Goal: Task Accomplishment & Management: Manage account settings

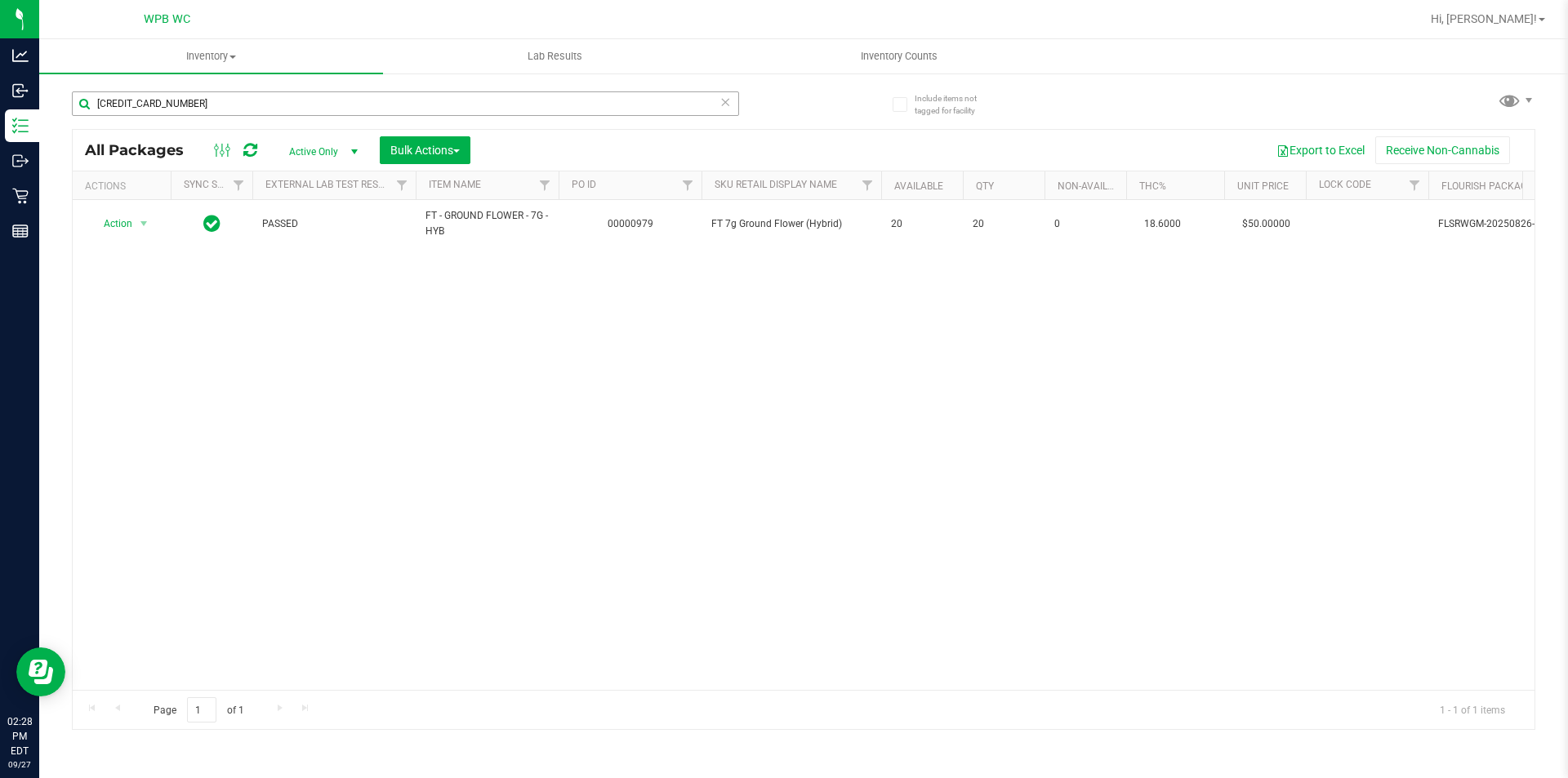
click at [312, 89] on div "[CREDIT_CARD_NUMBER]" at bounding box center [438, 102] width 732 height 52
click at [307, 110] on input "[CREDIT_CARD_NUMBER]" at bounding box center [406, 104] width 668 height 25
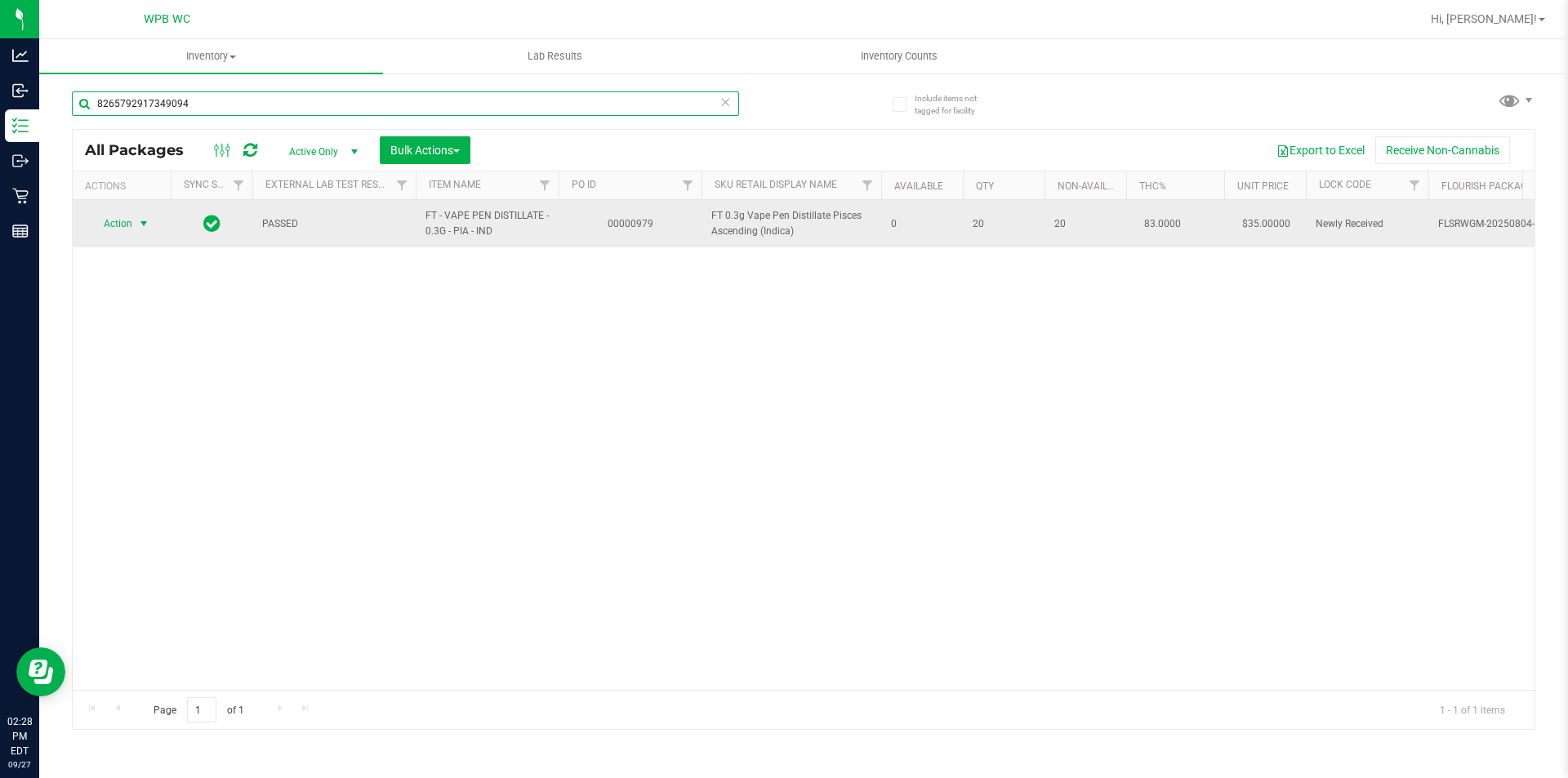
type input "8265792917349094"
click at [129, 213] on span "Action" at bounding box center [111, 224] width 45 height 23
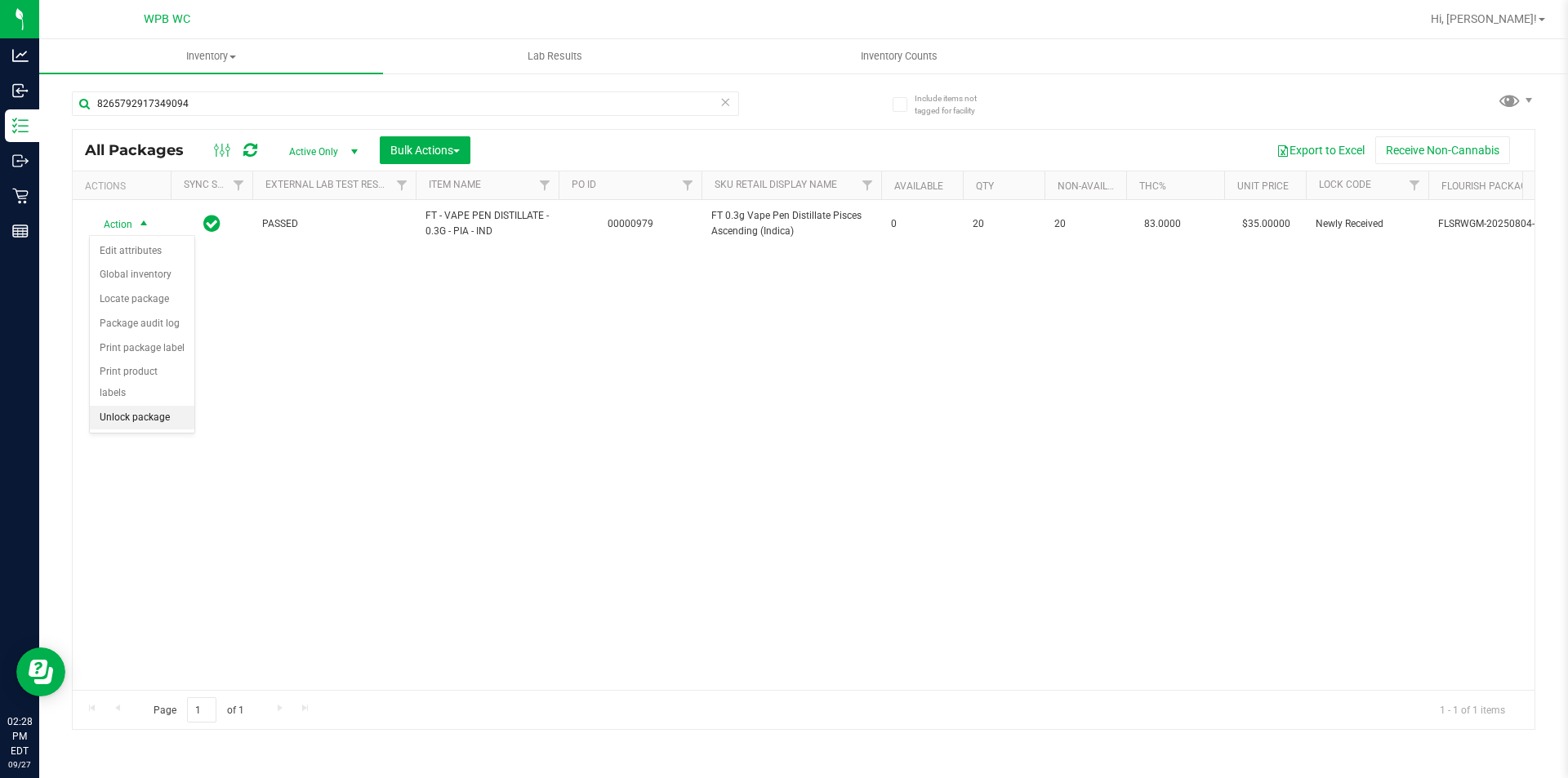
click at [143, 405] on li "Unlock package" at bounding box center [142, 418] width 105 height 25
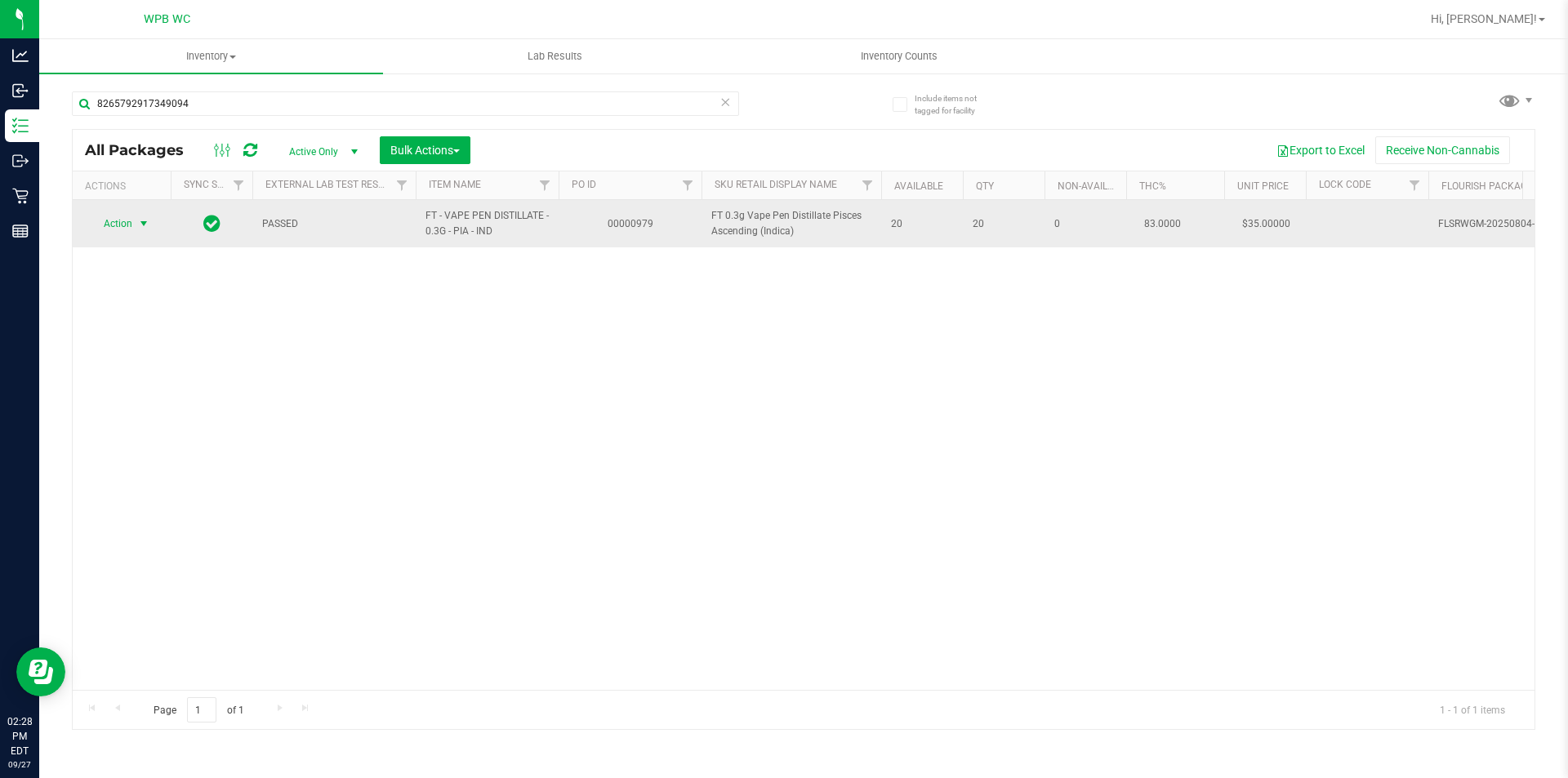
click at [128, 235] on span "Action" at bounding box center [111, 224] width 45 height 23
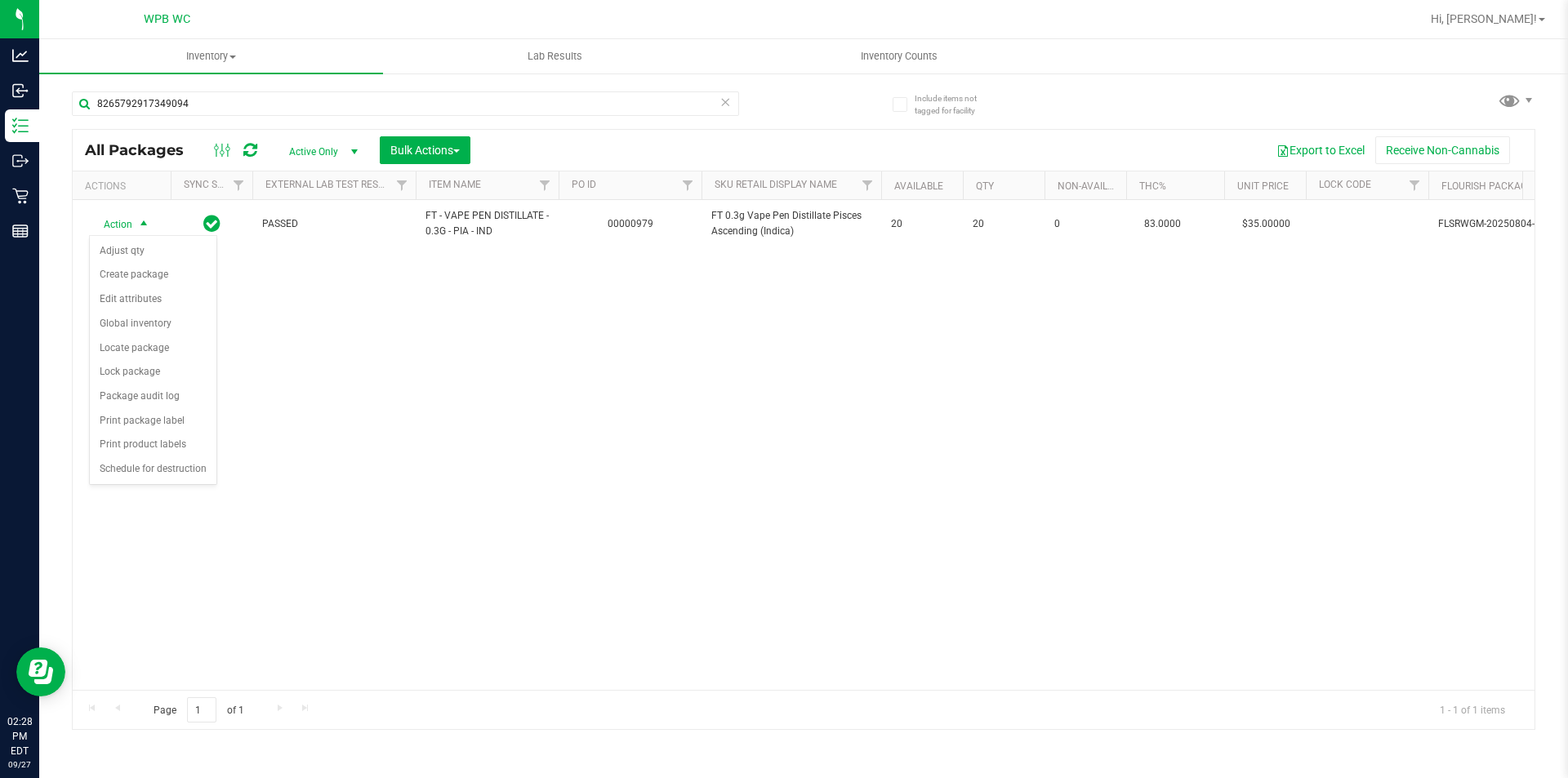
click at [374, 454] on div "Action Action Adjust qty Create package Edit attributes Global inventory Locate…" at bounding box center [804, 445] width 1462 height 490
click at [216, 118] on div "8265792917349094" at bounding box center [406, 110] width 668 height 38
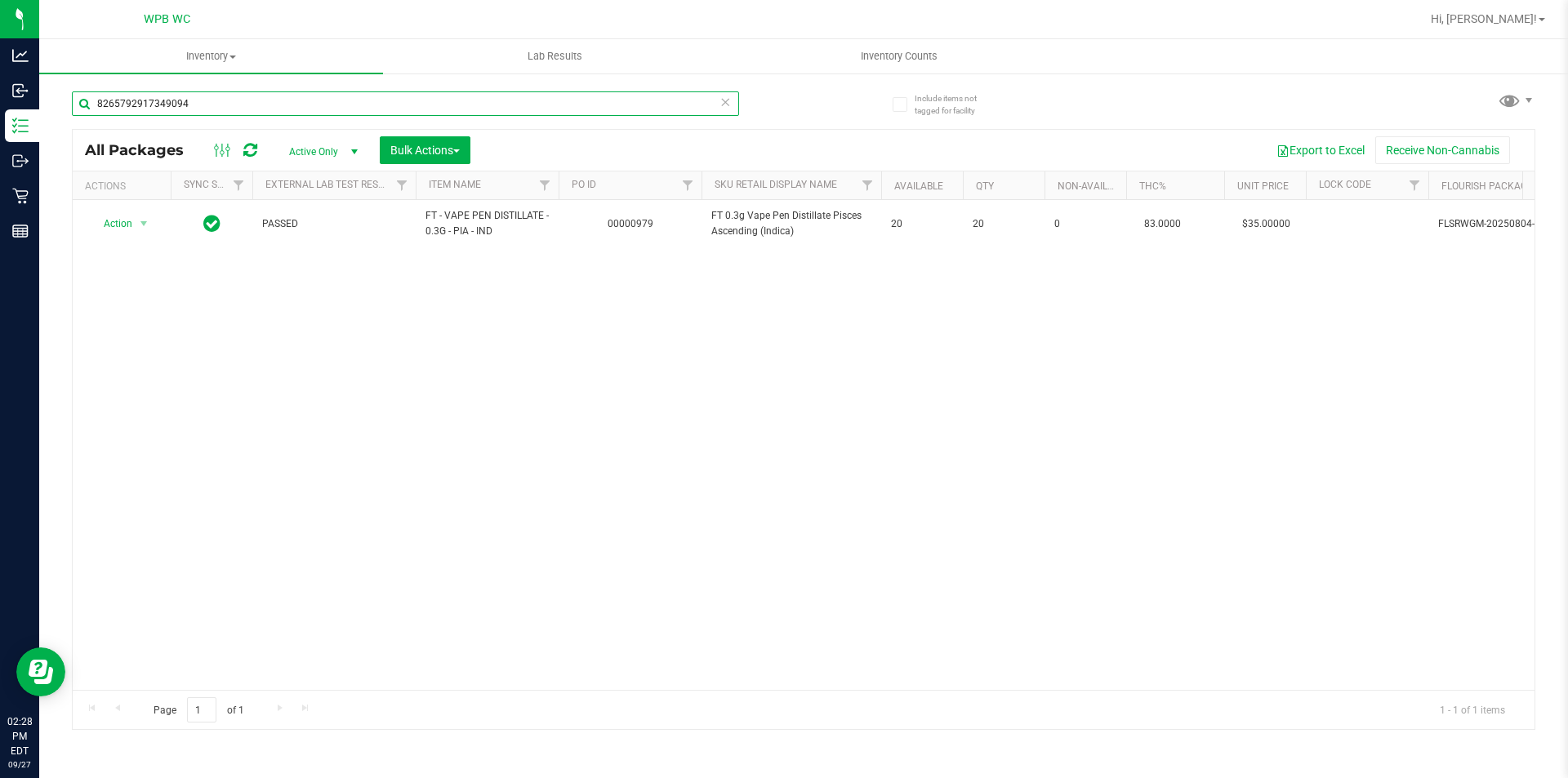
click at [216, 107] on input "8265792917349094" at bounding box center [406, 104] width 668 height 25
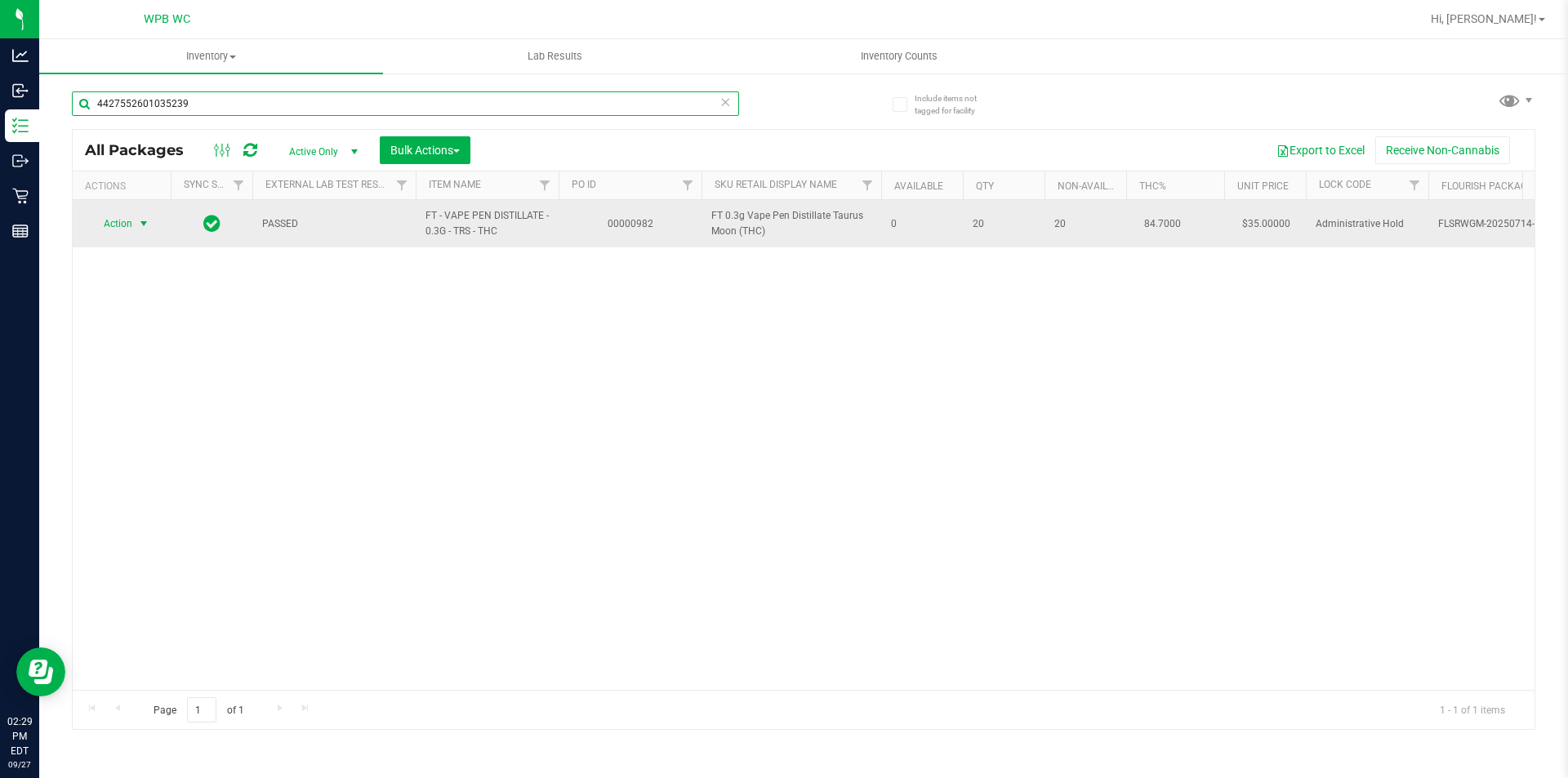
type input "4427552601035239"
click at [134, 234] on span "select" at bounding box center [143, 224] width 21 height 23
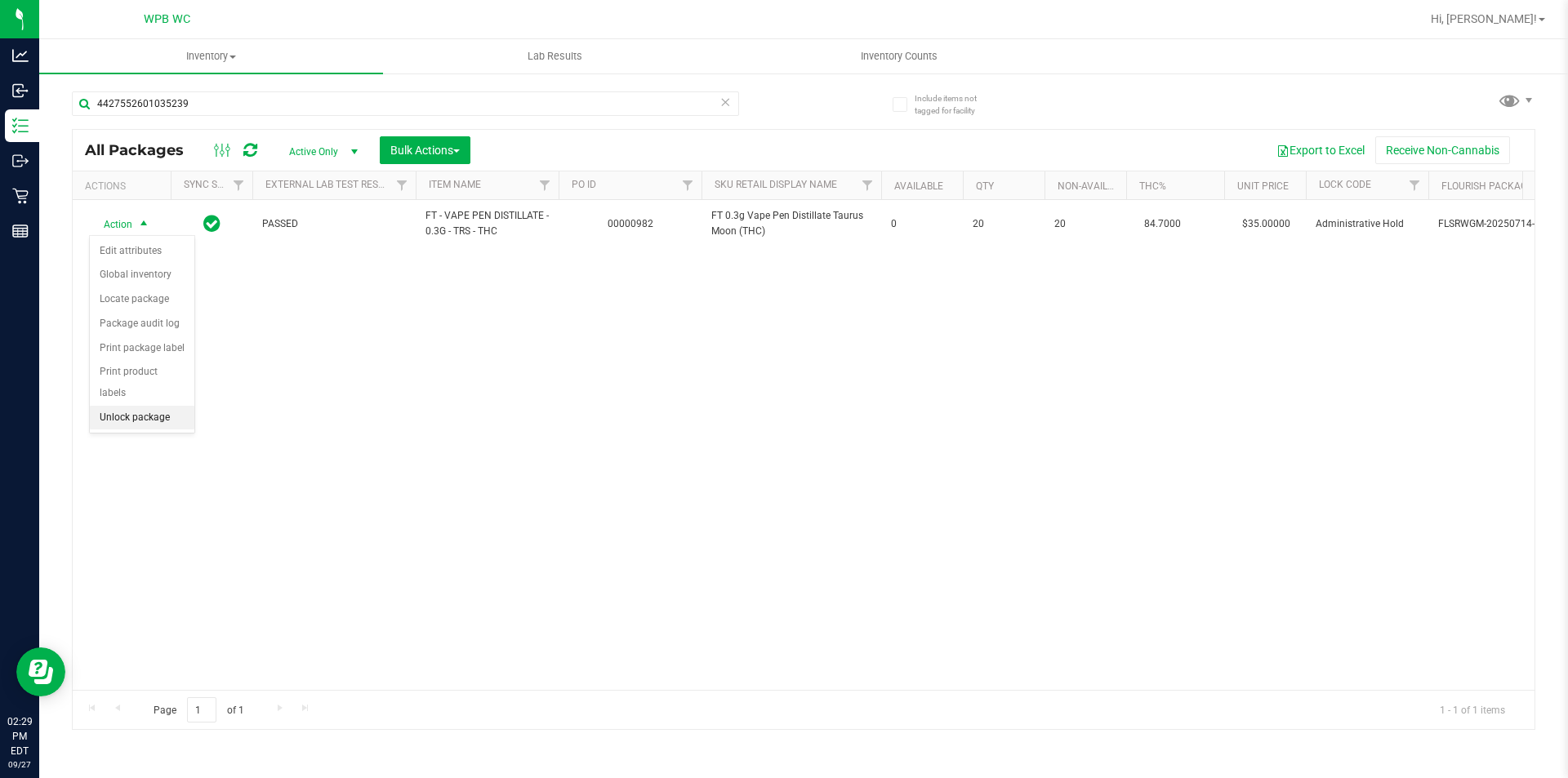
click at [150, 405] on li "Unlock package" at bounding box center [142, 418] width 105 height 25
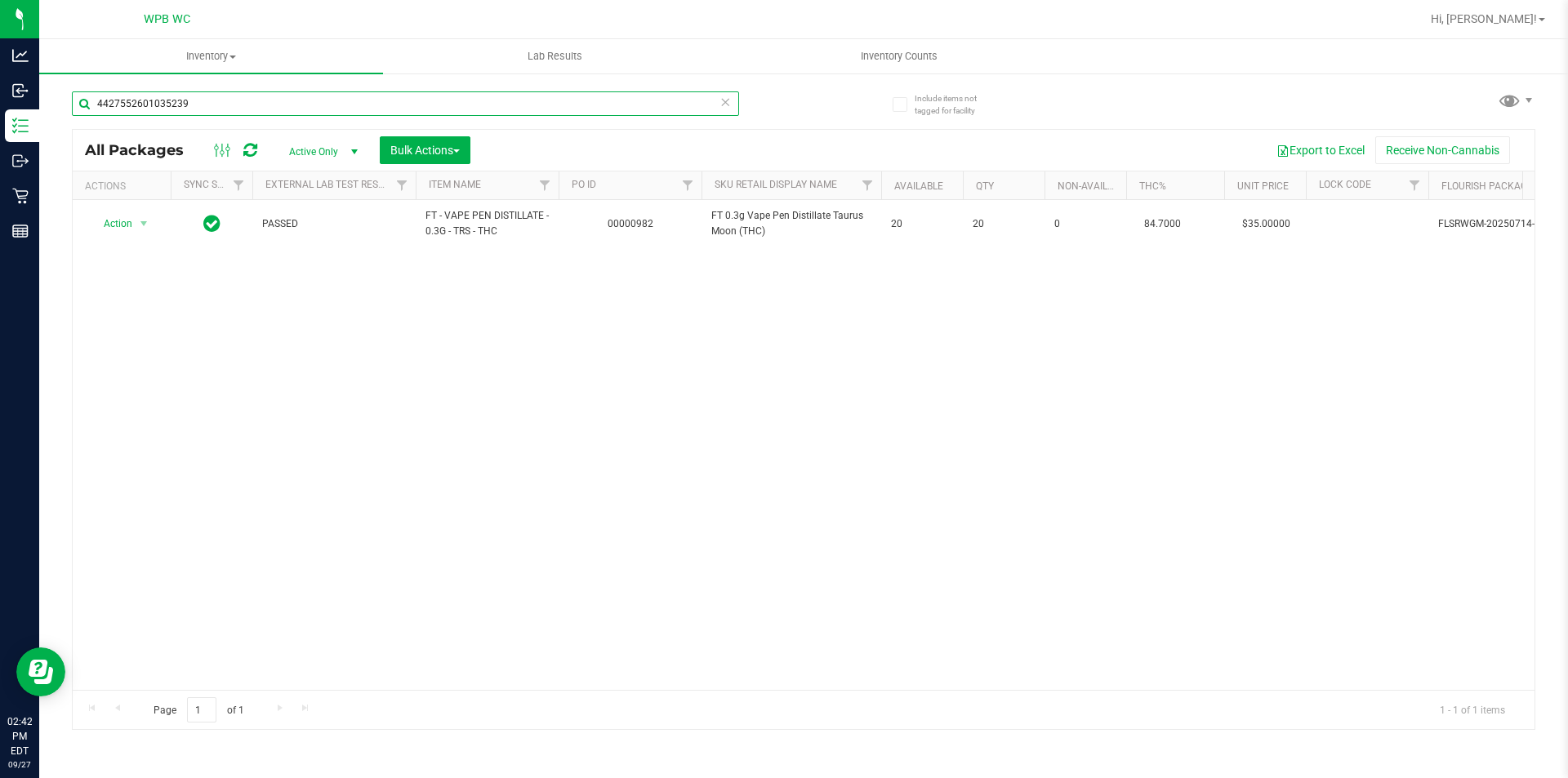
click at [220, 91] on input "4427552601035239" at bounding box center [406, 104] width 668 height 25
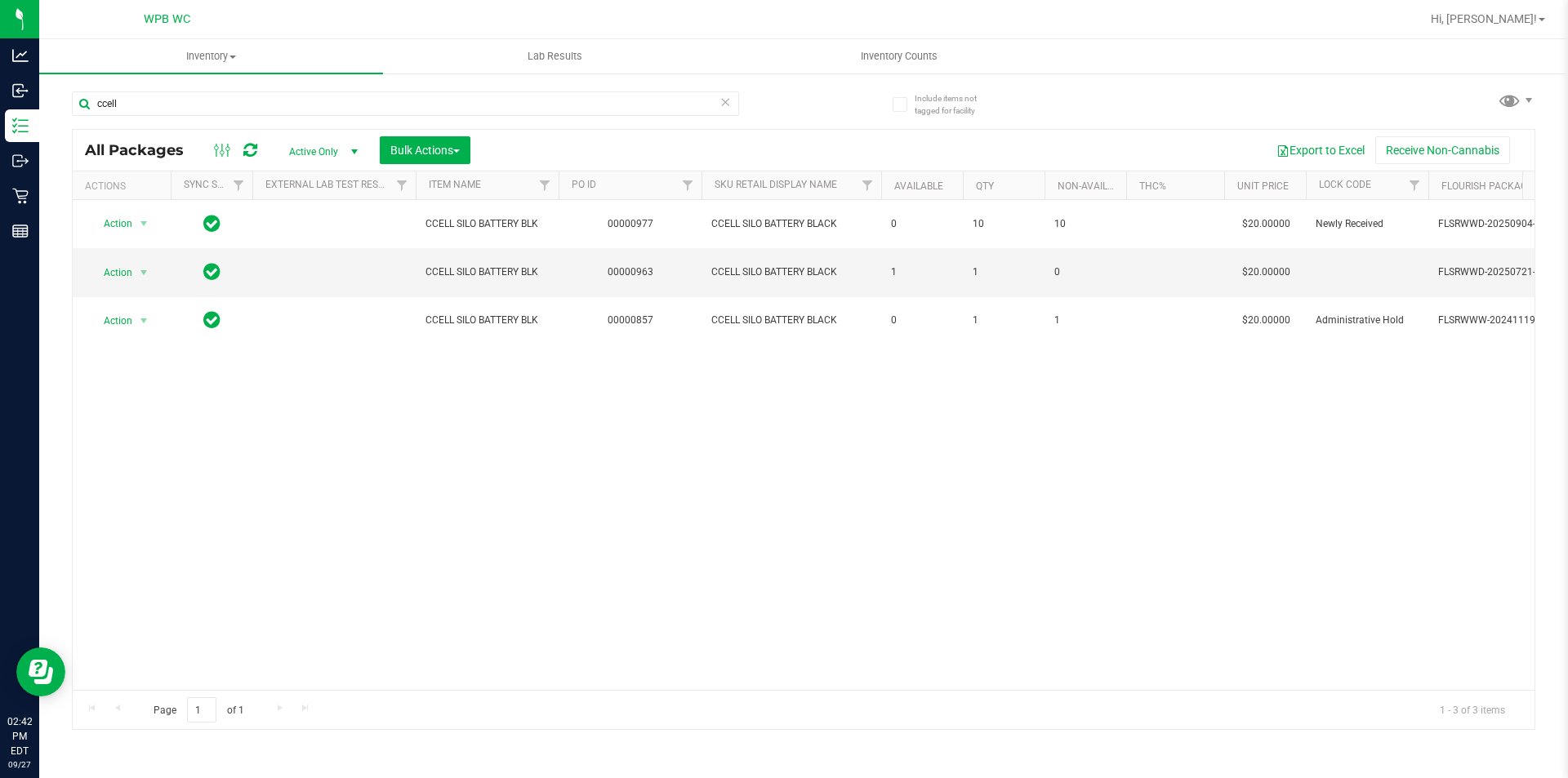
click at [599, 510] on div "Action Action Edit attributes Global inventory Locate package Package audit log…" at bounding box center [804, 445] width 1462 height 490
click at [550, 102] on input "ccell" at bounding box center [406, 104] width 668 height 25
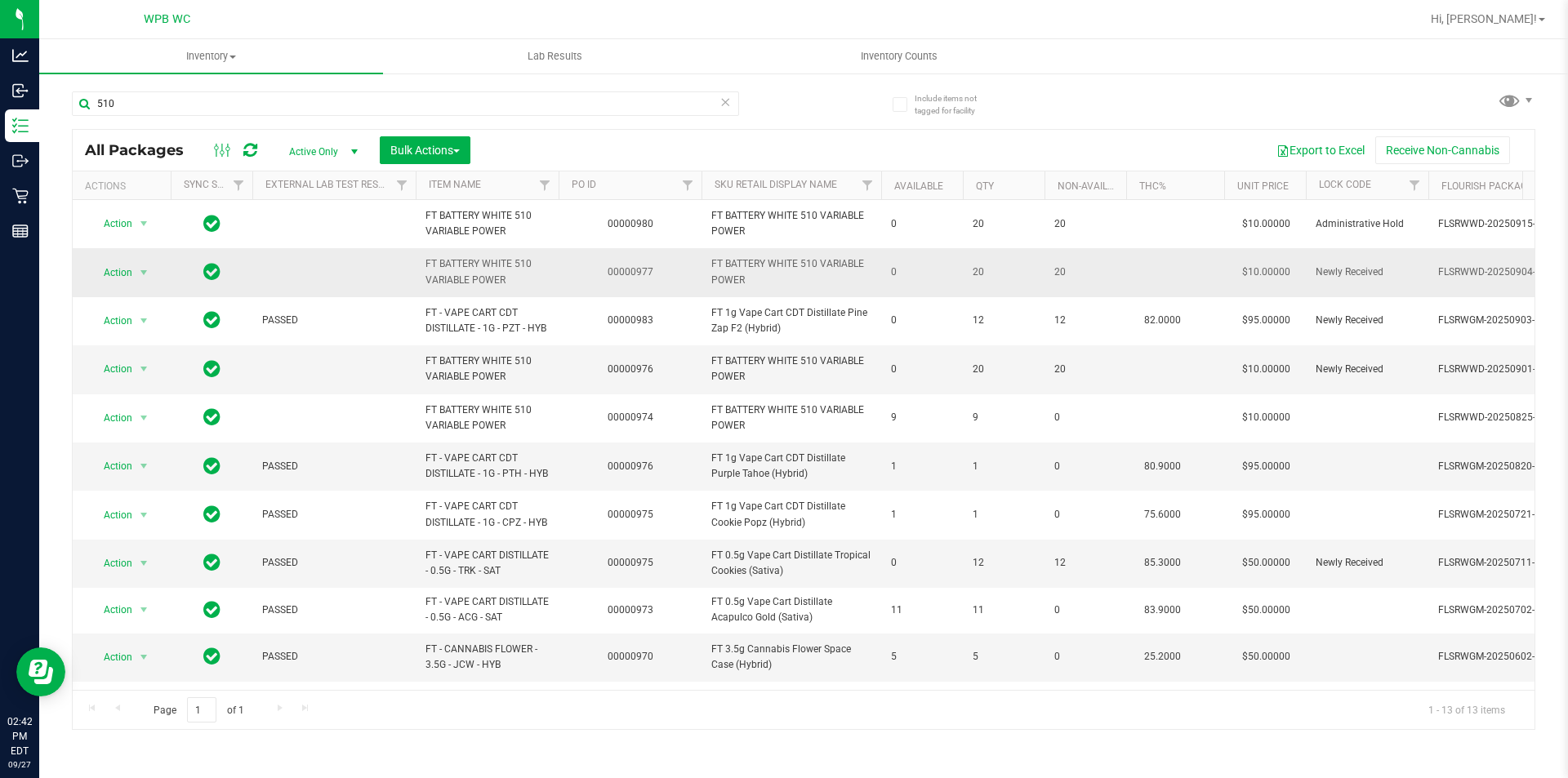
click at [745, 281] on span "FT BATTERY WHITE 510 VARIABLE POWER" at bounding box center [791, 272] width 160 height 31
click at [734, 279] on span "FT BATTERY WHITE 510 VARIABLE POWER" at bounding box center [791, 272] width 160 height 31
drag, startPoint x: 736, startPoint y: 293, endPoint x: 748, endPoint y: 266, distance: 29.5
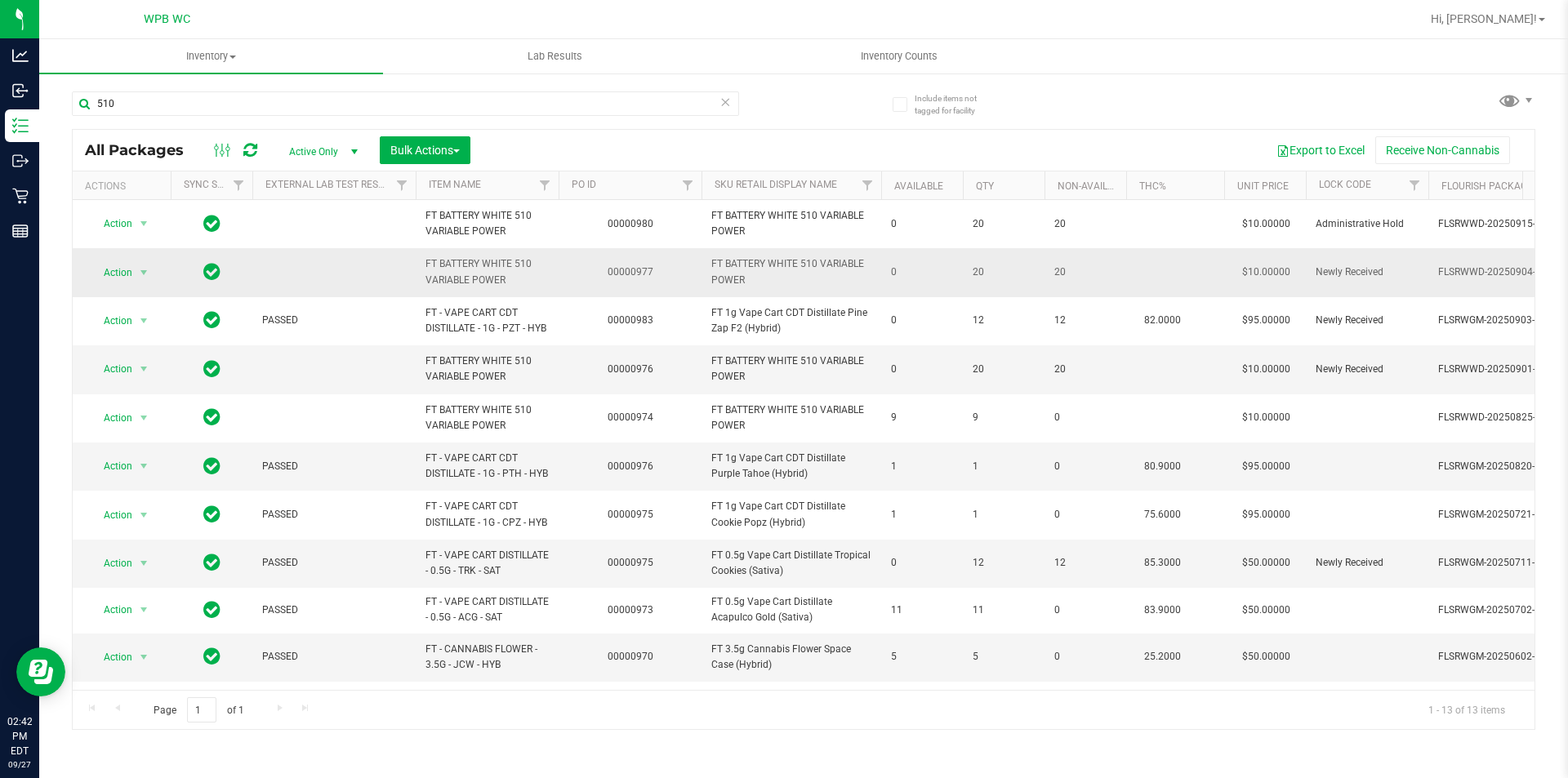
click at [748, 266] on span "FT BATTERY WHITE 510 VARIABLE POWER" at bounding box center [791, 272] width 160 height 31
copy tr "FT BATTERY WHITE 510 VARIABLE POWER"
click at [312, 111] on input "510" at bounding box center [406, 104] width 668 height 25
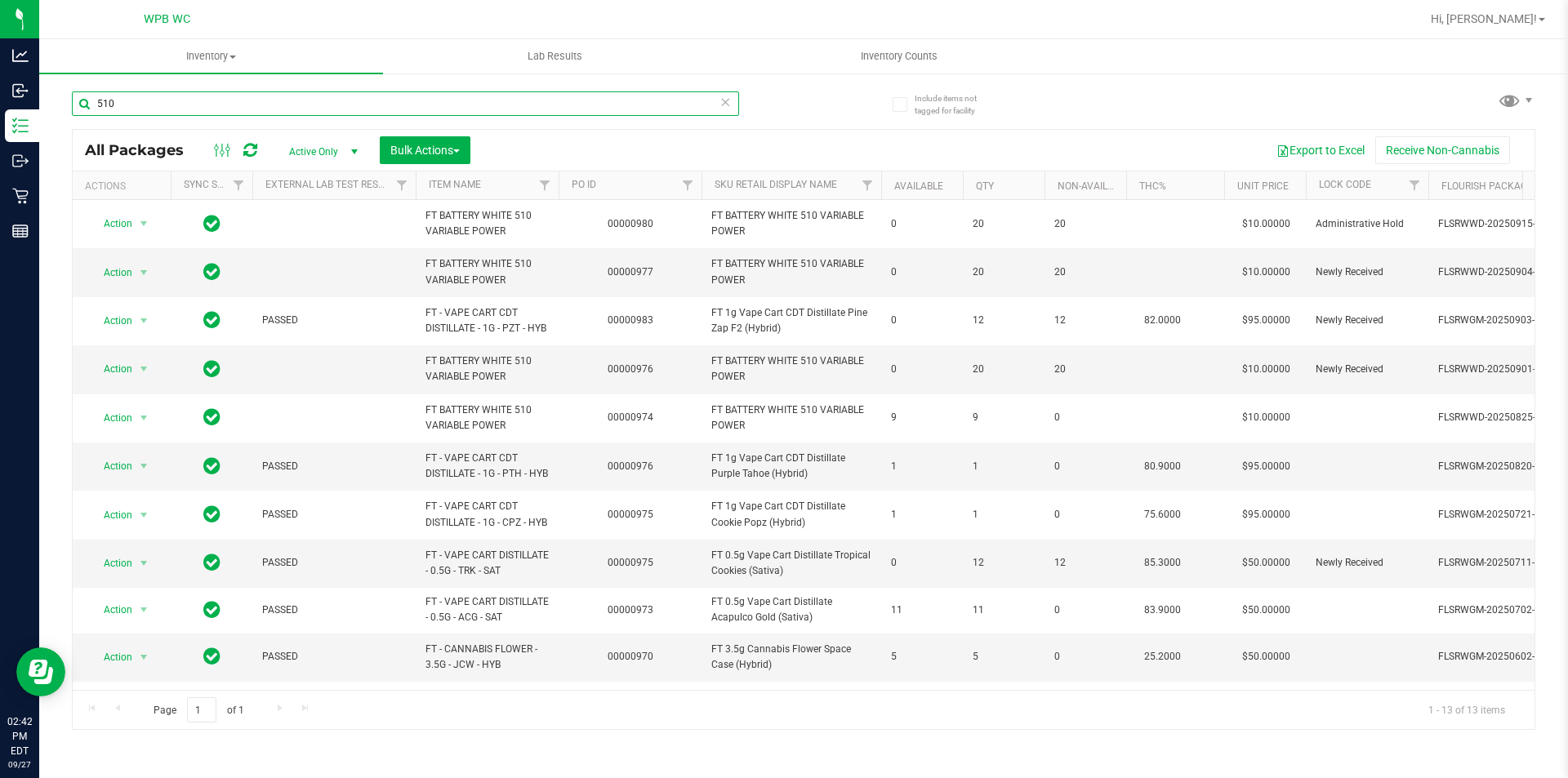
click at [312, 111] on input "510" at bounding box center [406, 104] width 668 height 25
paste input "FT BATTERY WHITE 510 VARIABLE POWER"
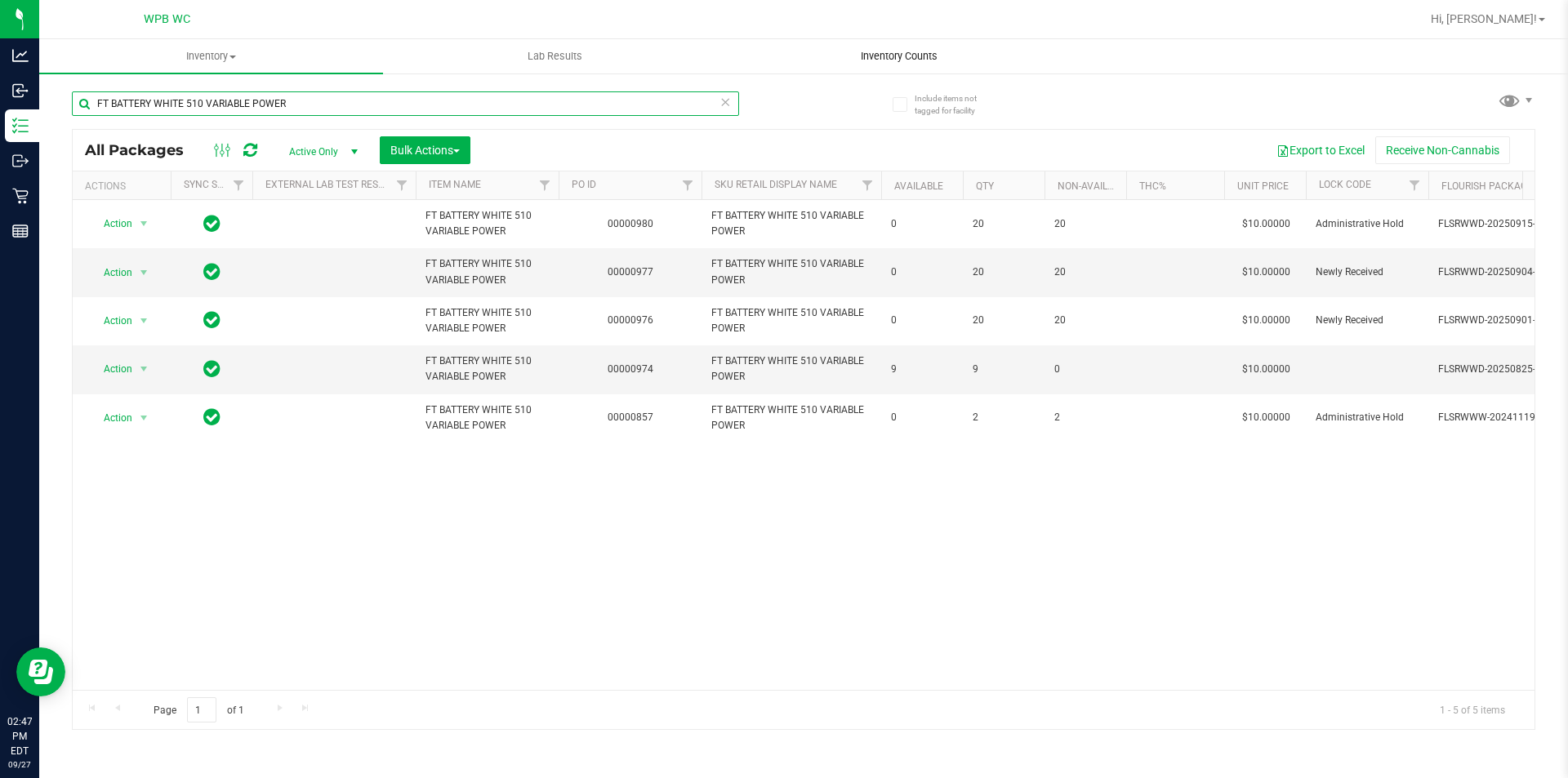
type input "FT BATTERY WHITE 510 VARIABLE POWER"
click at [711, 541] on div "Action Action Edit attributes Global inventory Locate package Package audit log…" at bounding box center [804, 445] width 1462 height 490
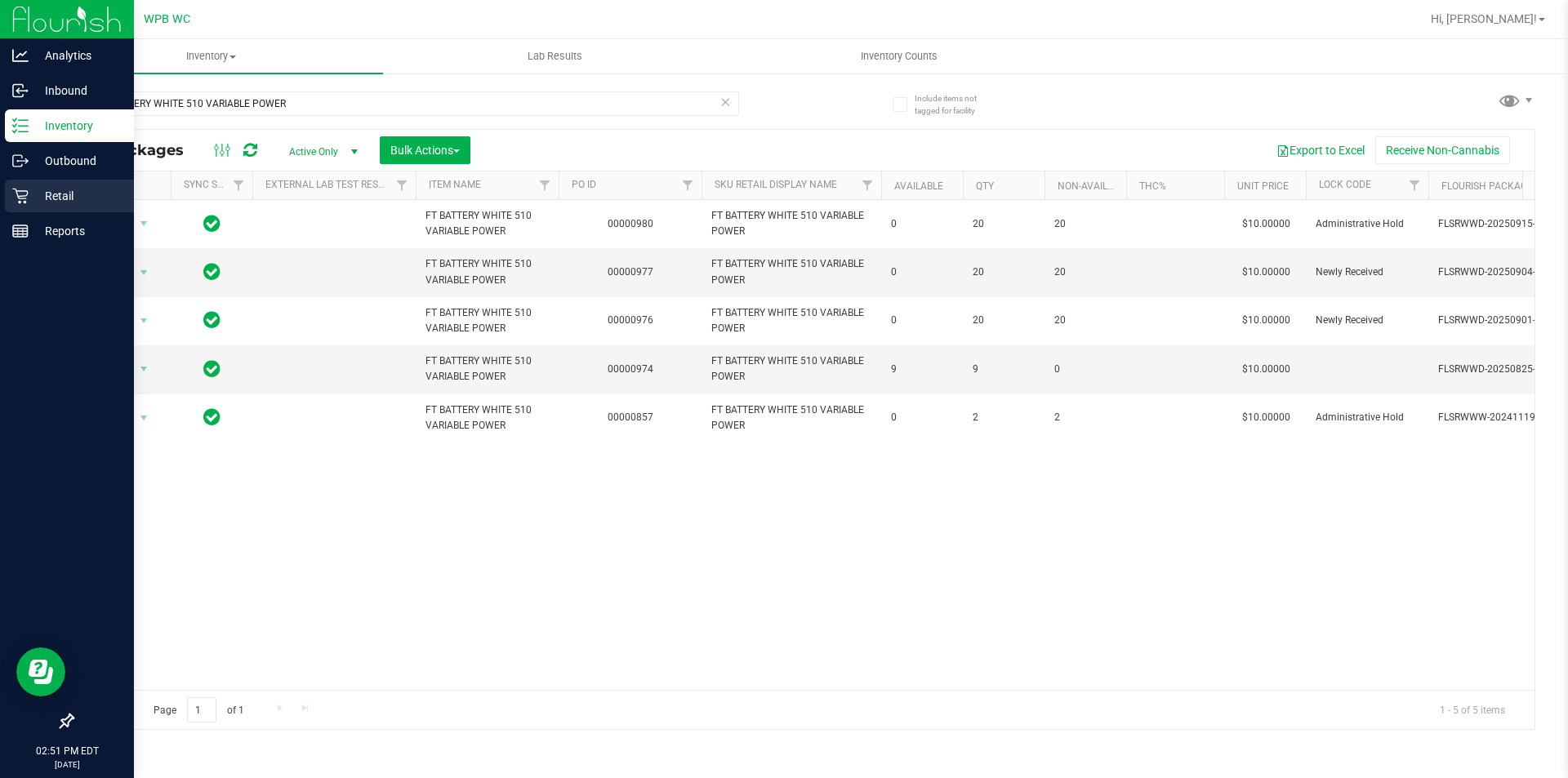
click at [68, 196] on p "Retail" at bounding box center [77, 196] width 98 height 20
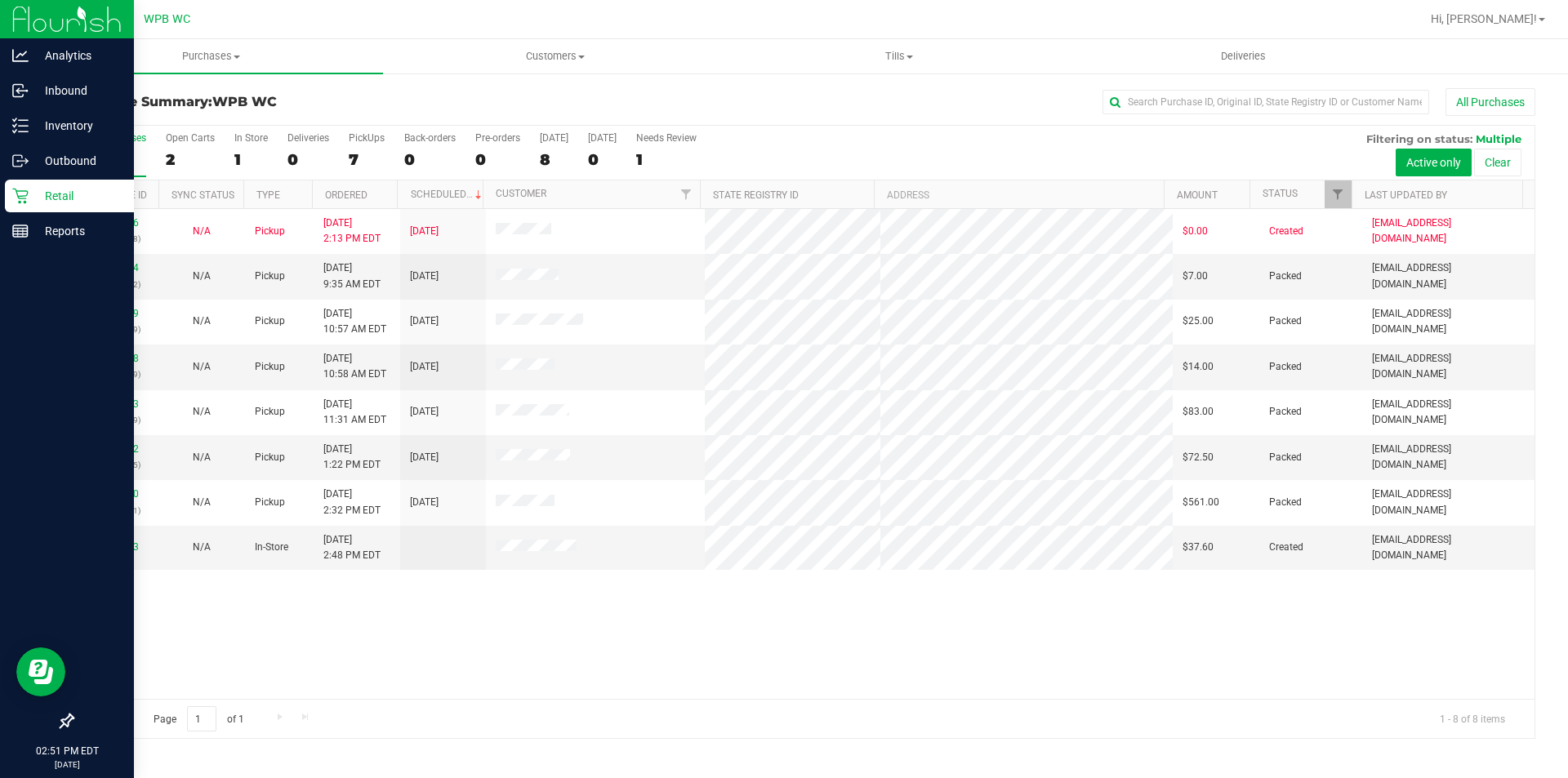
click at [504, 600] on div "12012636 (328309338) N/A Pickup 9/27/2025 2:13 PM EDT 9/27/2025 $0.00 Created a…" at bounding box center [804, 454] width 1462 height 490
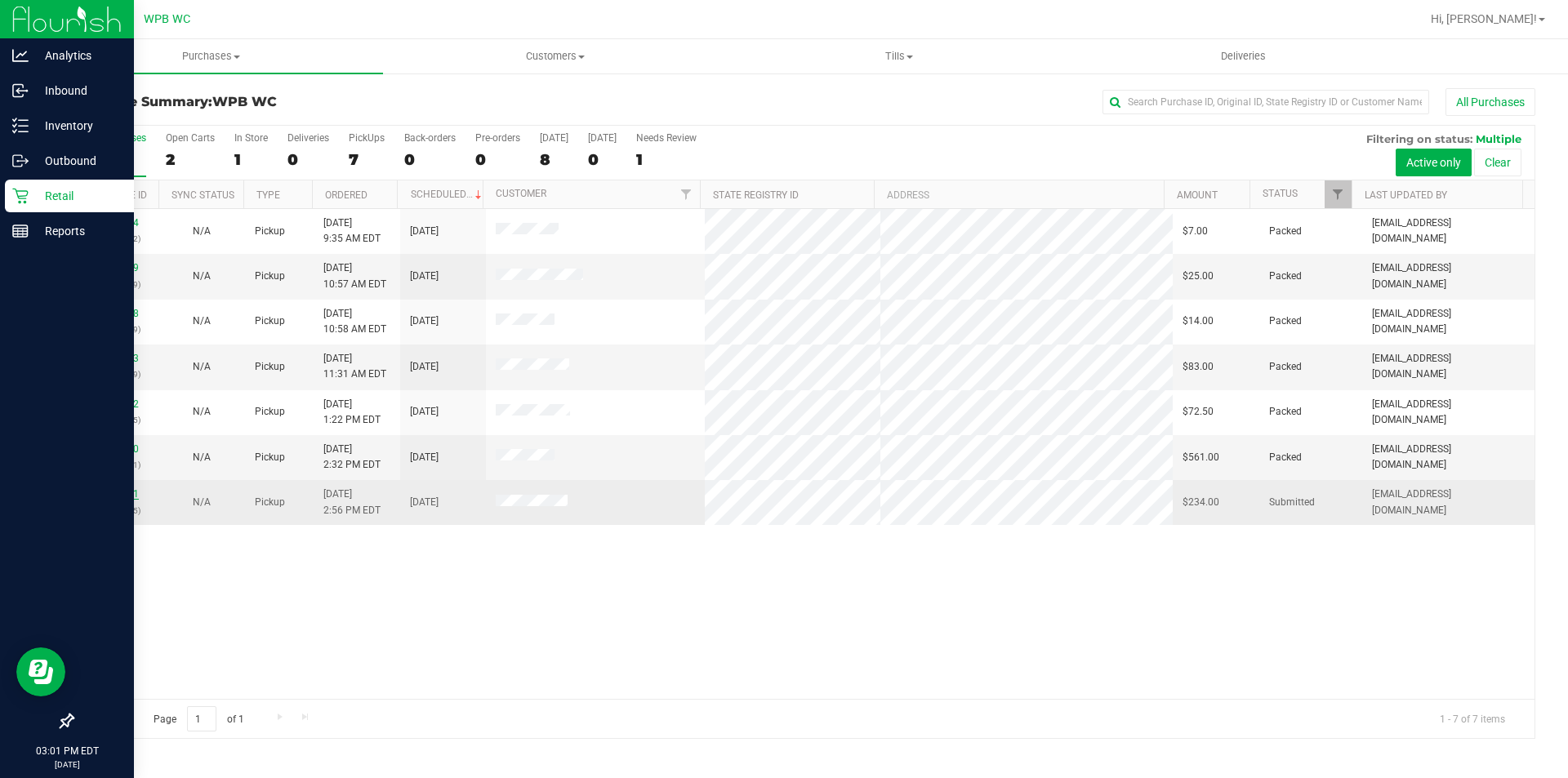
click at [132, 492] on link "12016171" at bounding box center [115, 494] width 45 height 12
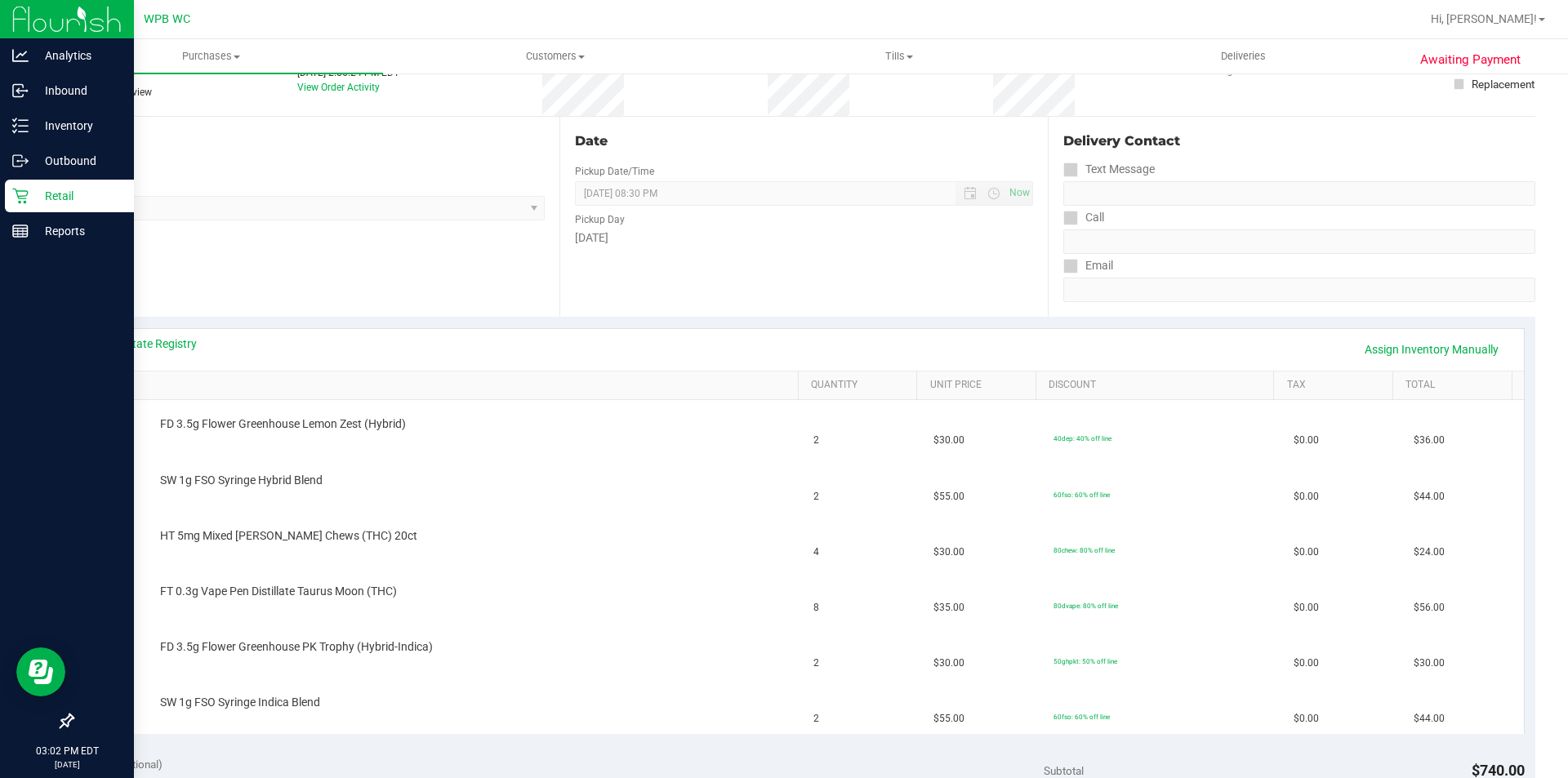
scroll to position [245, 0]
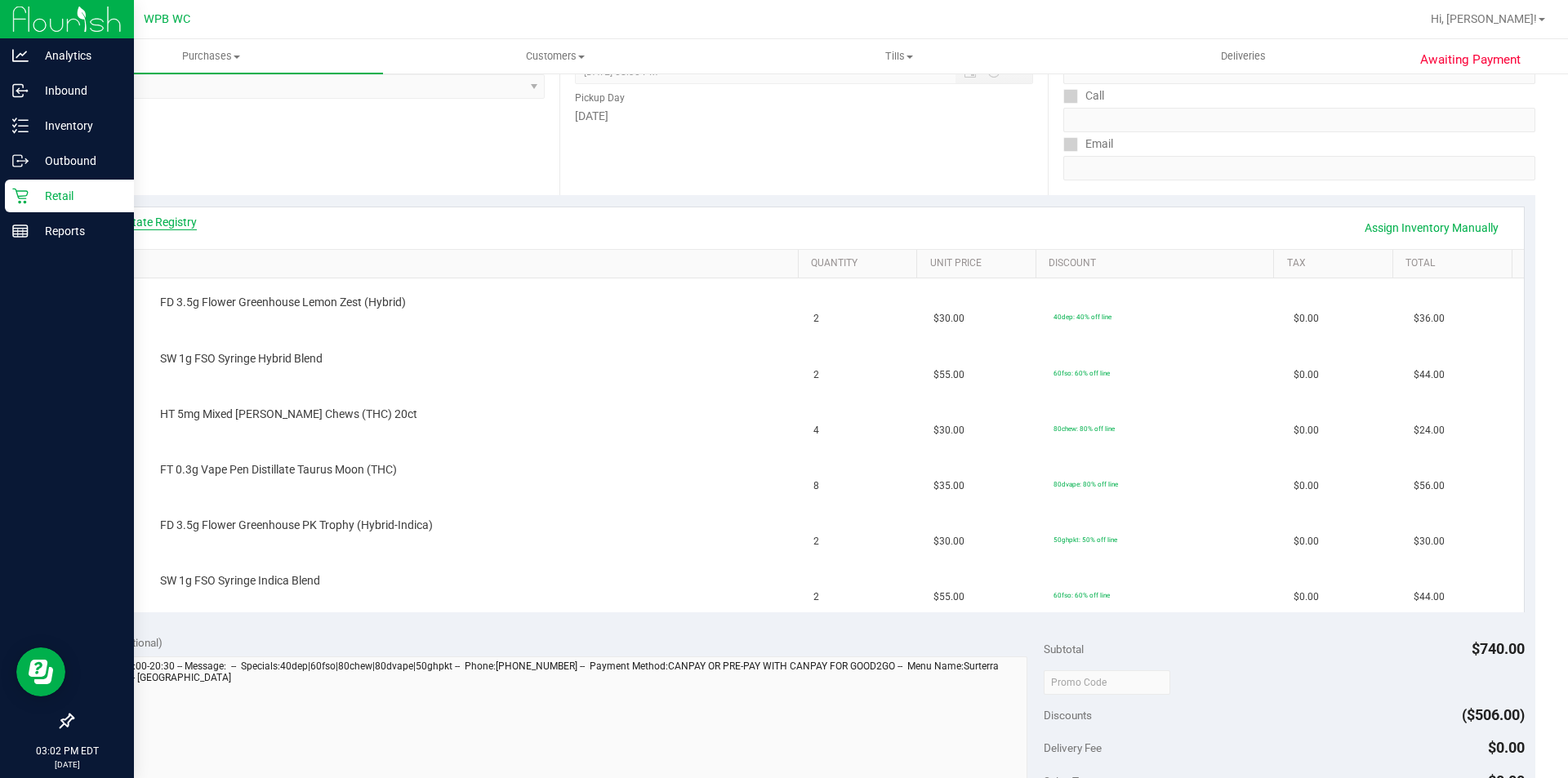
click at [179, 219] on link "View State Registry" at bounding box center [148, 223] width 98 height 16
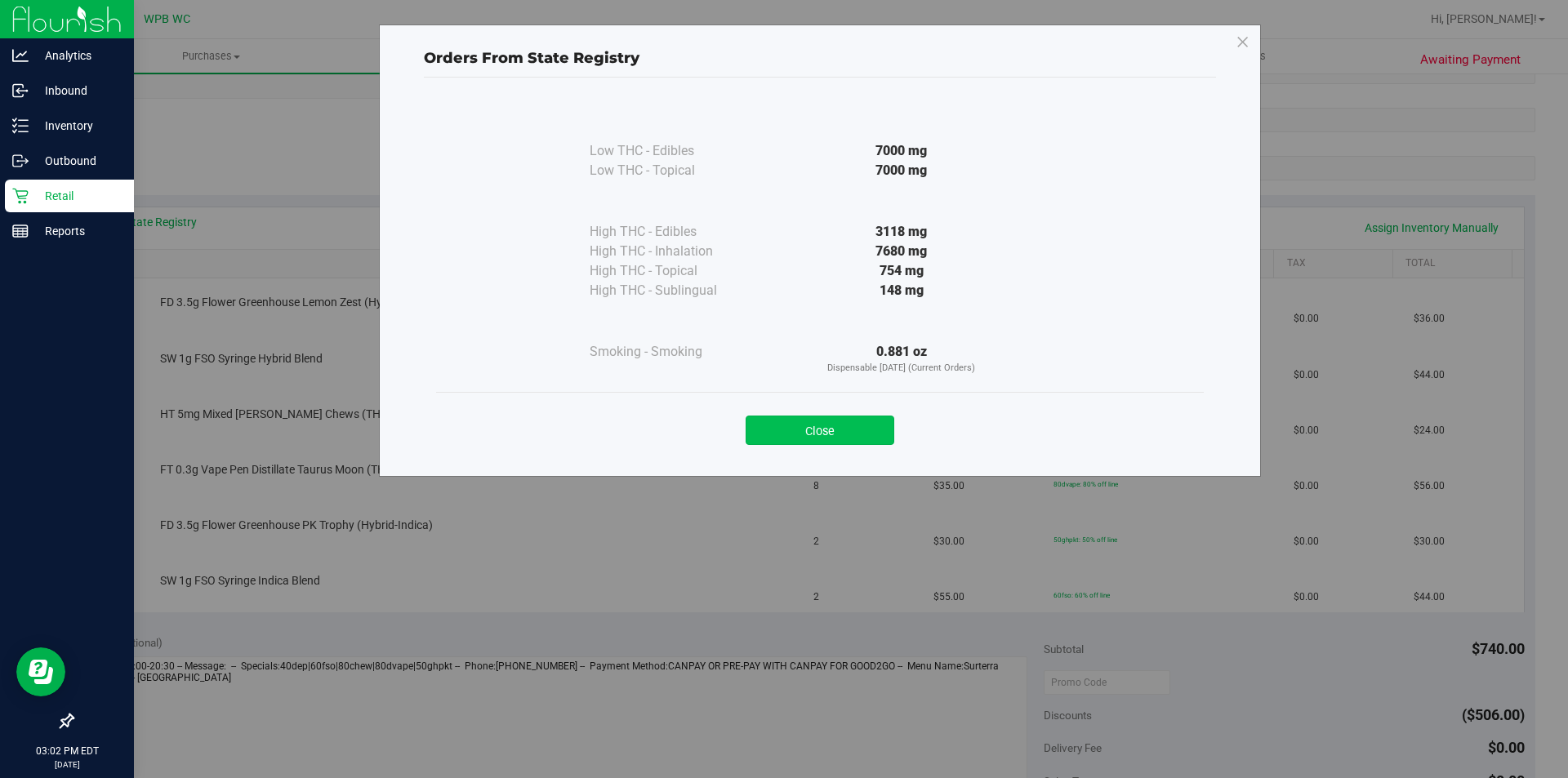
click at [845, 434] on button "Close" at bounding box center [820, 430] width 148 height 30
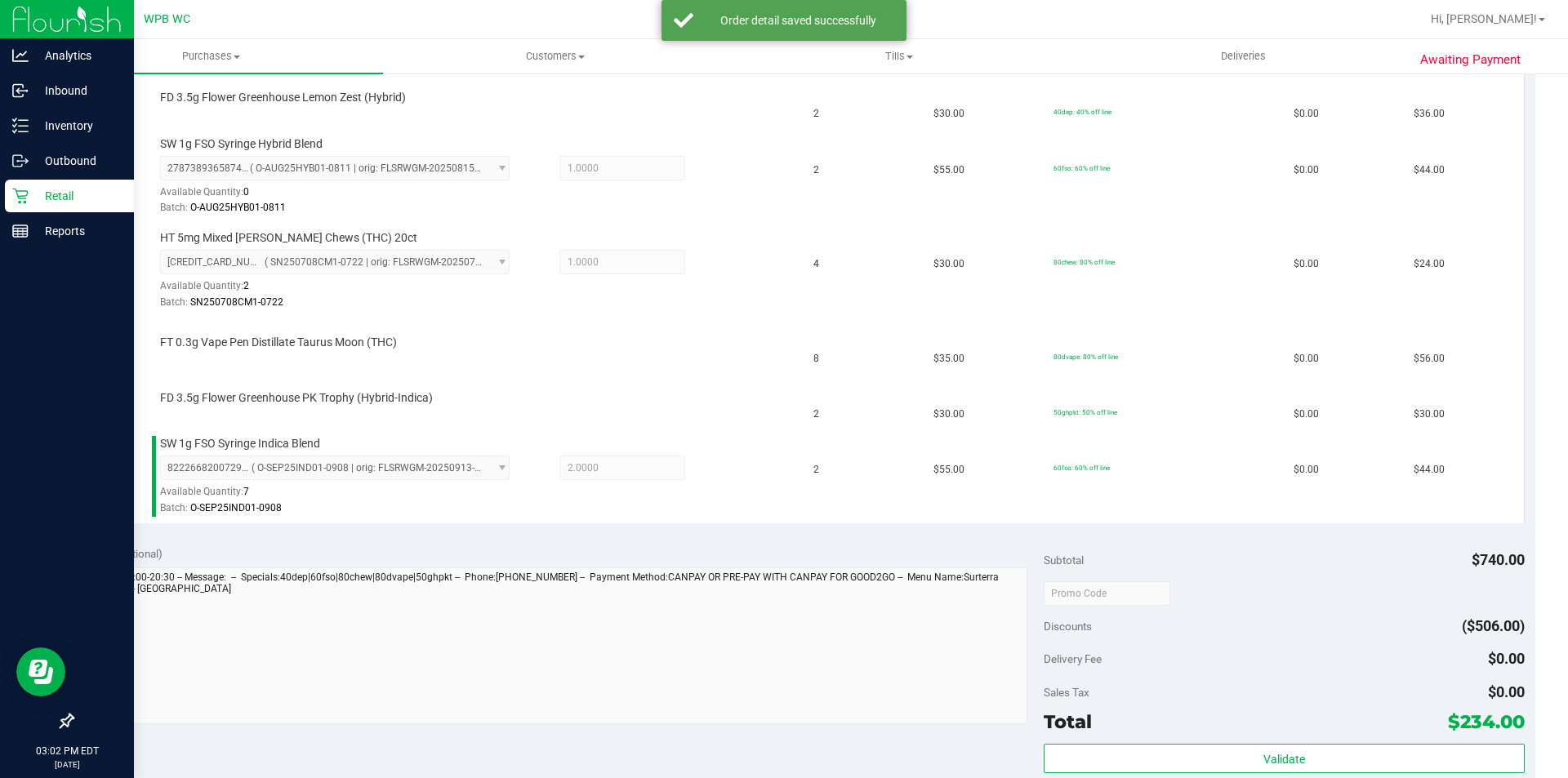
scroll to position [163, 0]
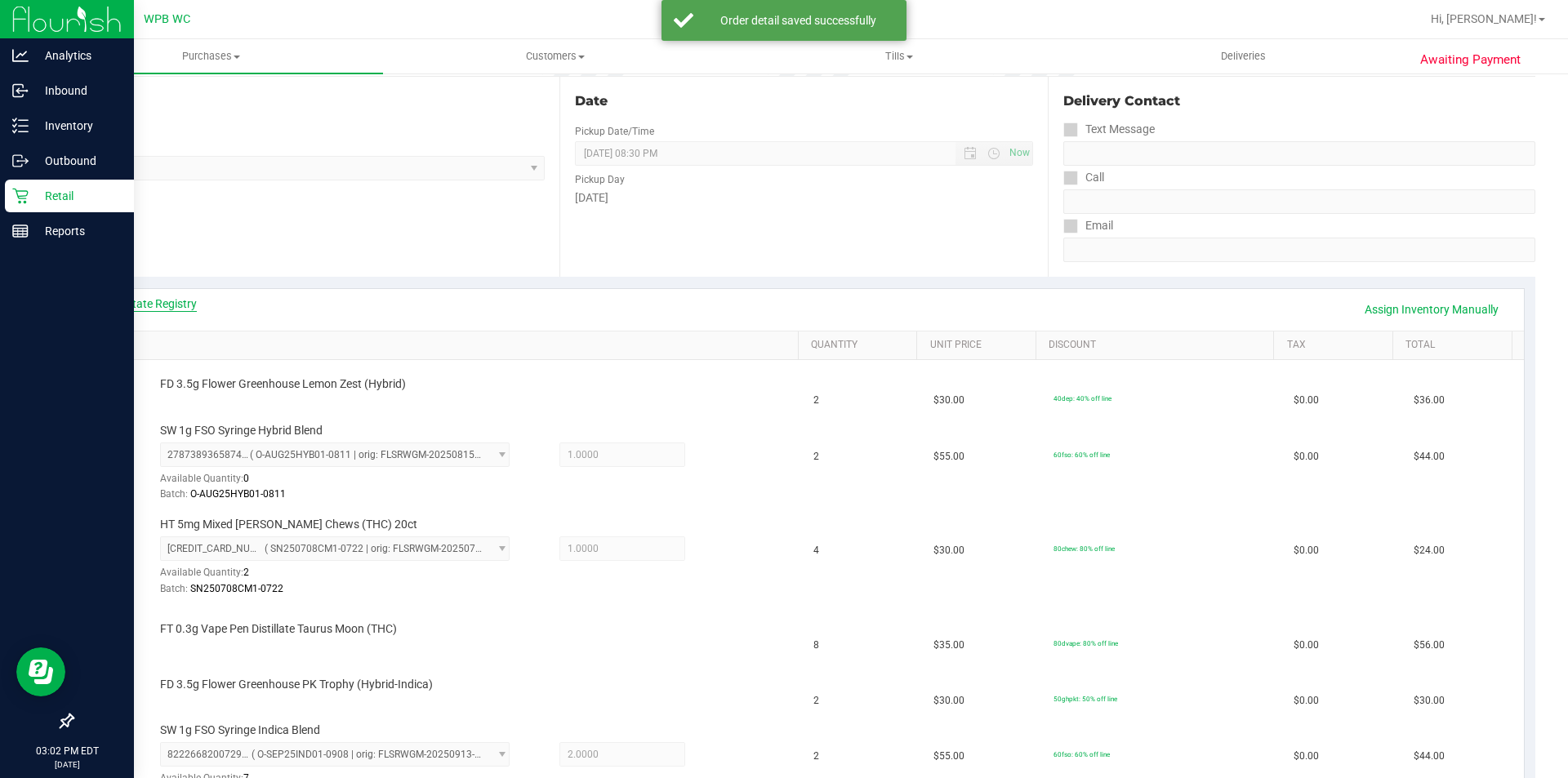
click at [134, 304] on link "View State Registry" at bounding box center [148, 304] width 98 height 16
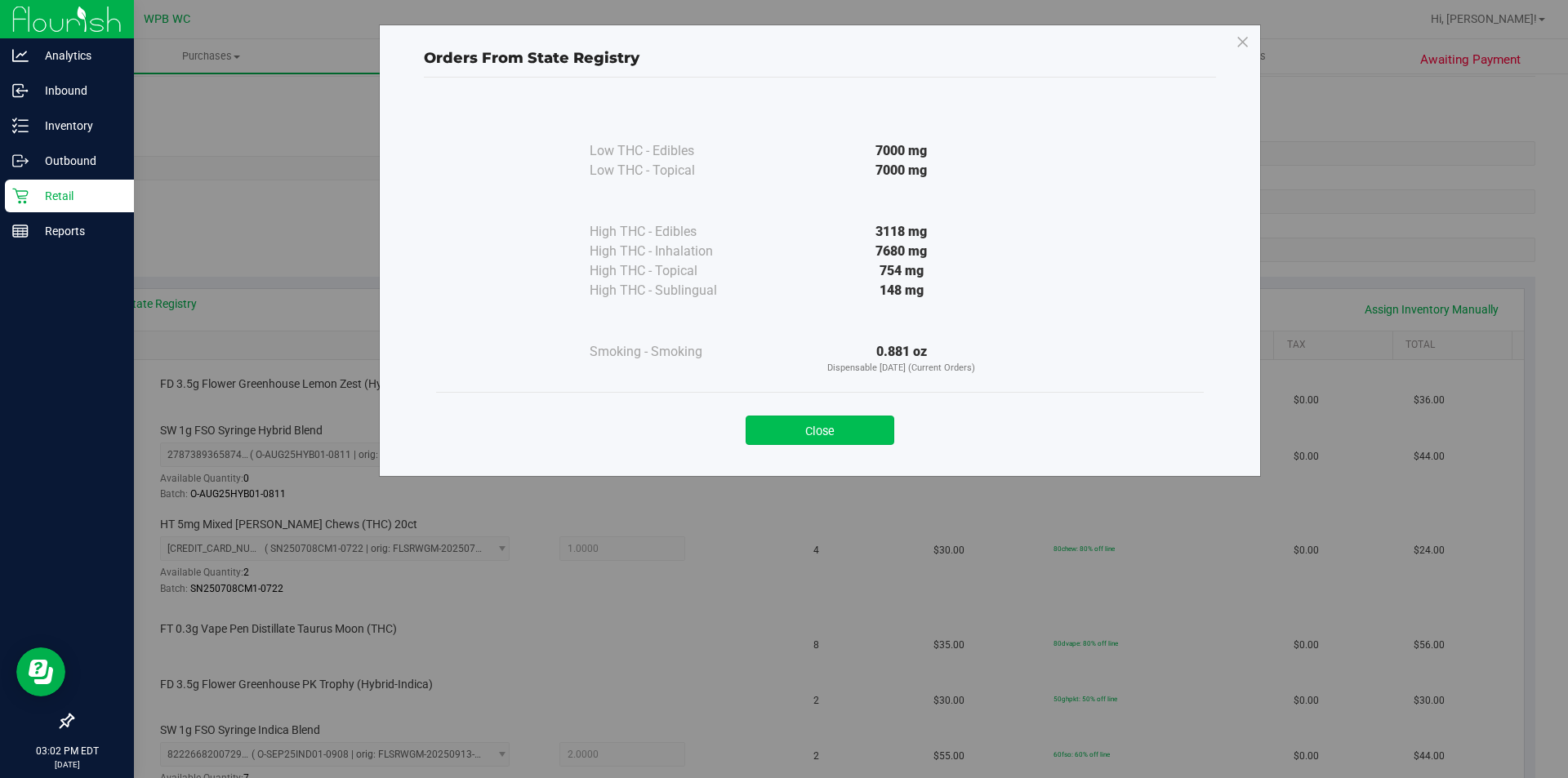
click at [866, 426] on button "Close" at bounding box center [820, 430] width 148 height 30
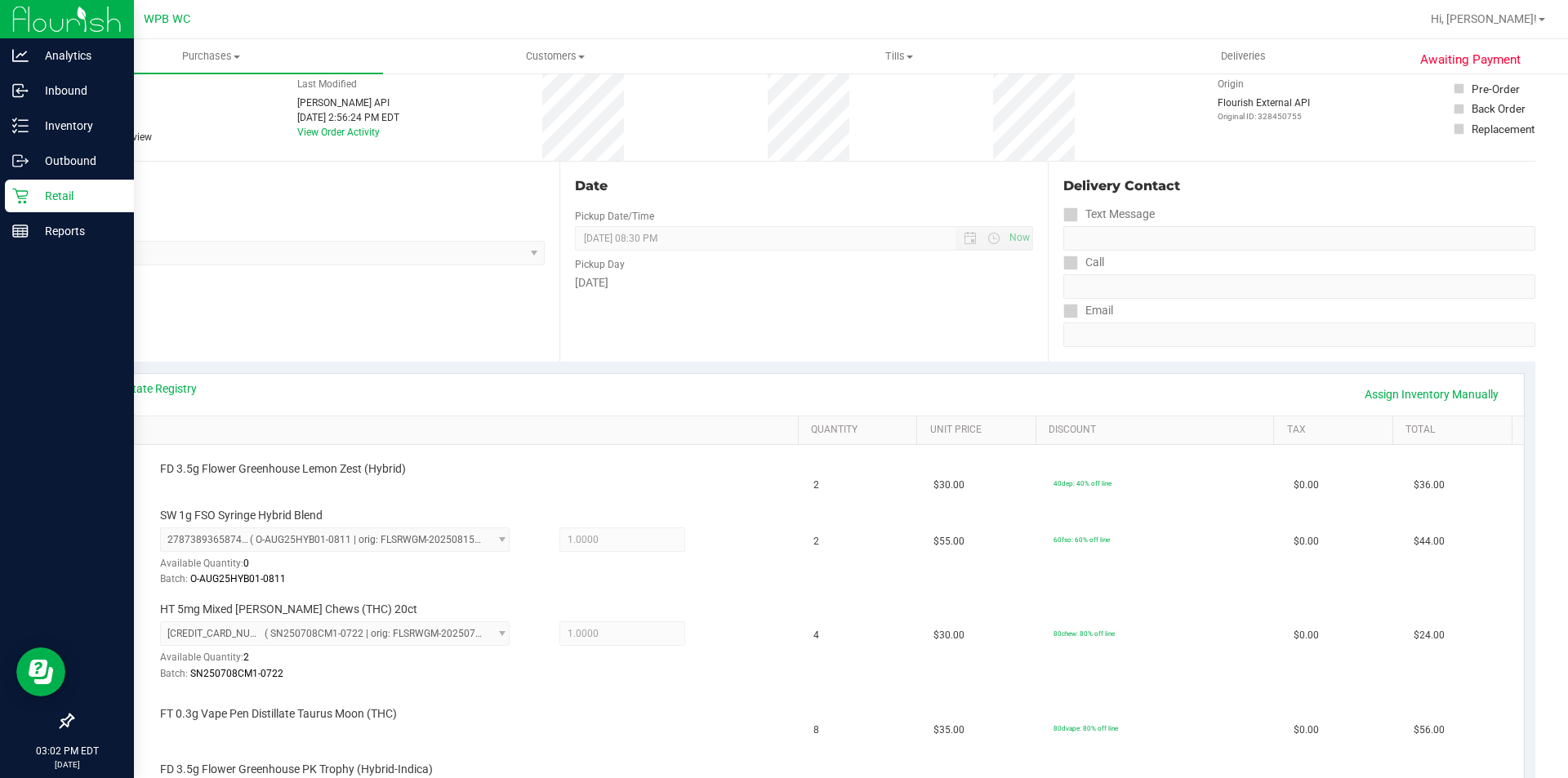
scroll to position [0, 0]
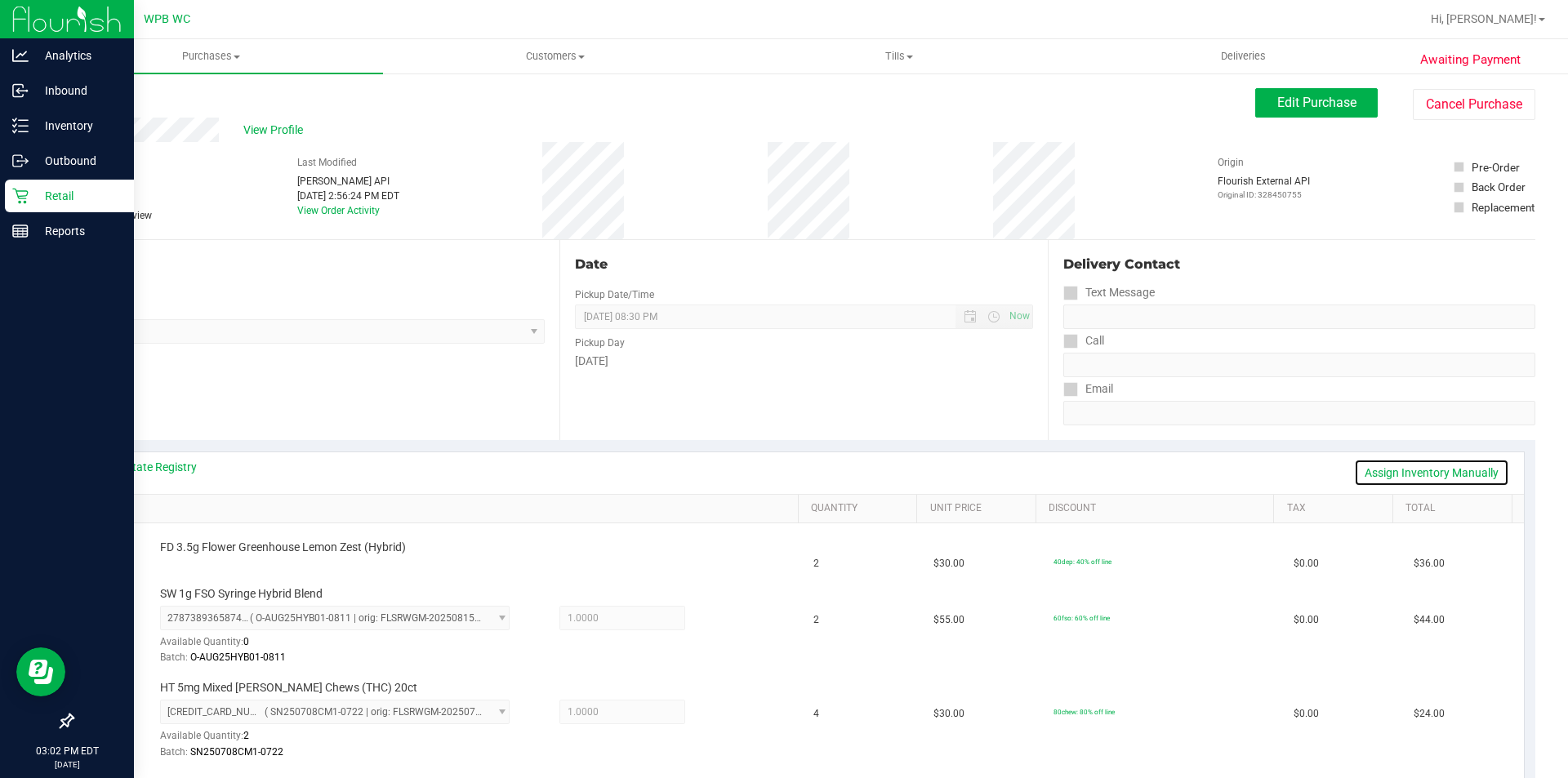
click at [1432, 467] on link "Assign Inventory Manually" at bounding box center [1432, 473] width 155 height 28
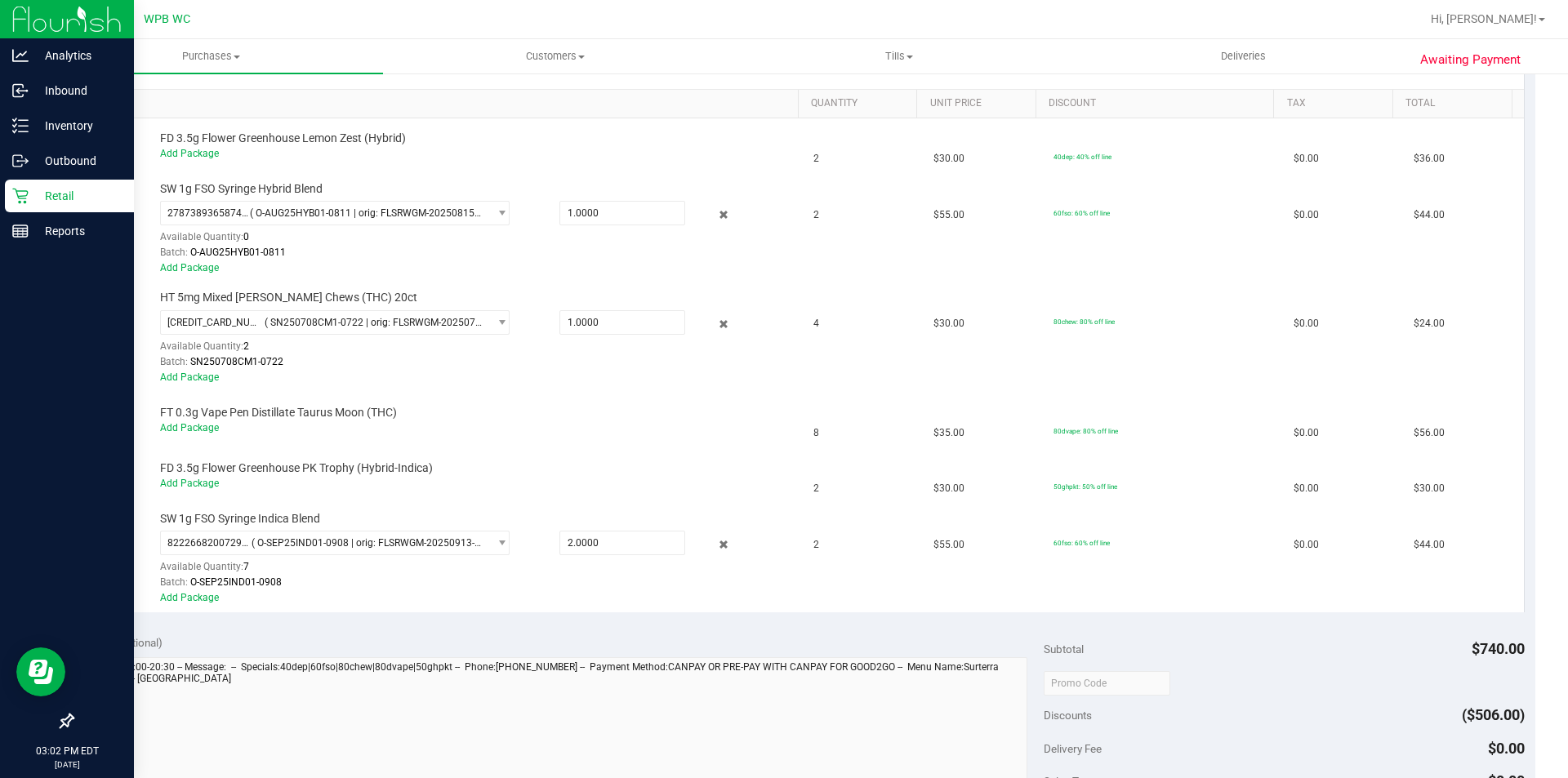
scroll to position [408, 0]
click at [716, 540] on icon at bounding box center [724, 541] width 17 height 19
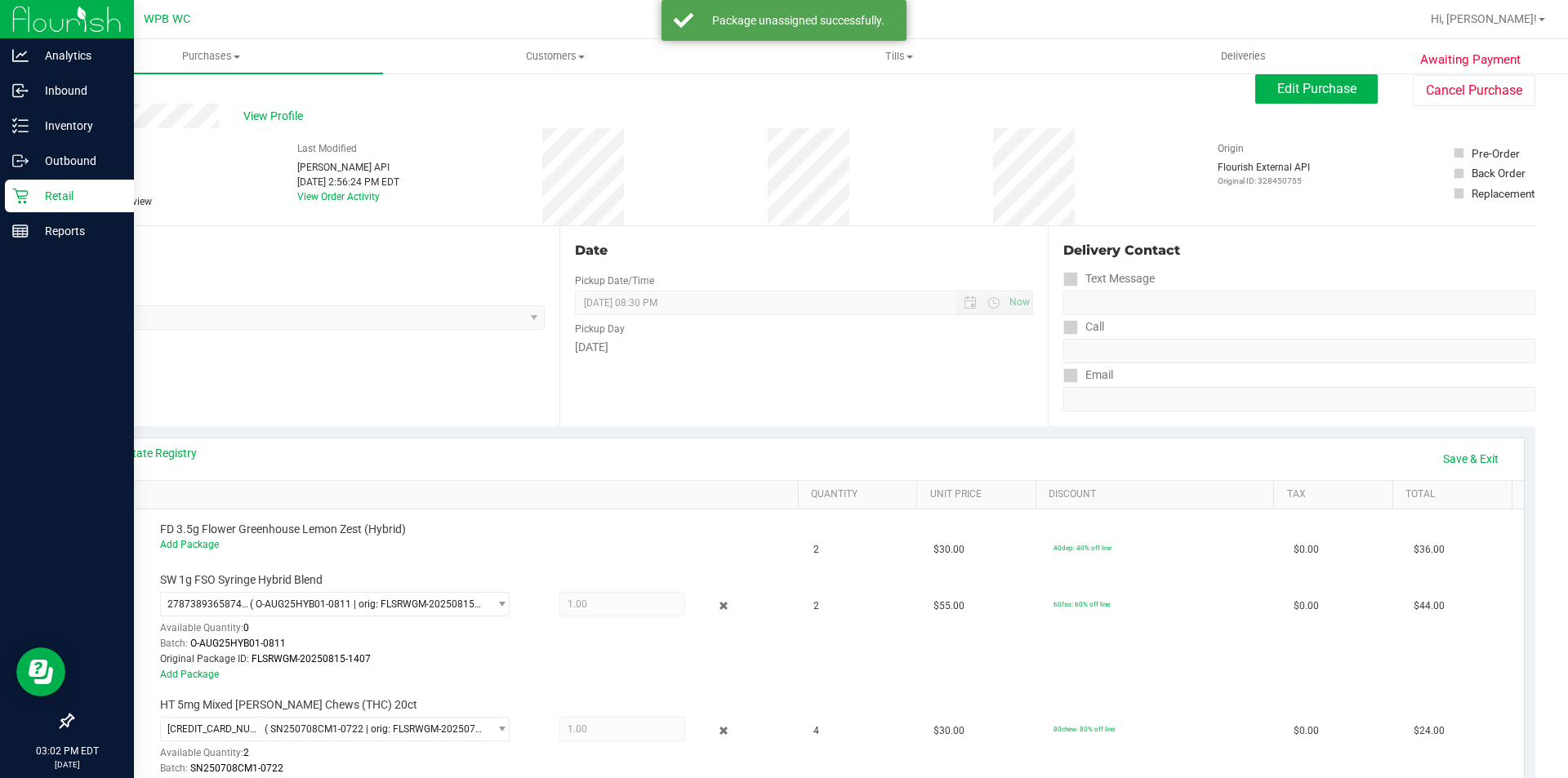
scroll to position [0, 0]
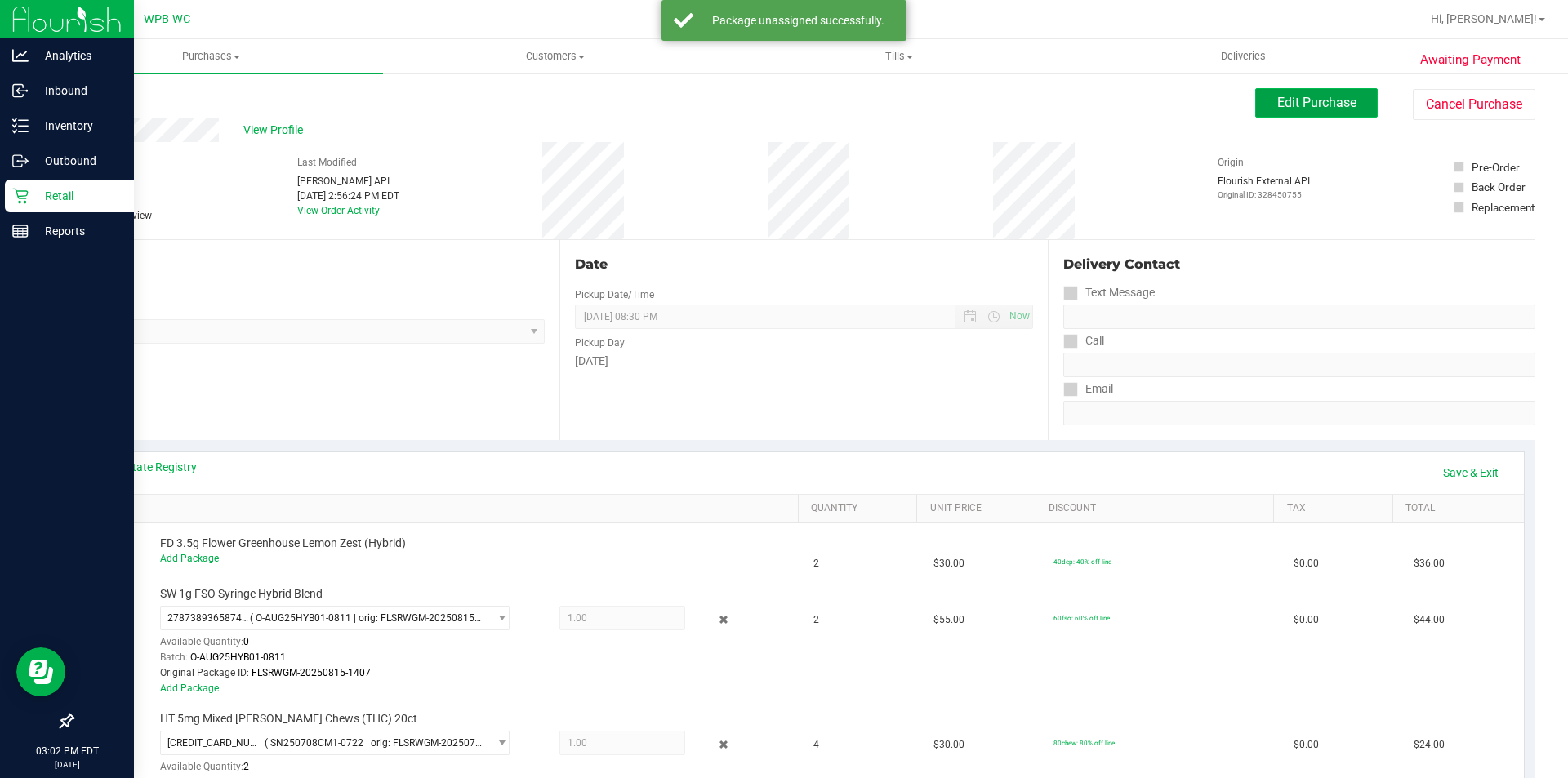
click at [1318, 114] on button "Edit Purchase" at bounding box center [1317, 103] width 123 height 30
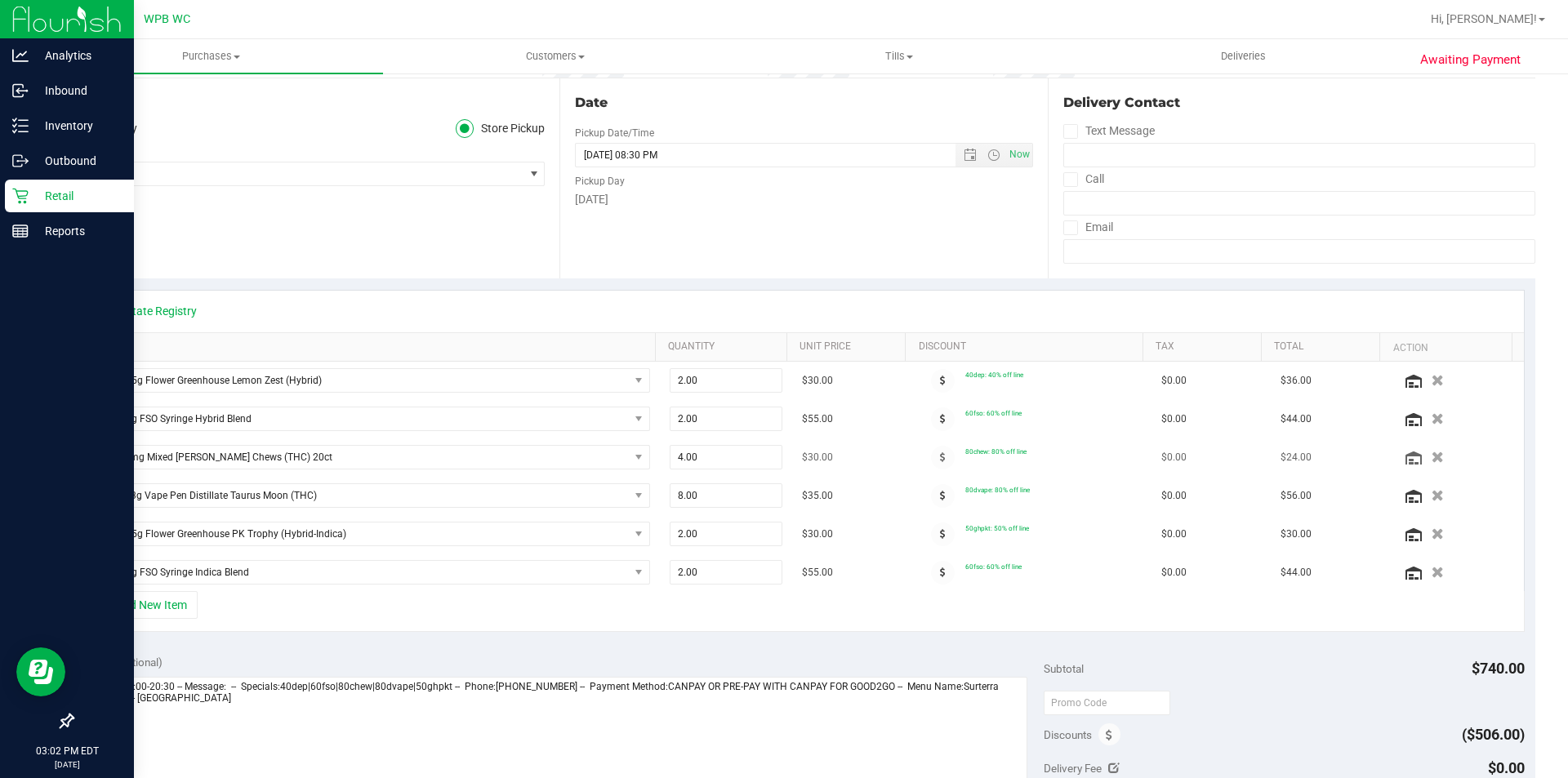
scroll to position [163, 0]
drag, startPoint x: 702, startPoint y: 417, endPoint x: 595, endPoint y: 416, distance: 107.0
click at [595, 416] on tr "SW 1g FSO Syringe Hybrid Blend 2.00 2 $55.00 60fso: 60% off line $0.00 $44.00" at bounding box center [804, 418] width 1440 height 39
type input "1"
type input "1.00"
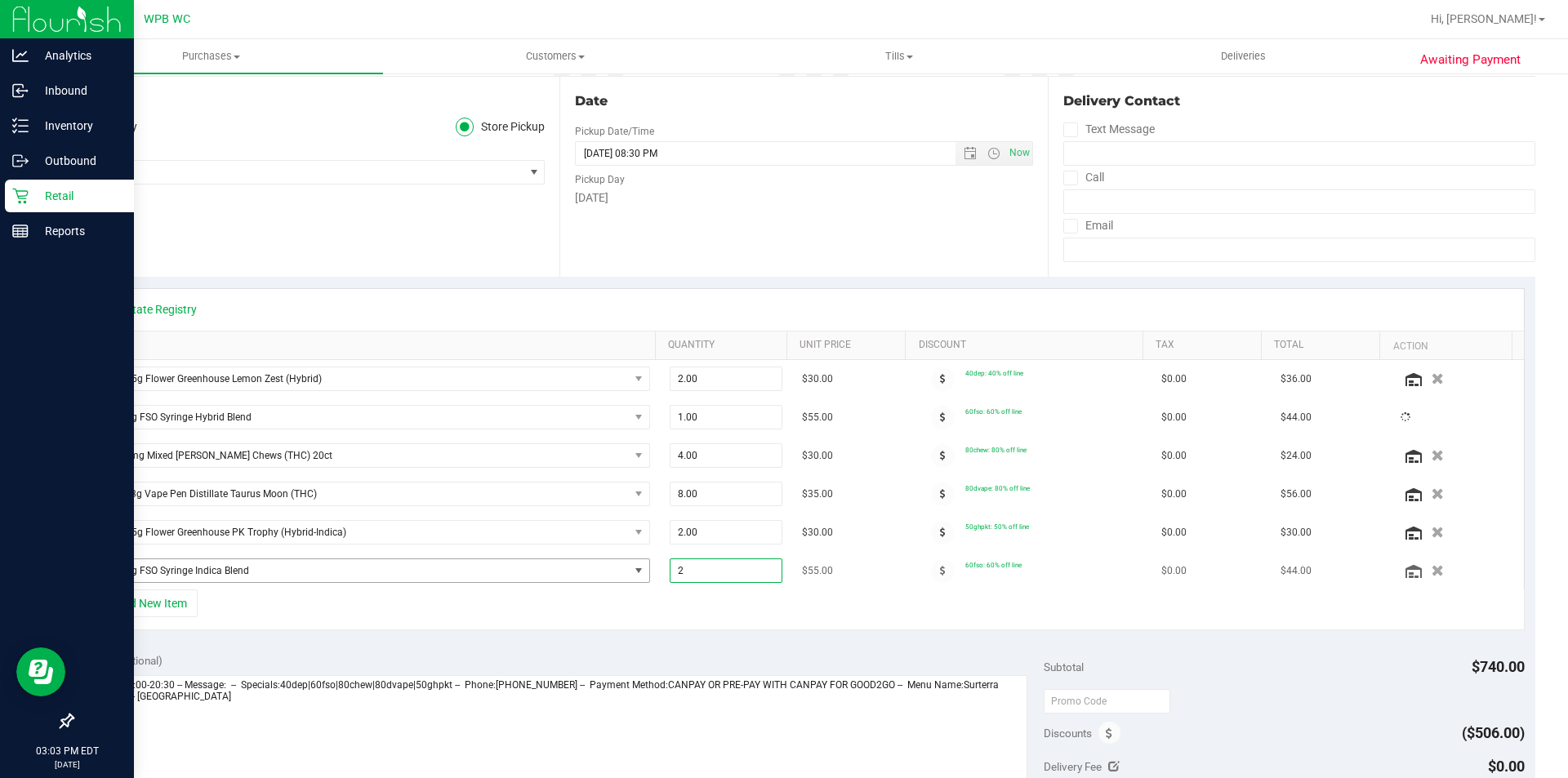
drag, startPoint x: 726, startPoint y: 574, endPoint x: 622, endPoint y: 574, distance: 104.0
click at [622, 574] on tr "SW 1g FSO Syringe Indica Blend 2.00 2 $55.00 60fso: 60% off line $0.00 $44.00" at bounding box center [804, 571] width 1440 height 38
type input "1"
click at [699, 651] on div "Notes (optional) Subtotal $685.00 Discounts ($473.00) Delivery Fee $0.00 Sales …" at bounding box center [804, 789] width 1464 height 294
drag, startPoint x: 701, startPoint y: 569, endPoint x: 584, endPoint y: 569, distance: 117.0
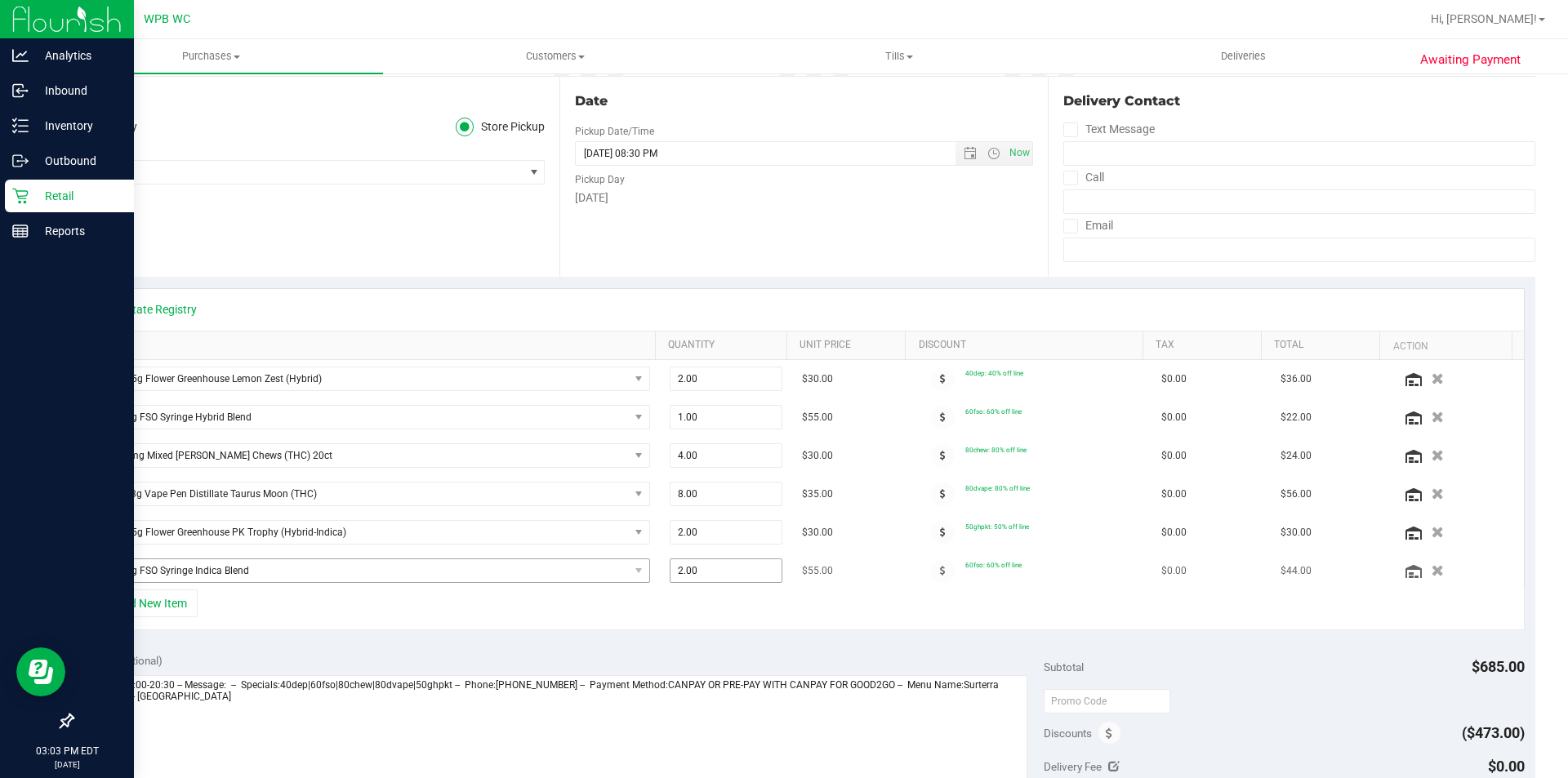
click at [584, 569] on tr "SW 1g FSO Syringe Indica Blend 2.00 2 $55.00 60fso: 60% off line $0.00 $44.00" at bounding box center [804, 571] width 1440 height 38
type input "1"
type input "1.00"
click at [725, 635] on div "View State Registry SKU Quantity Unit Price Discount Tax Total Action FD 3.5g F…" at bounding box center [804, 459] width 1464 height 365
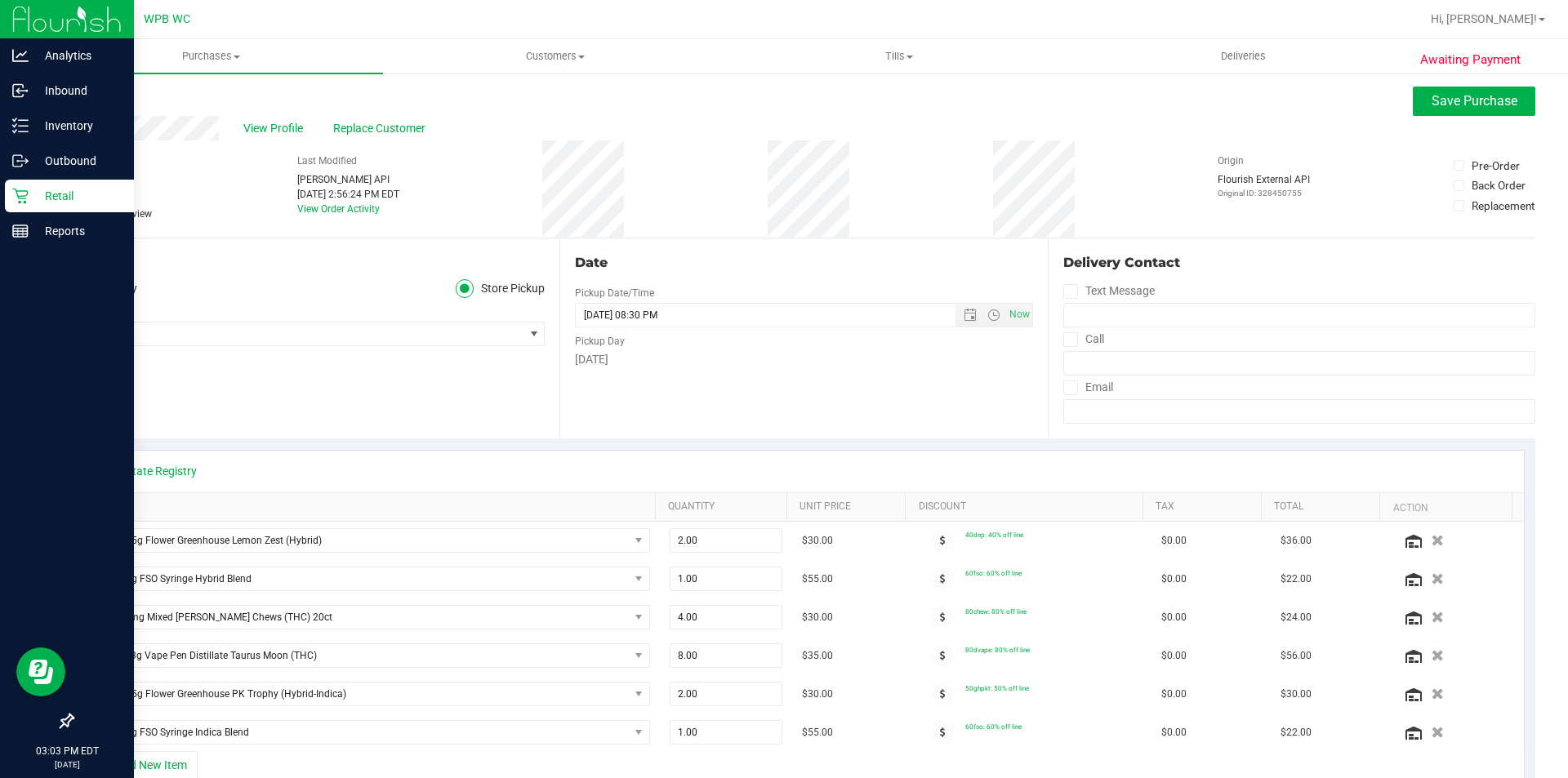
scroll to position [0, 0]
click at [1444, 105] on span "Save Purchase" at bounding box center [1475, 102] width 86 height 16
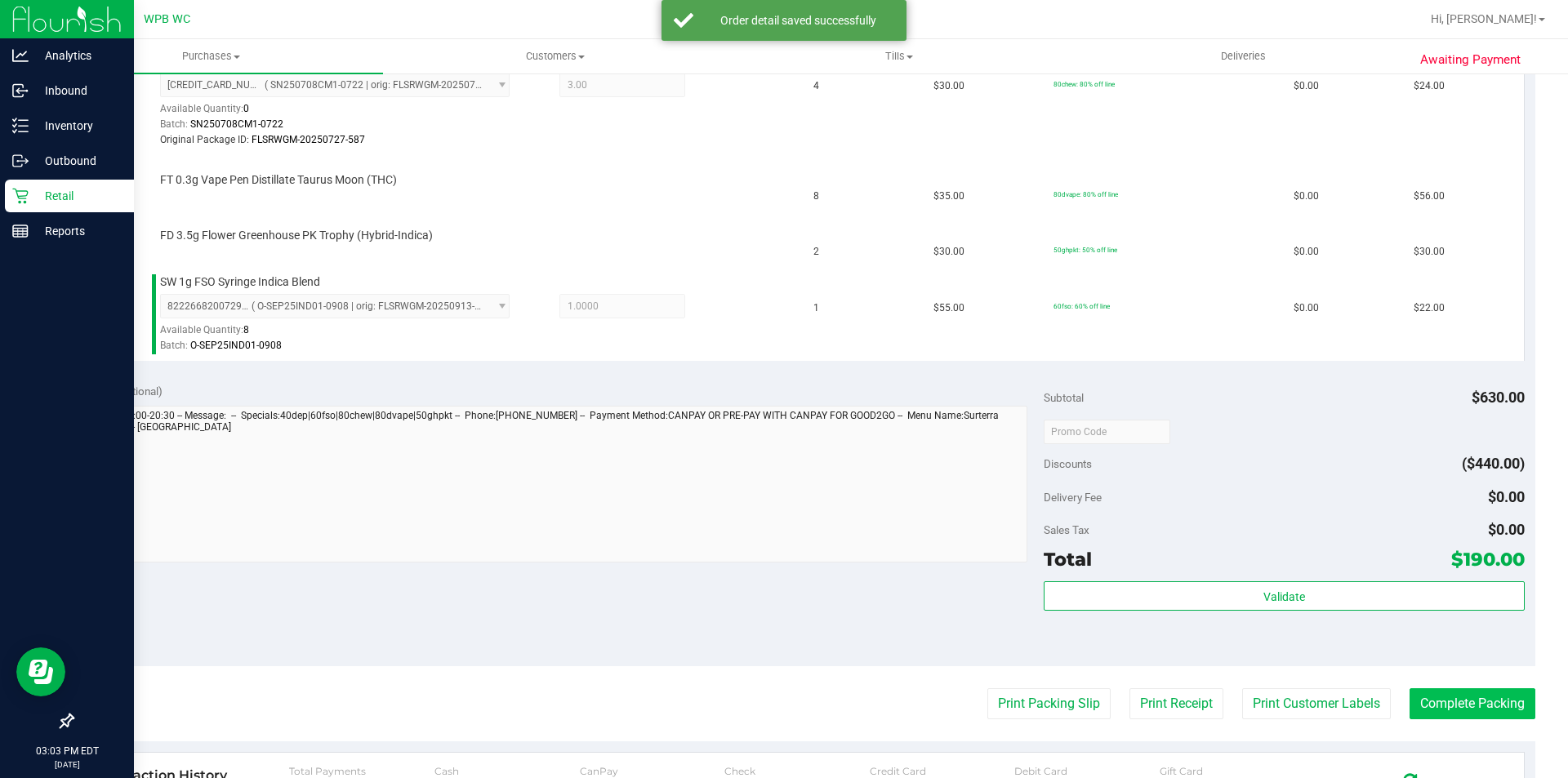
scroll to position [654, 0]
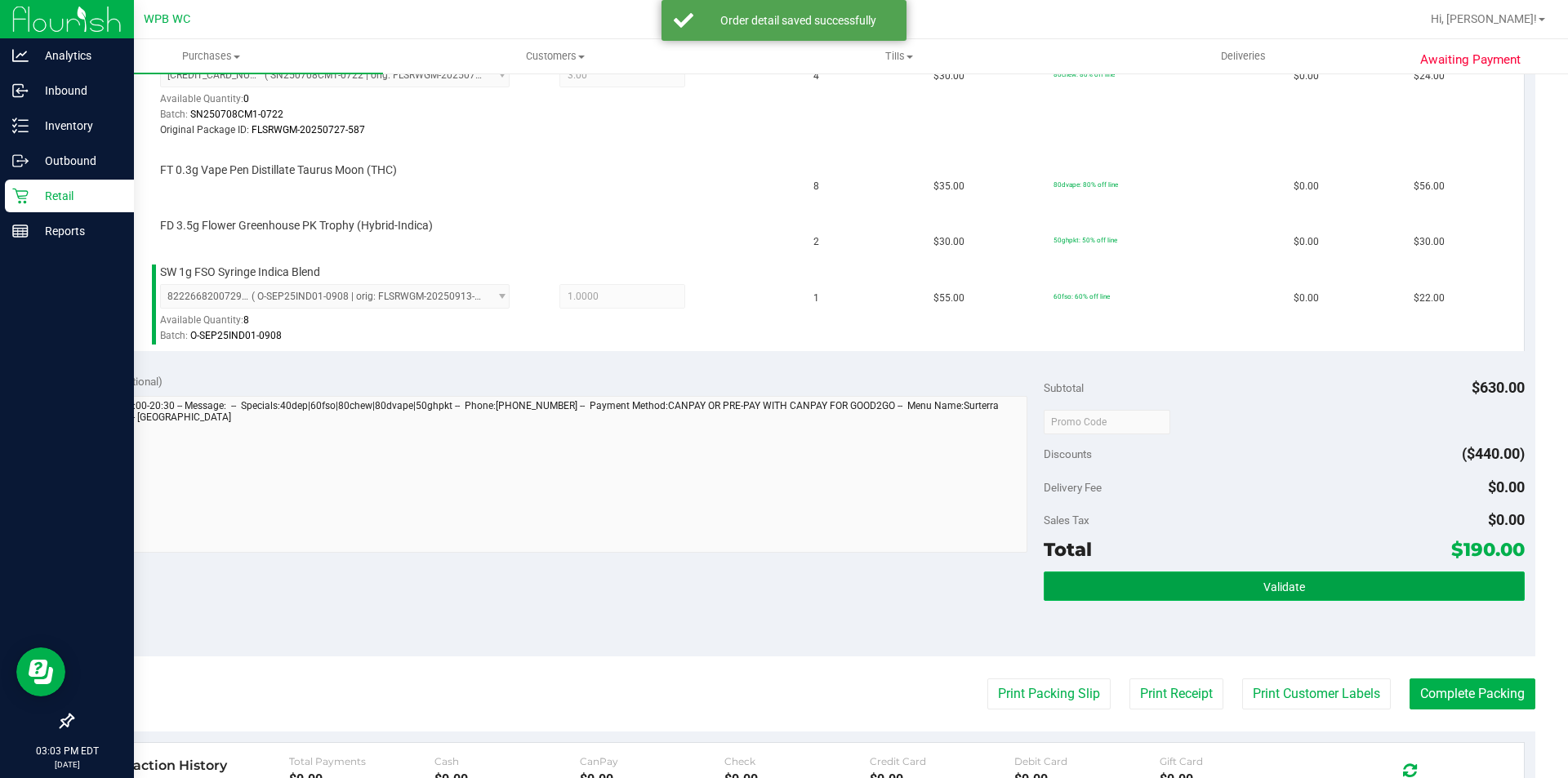
click at [1350, 591] on button "Validate" at bounding box center [1284, 587] width 481 height 30
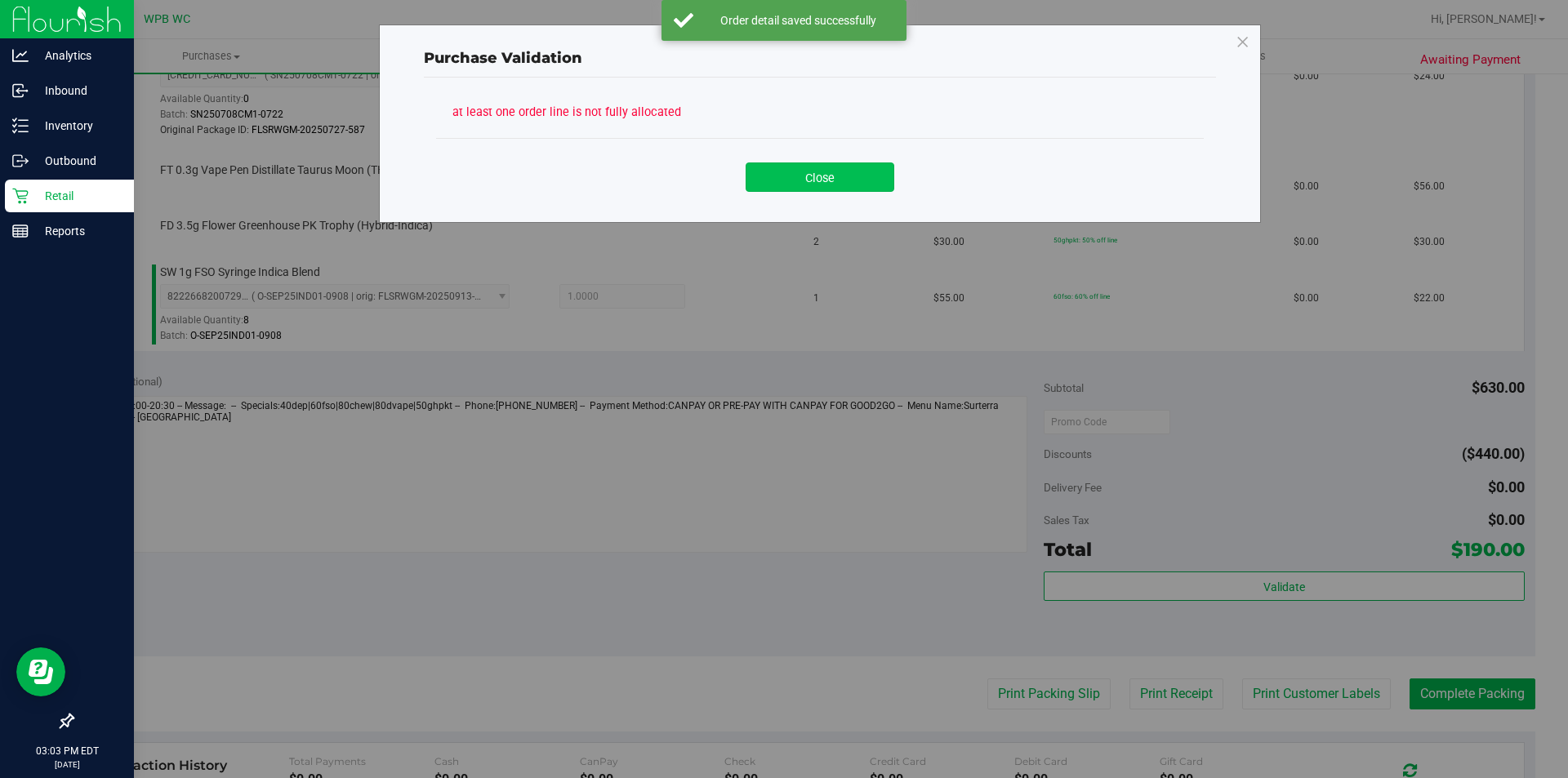
click at [837, 188] on button "Close" at bounding box center [820, 177] width 148 height 30
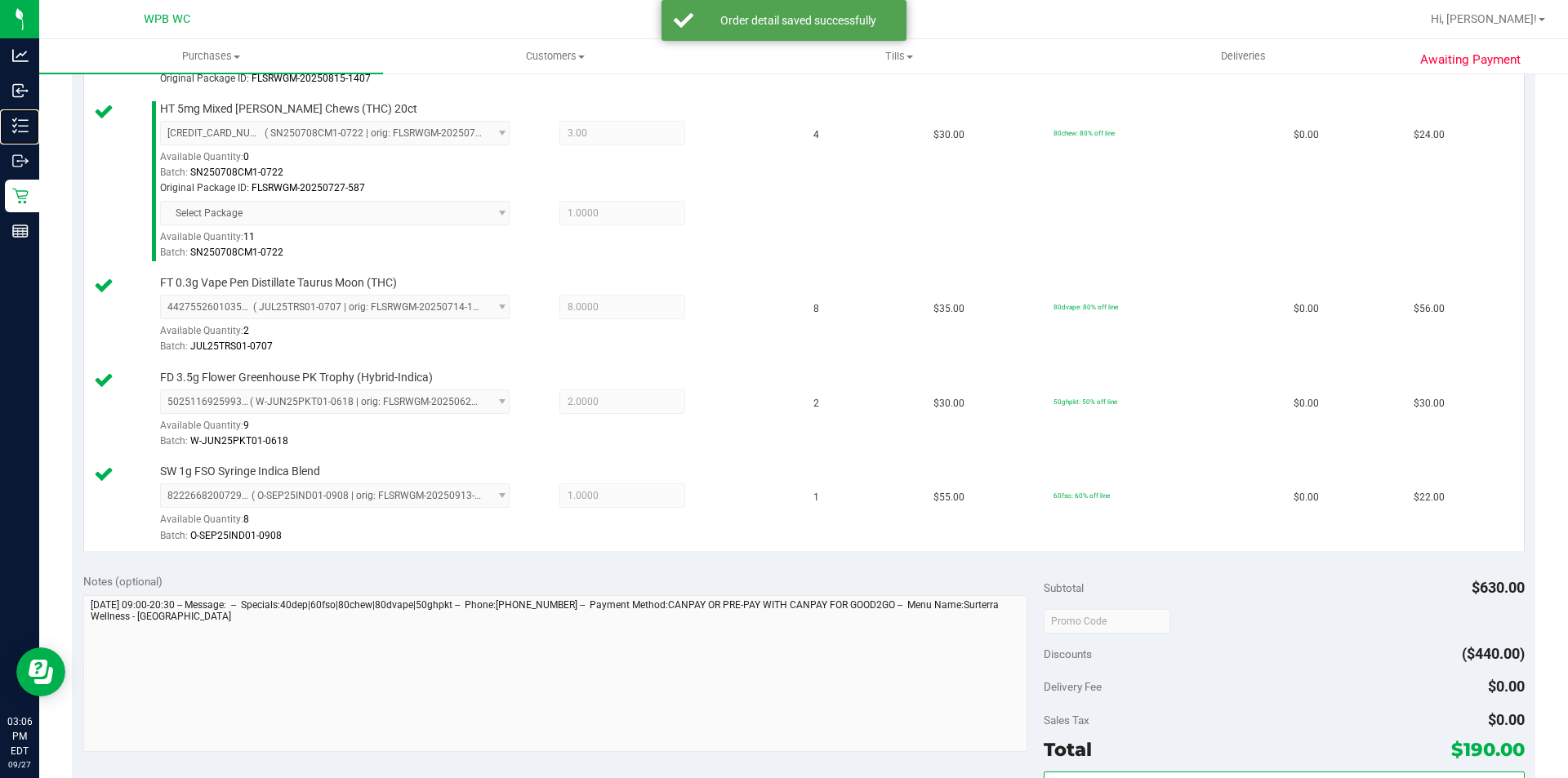
scroll to position [898, 0]
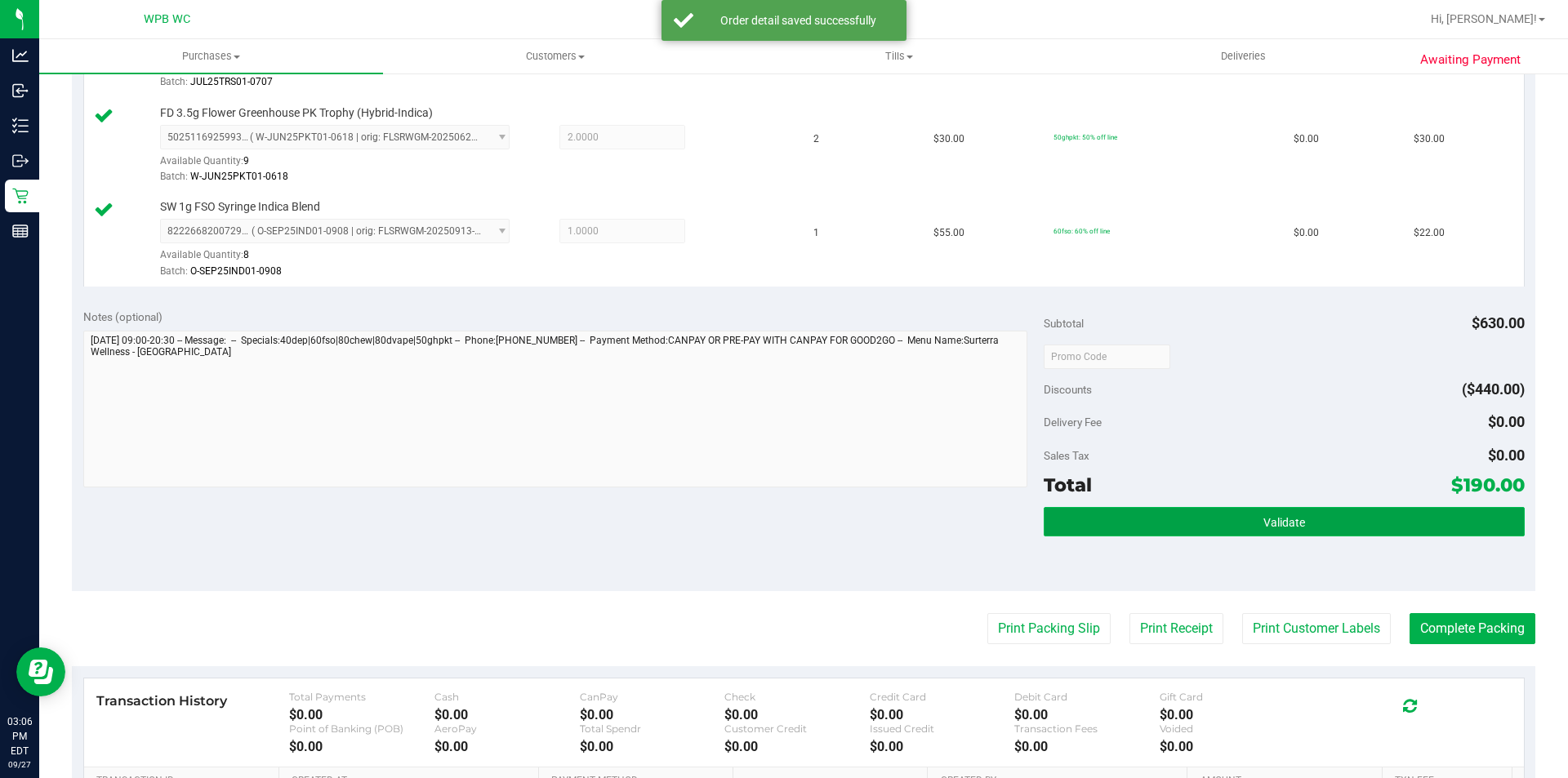
click at [1264, 523] on span "Validate" at bounding box center [1284, 523] width 42 height 13
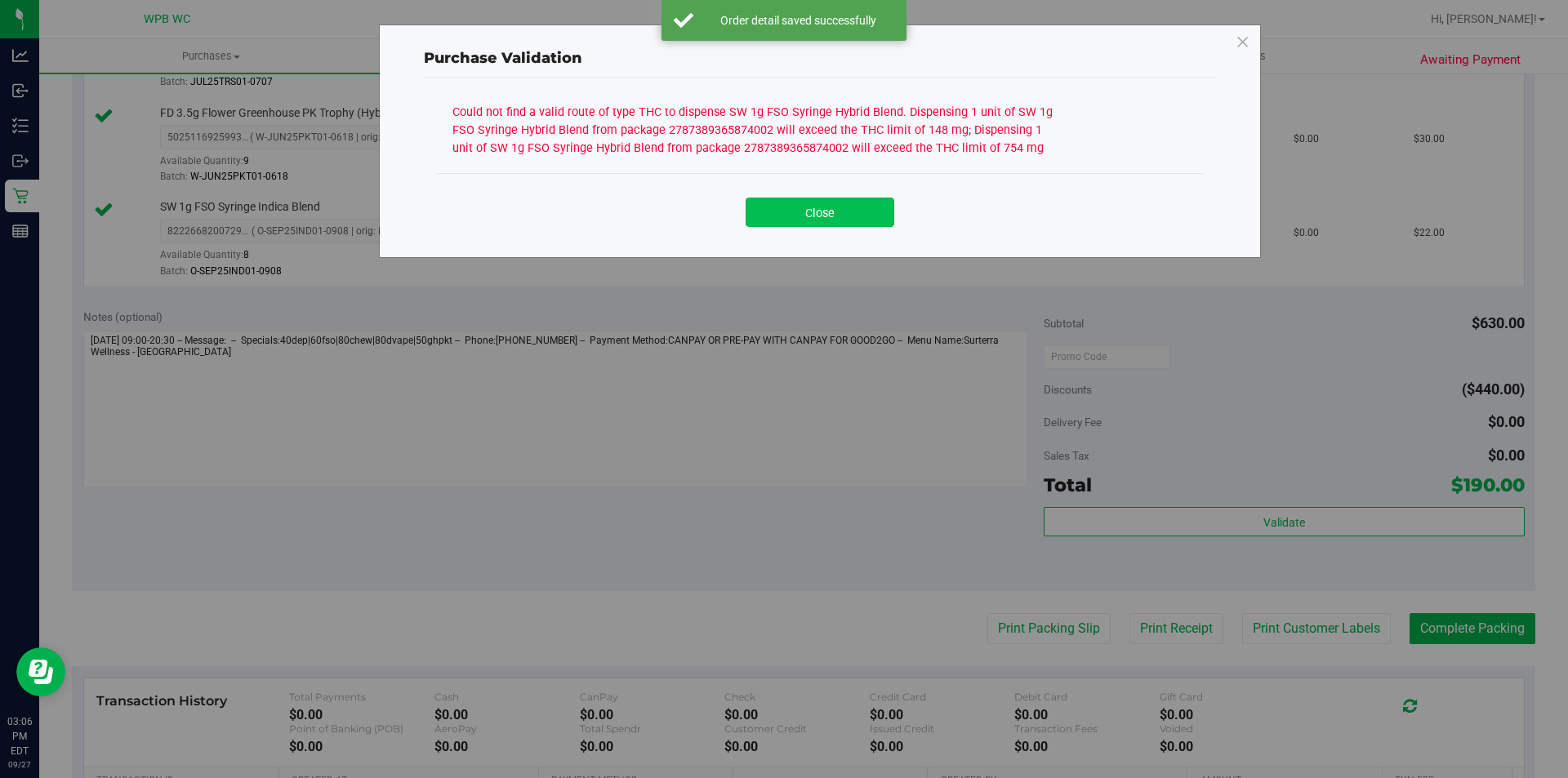
click at [860, 223] on button "Close" at bounding box center [820, 213] width 148 height 30
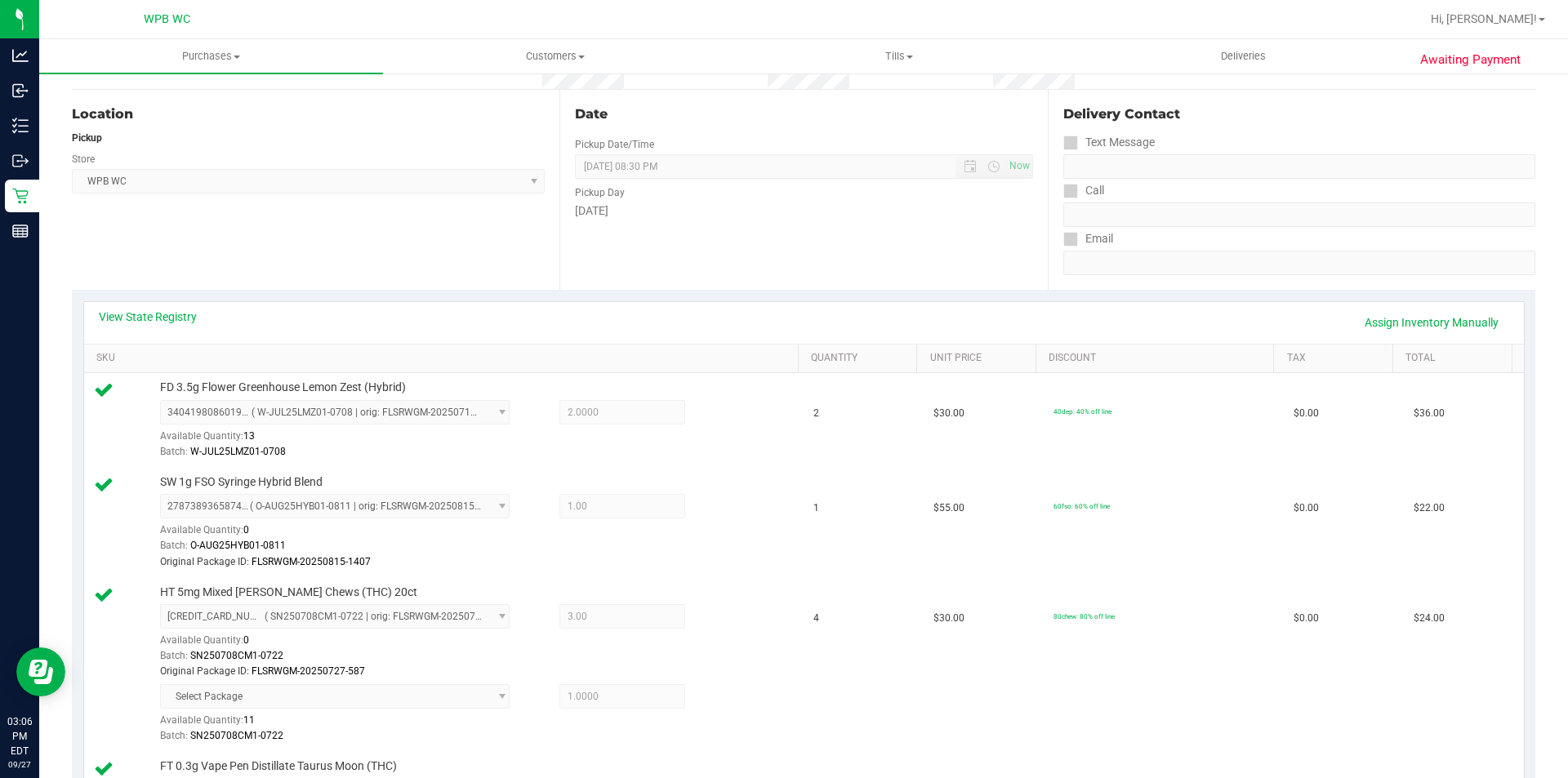
scroll to position [245, 0]
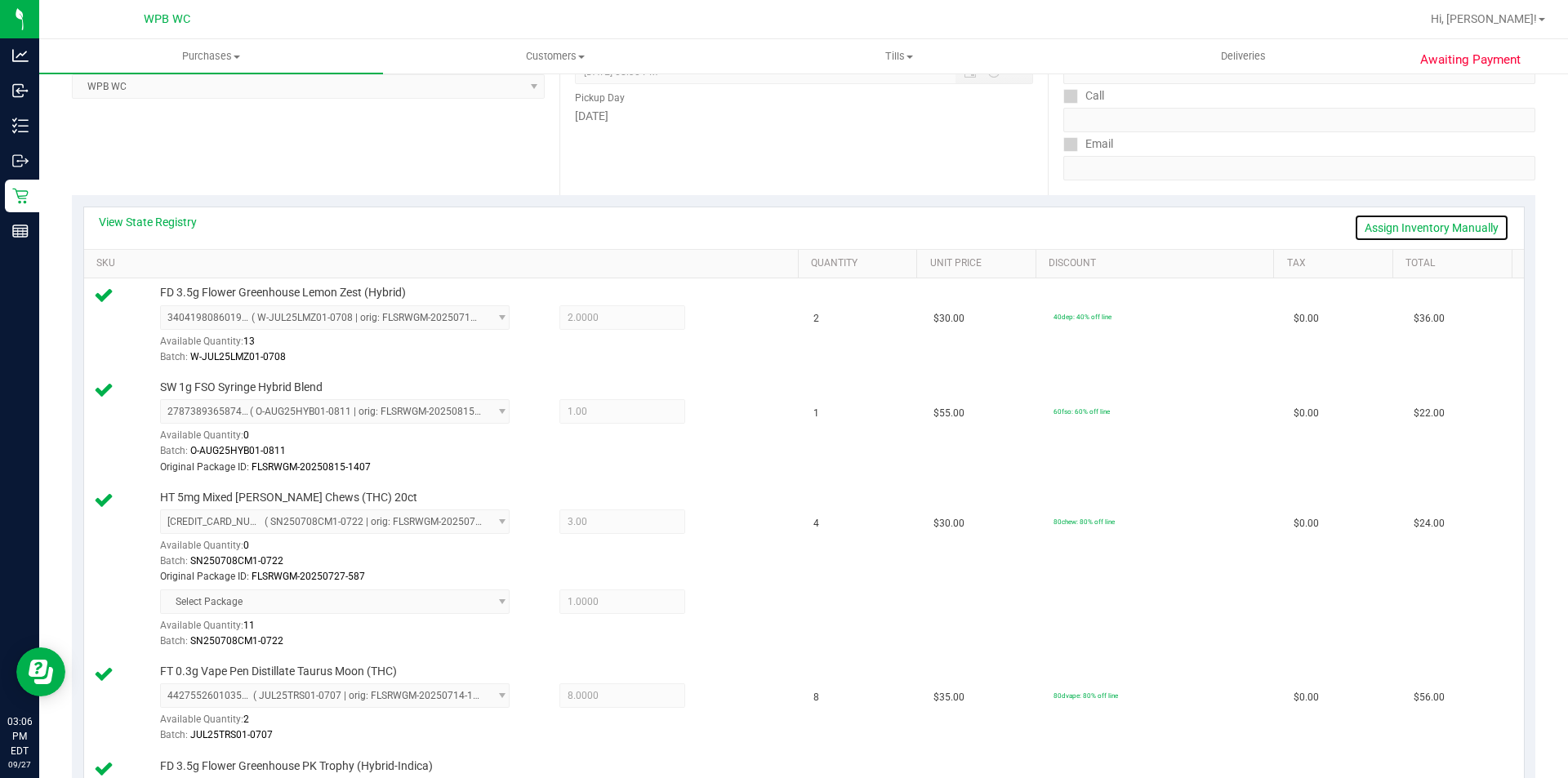
click at [1403, 225] on link "Assign Inventory Manually" at bounding box center [1432, 228] width 155 height 28
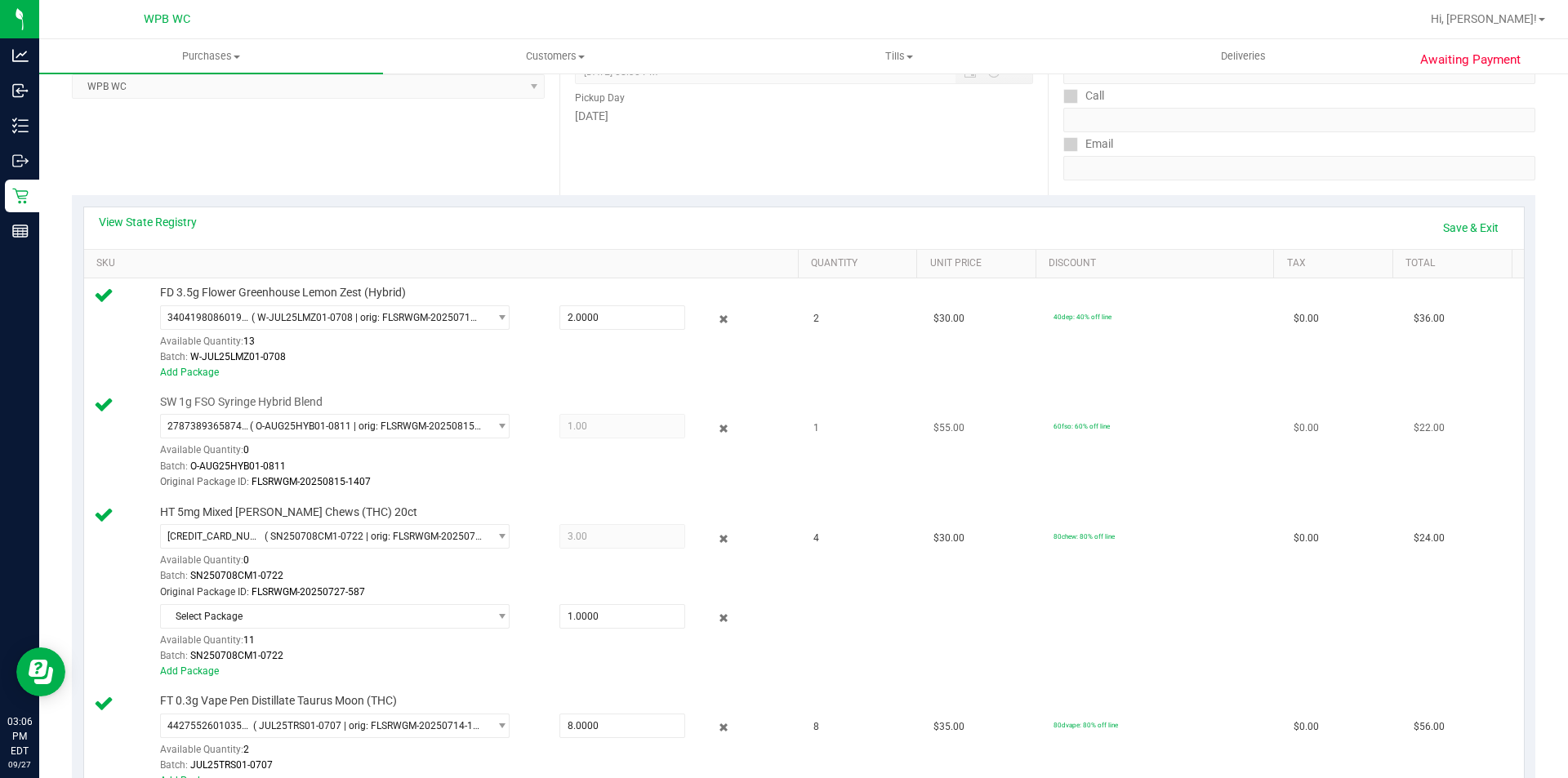
click at [722, 433] on div at bounding box center [711, 428] width 52 height 20
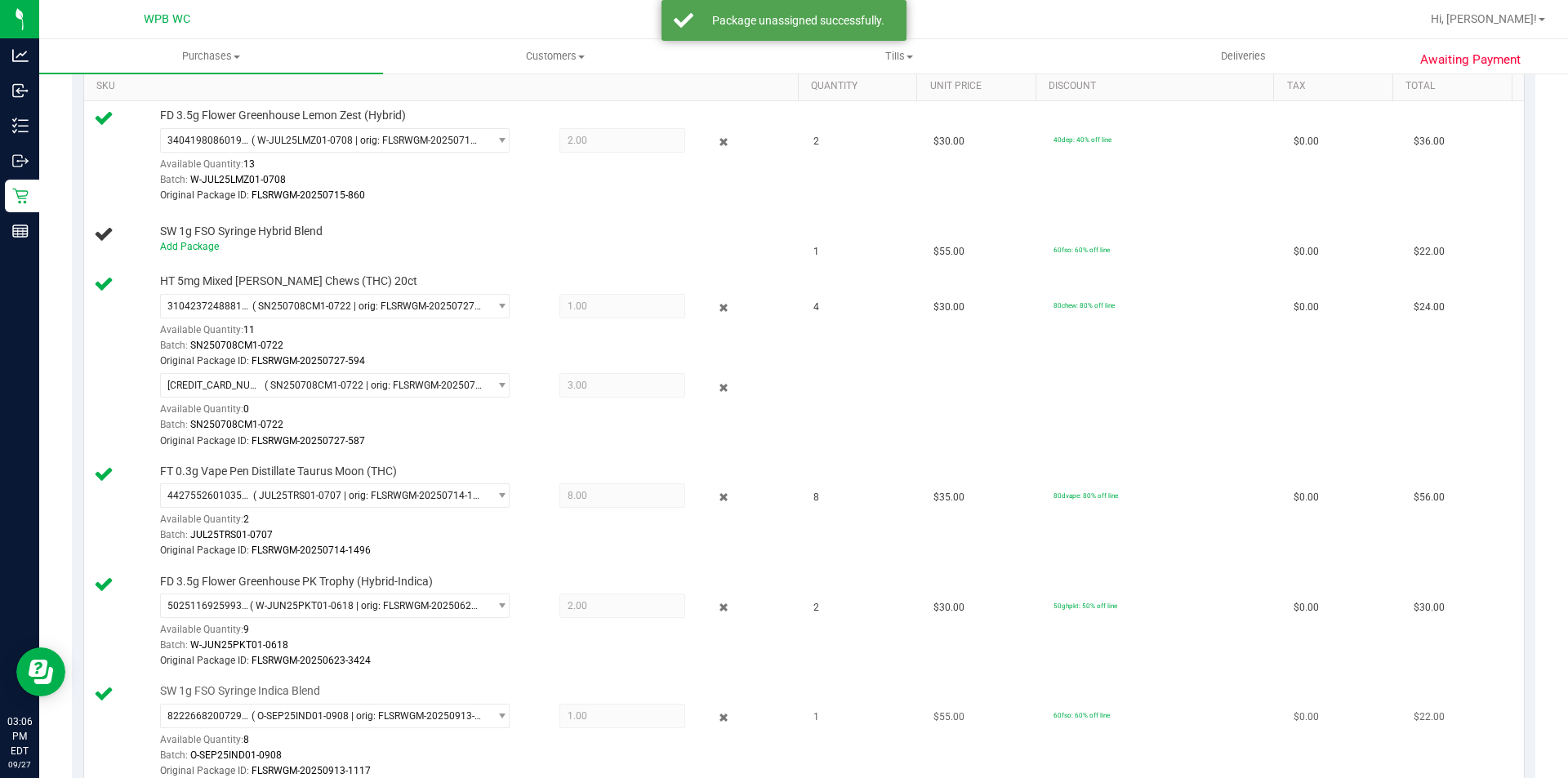
scroll to position [572, 0]
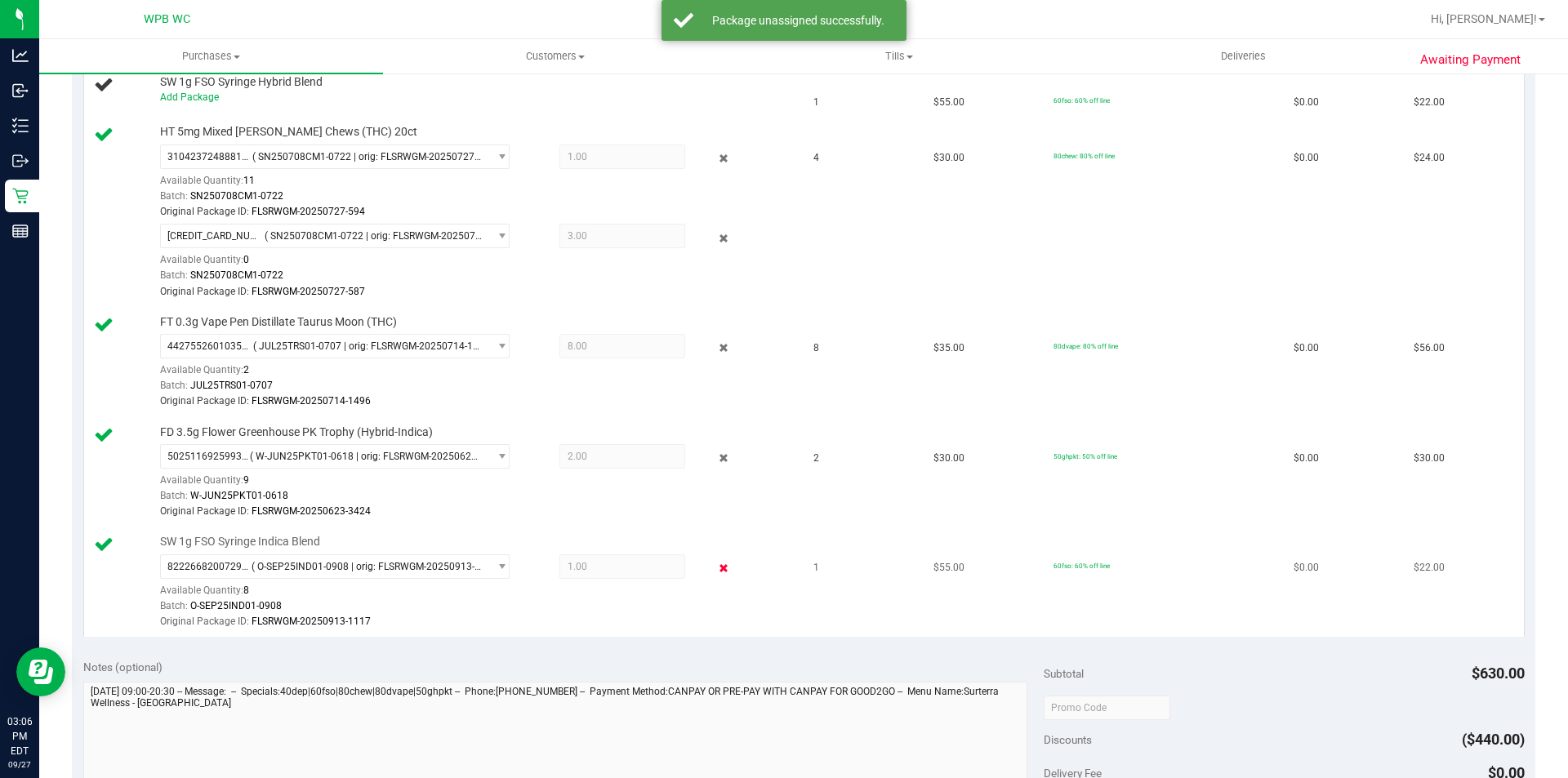
click at [716, 566] on icon at bounding box center [724, 569] width 17 height 19
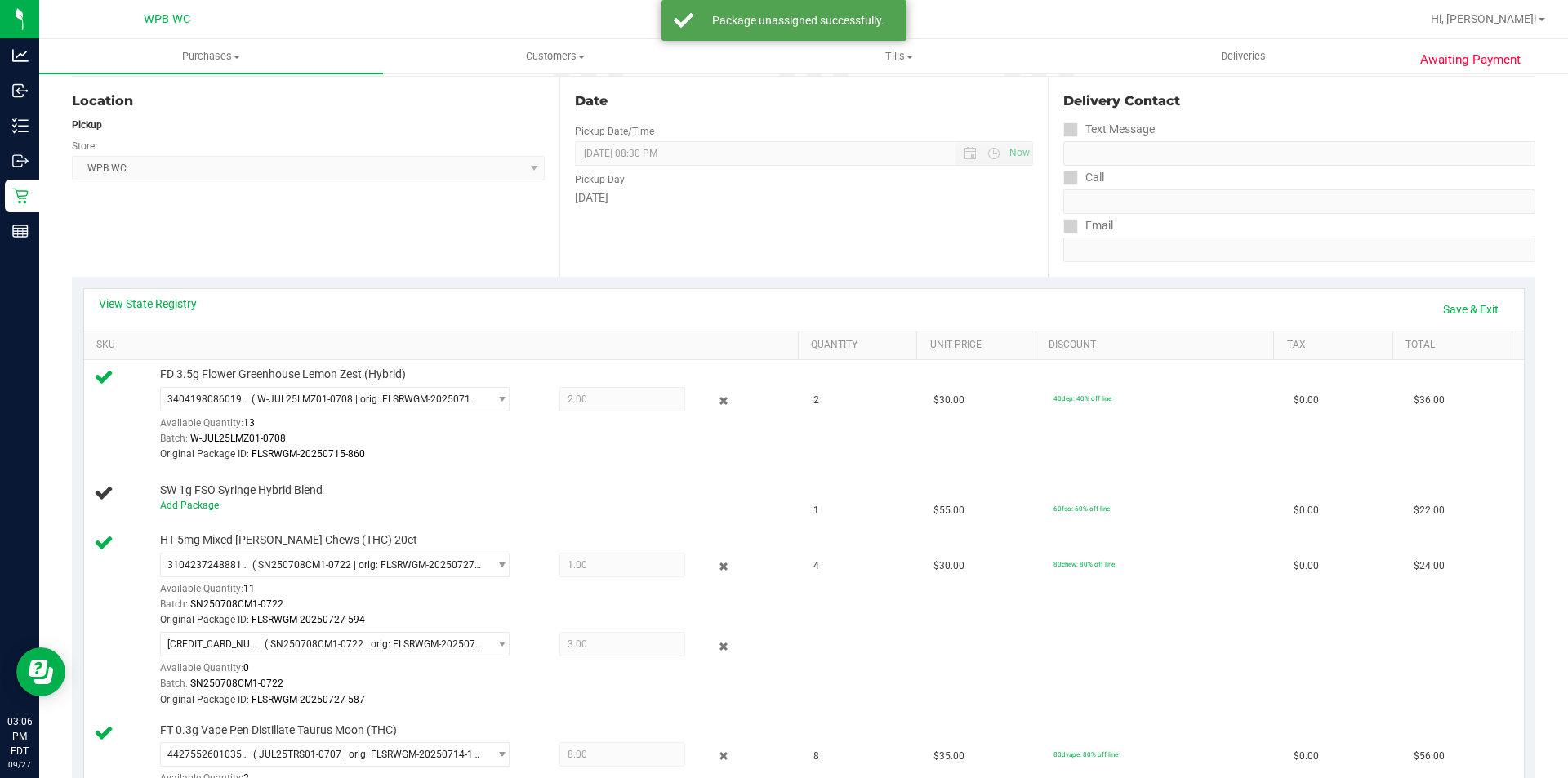
scroll to position [0, 0]
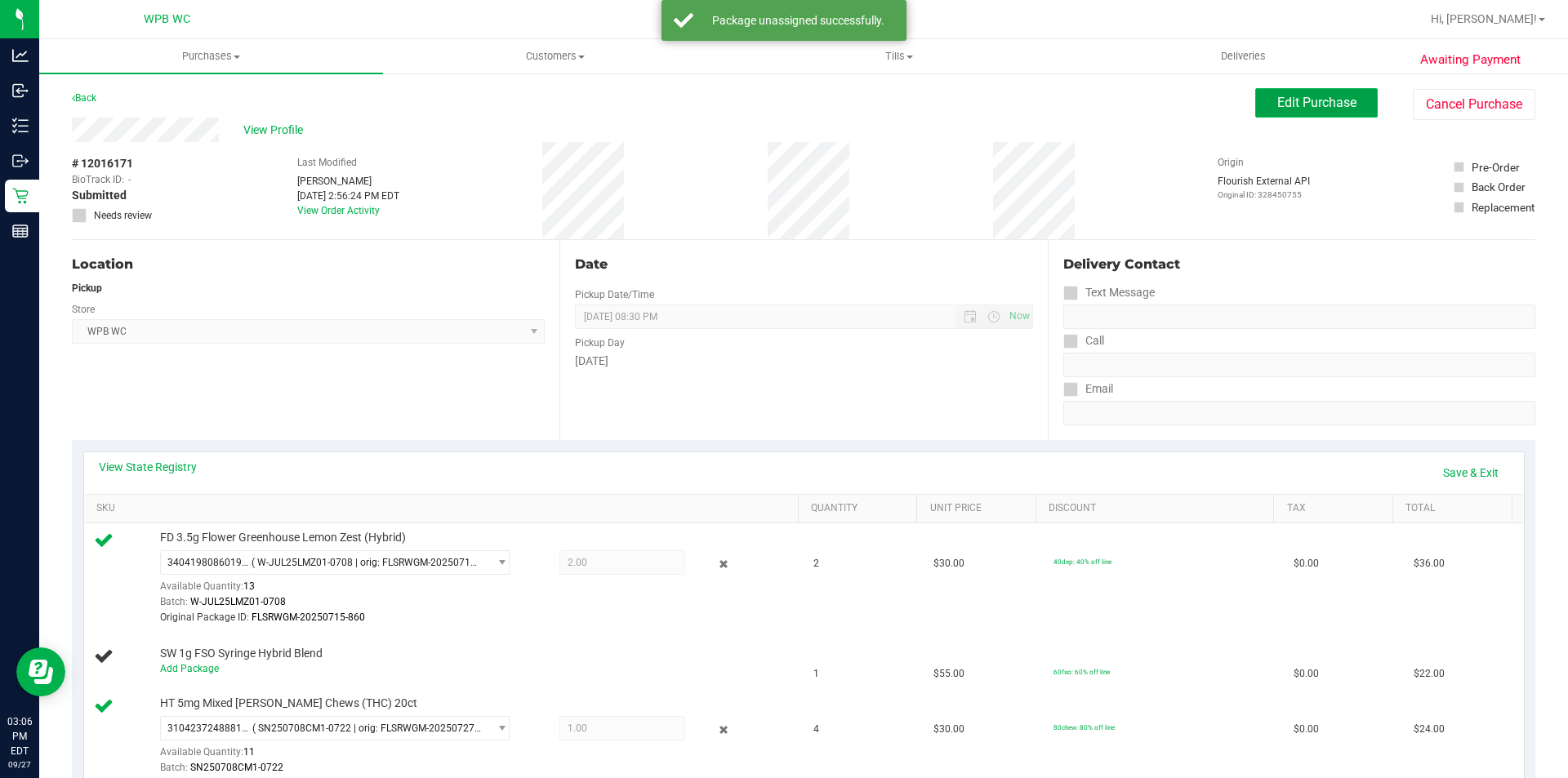
click at [1321, 113] on button "Edit Purchase" at bounding box center [1317, 103] width 123 height 30
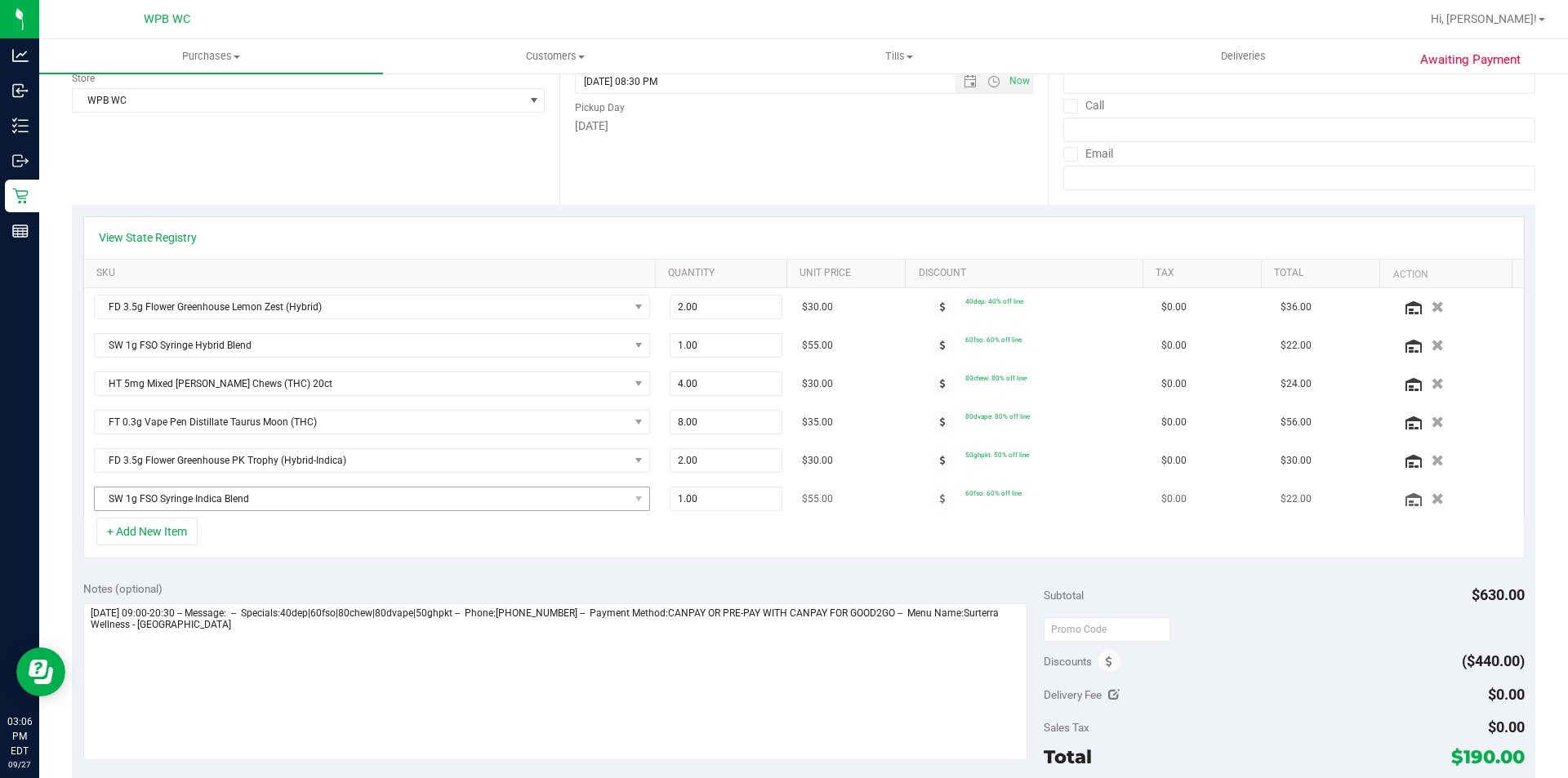
scroll to position [245, 0]
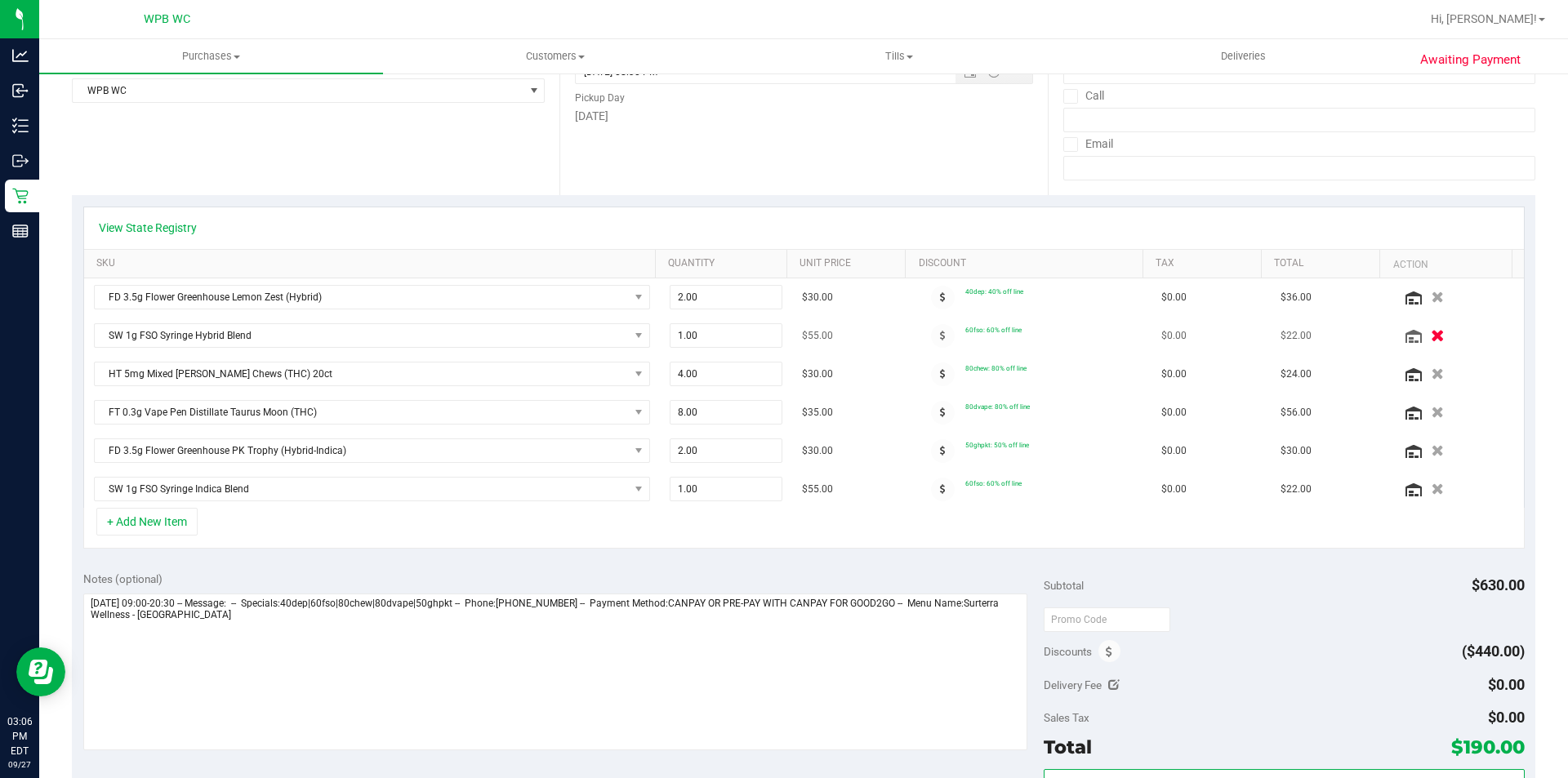
click at [1431, 334] on icon "button" at bounding box center [1438, 335] width 14 height 12
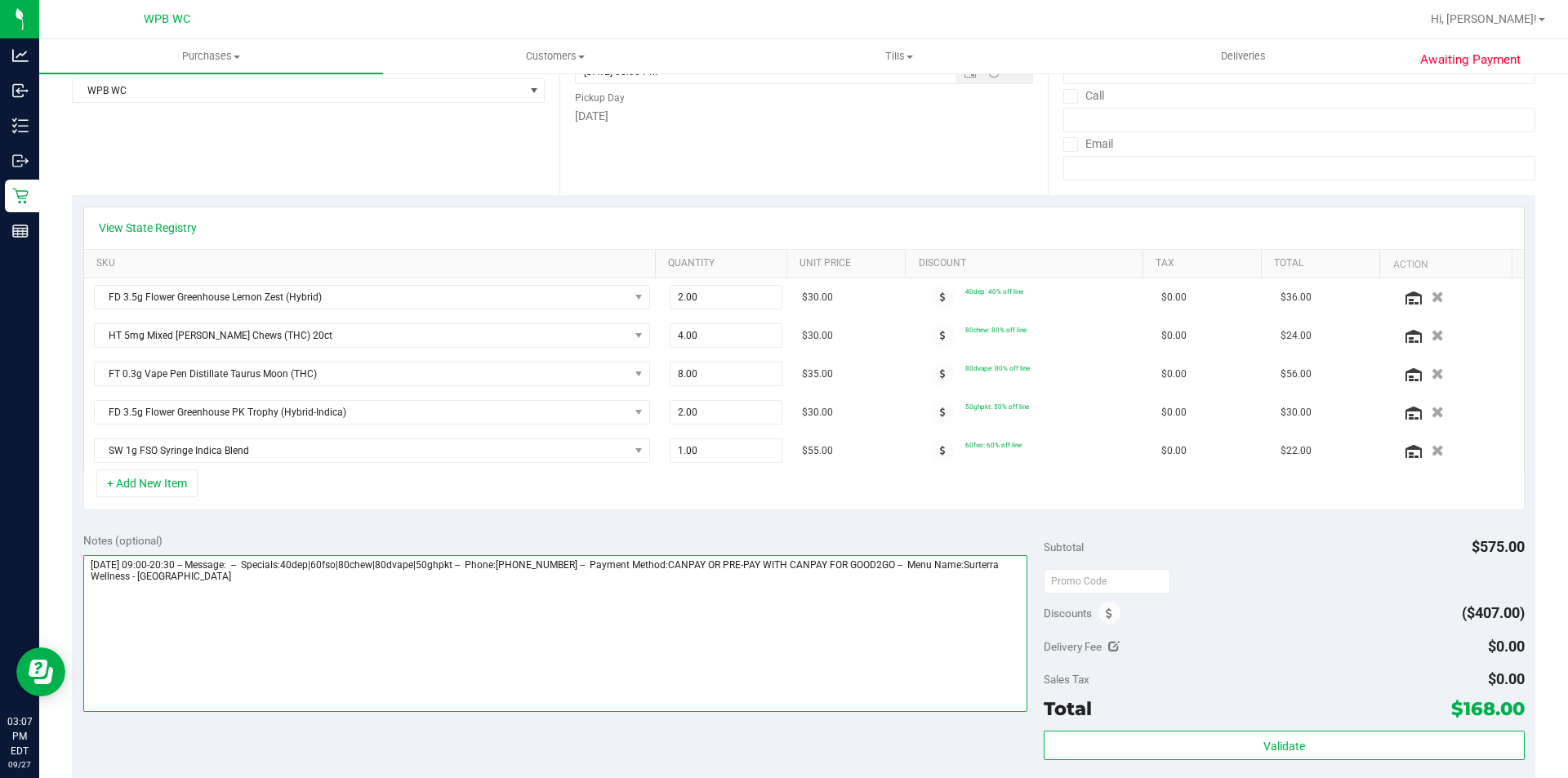
click at [479, 595] on textarea at bounding box center [556, 634] width 945 height 157
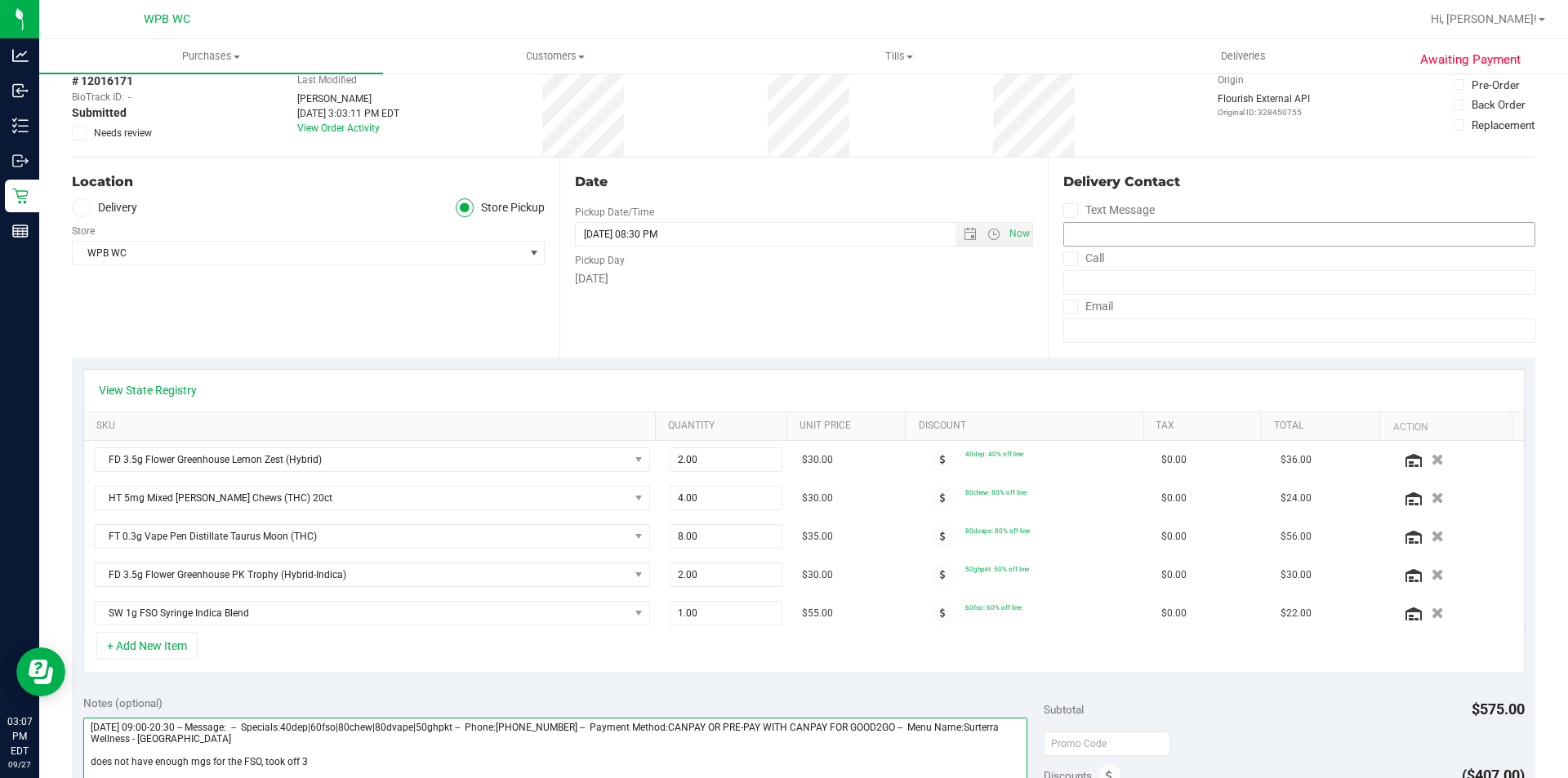
scroll to position [0, 0]
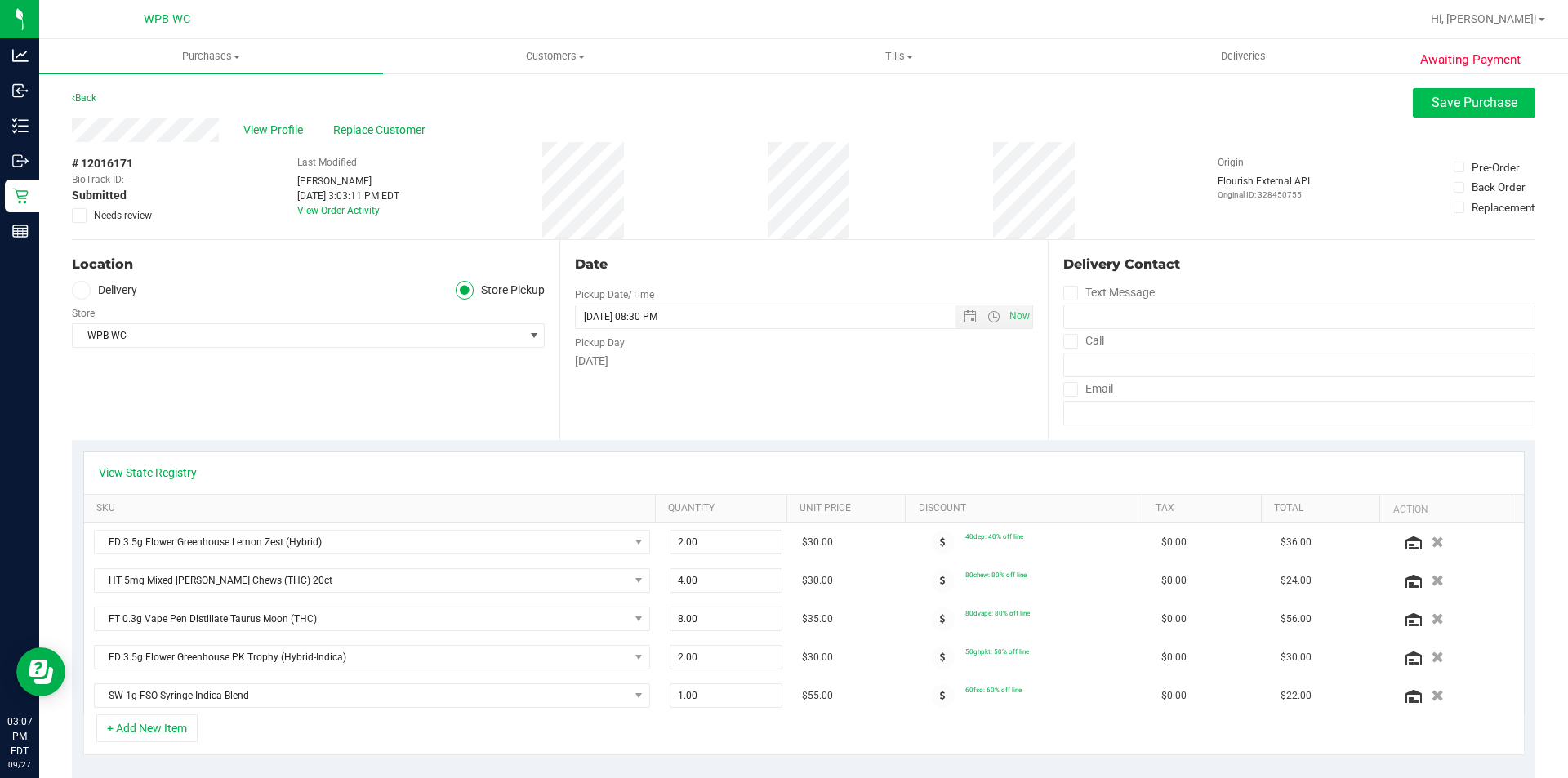
type textarea "Saturday 09/27/2025 09:00-20:30 -- Message: -- Specials:40dep|60fso|80chew|80dv…"
click at [1440, 101] on span "Save Purchase" at bounding box center [1475, 102] width 86 height 16
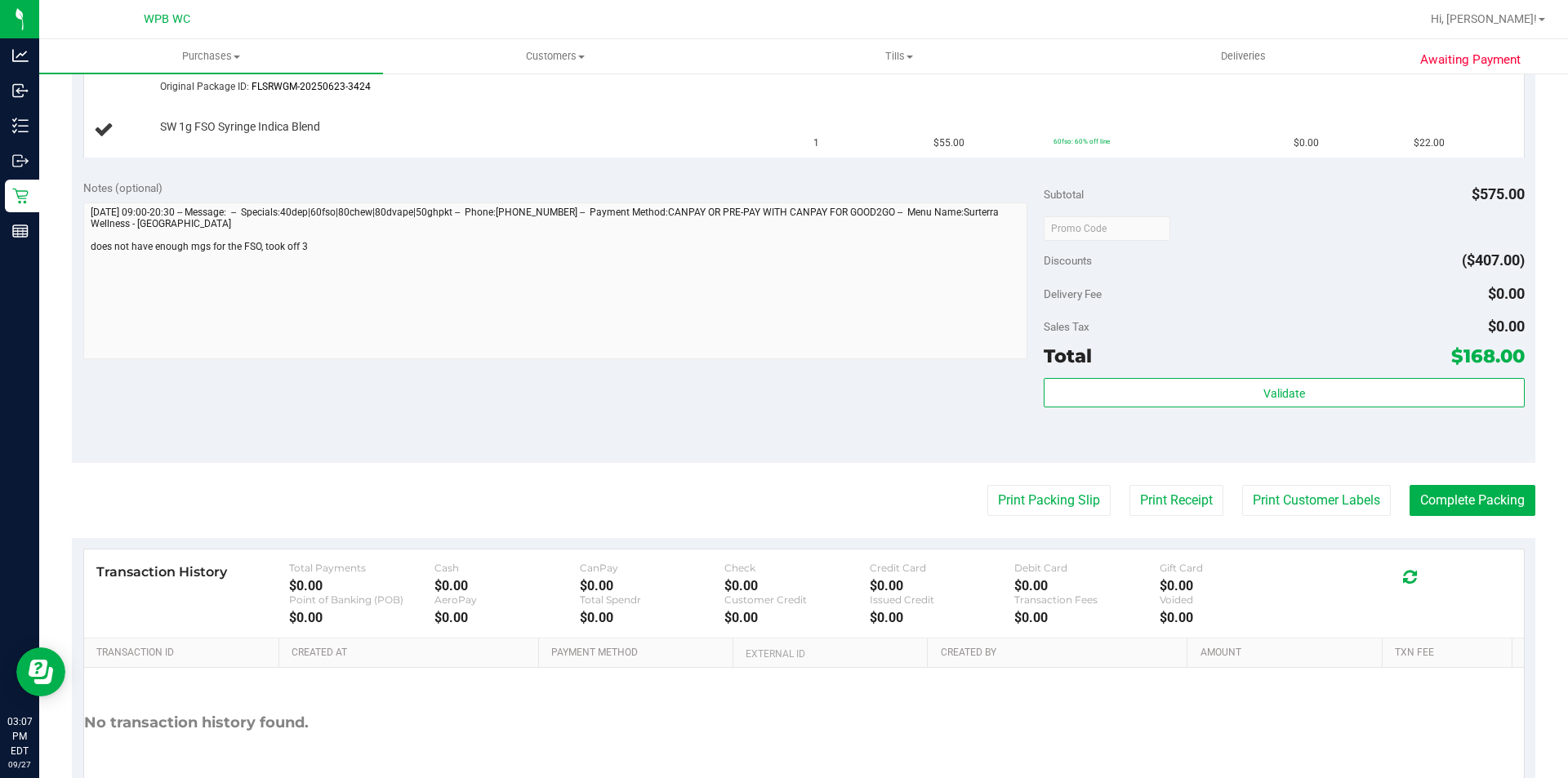
scroll to position [980, 0]
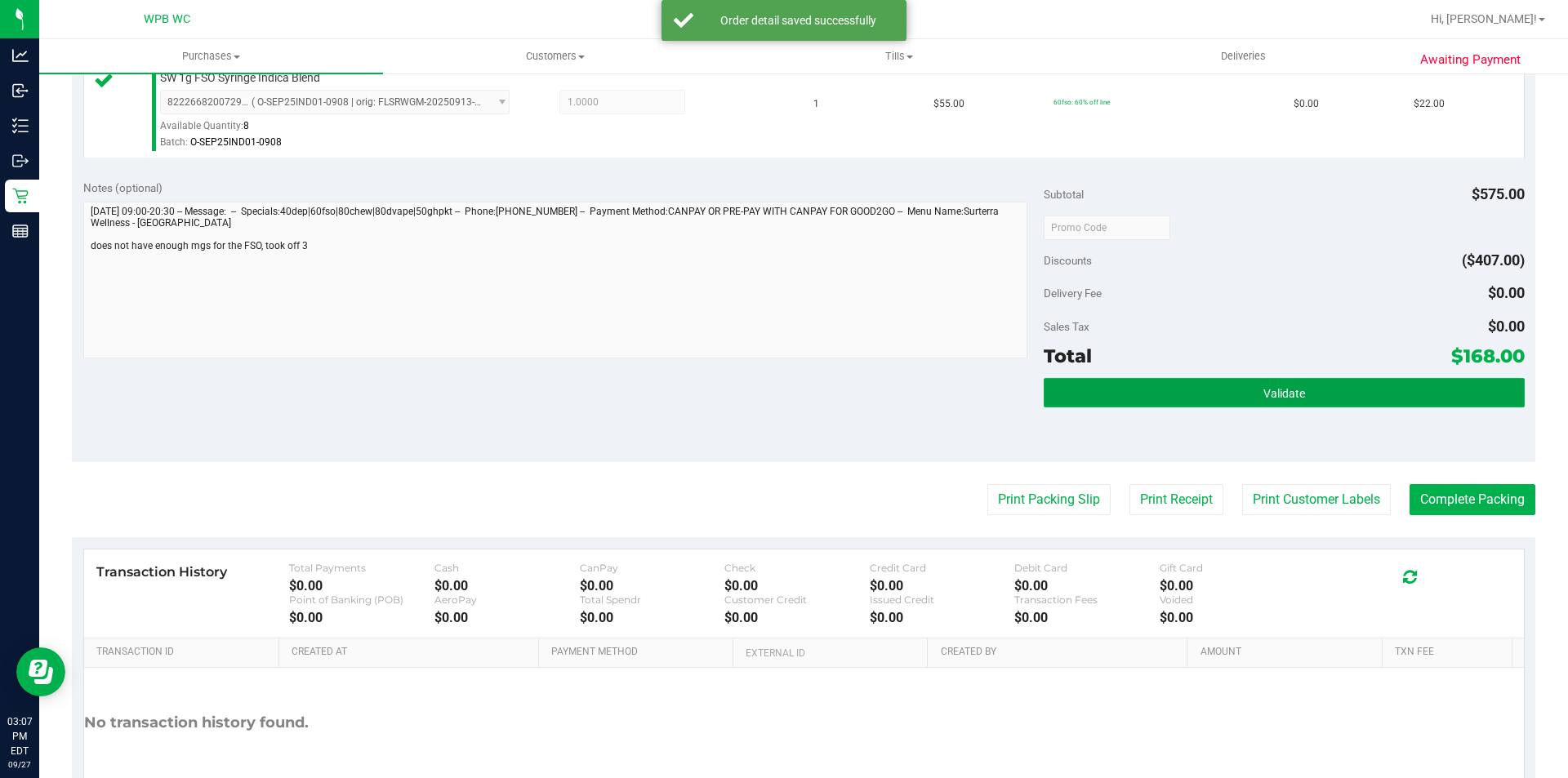
click at [1322, 382] on button "Validate" at bounding box center [1284, 393] width 481 height 30
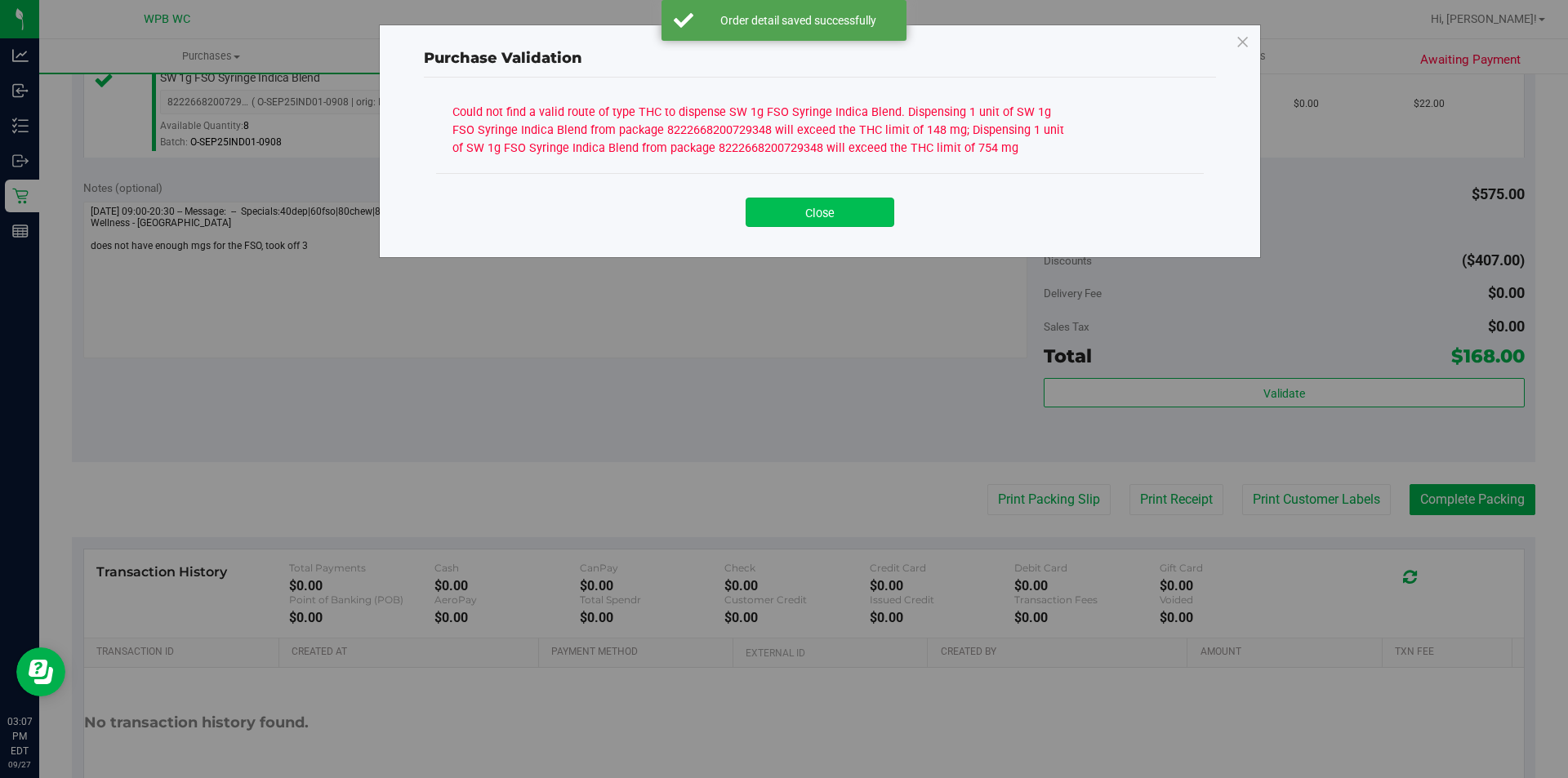
click at [871, 226] on button "Close" at bounding box center [820, 213] width 148 height 30
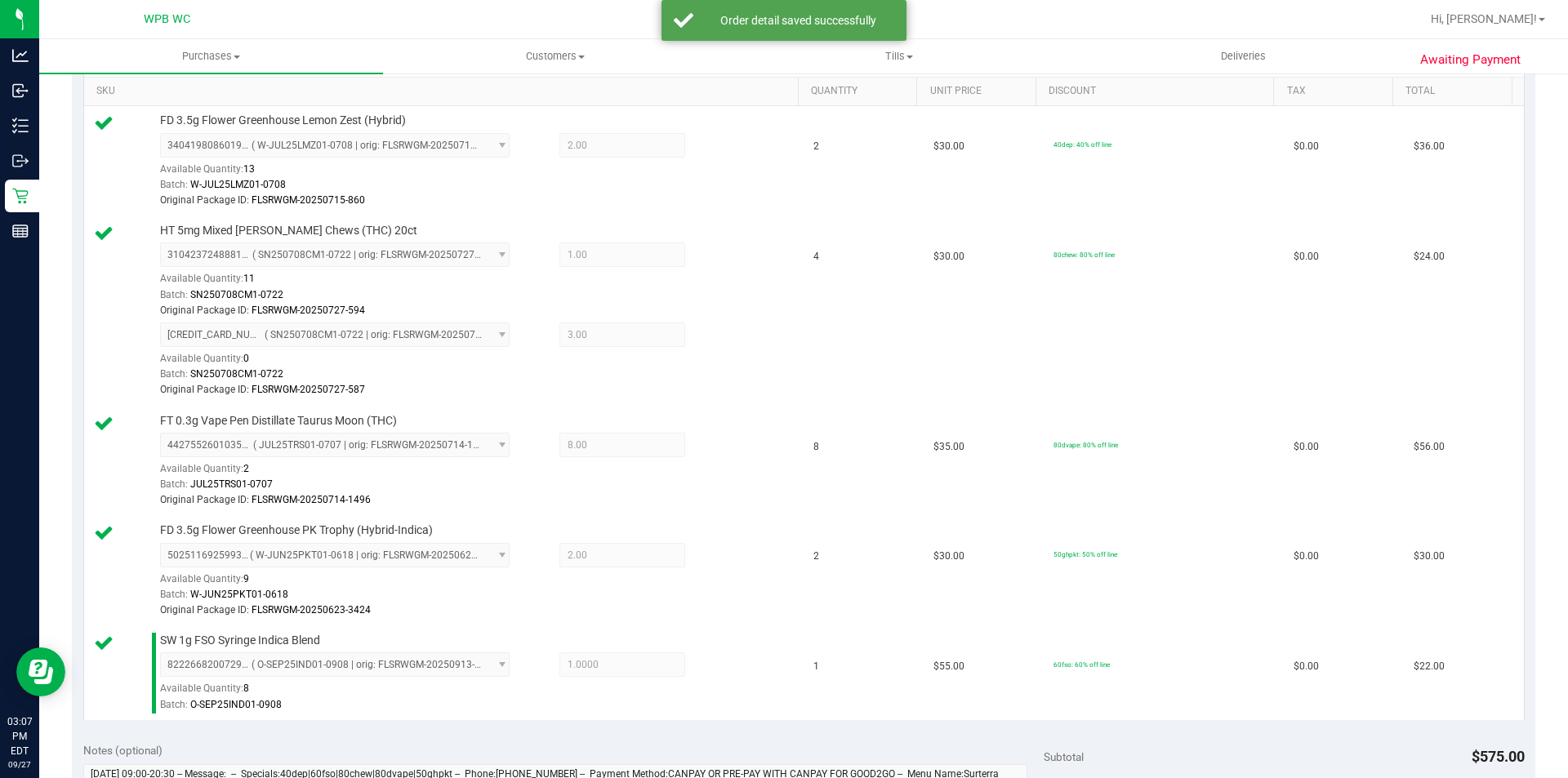
scroll to position [326, 0]
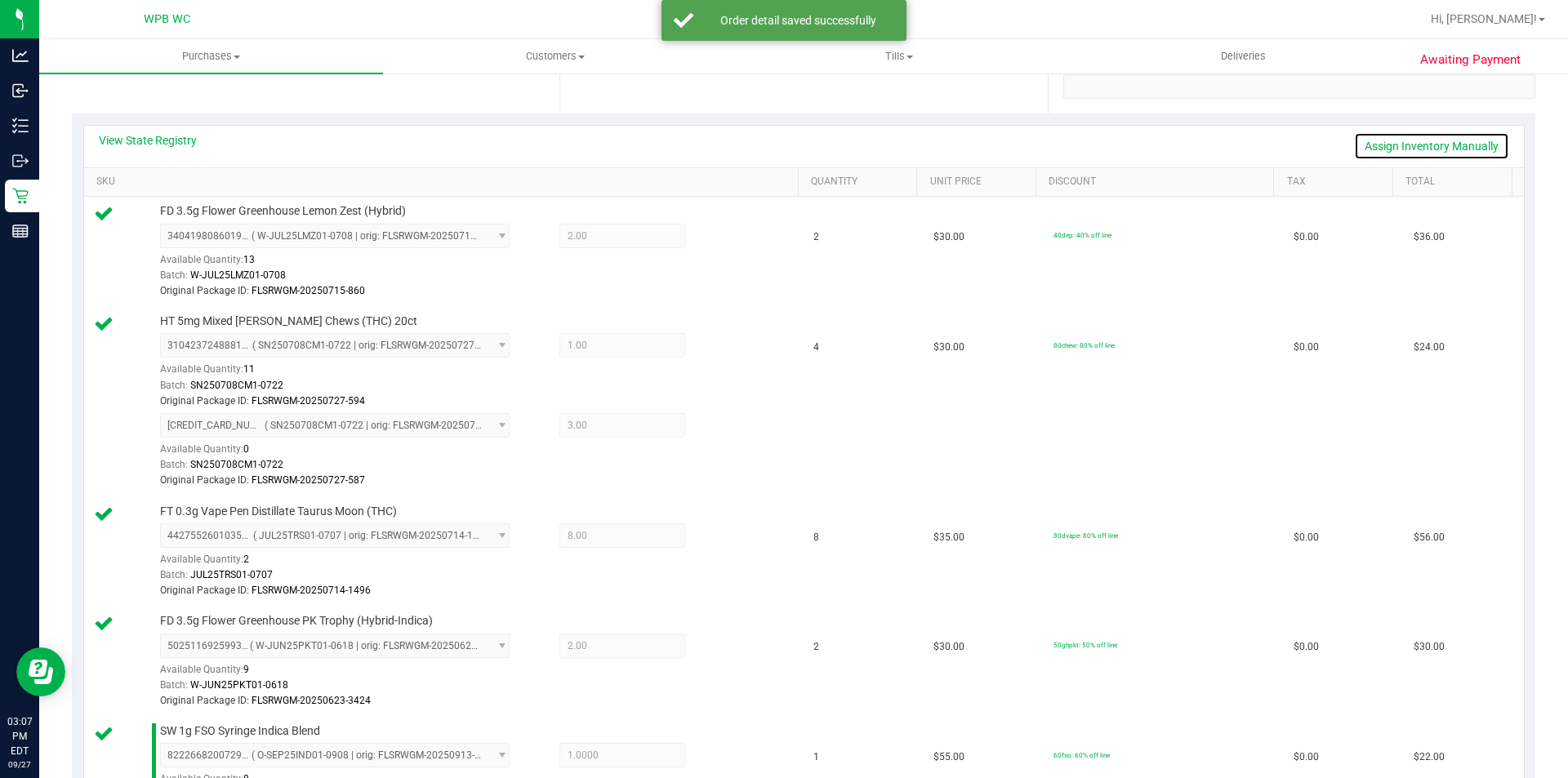
click at [1417, 143] on link "Assign Inventory Manually" at bounding box center [1432, 147] width 155 height 28
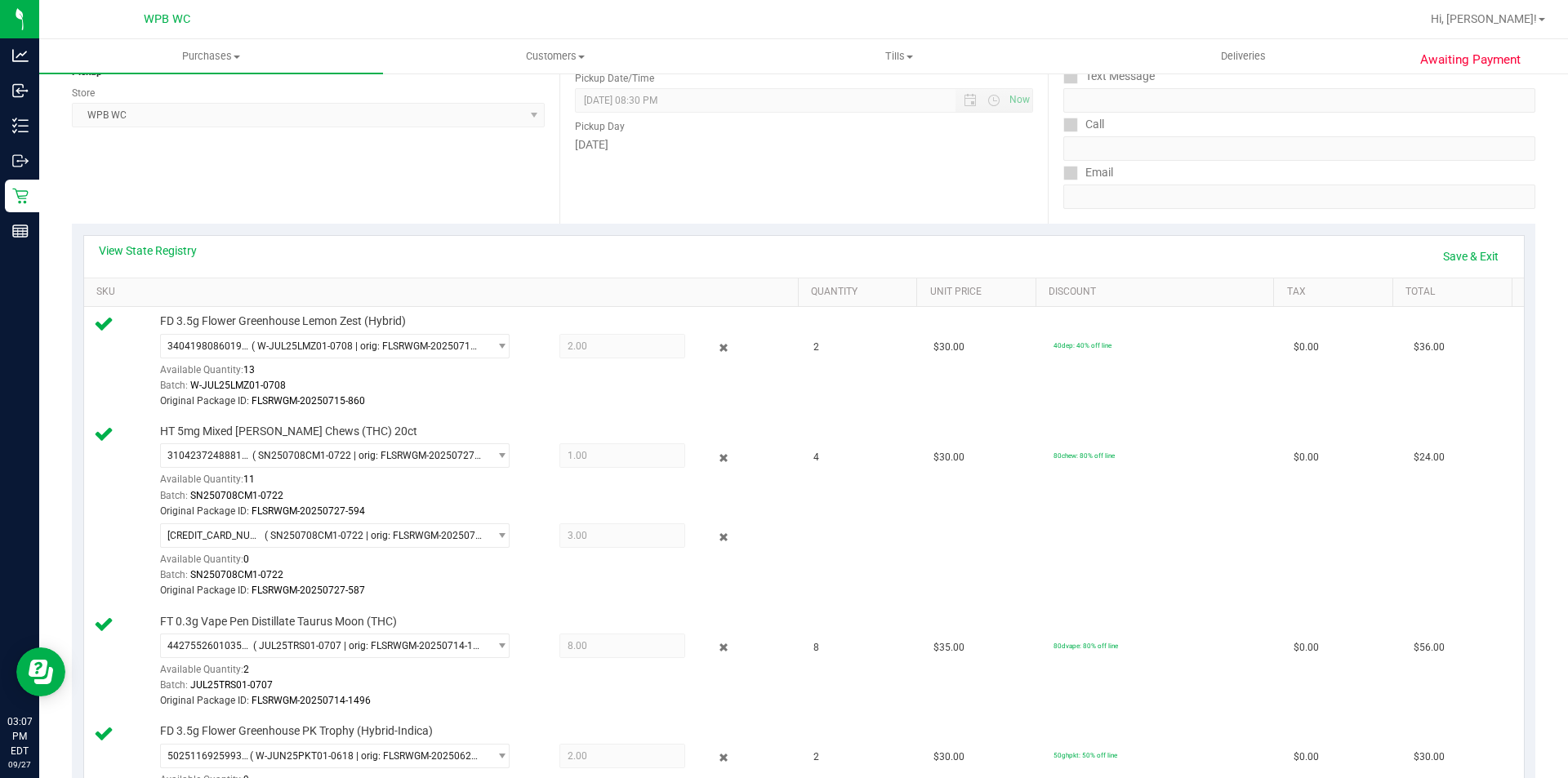
scroll to position [0, 0]
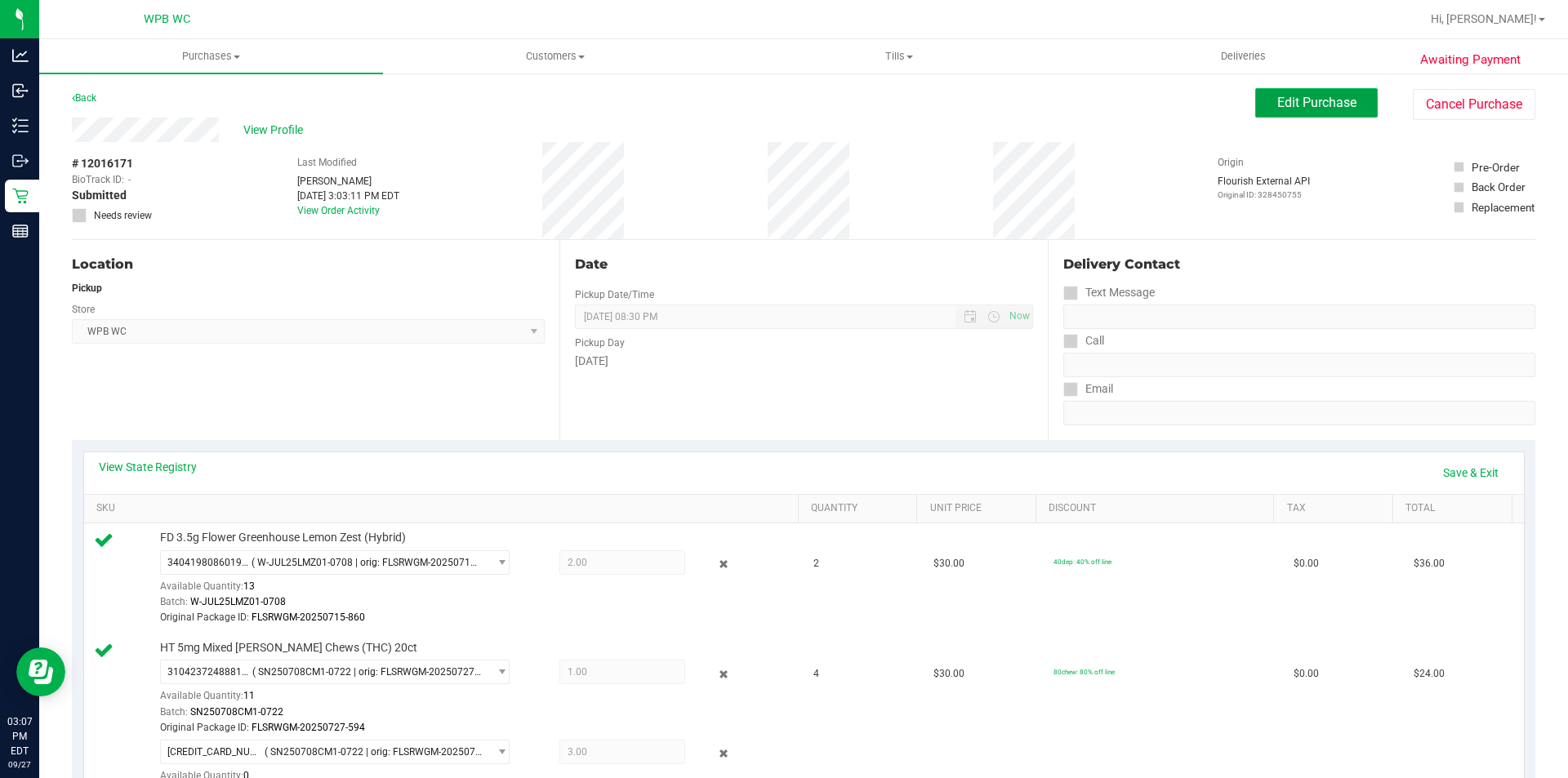
click at [1256, 101] on button "Edit Purchase" at bounding box center [1317, 103] width 123 height 30
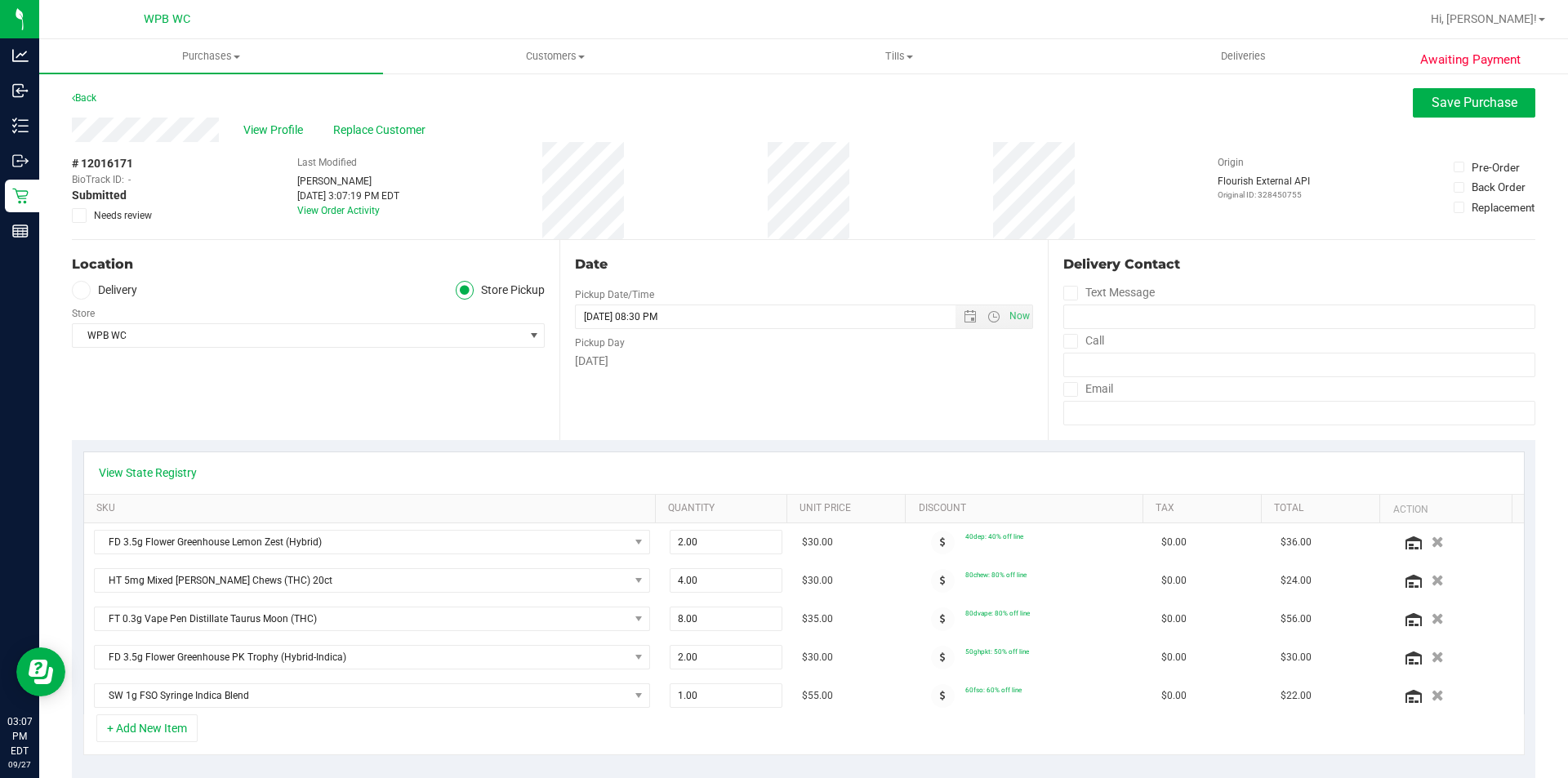
click at [80, 216] on icon at bounding box center [79, 216] width 11 height 0
click at [0, 0] on input "Needs review" at bounding box center [0, 0] width 0 height 0
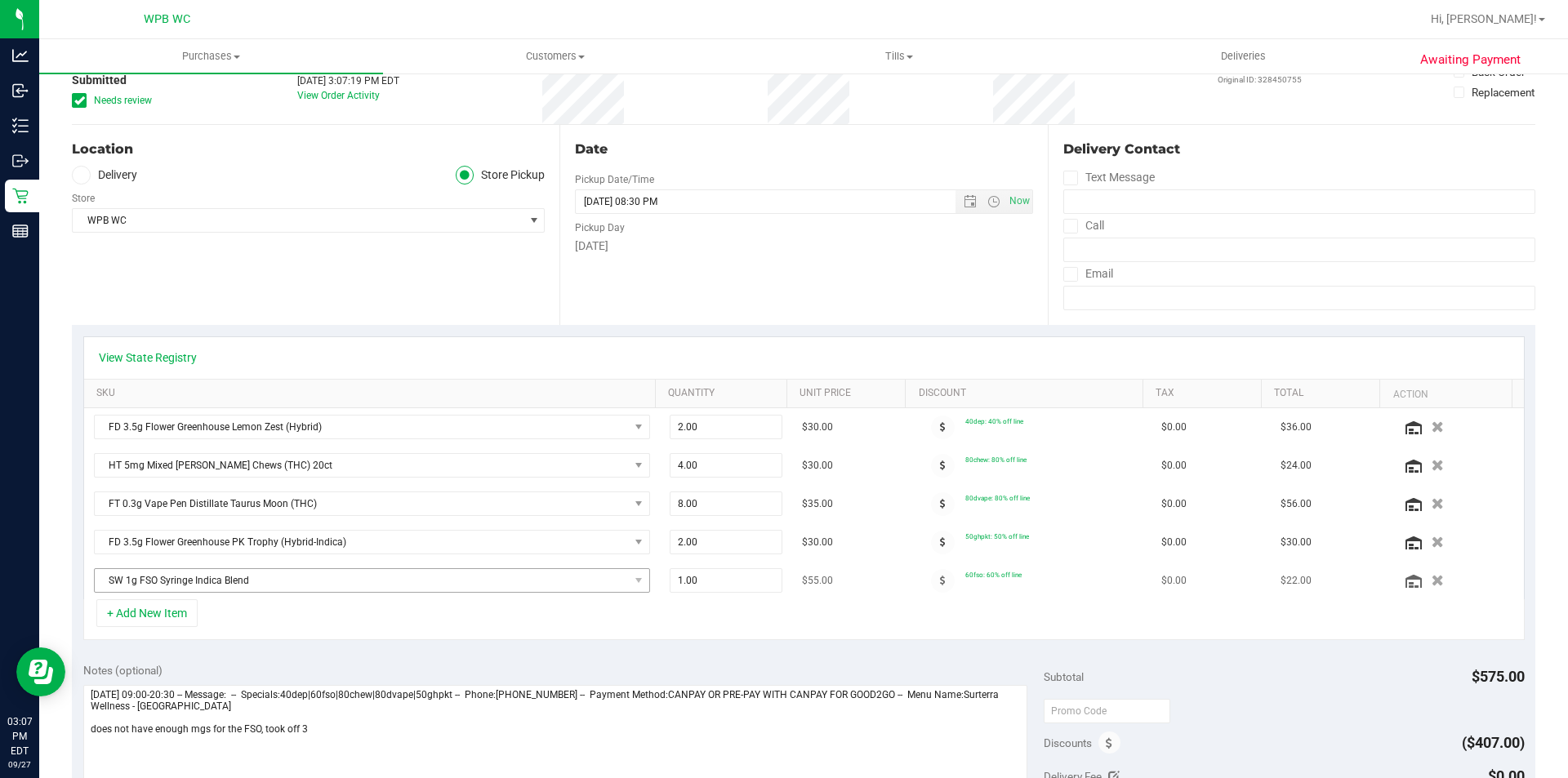
scroll to position [245, 0]
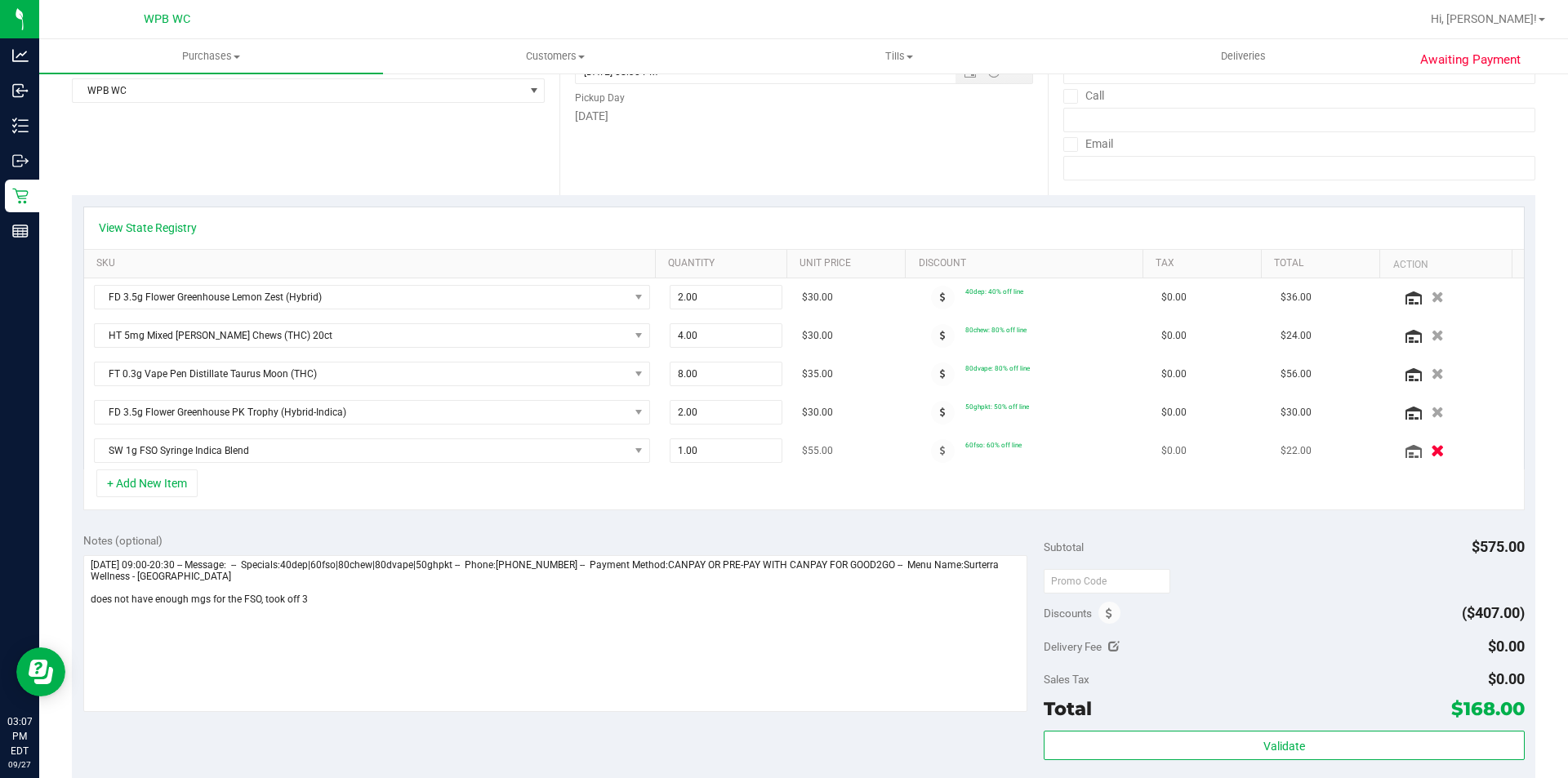
click at [1431, 454] on icon "button" at bounding box center [1438, 451] width 14 height 12
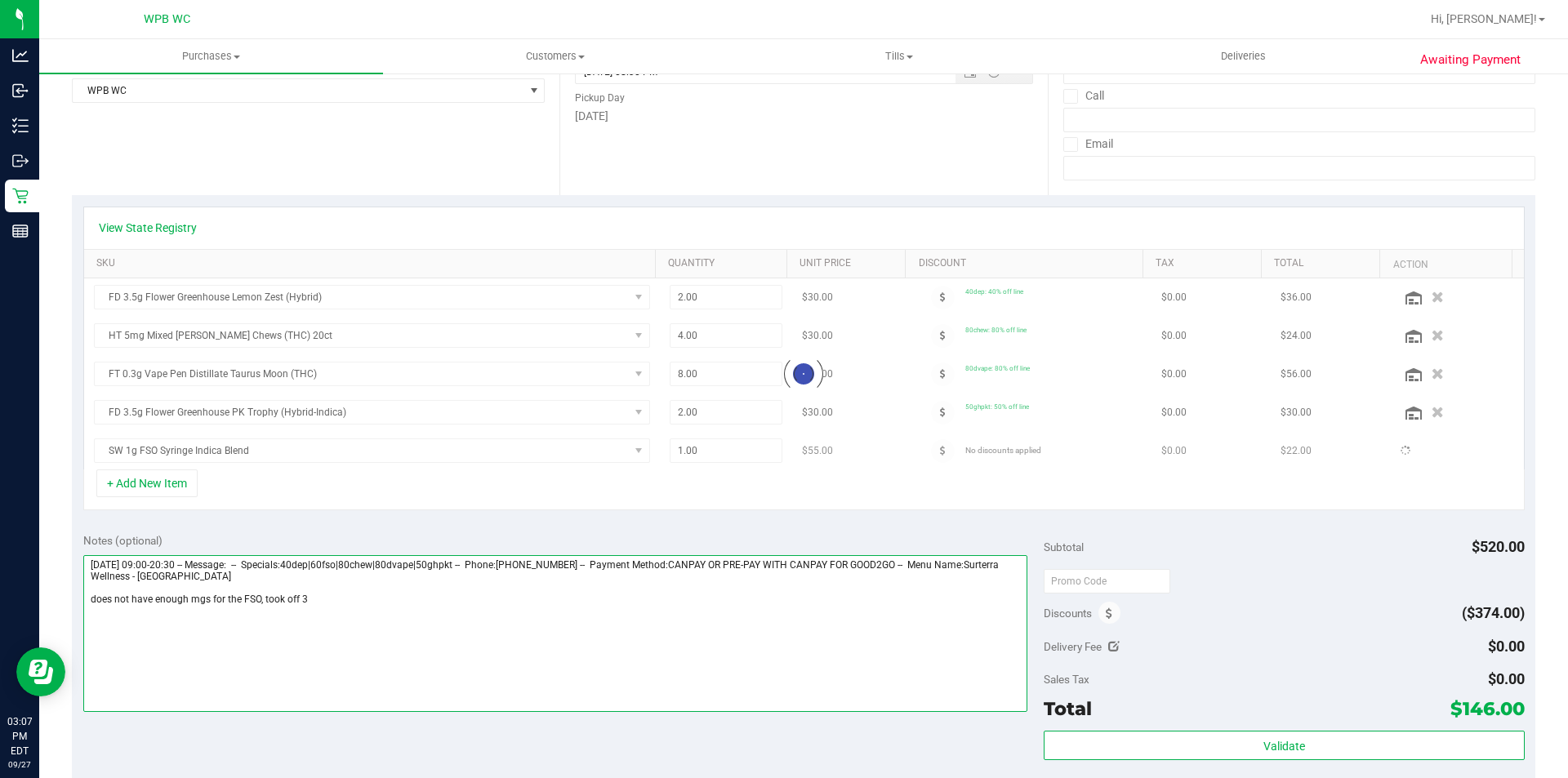
click at [347, 607] on textarea at bounding box center [556, 634] width 945 height 157
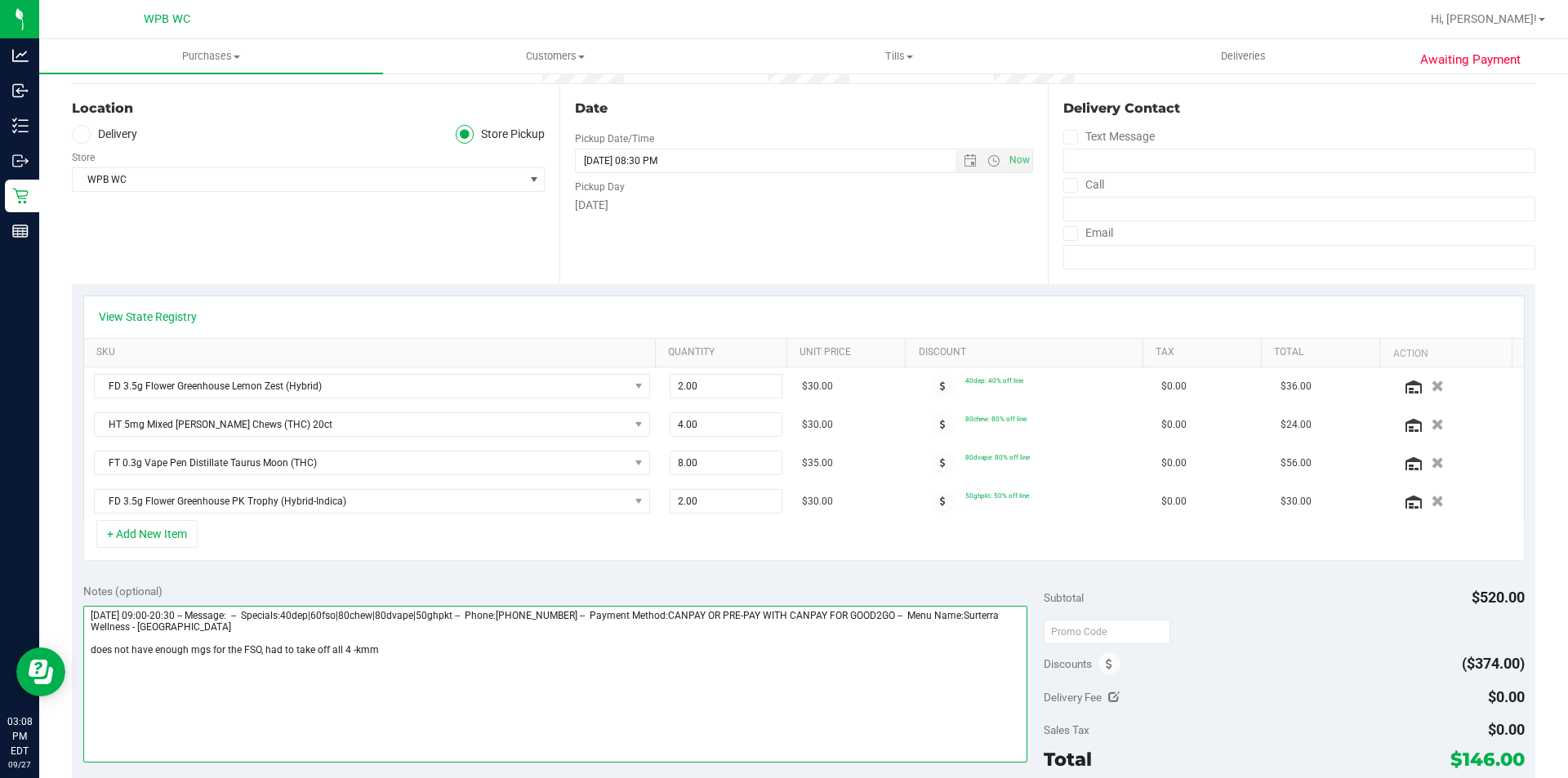
scroll to position [0, 0]
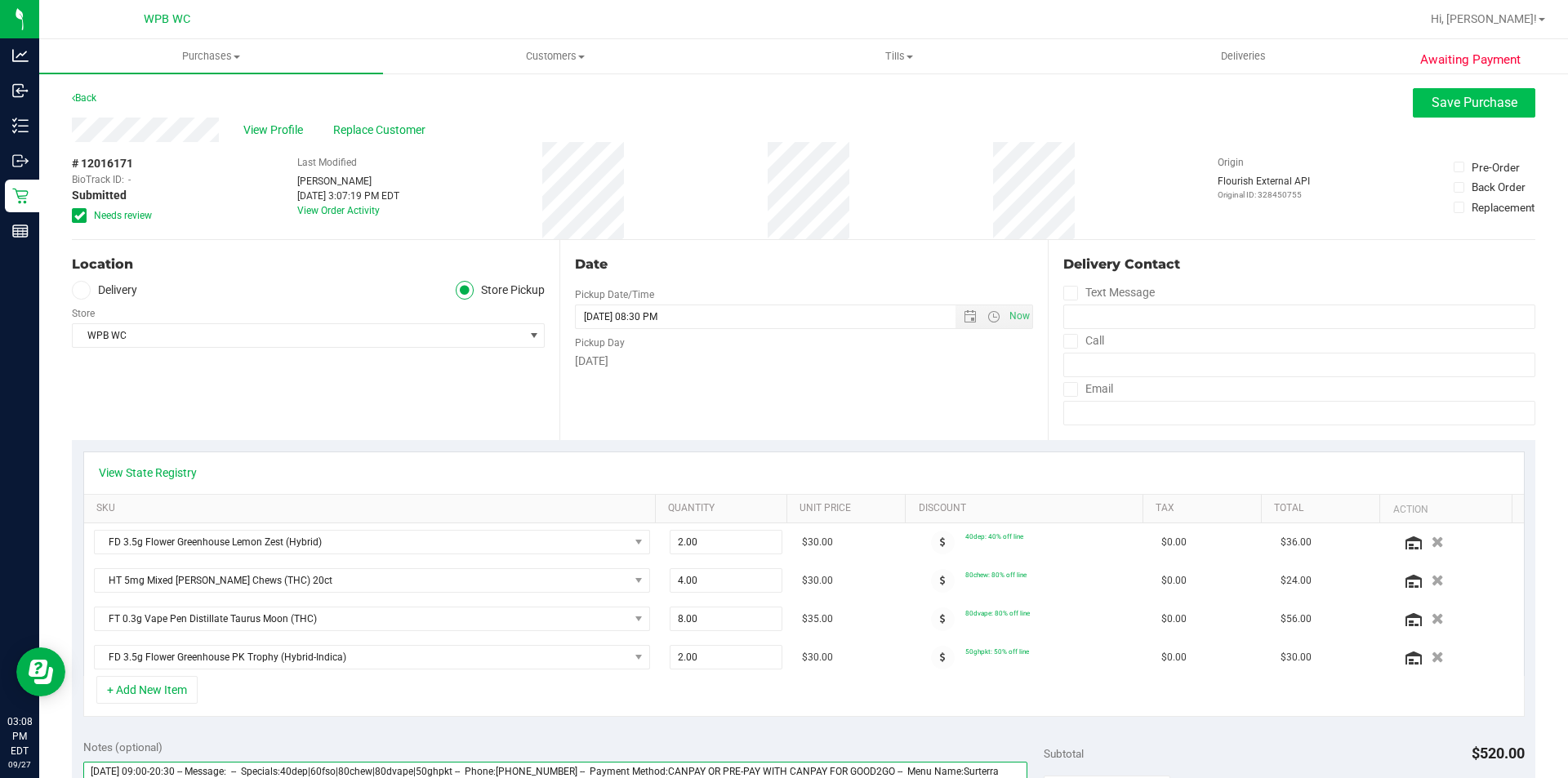
type textarea "Saturday 09/27/2025 09:00-20:30 -- Message: -- Specials:40dep|60fso|80chew|80dv…"
click at [1432, 98] on span "Save Purchase" at bounding box center [1475, 102] width 86 height 16
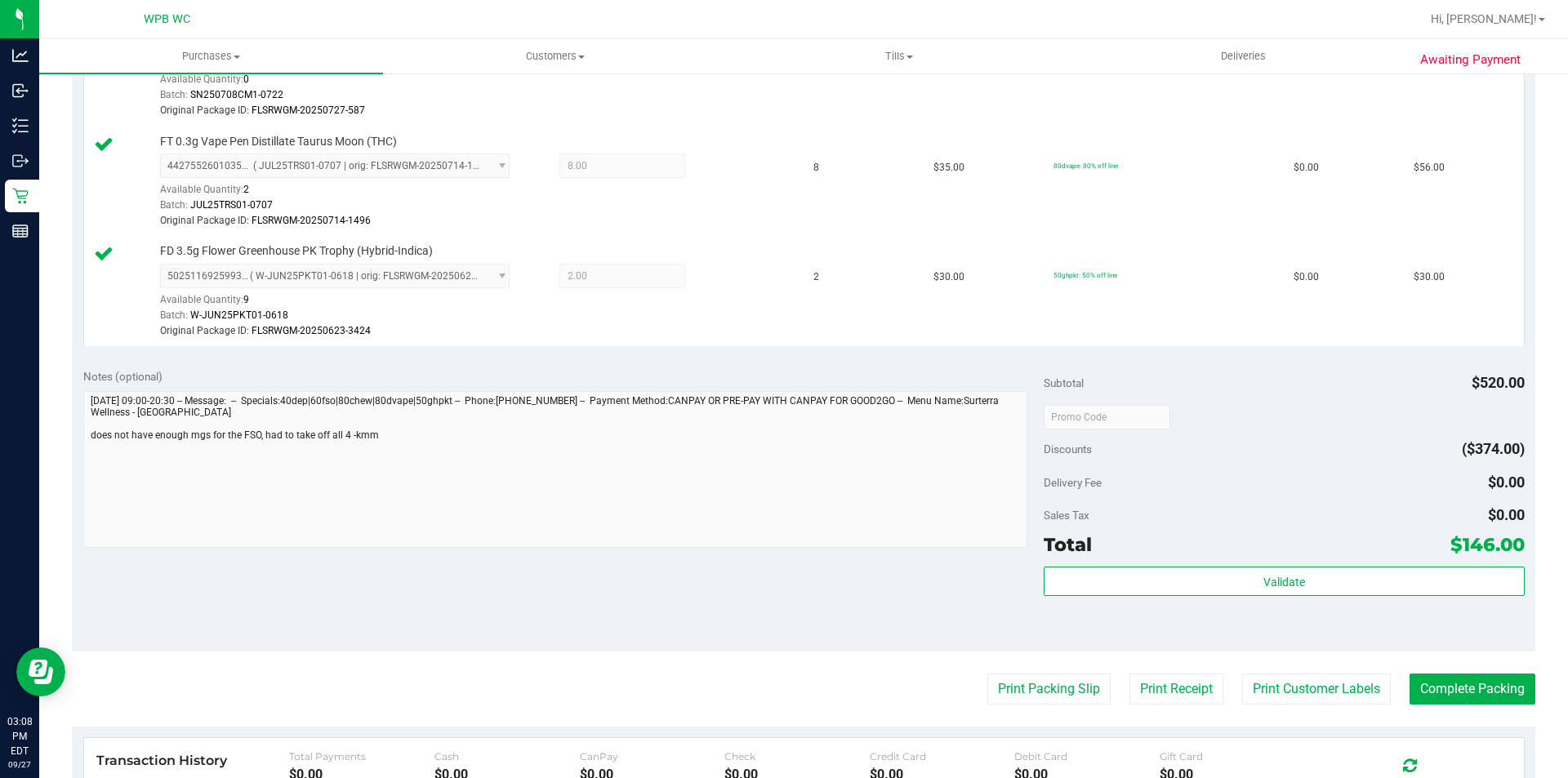
scroll to position [817, 0]
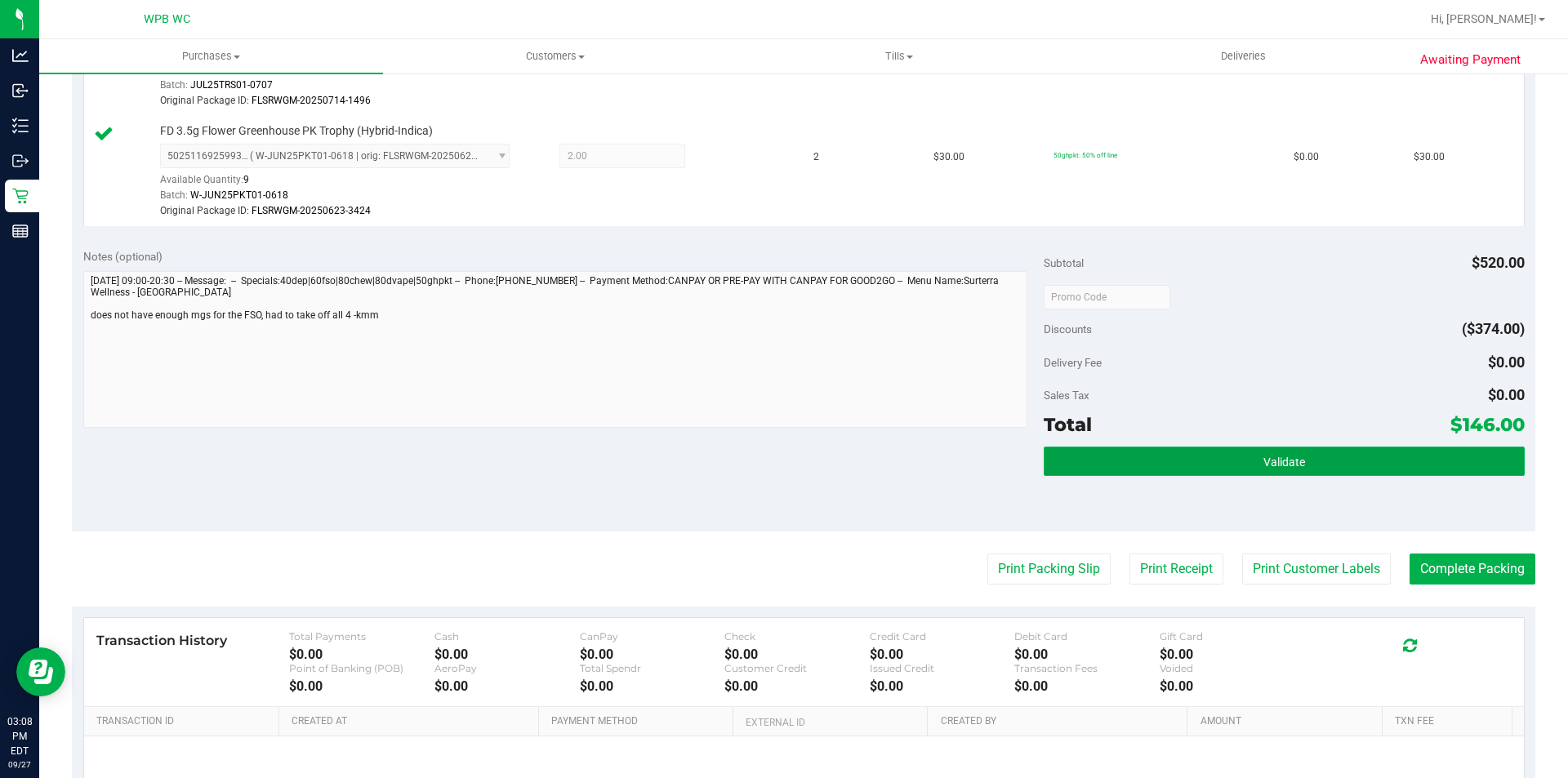
click at [1287, 451] on button "Validate" at bounding box center [1284, 462] width 481 height 30
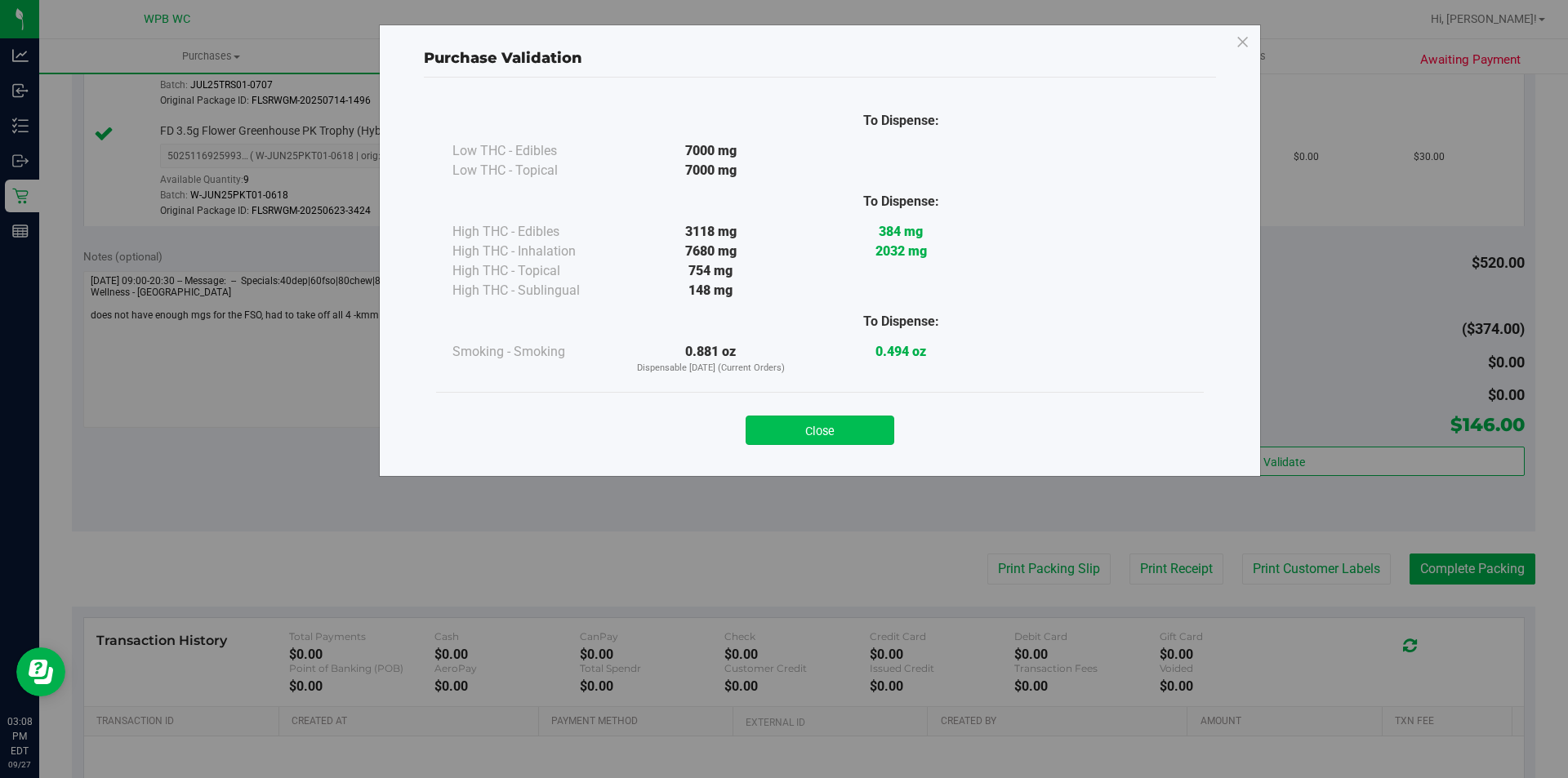
click at [824, 438] on button "Close" at bounding box center [820, 430] width 148 height 30
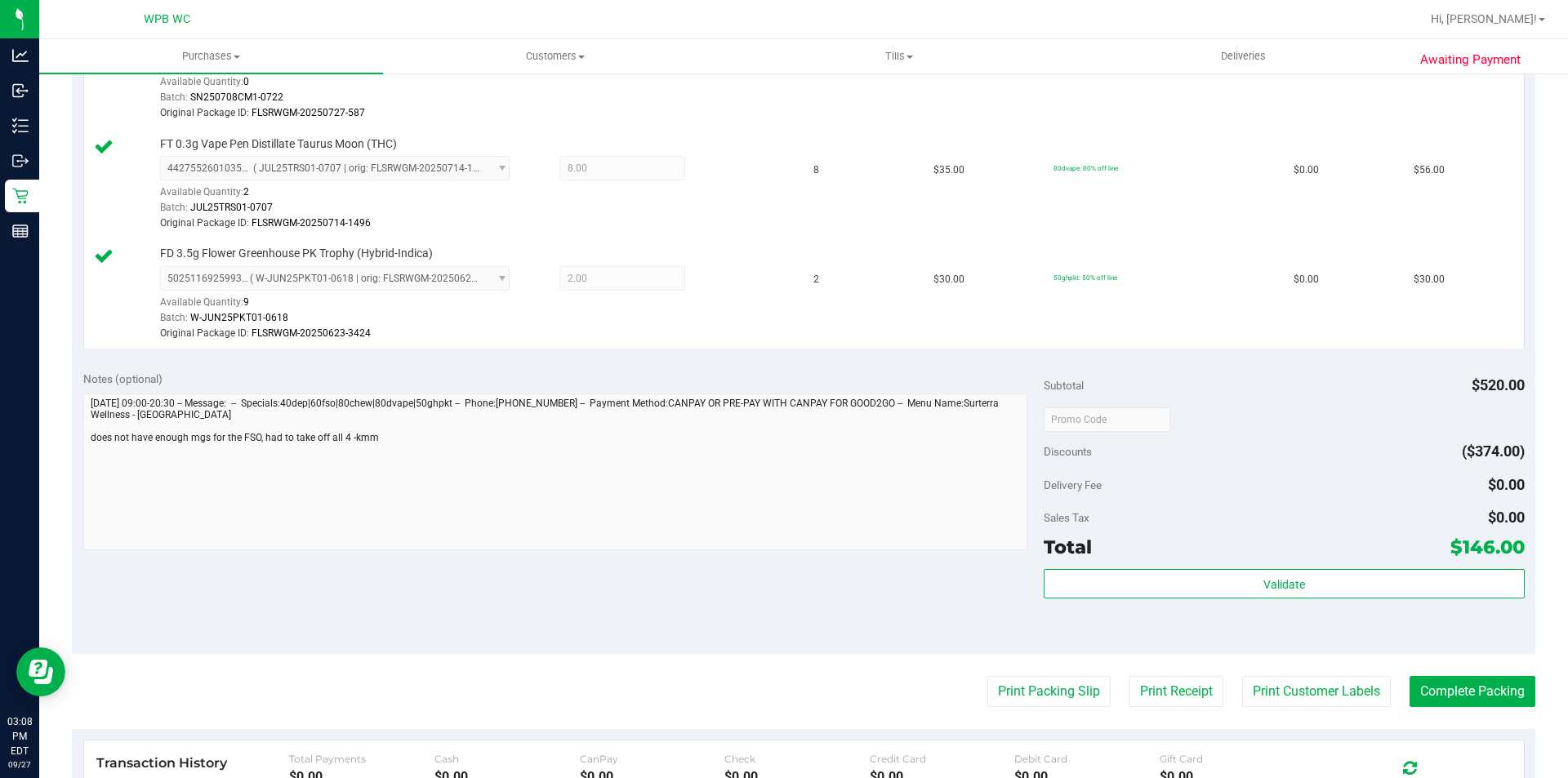
scroll to position [735, 0]
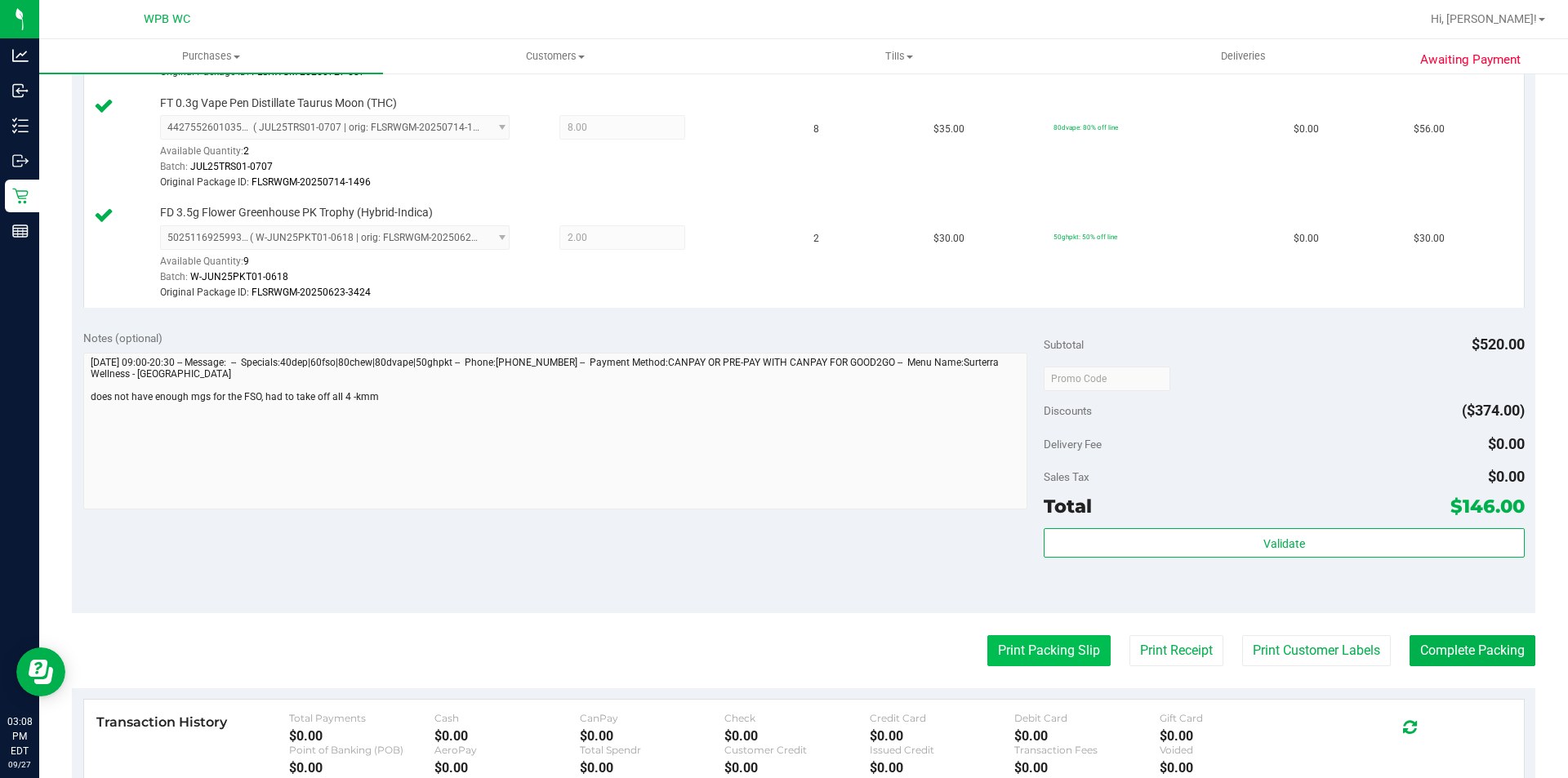
click at [1054, 652] on button "Print Packing Slip" at bounding box center [1049, 651] width 124 height 31
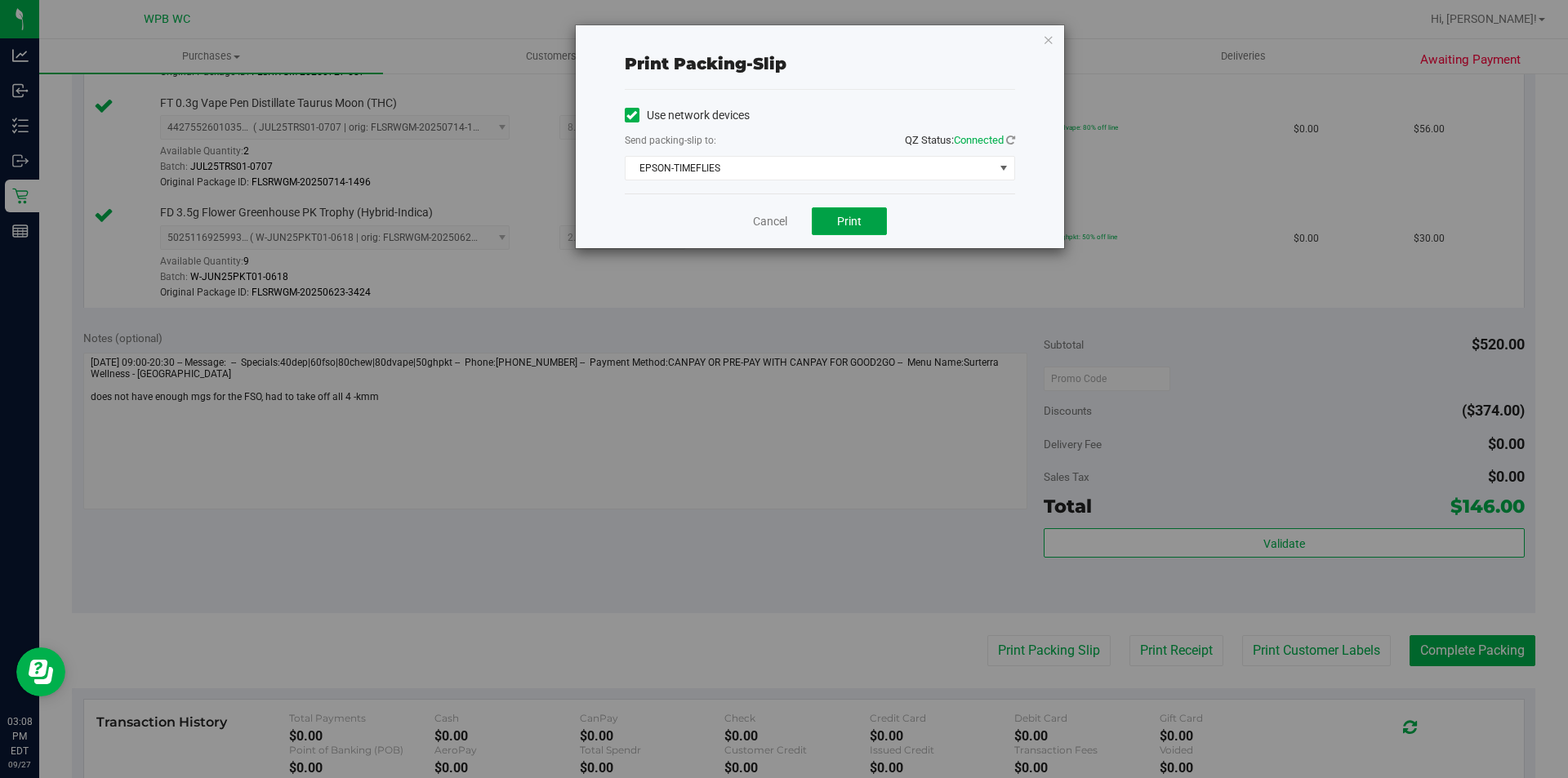
drag, startPoint x: 857, startPoint y: 227, endPoint x: 867, endPoint y: 255, distance: 29.7
click at [857, 227] on span "Print" at bounding box center [850, 222] width 25 height 13
click at [764, 218] on link "Cancel" at bounding box center [771, 222] width 35 height 17
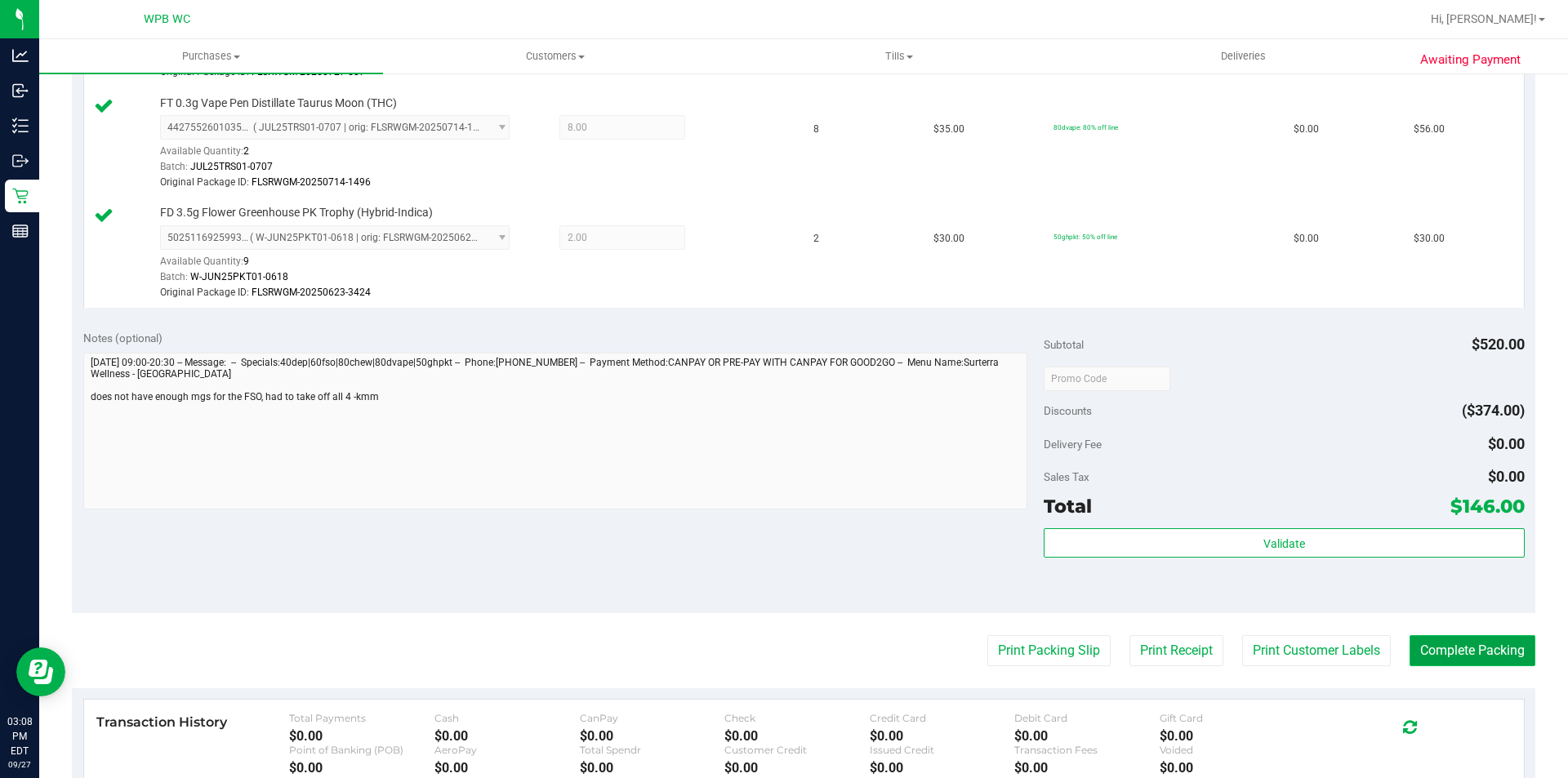
click at [1430, 649] on button "Complete Packing" at bounding box center [1472, 651] width 126 height 31
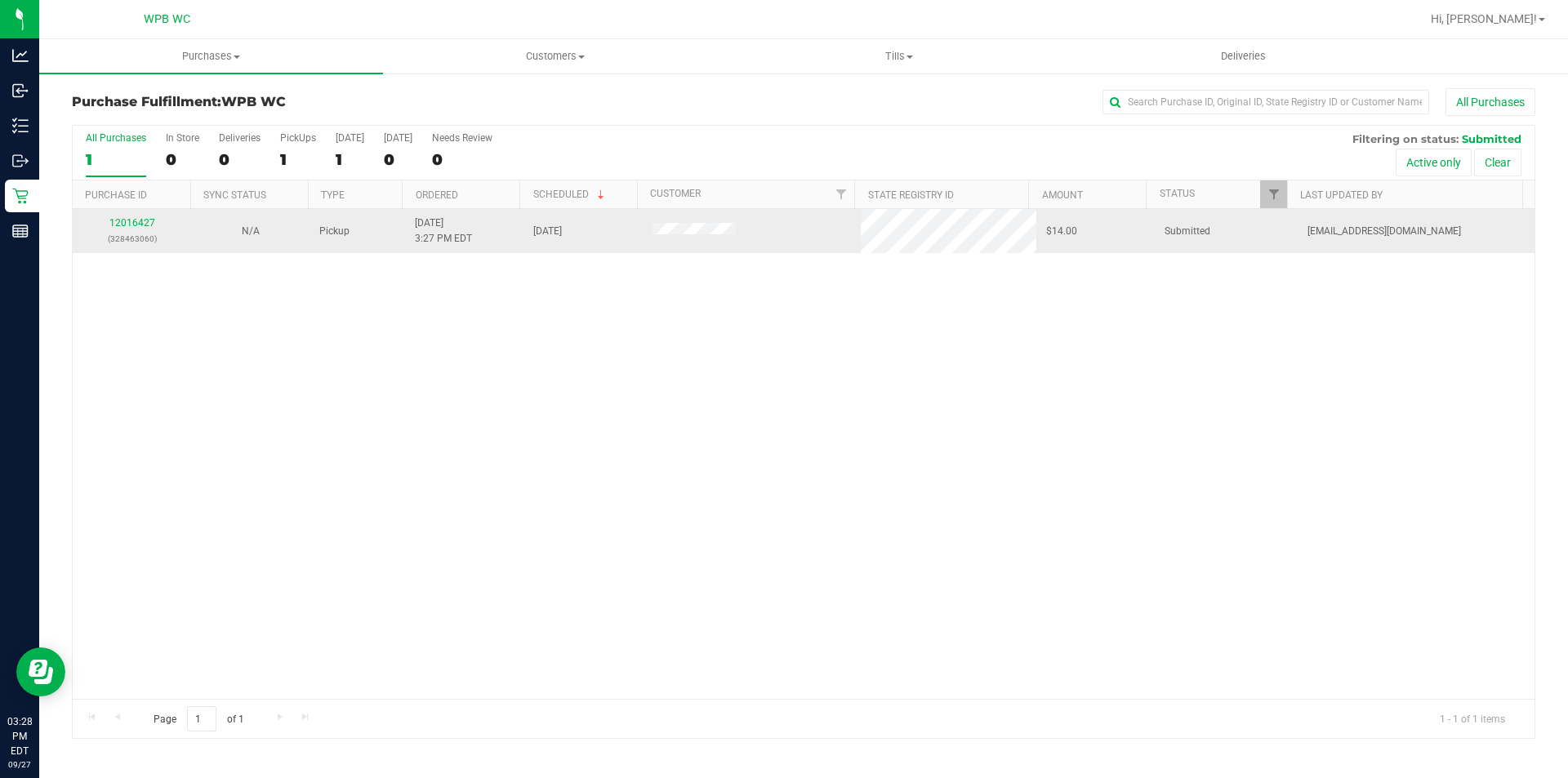
click at [115, 215] on td "12016427 (328463060)" at bounding box center [132, 232] width 119 height 45
click at [128, 223] on link "12016427" at bounding box center [132, 223] width 45 height 12
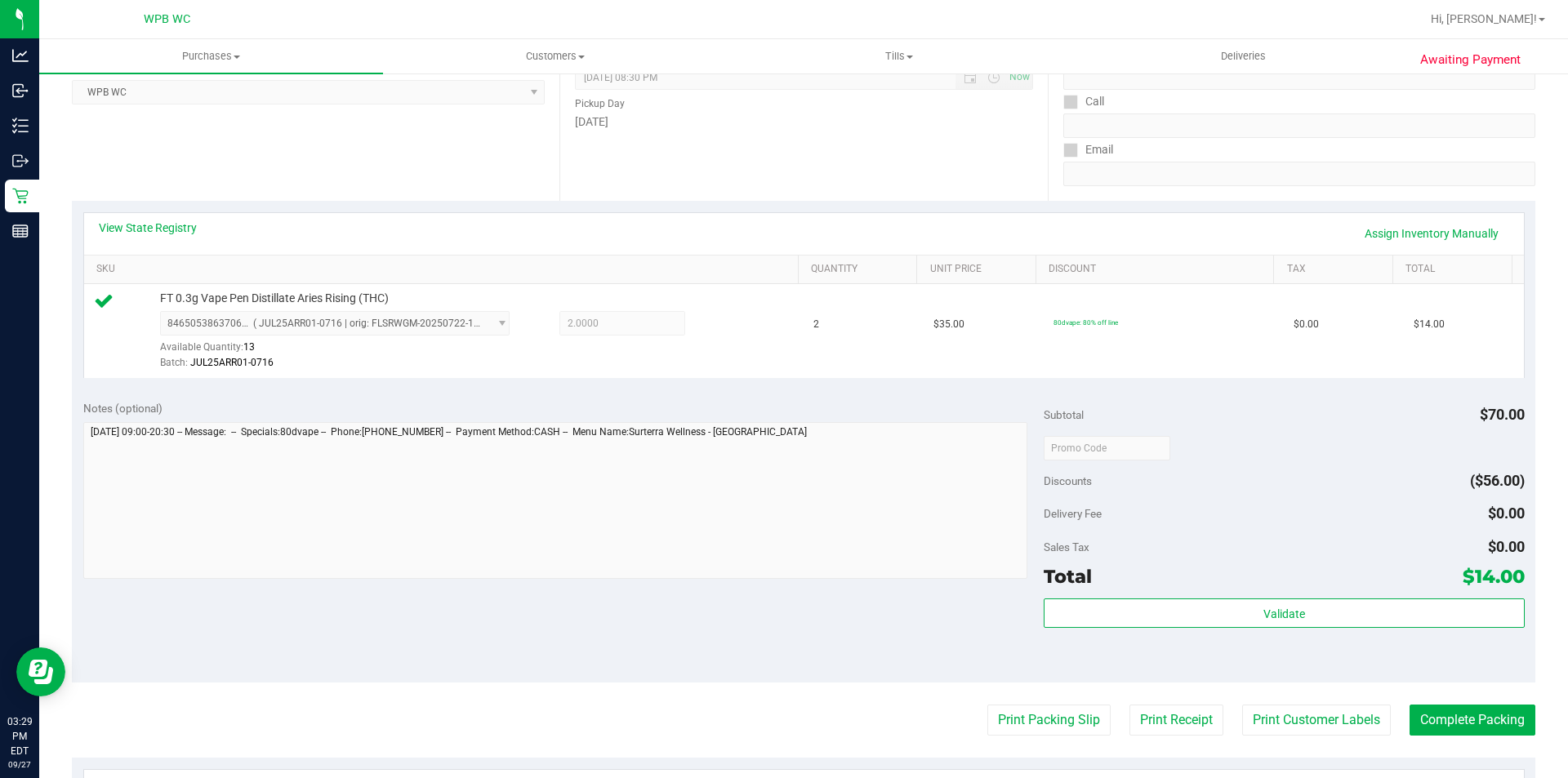
scroll to position [408, 0]
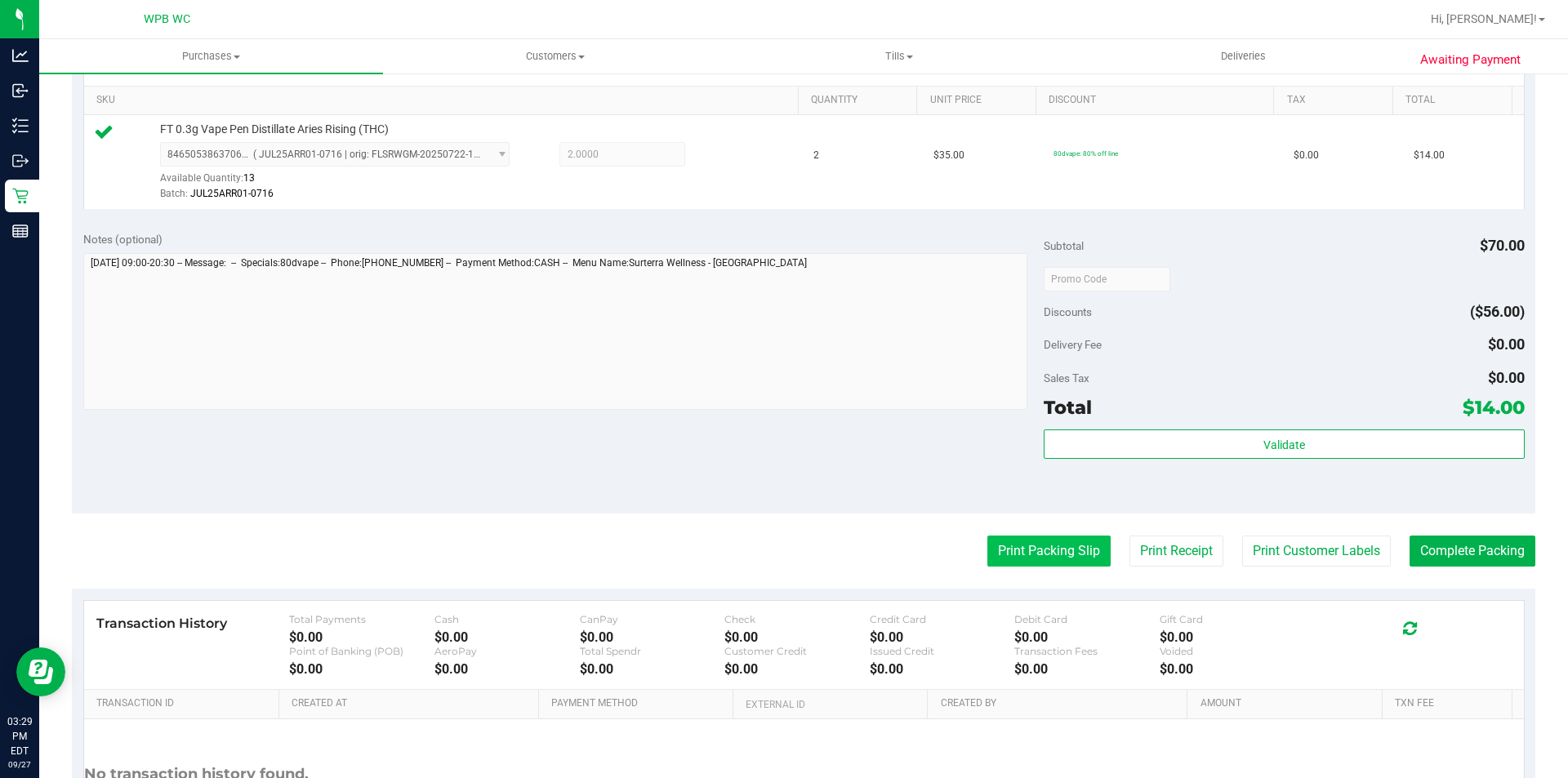
click at [1059, 559] on button "Print Packing Slip" at bounding box center [1049, 551] width 124 height 31
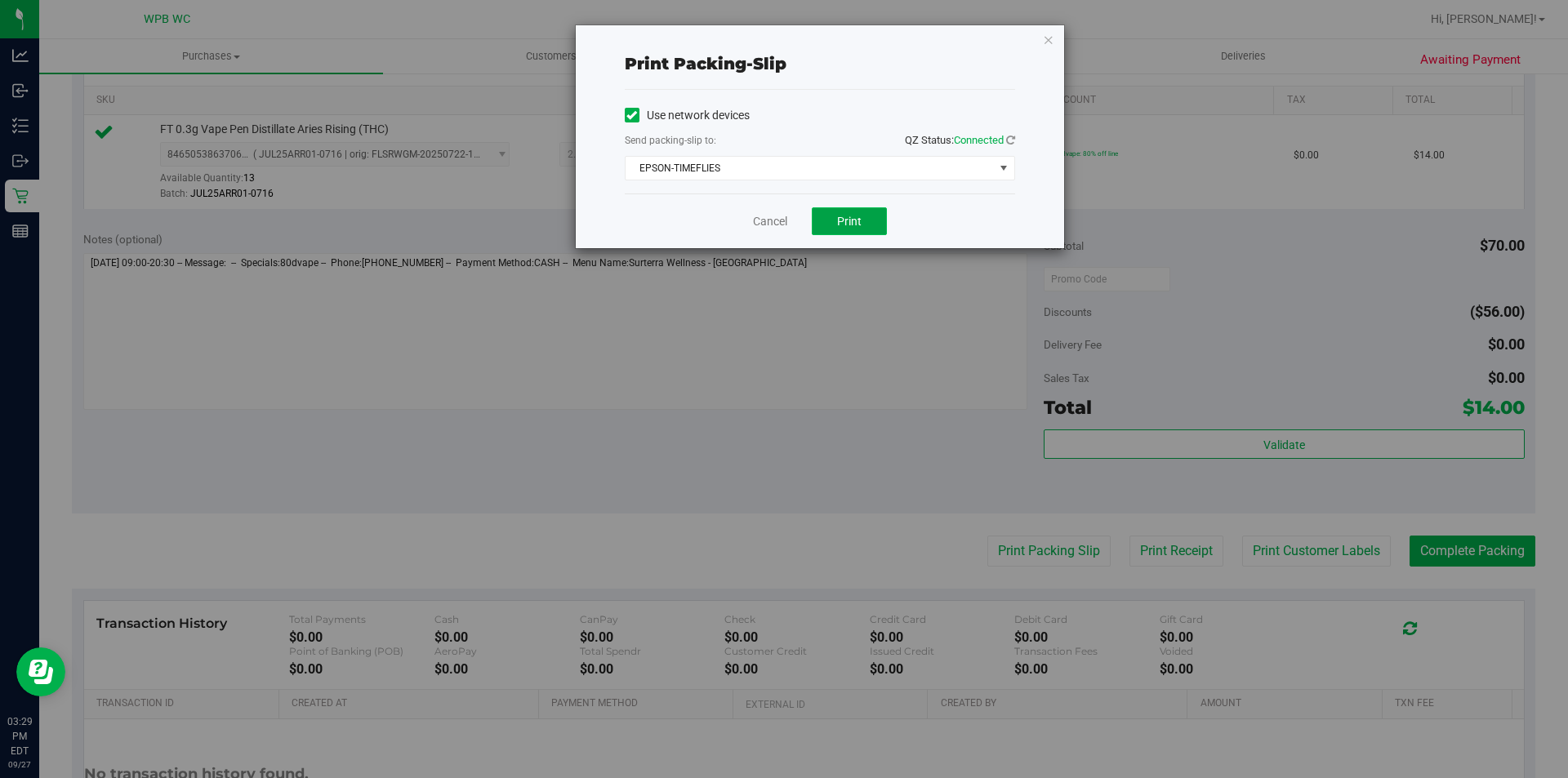
click at [863, 227] on button "Print" at bounding box center [849, 222] width 75 height 28
click at [1043, 45] on icon "button" at bounding box center [1049, 40] width 12 height 20
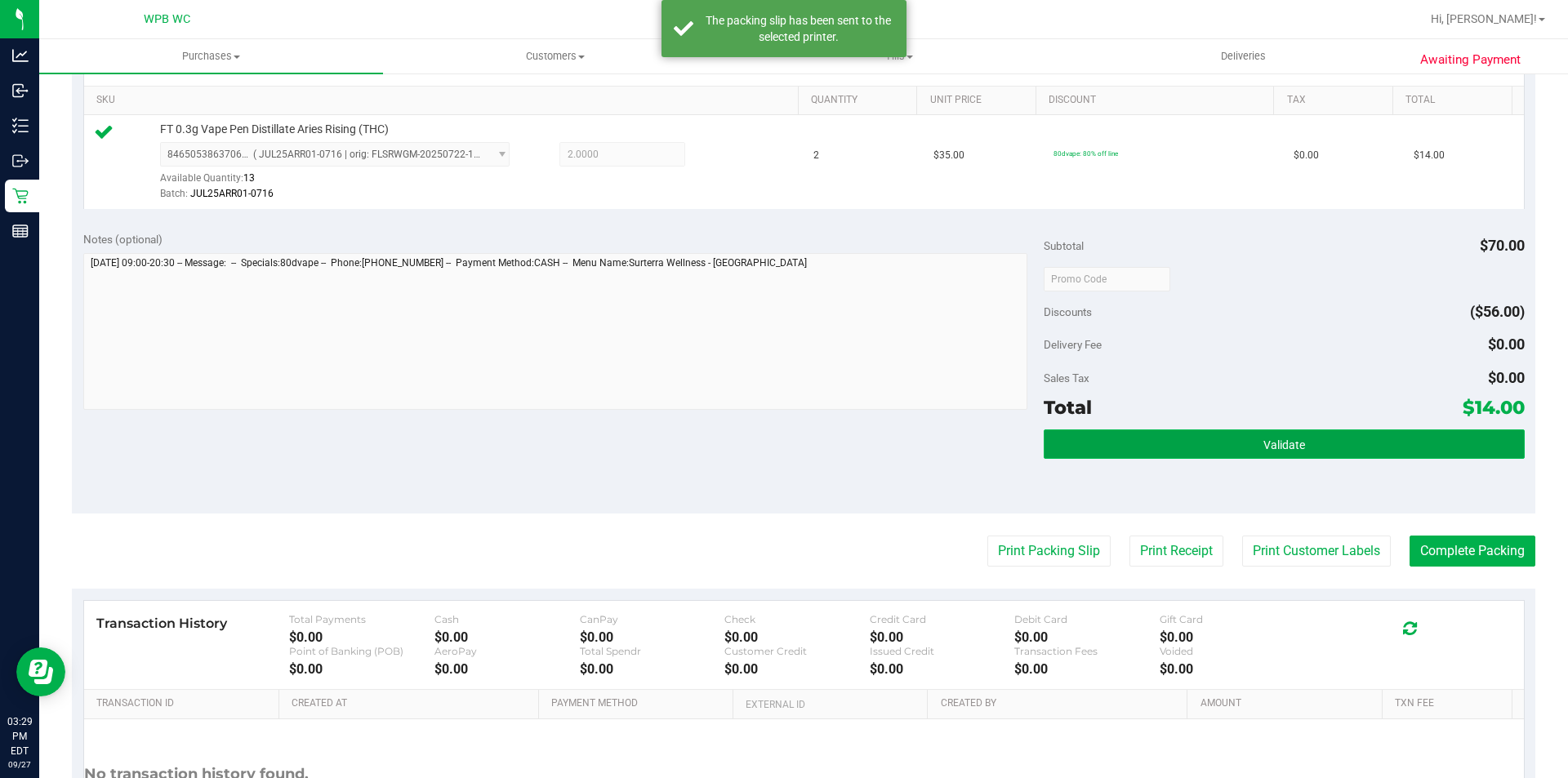
click at [1151, 443] on button "Validate" at bounding box center [1284, 444] width 481 height 30
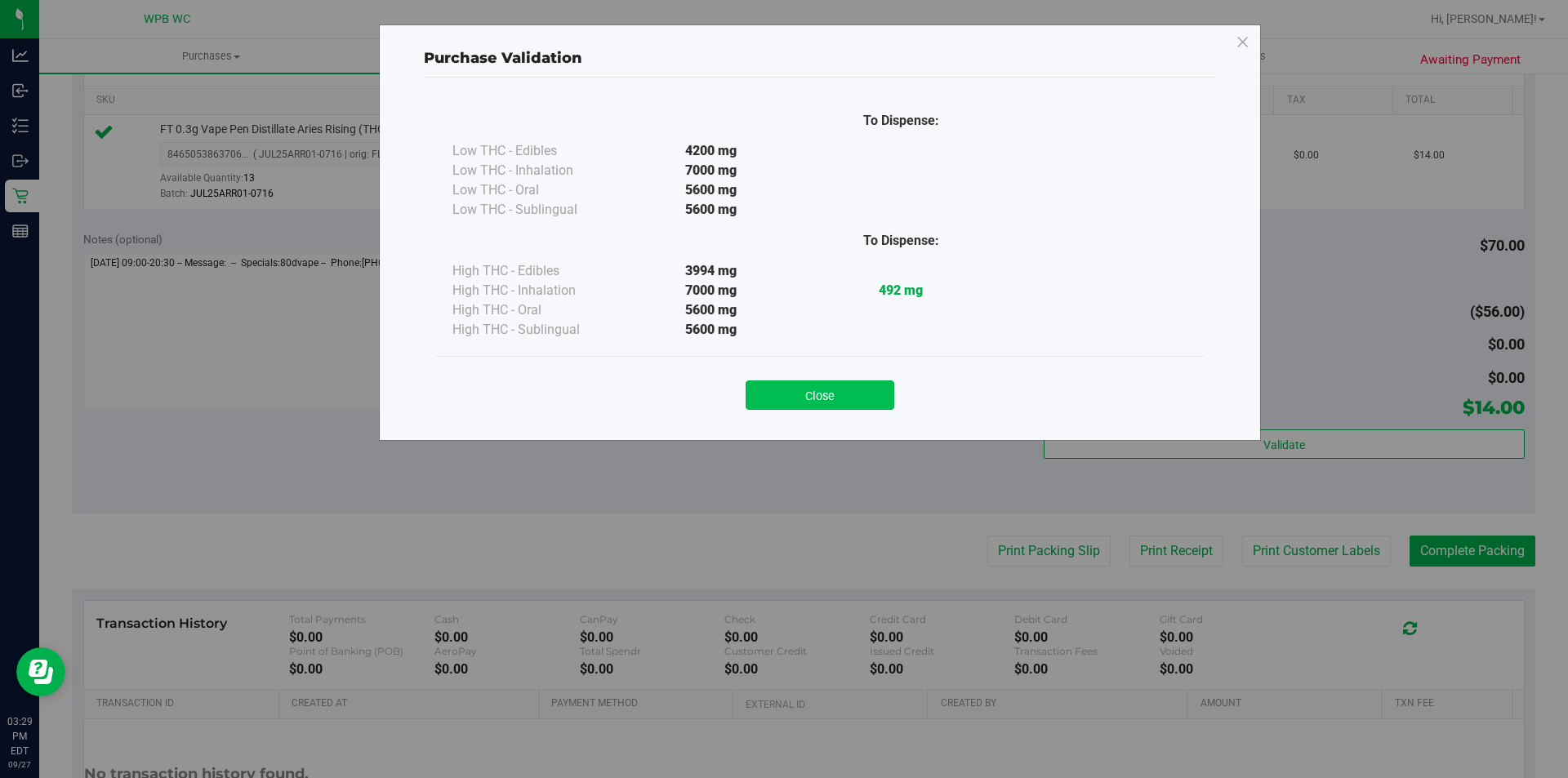
click at [820, 406] on button "Close" at bounding box center [820, 396] width 148 height 30
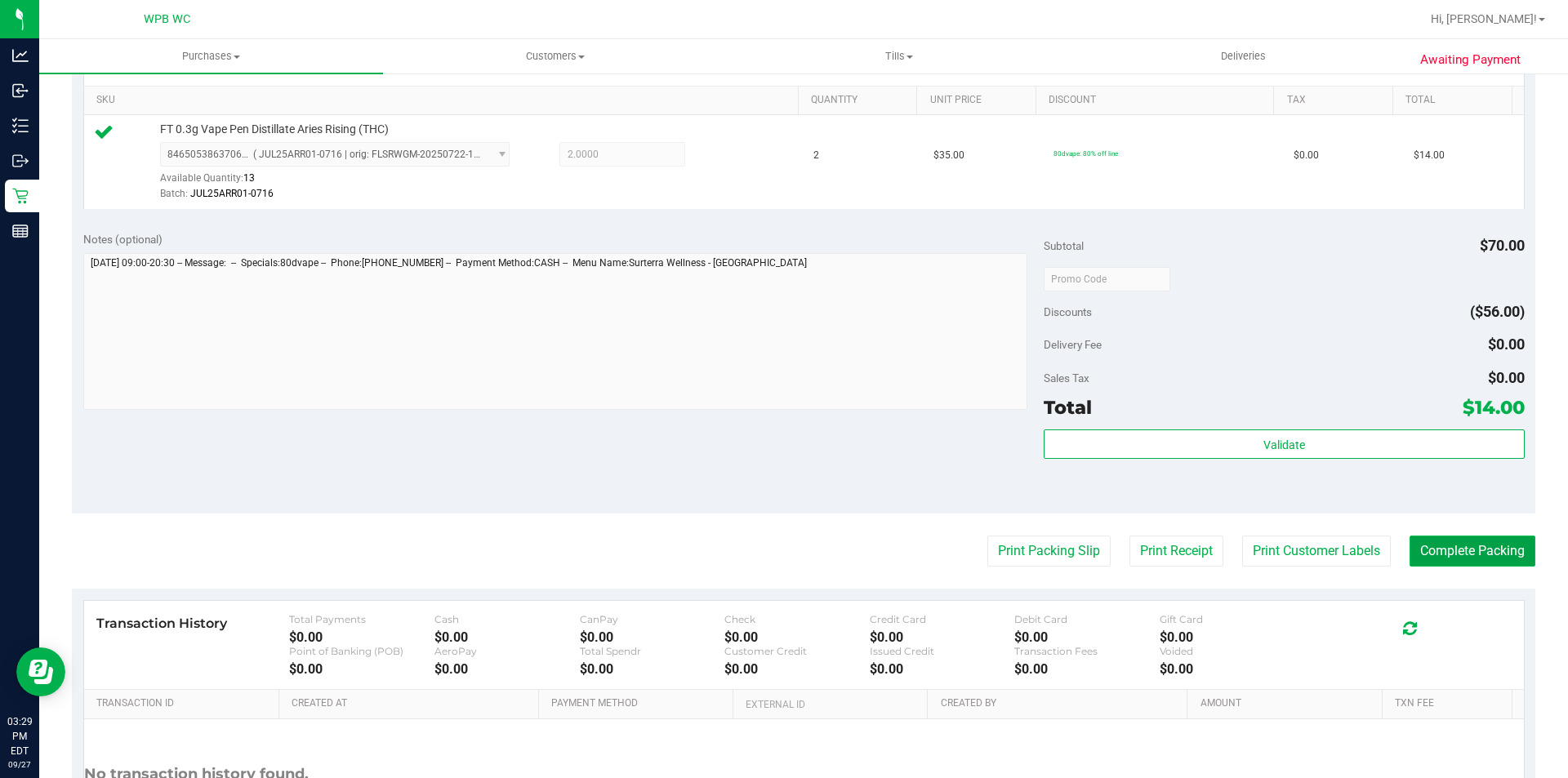
click at [1440, 544] on button "Complete Packing" at bounding box center [1472, 551] width 126 height 31
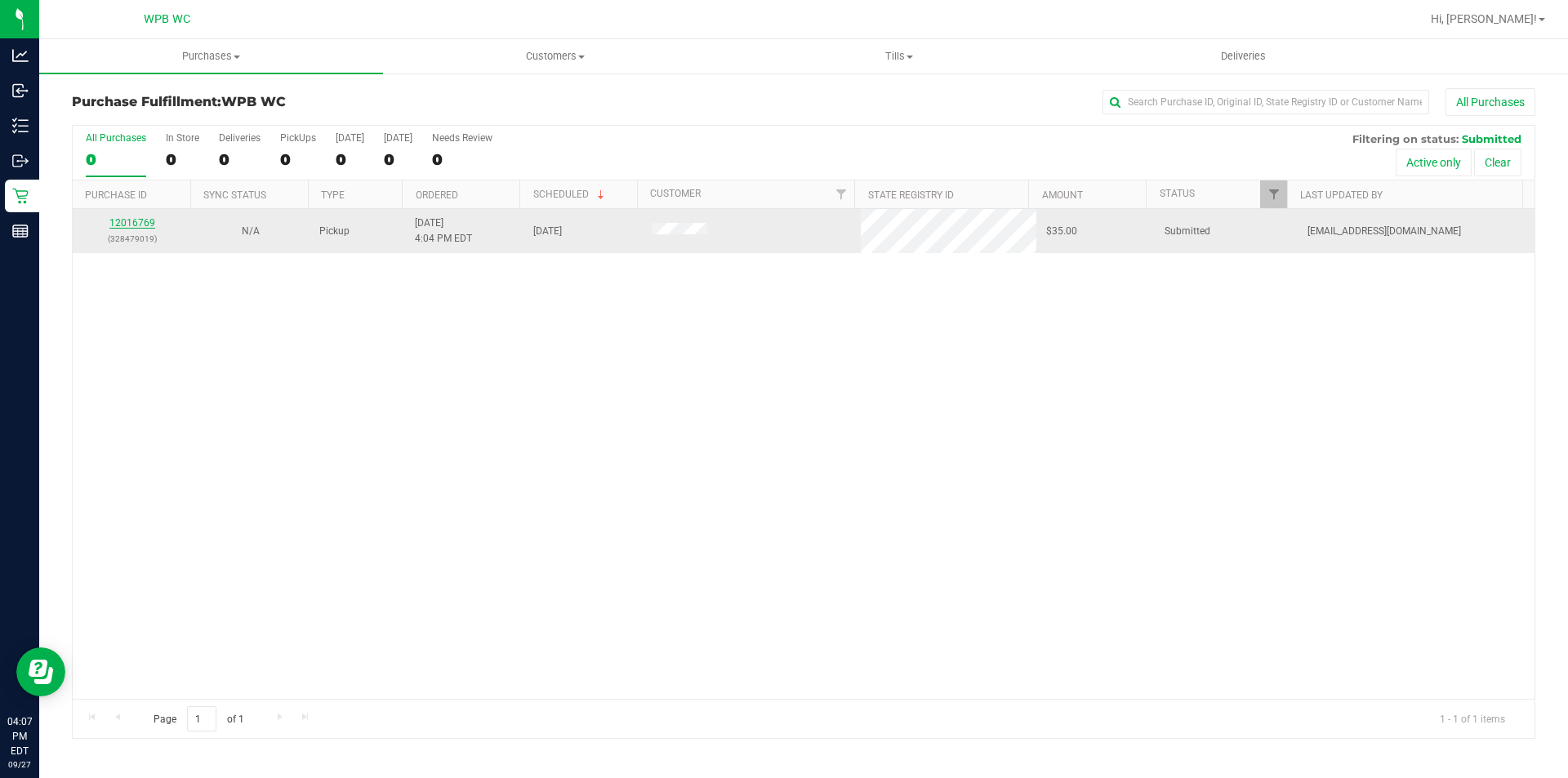
click at [137, 219] on link "12016769" at bounding box center [132, 223] width 45 height 12
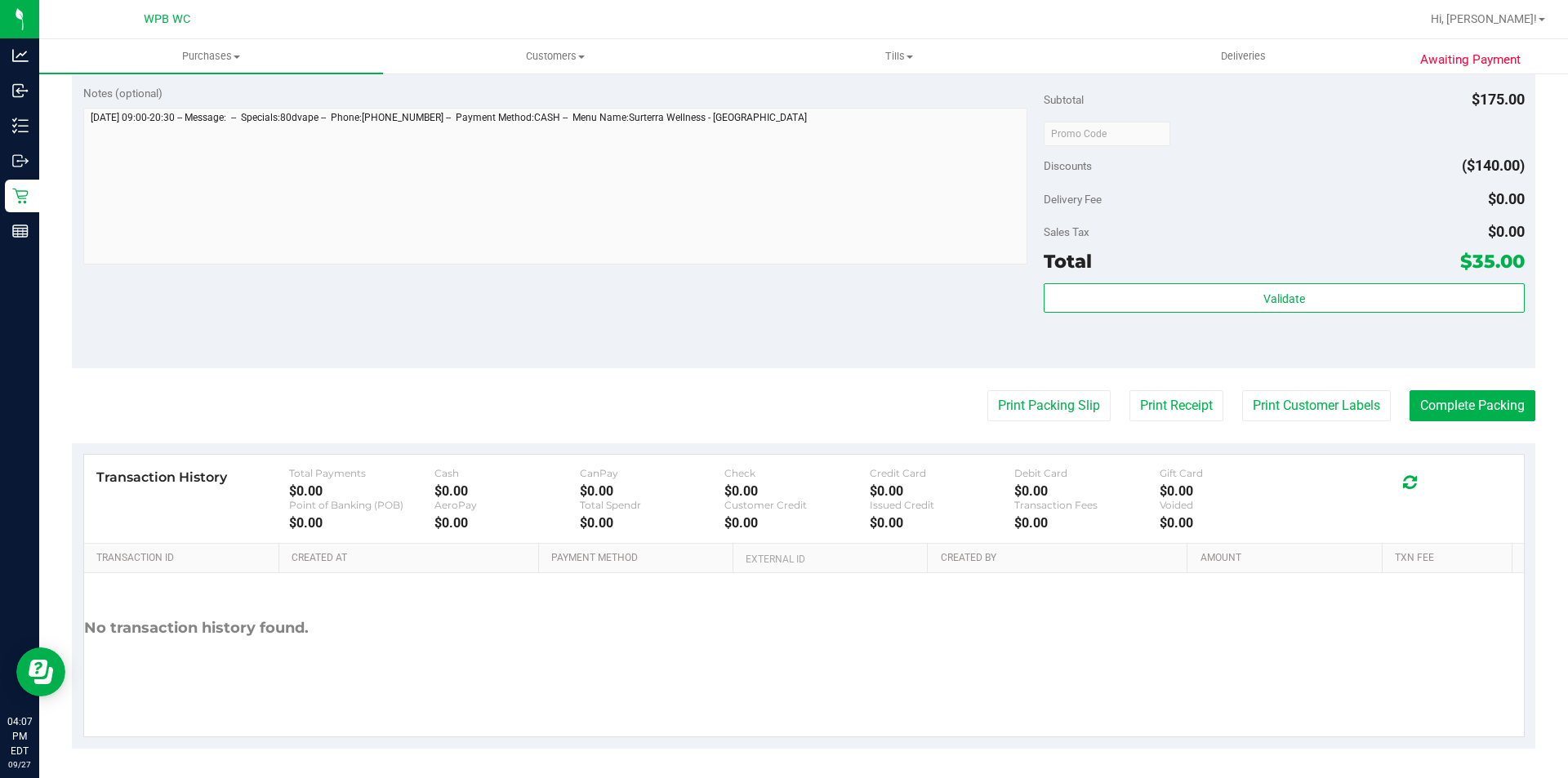
scroll to position [935, 0]
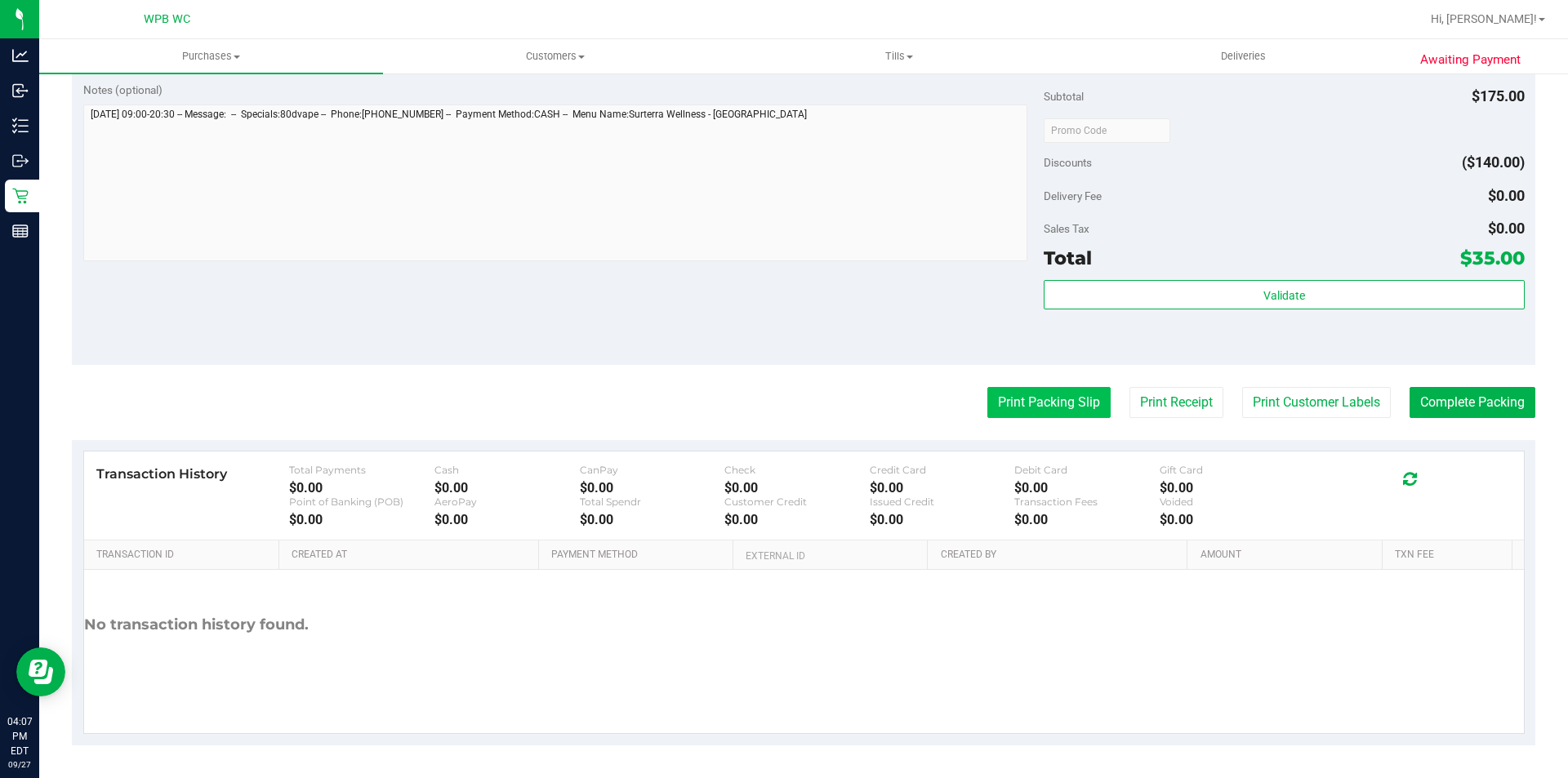
click at [1063, 406] on button "Print Packing Slip" at bounding box center [1049, 403] width 124 height 31
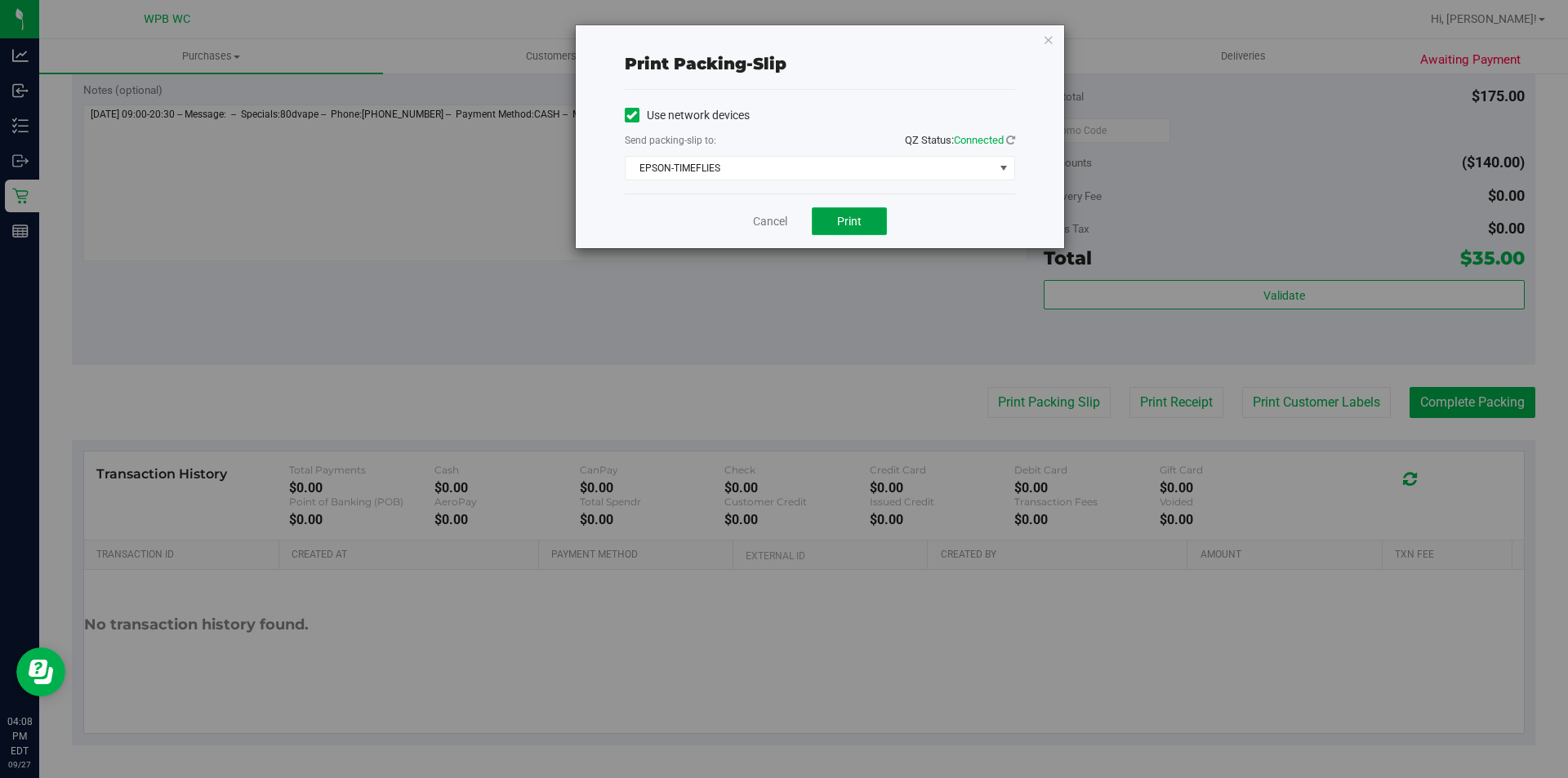
click at [868, 217] on button "Print" at bounding box center [849, 222] width 75 height 28
click at [1046, 42] on icon "button" at bounding box center [1049, 40] width 12 height 20
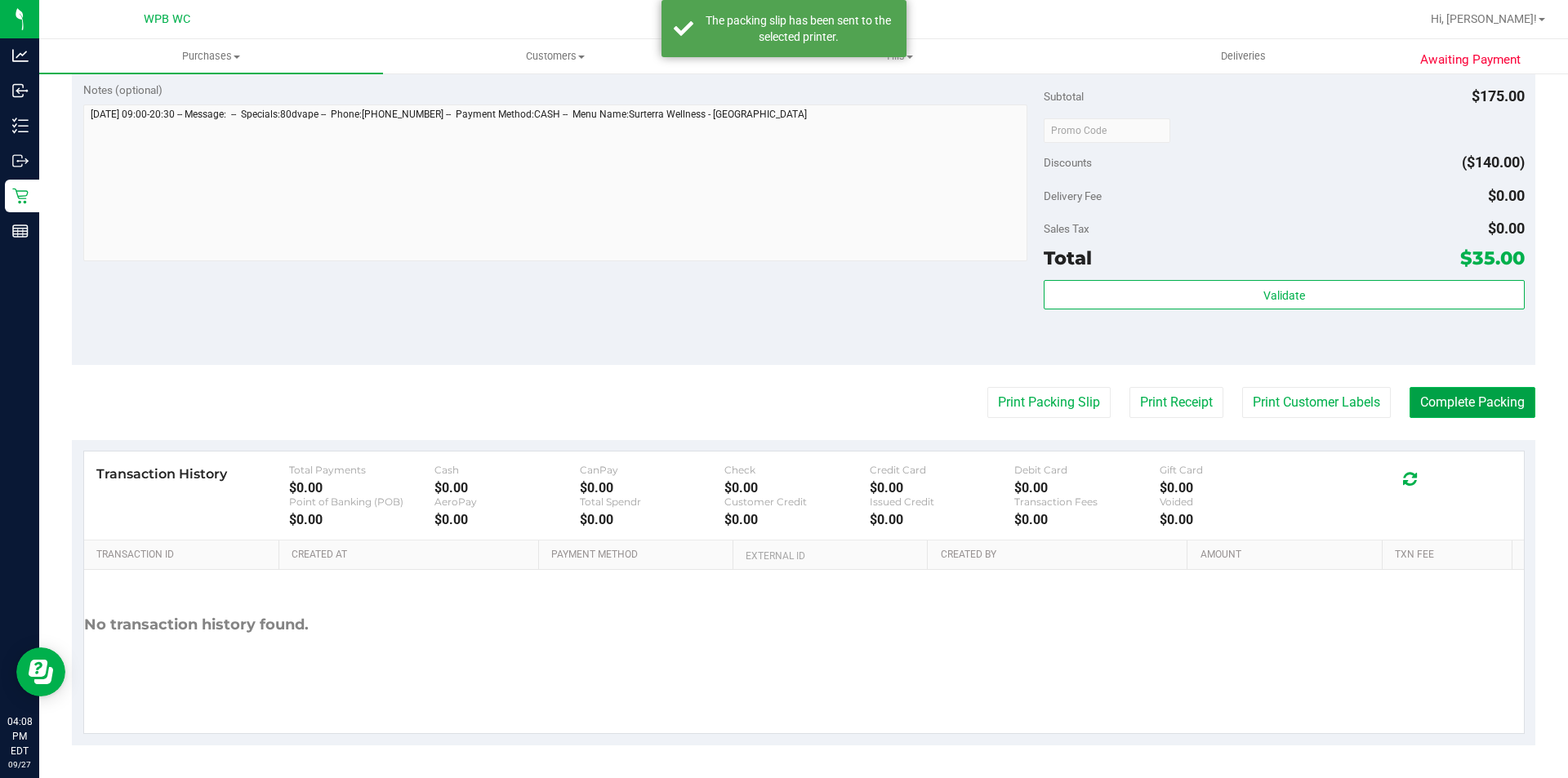
click at [1462, 401] on button "Complete Packing" at bounding box center [1472, 403] width 126 height 31
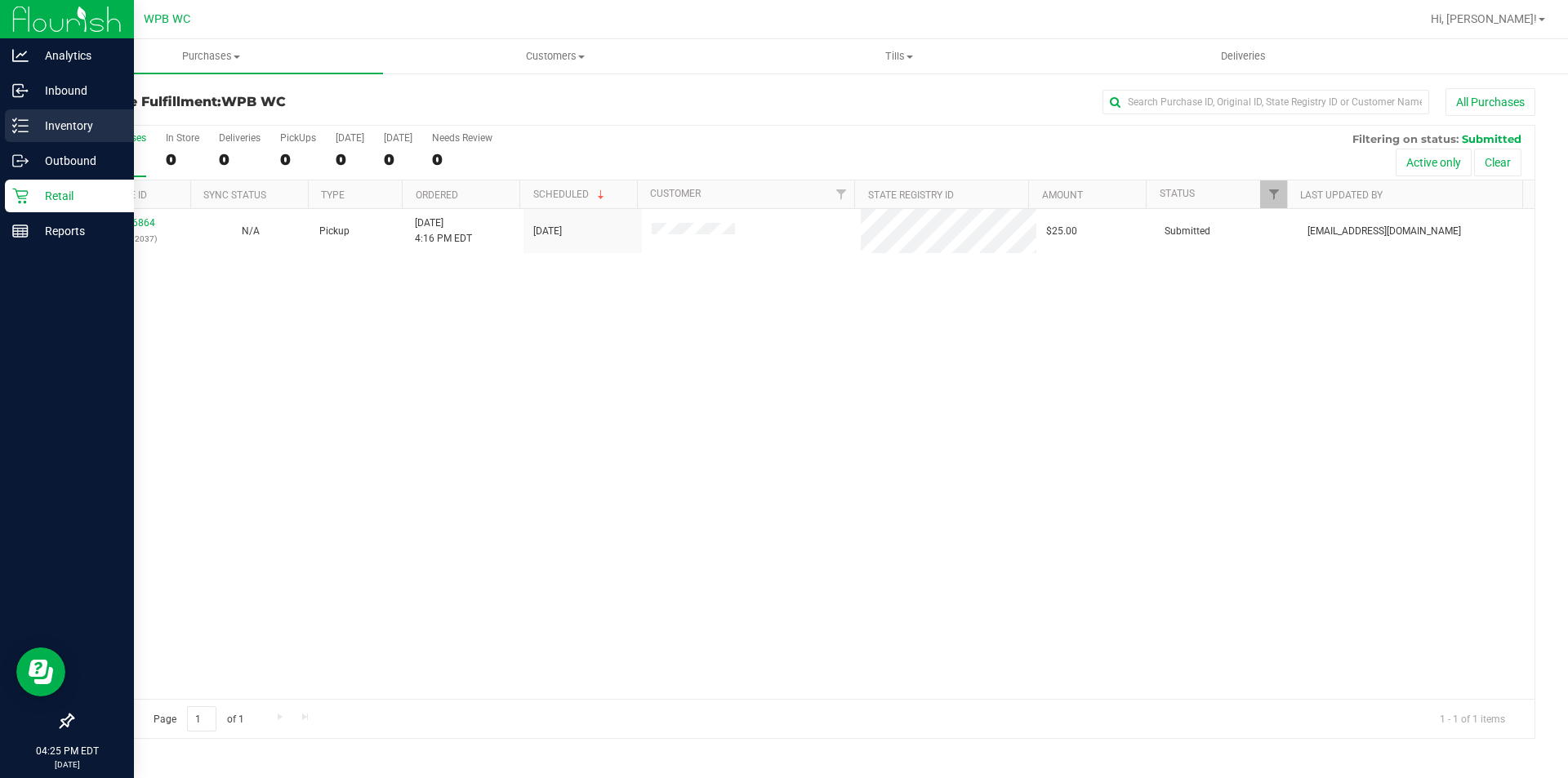
click at [59, 132] on p "Inventory" at bounding box center [77, 126] width 98 height 20
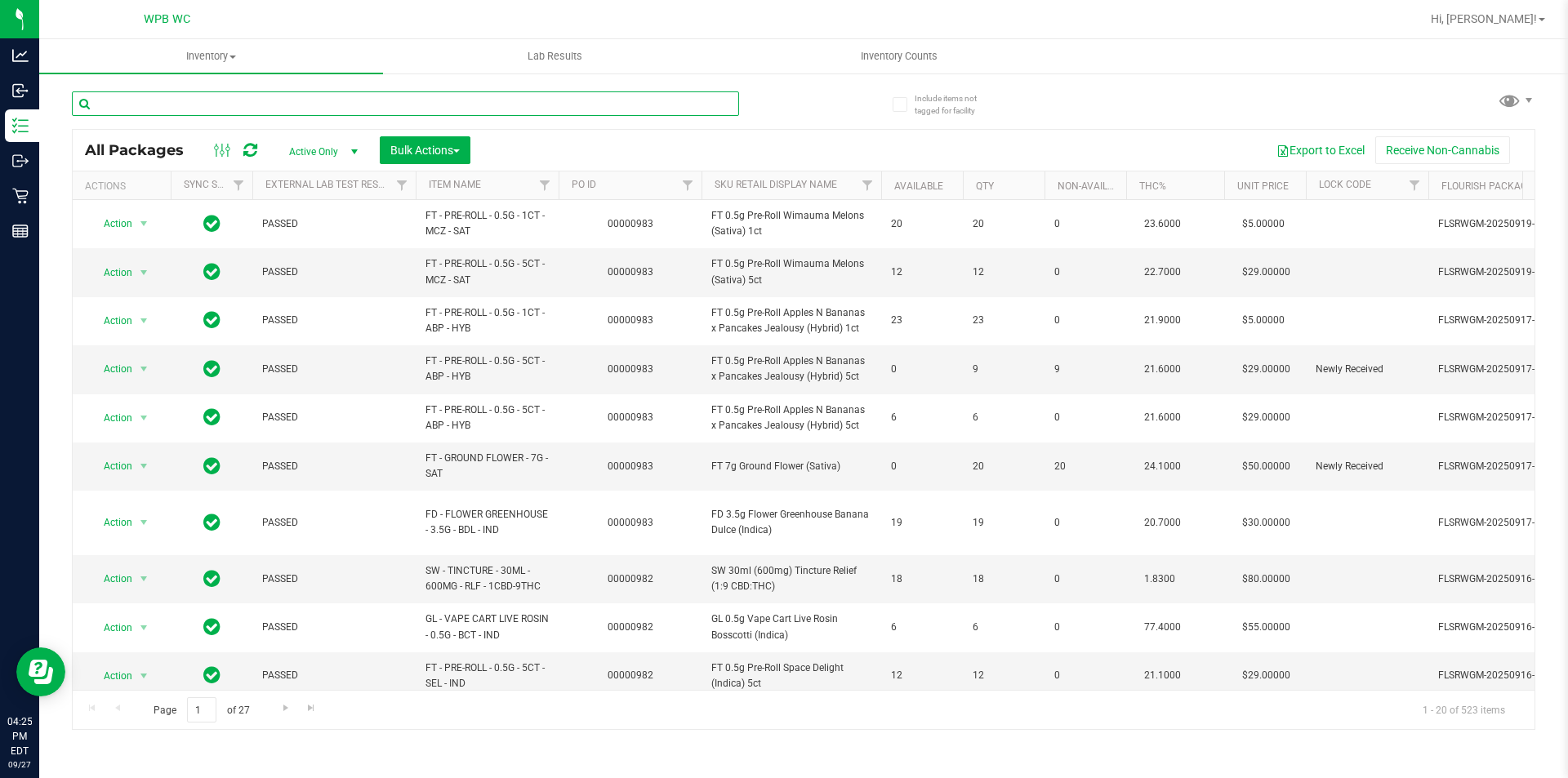
click at [226, 111] on input "text" at bounding box center [406, 104] width 668 height 25
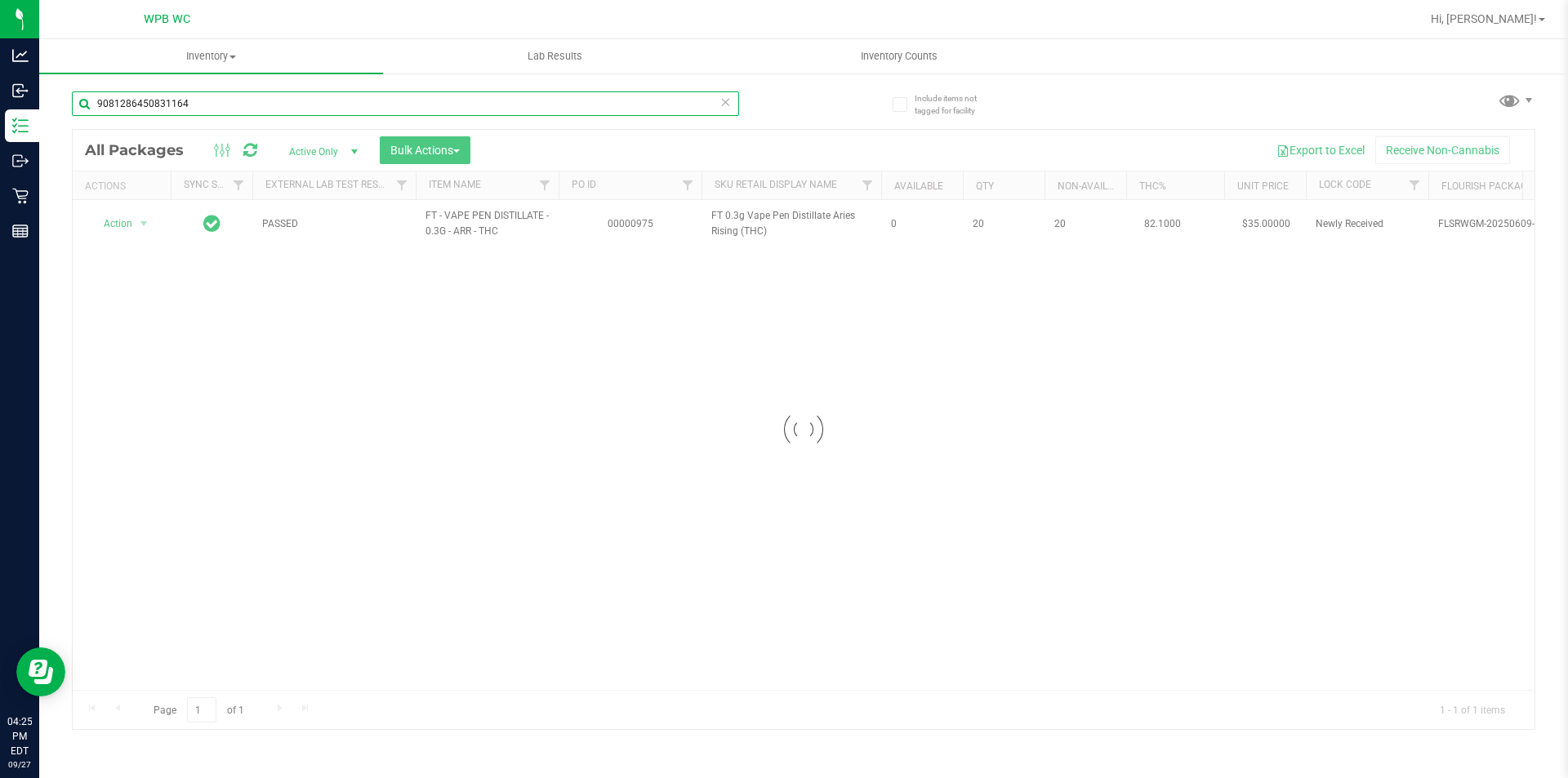
type input "9081286450831164"
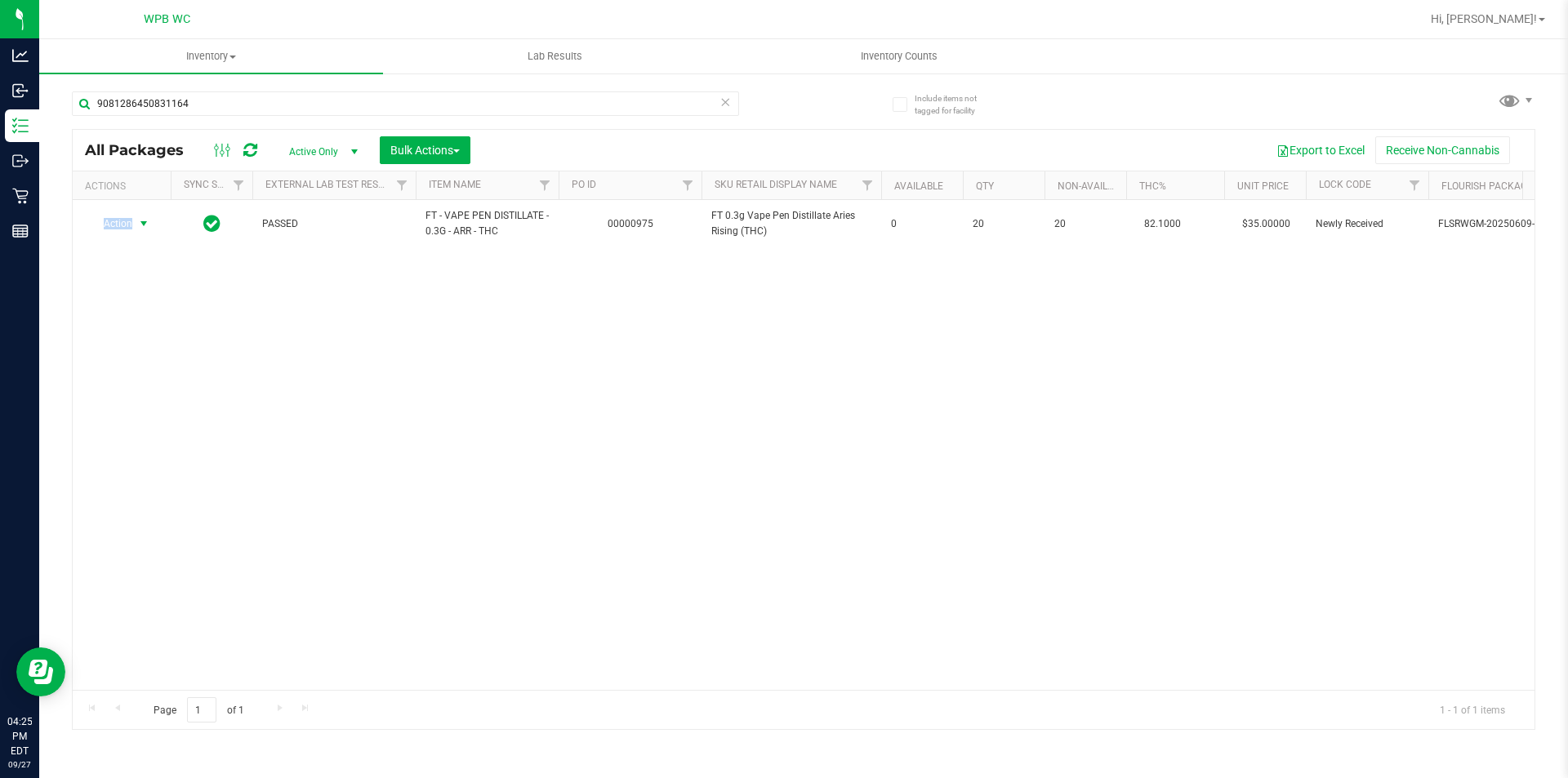
click at [125, 228] on span "Action" at bounding box center [111, 224] width 45 height 23
click at [137, 405] on li "Unlock package" at bounding box center [142, 418] width 105 height 25
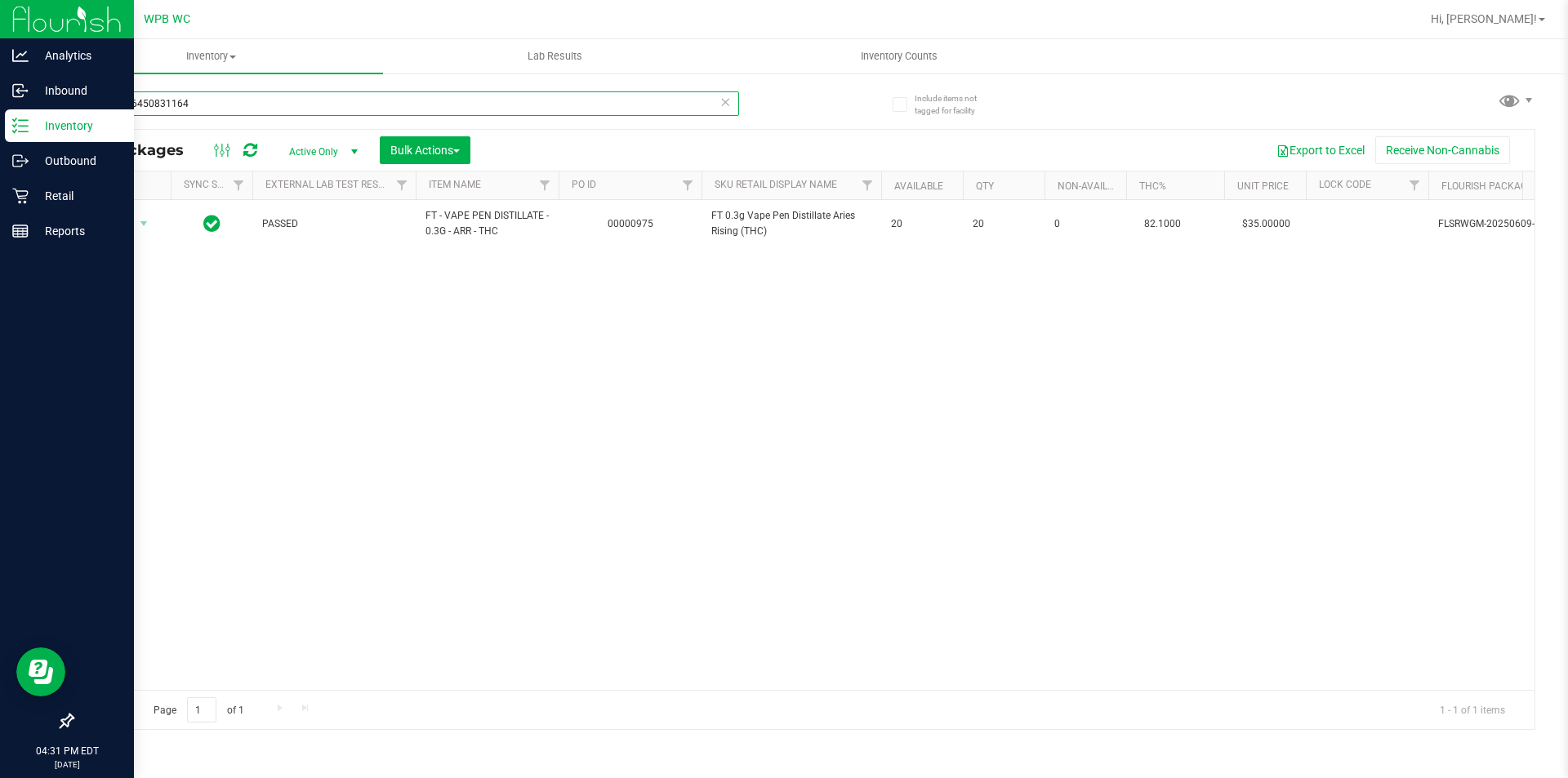
drag, startPoint x: 292, startPoint y: 111, endPoint x: 0, endPoint y: 121, distance: 292.2
click at [0, 121] on div "Analytics Inbound Inventory Outbound Retail Reports 04:31 PM EDT 09/27/2025 09/…" at bounding box center [784, 389] width 1568 height 778
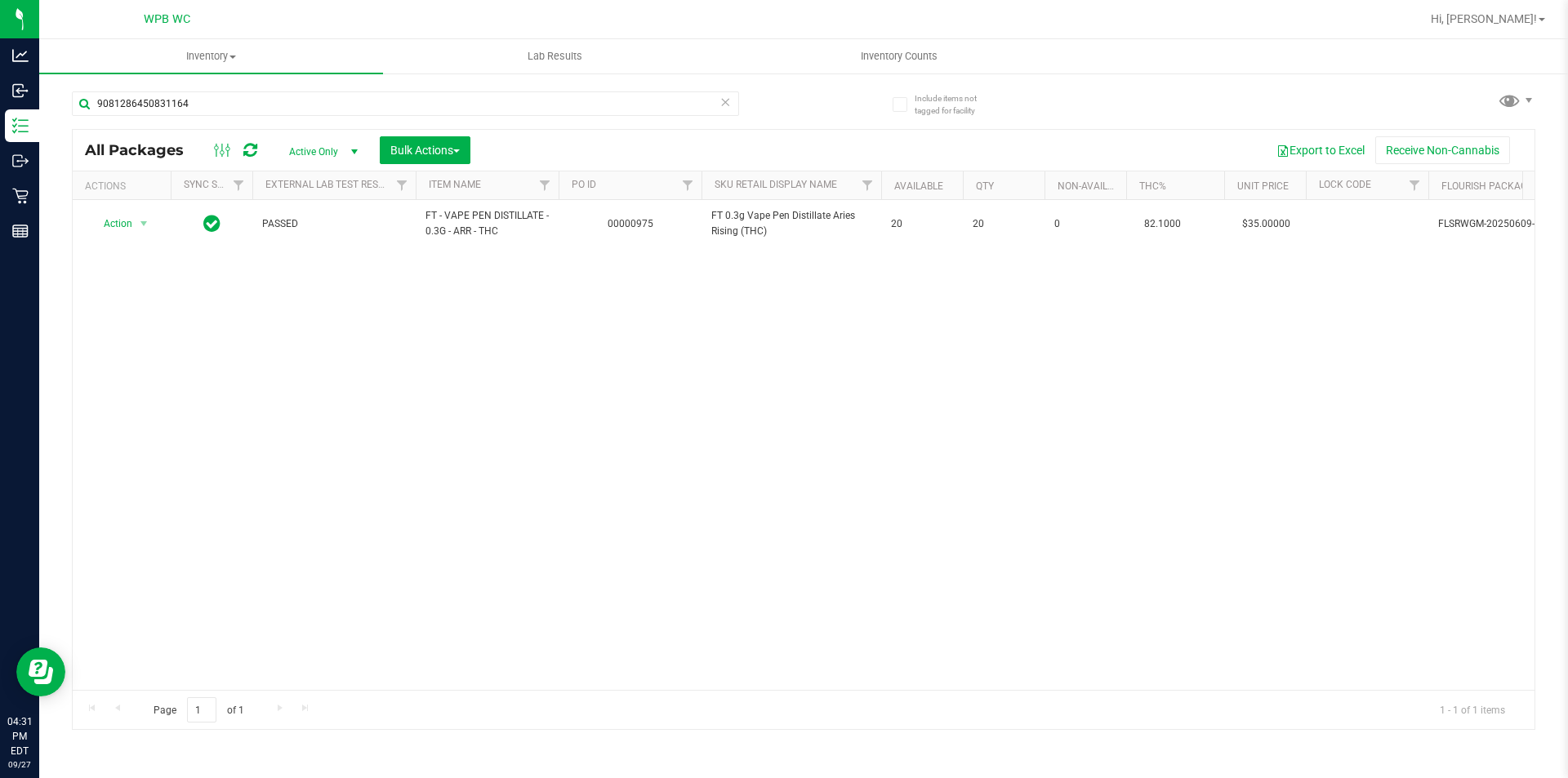
click at [1515, 777] on html "Analytics Inbound Inventory Outbound Retail Reports 04:31 PM EDT 09/27/2025 09/…" at bounding box center [784, 389] width 1568 height 778
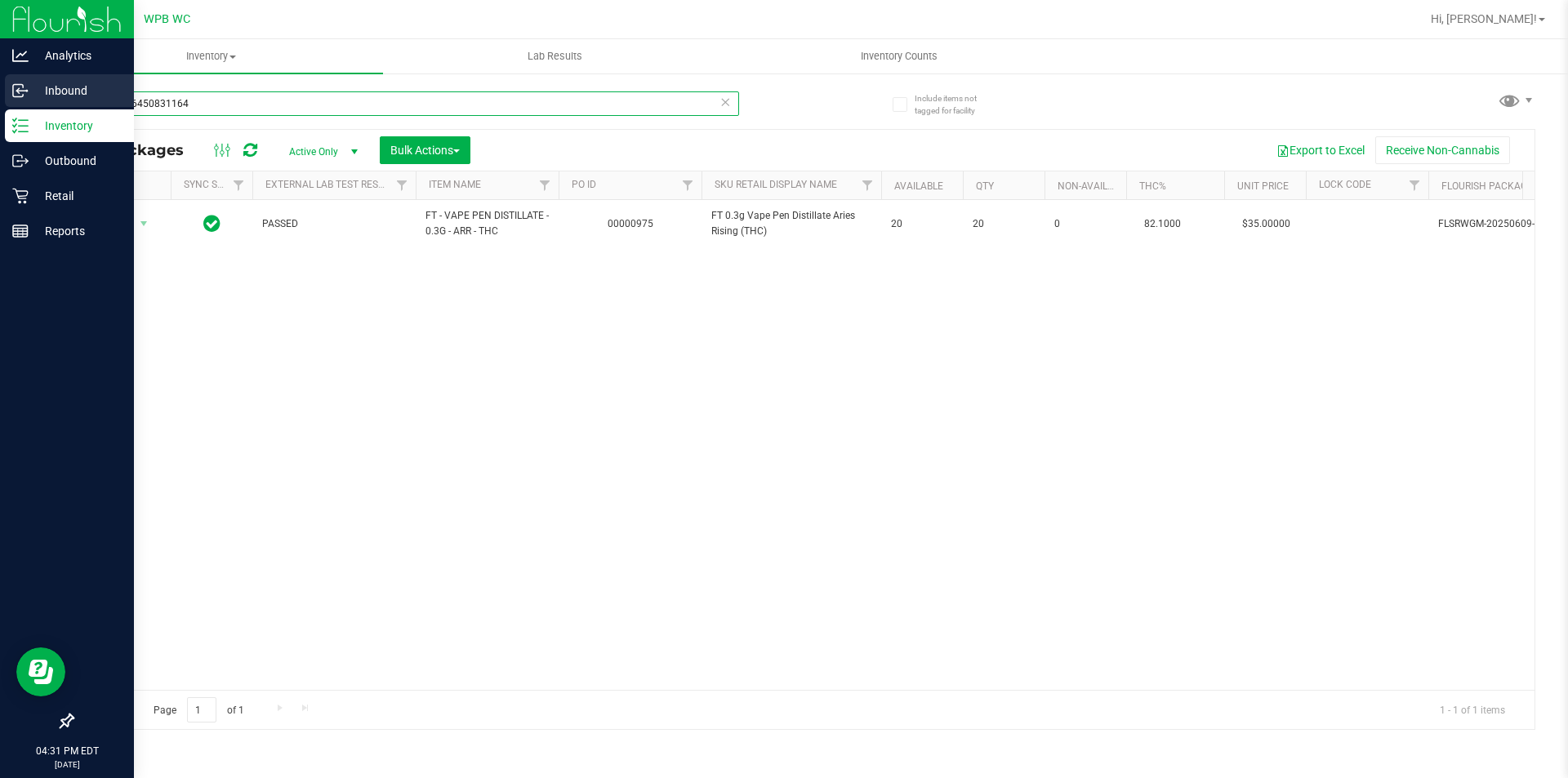
drag, startPoint x: 194, startPoint y: 109, endPoint x: 5, endPoint y: 93, distance: 189.7
click at [0, 96] on div "Analytics Inbound Inventory Outbound Retail Reports 04:31 PM EDT 09/27/2025 09/…" at bounding box center [784, 389] width 1568 height 778
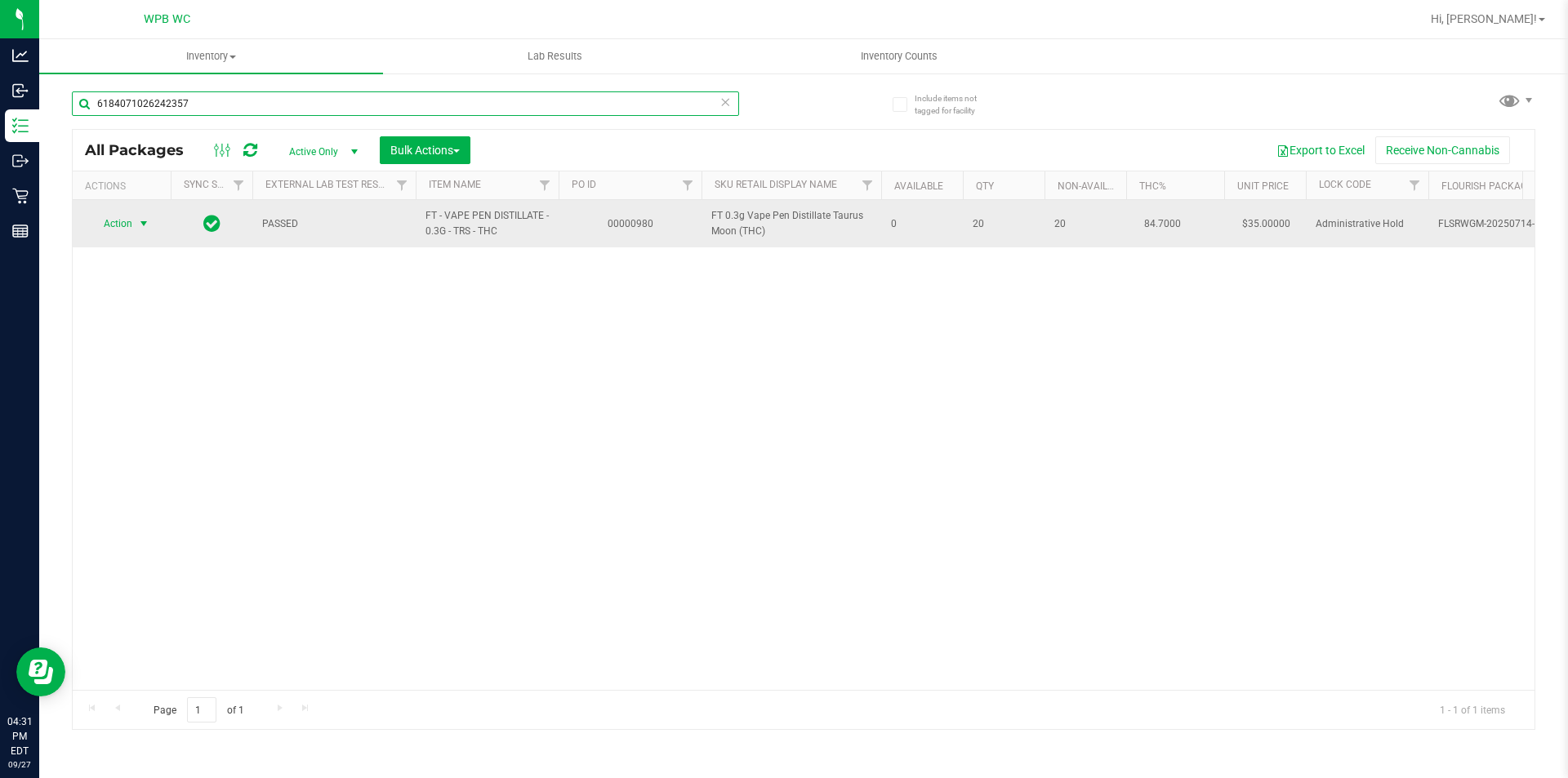
type input "6184071026242357"
click at [120, 223] on span "Action" at bounding box center [111, 224] width 45 height 23
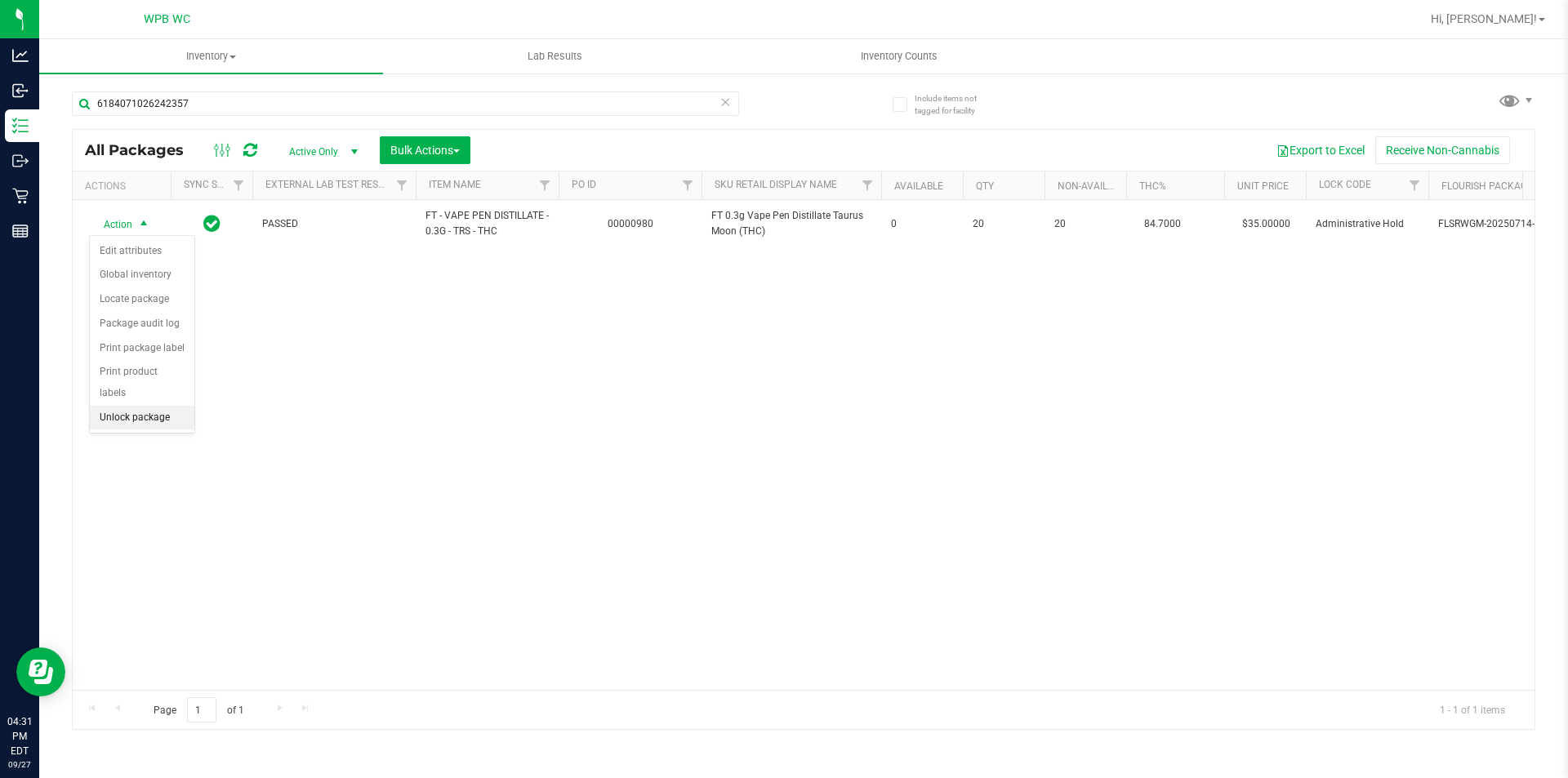
click at [138, 405] on li "Unlock package" at bounding box center [142, 418] width 105 height 25
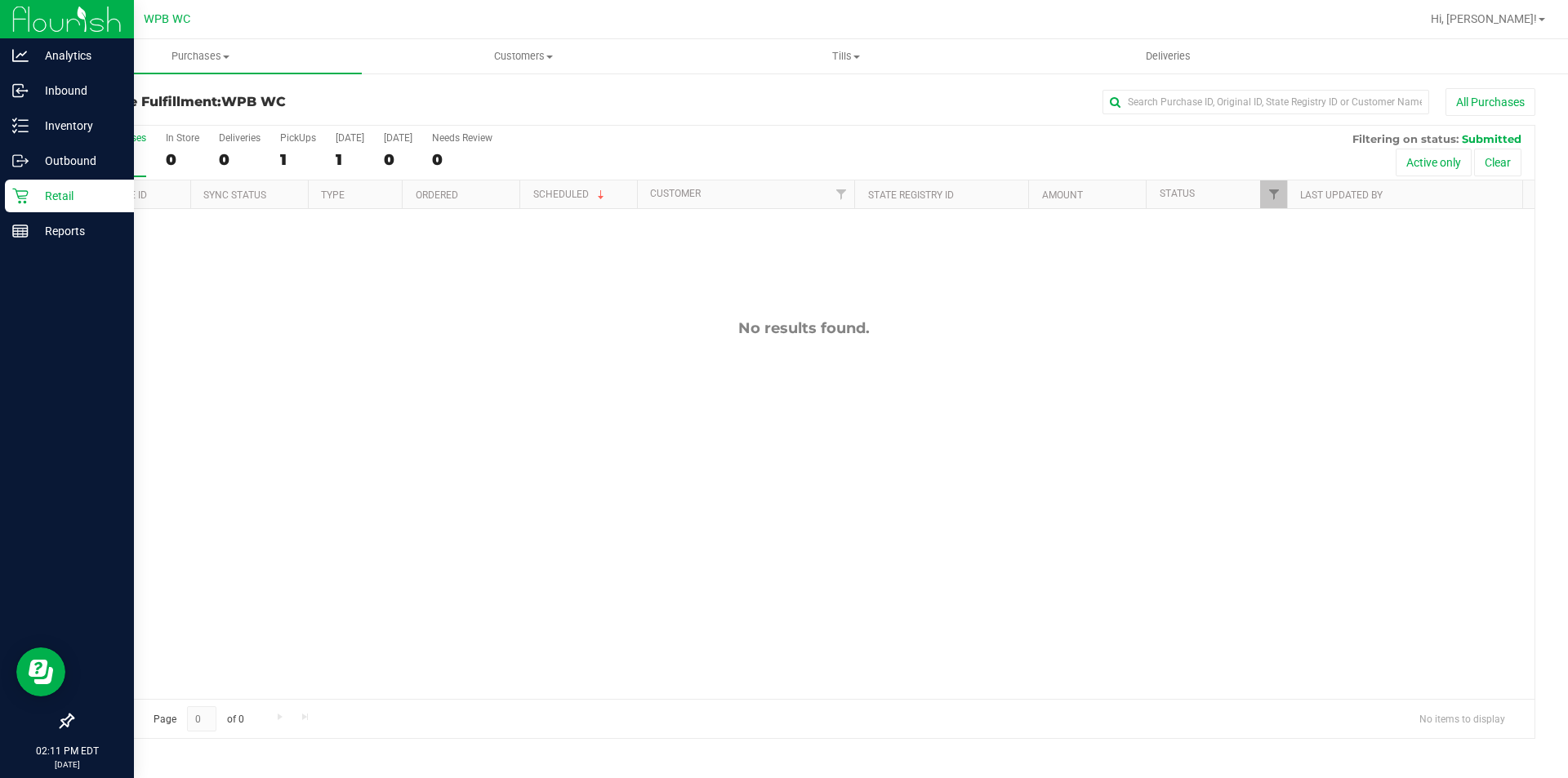
click at [48, 194] on p "Retail" at bounding box center [77, 196] width 98 height 20
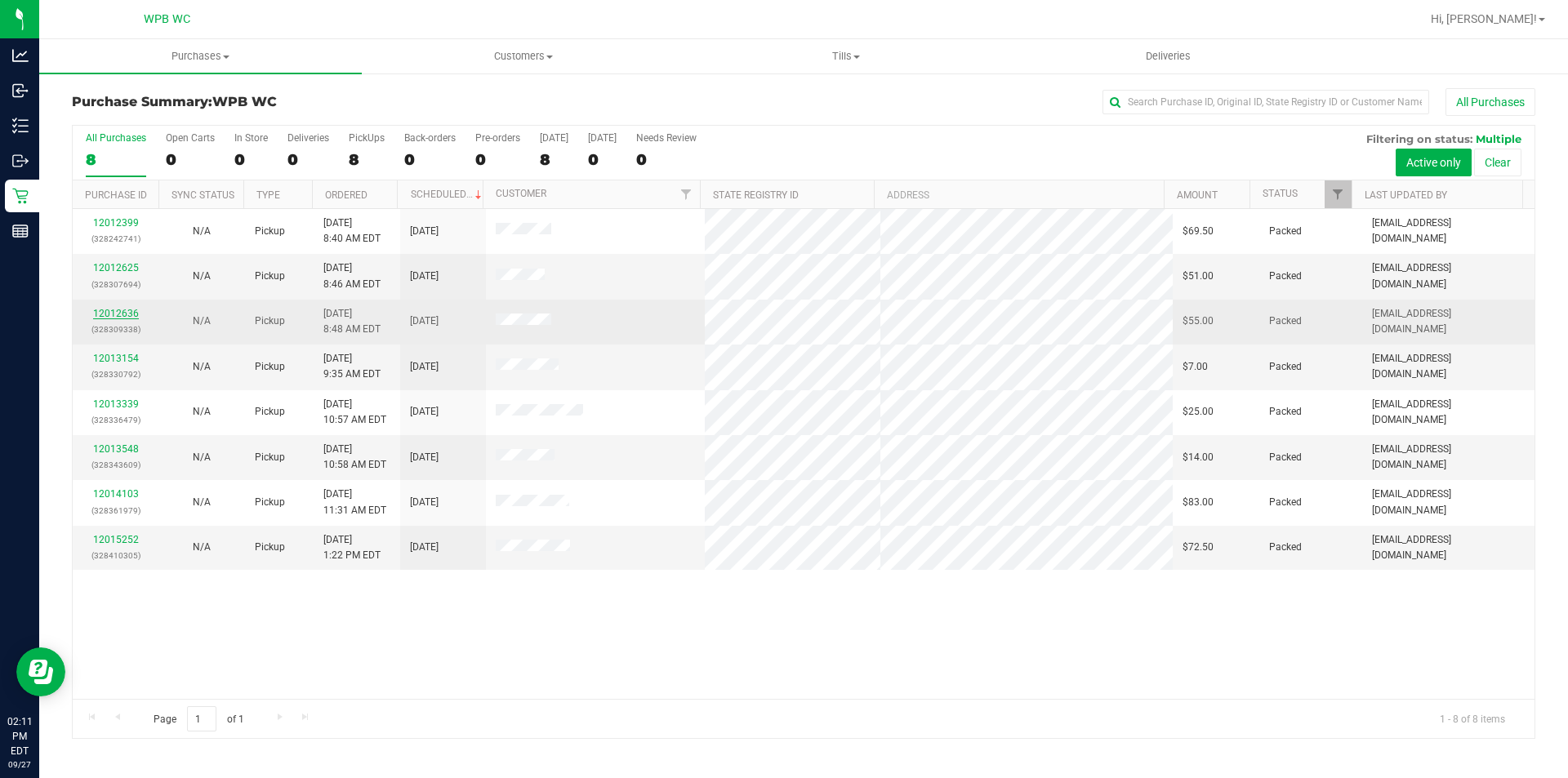
click at [120, 308] on link "12012636" at bounding box center [115, 314] width 45 height 12
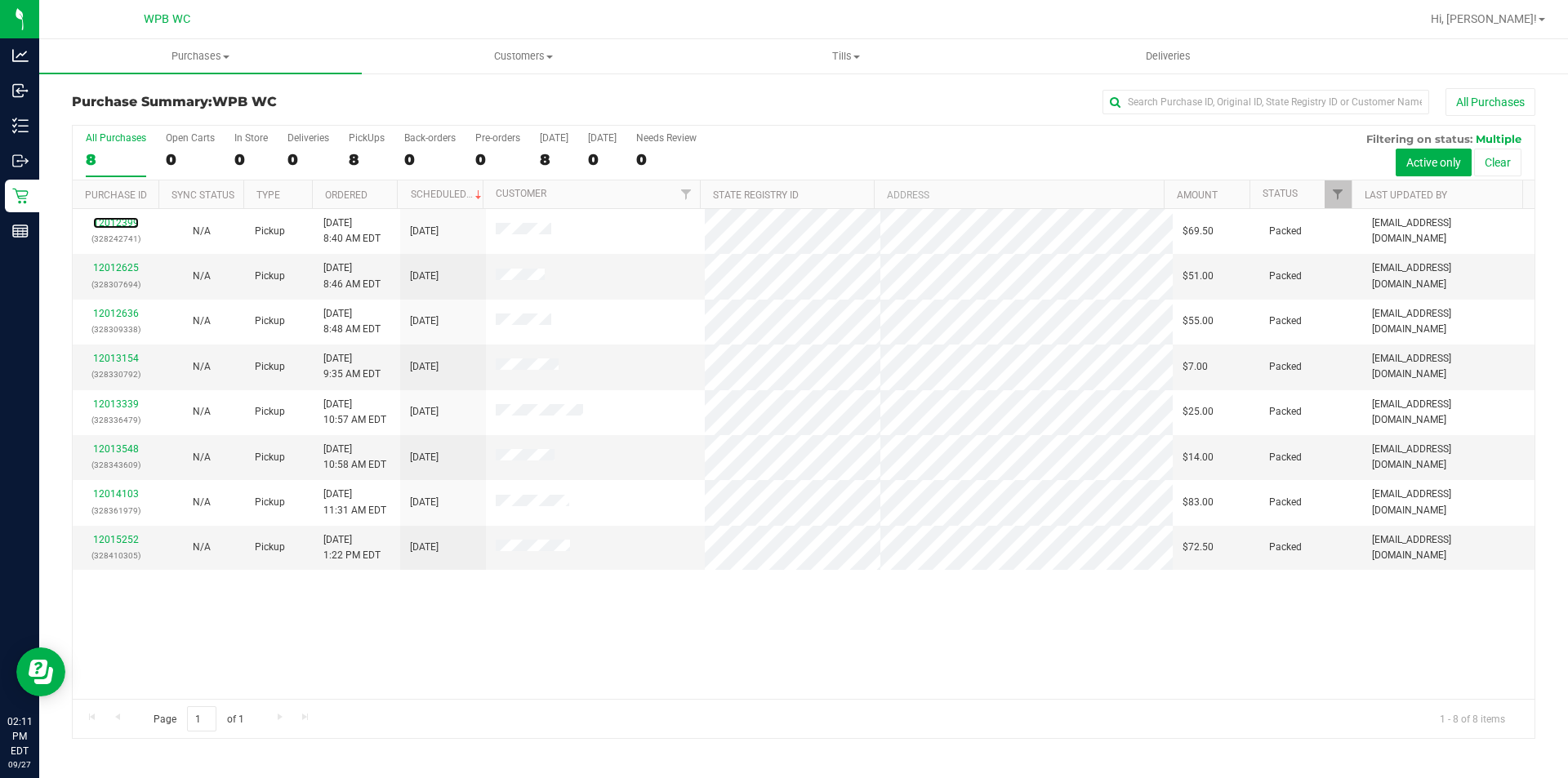
click at [123, 218] on link "12012399" at bounding box center [115, 223] width 45 height 12
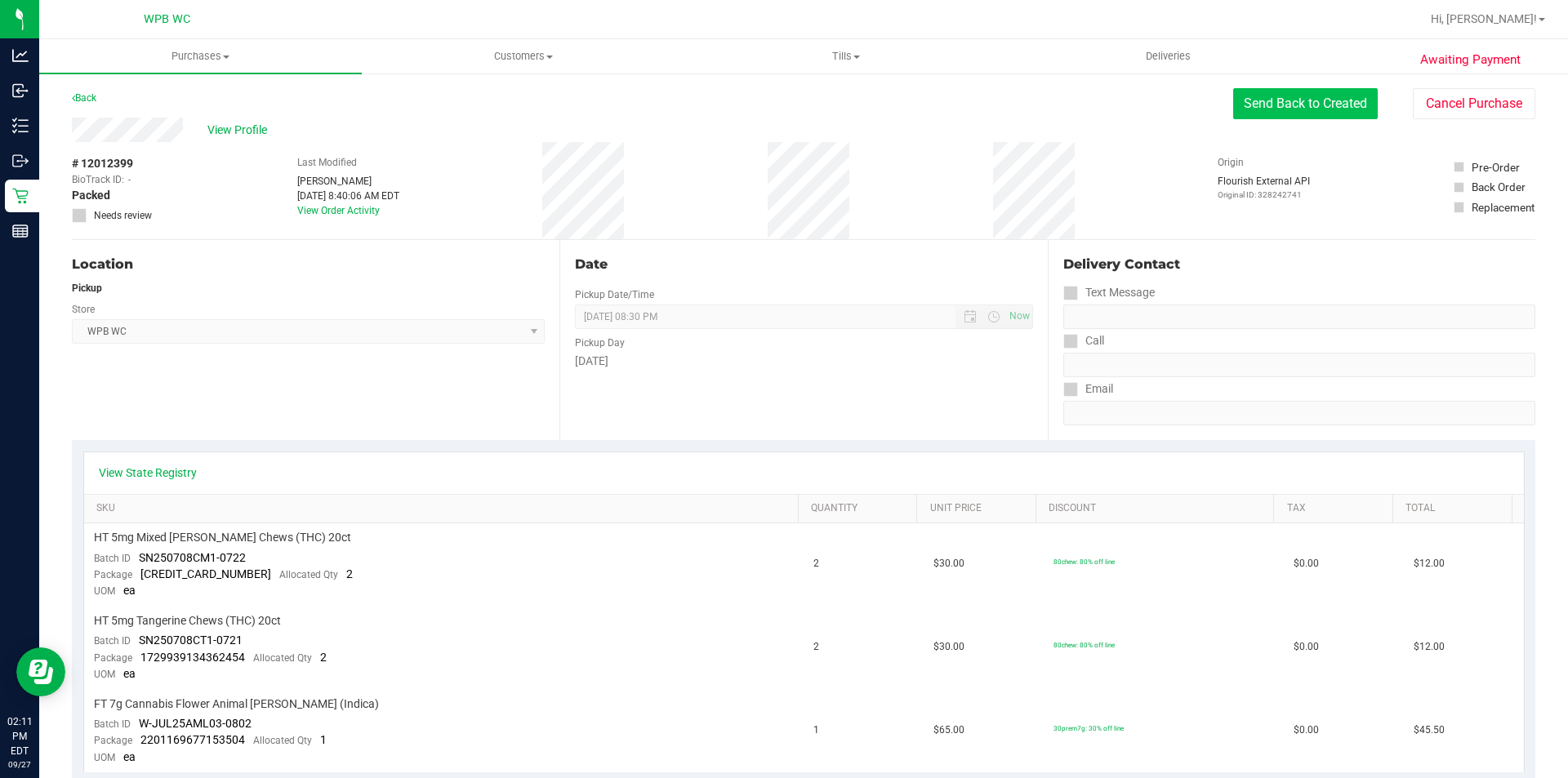
click at [1286, 100] on button "Send Back to Created" at bounding box center [1305, 104] width 144 height 31
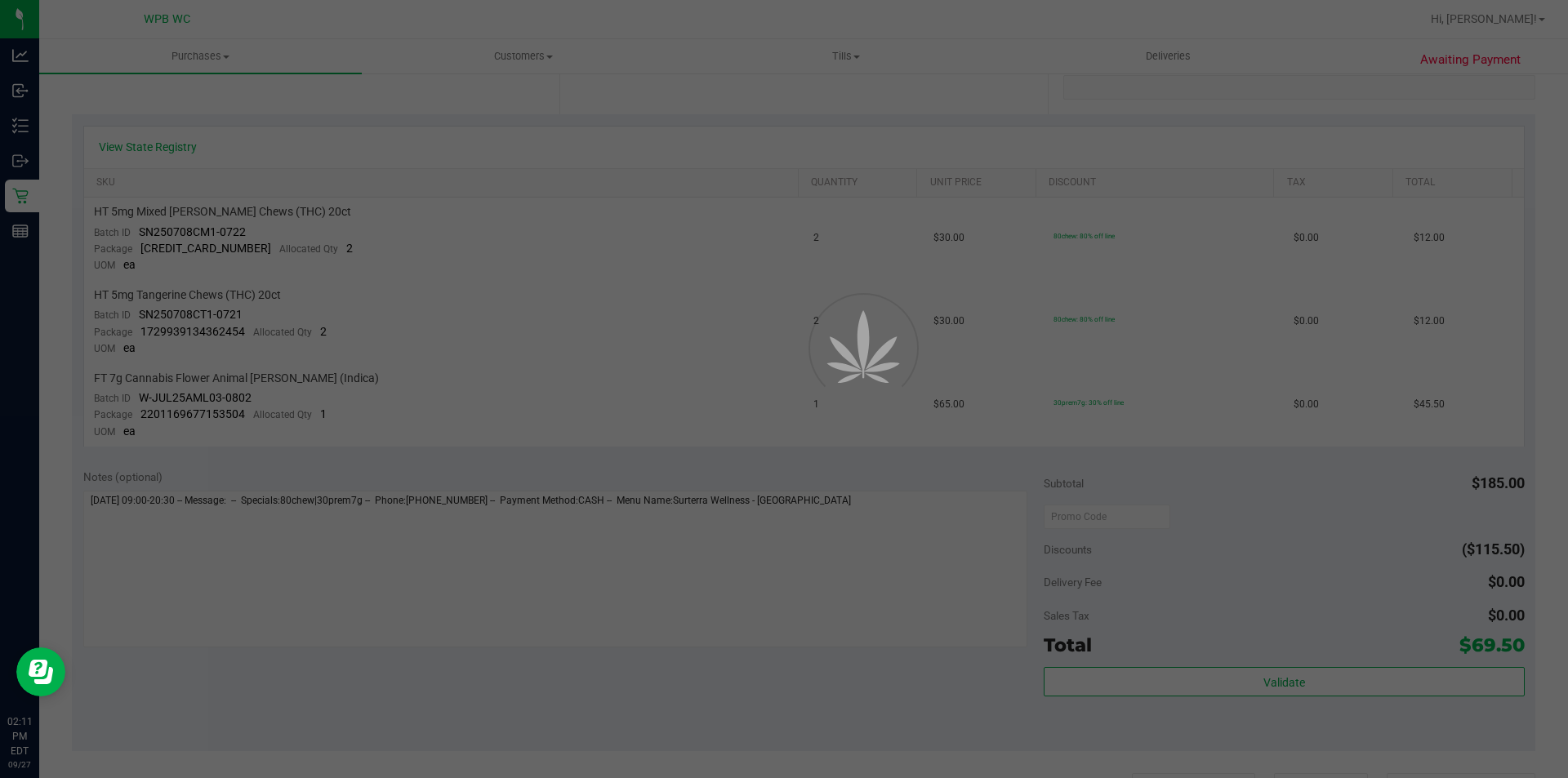
scroll to position [326, 0]
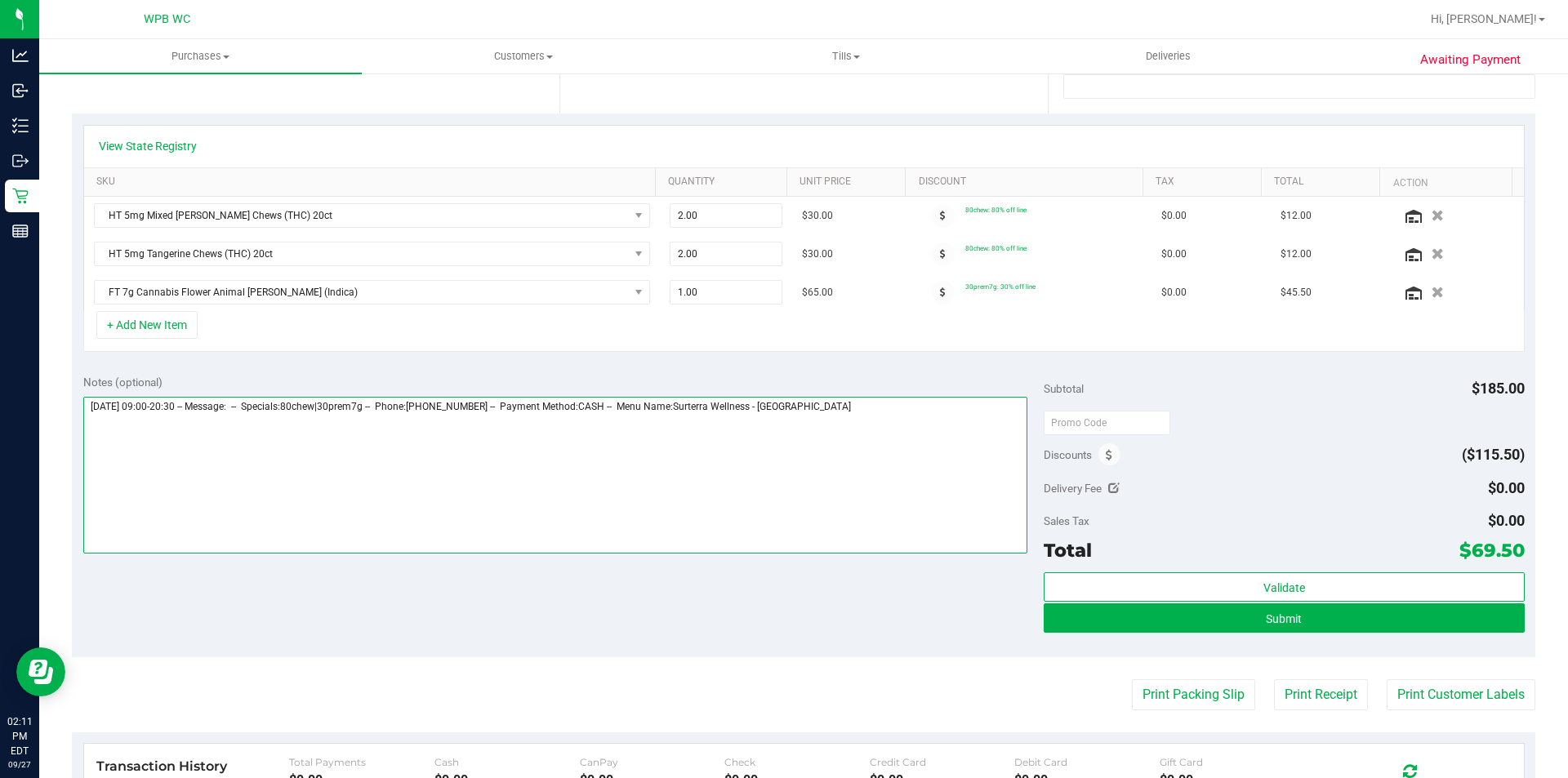
click at [884, 415] on textarea at bounding box center [556, 476] width 945 height 157
click at [284, 412] on textarea at bounding box center [556, 476] width 945 height 157
click at [271, 414] on textarea at bounding box center [556, 476] width 945 height 157
click at [214, 408] on textarea at bounding box center [556, 476] width 945 height 157
click at [216, 417] on textarea at bounding box center [556, 476] width 945 height 157
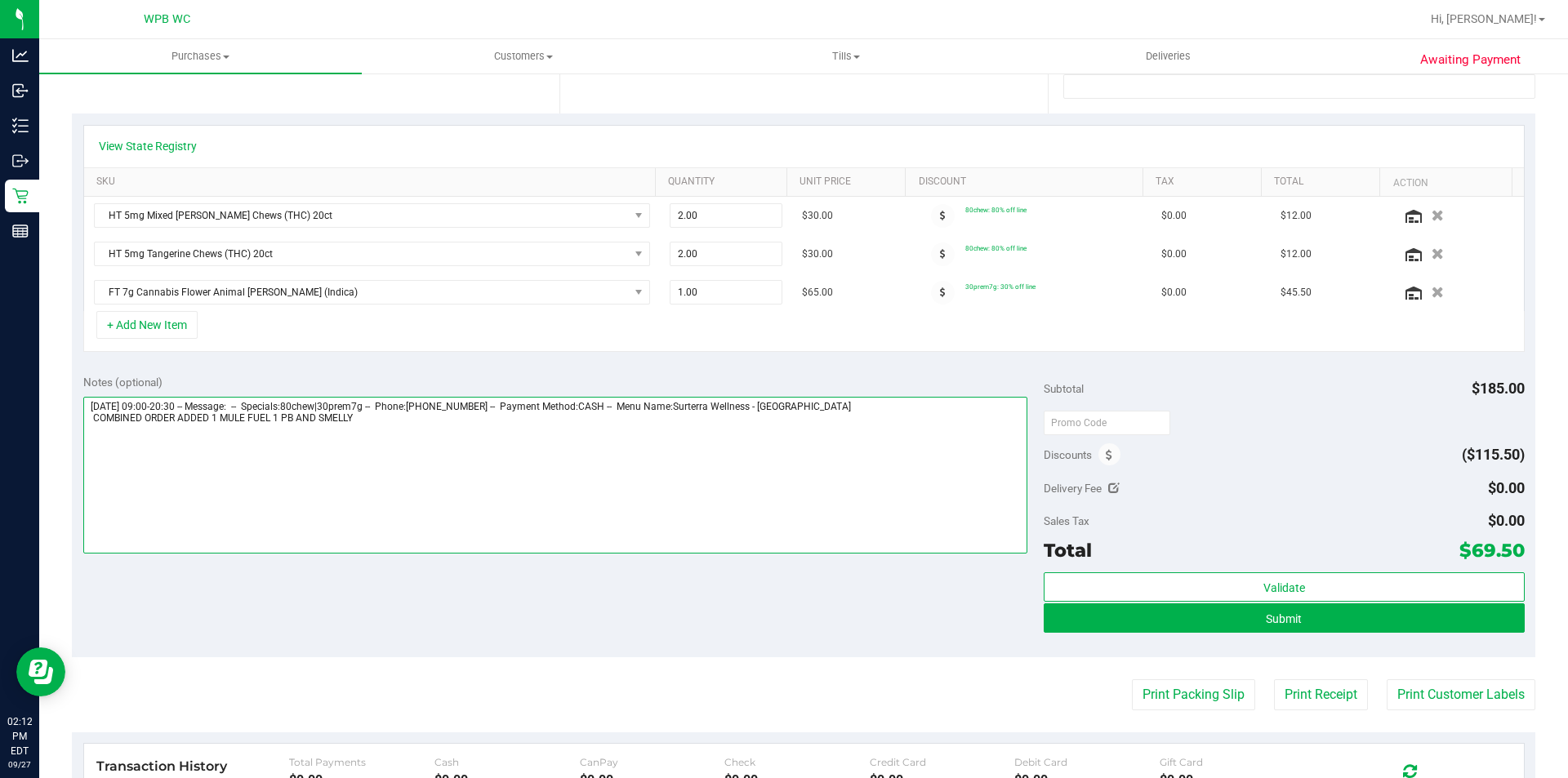
click at [364, 424] on textarea at bounding box center [556, 476] width 945 height 157
click at [87, 426] on textarea at bounding box center [556, 476] width 945 height 157
click at [173, 455] on textarea at bounding box center [556, 476] width 945 height 157
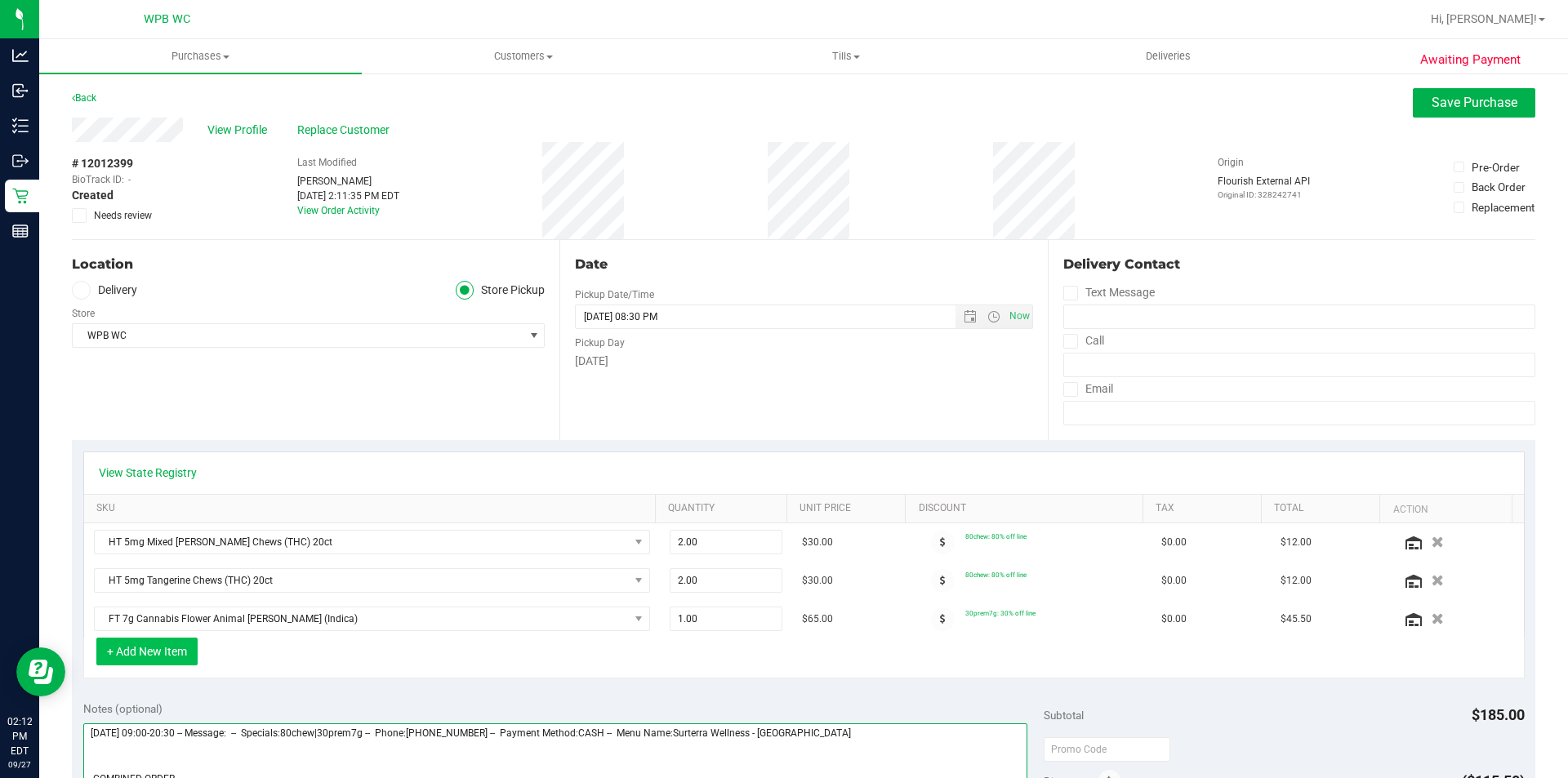
type textarea "Saturday 09/27/2025 09:00-20:30 -- Message: -- Specials:80chew|30prem7g -- Phon…"
click at [142, 649] on button "+ Add New Item" at bounding box center [147, 652] width 101 height 28
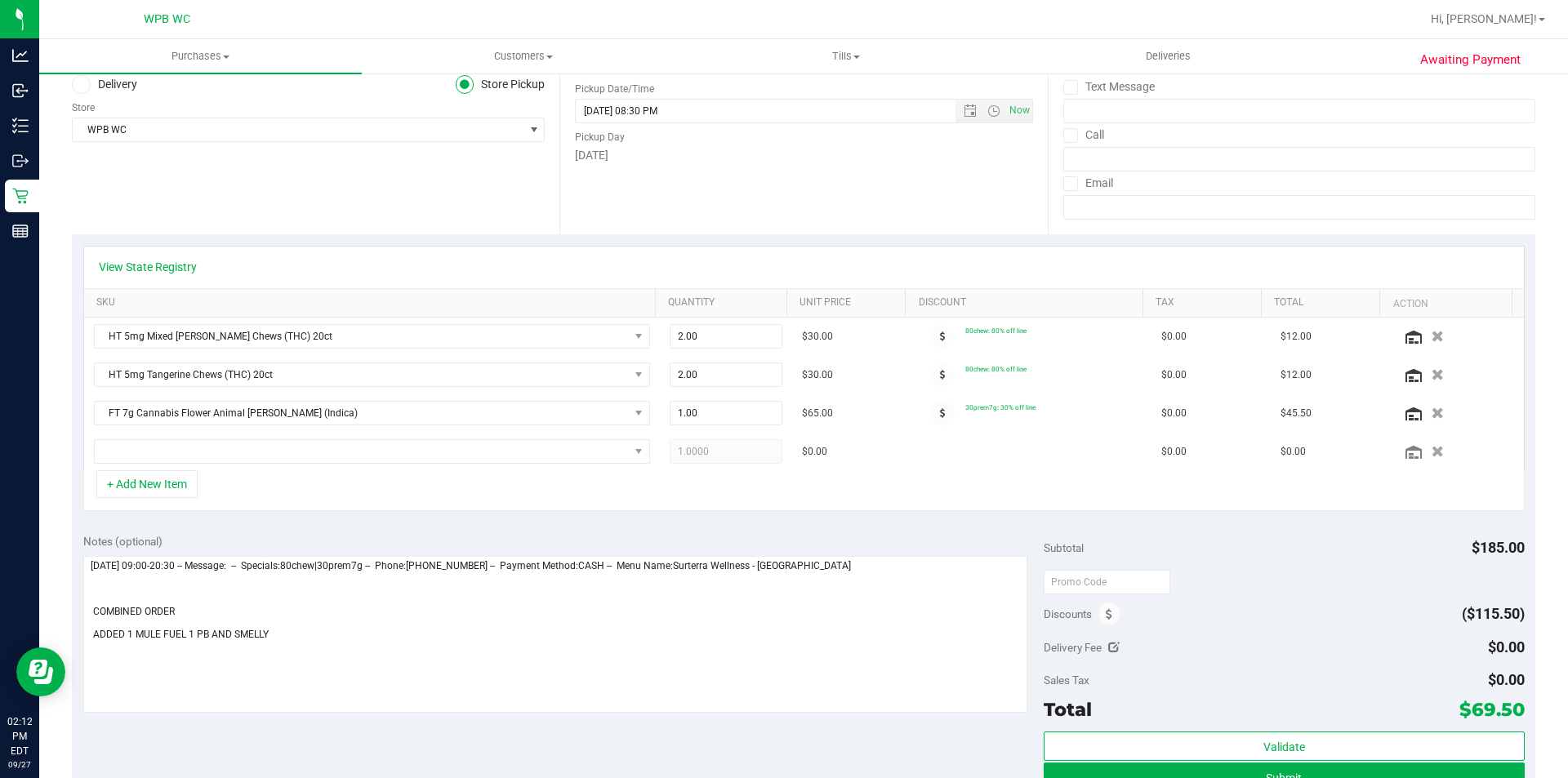
scroll to position [326, 0]
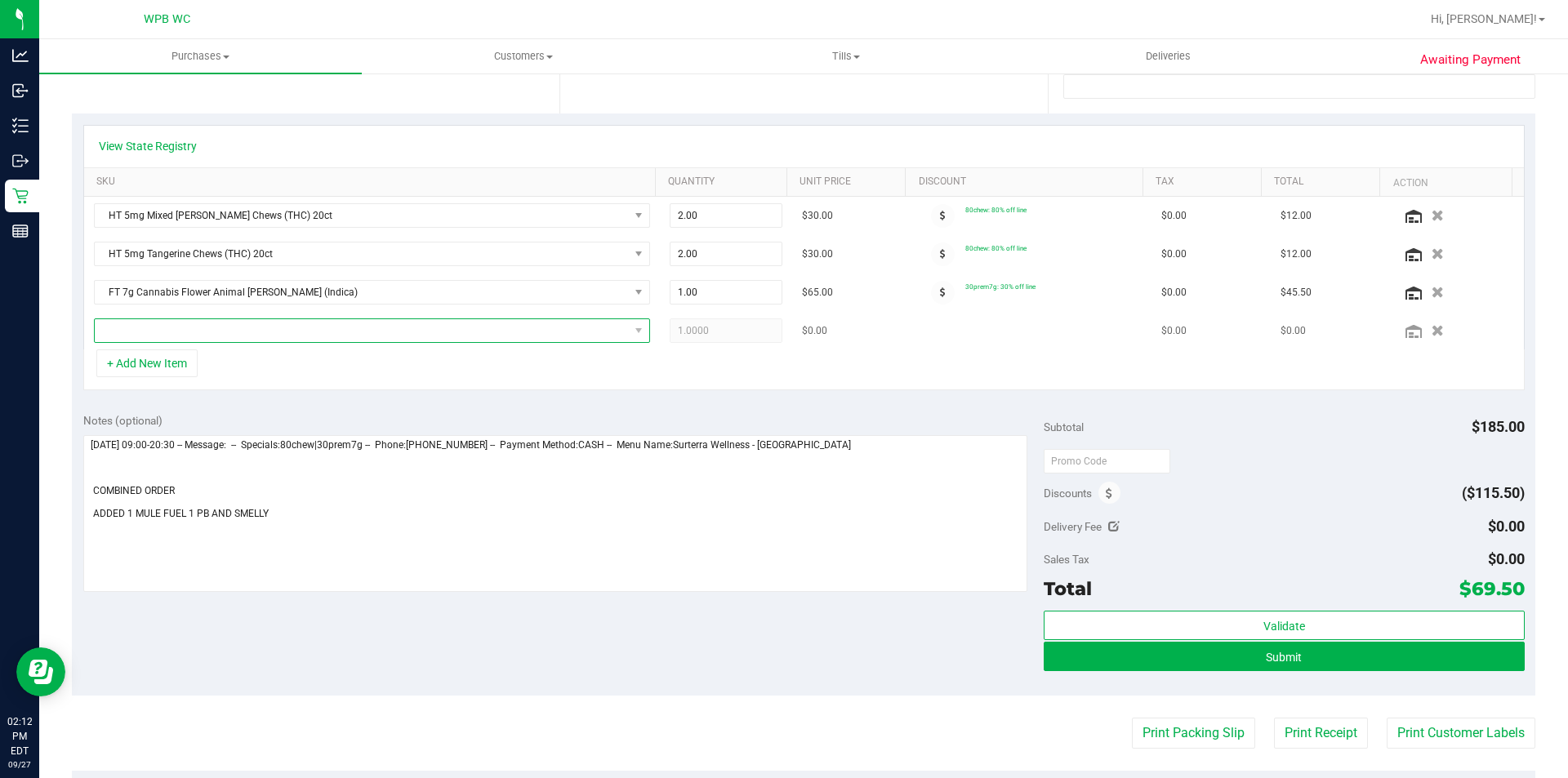
click at [216, 325] on span "NO DATA FOUND" at bounding box center [362, 330] width 534 height 23
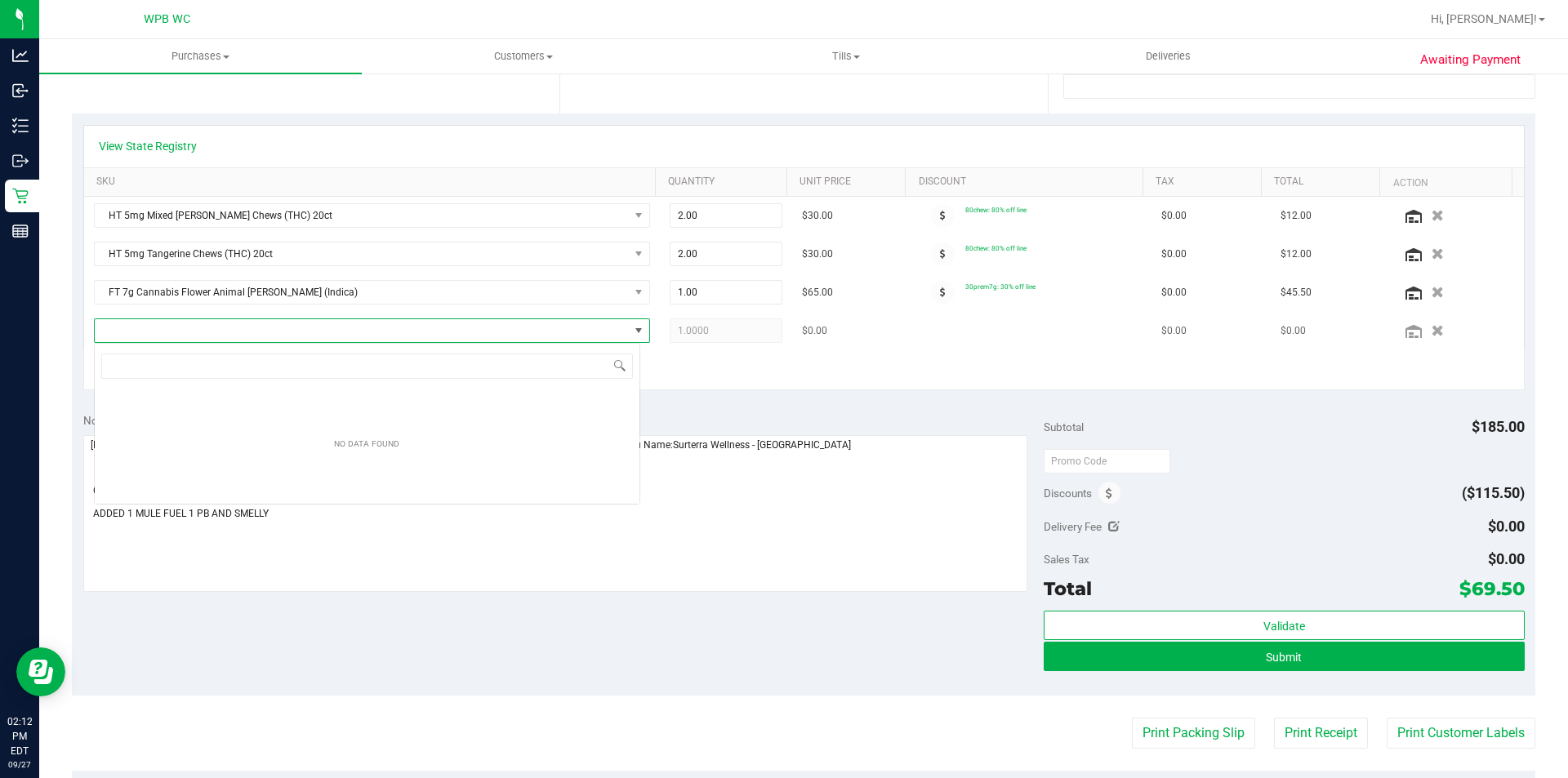
scroll to position [25, 547]
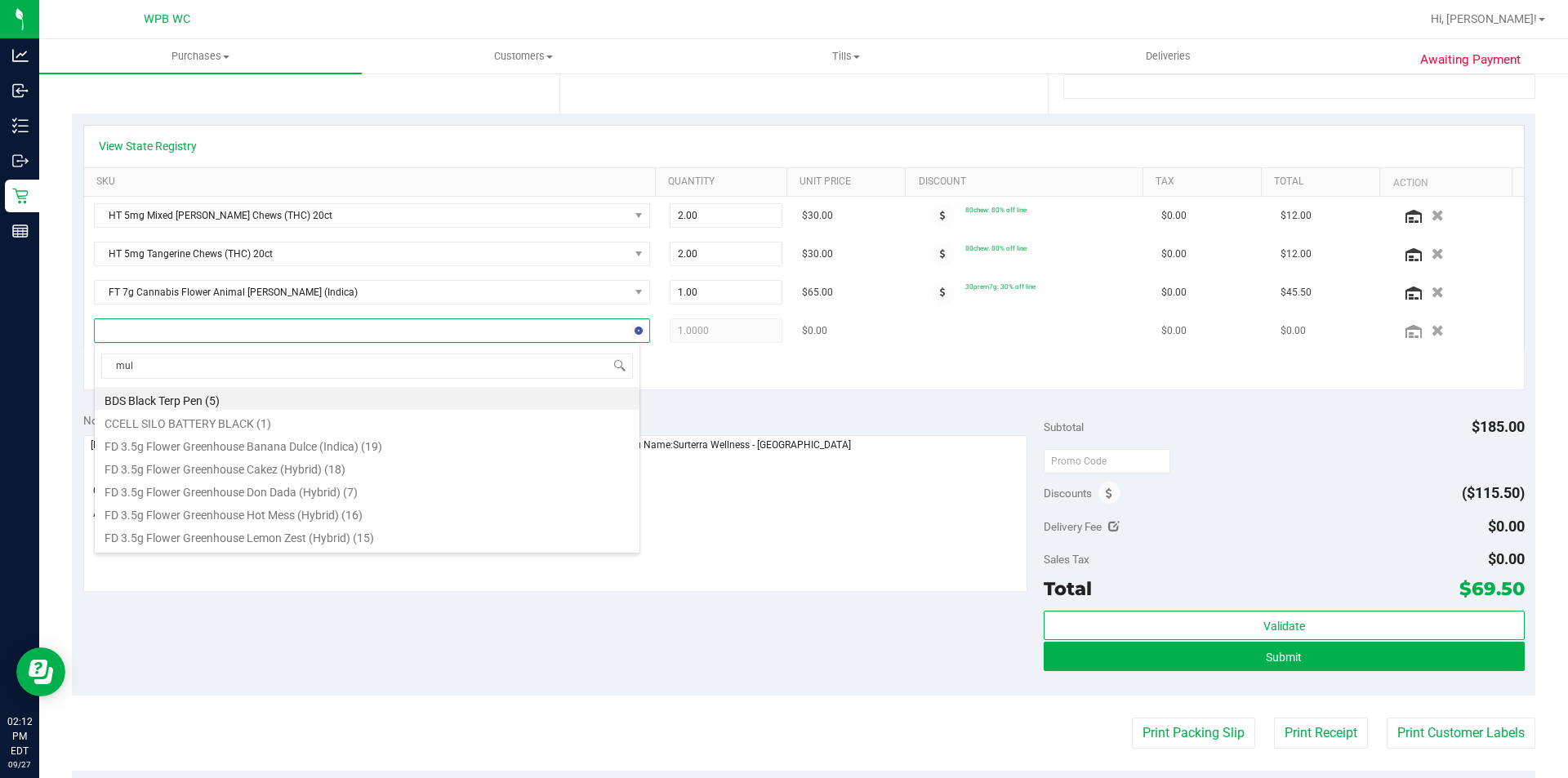
type input "mule"
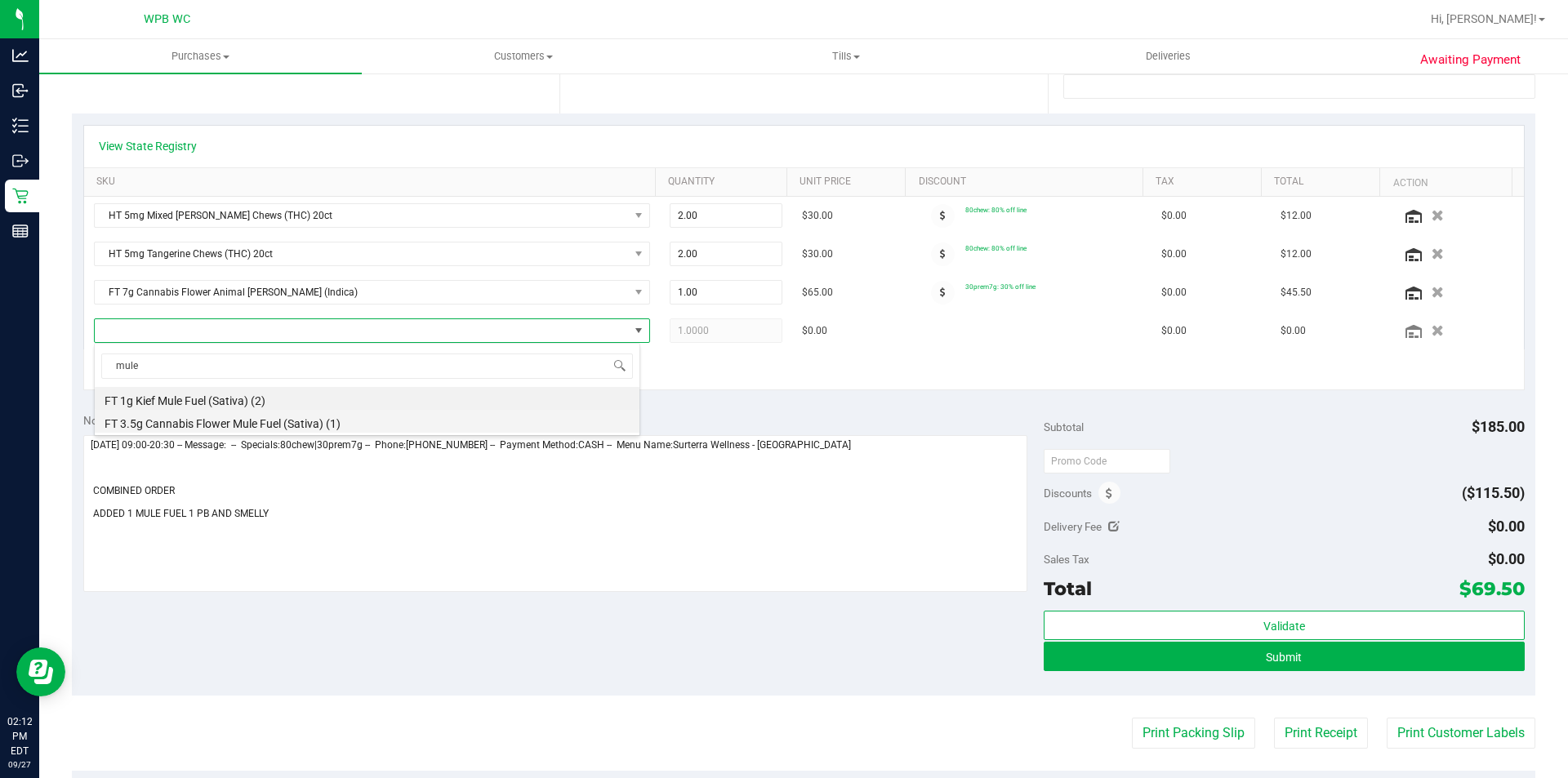
click at [218, 424] on li "FT 3.5g Cannabis Flower Mule Fuel (Sativa) (1)" at bounding box center [367, 421] width 545 height 23
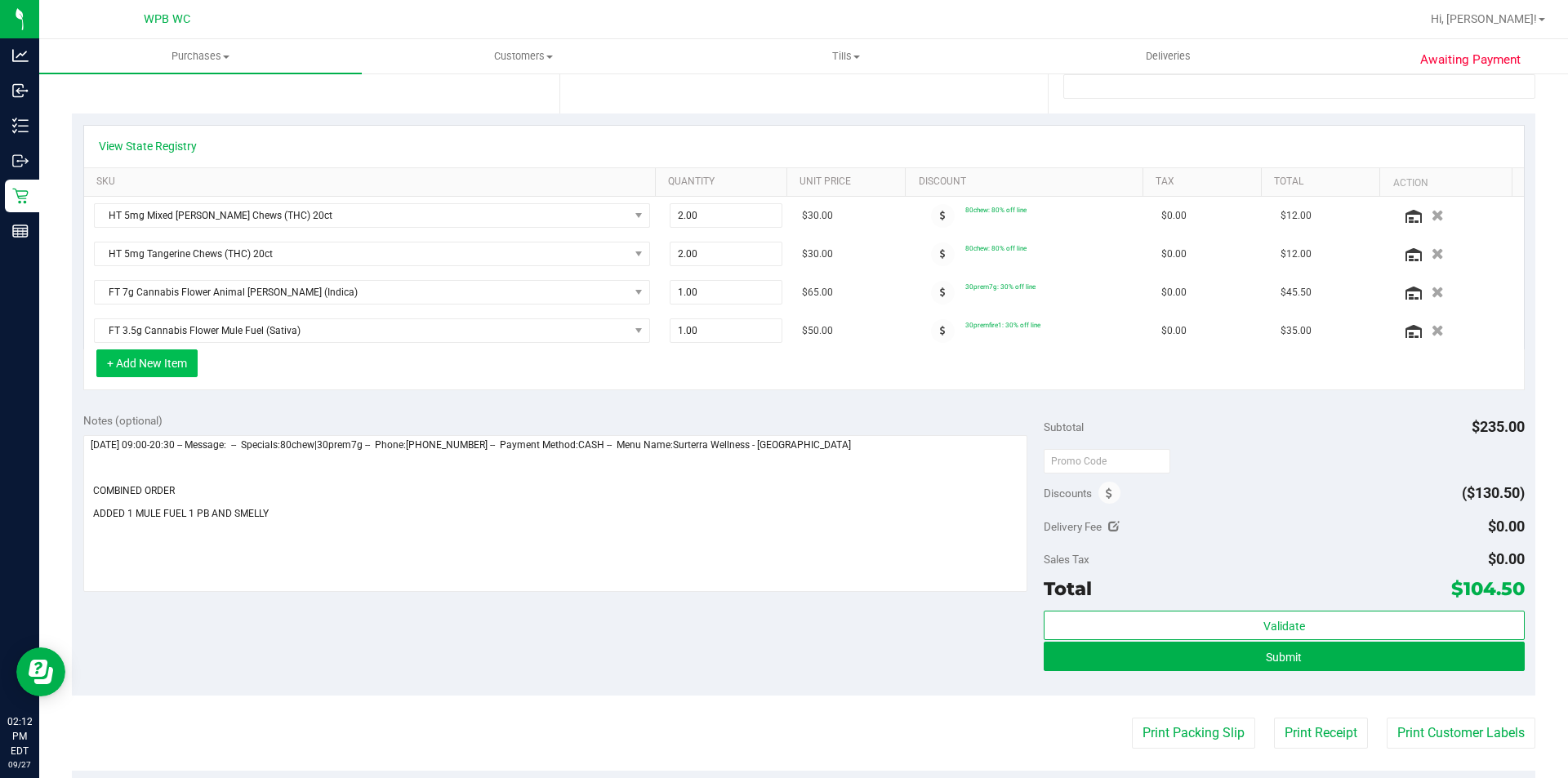
click at [168, 367] on button "+ Add New Item" at bounding box center [147, 363] width 101 height 28
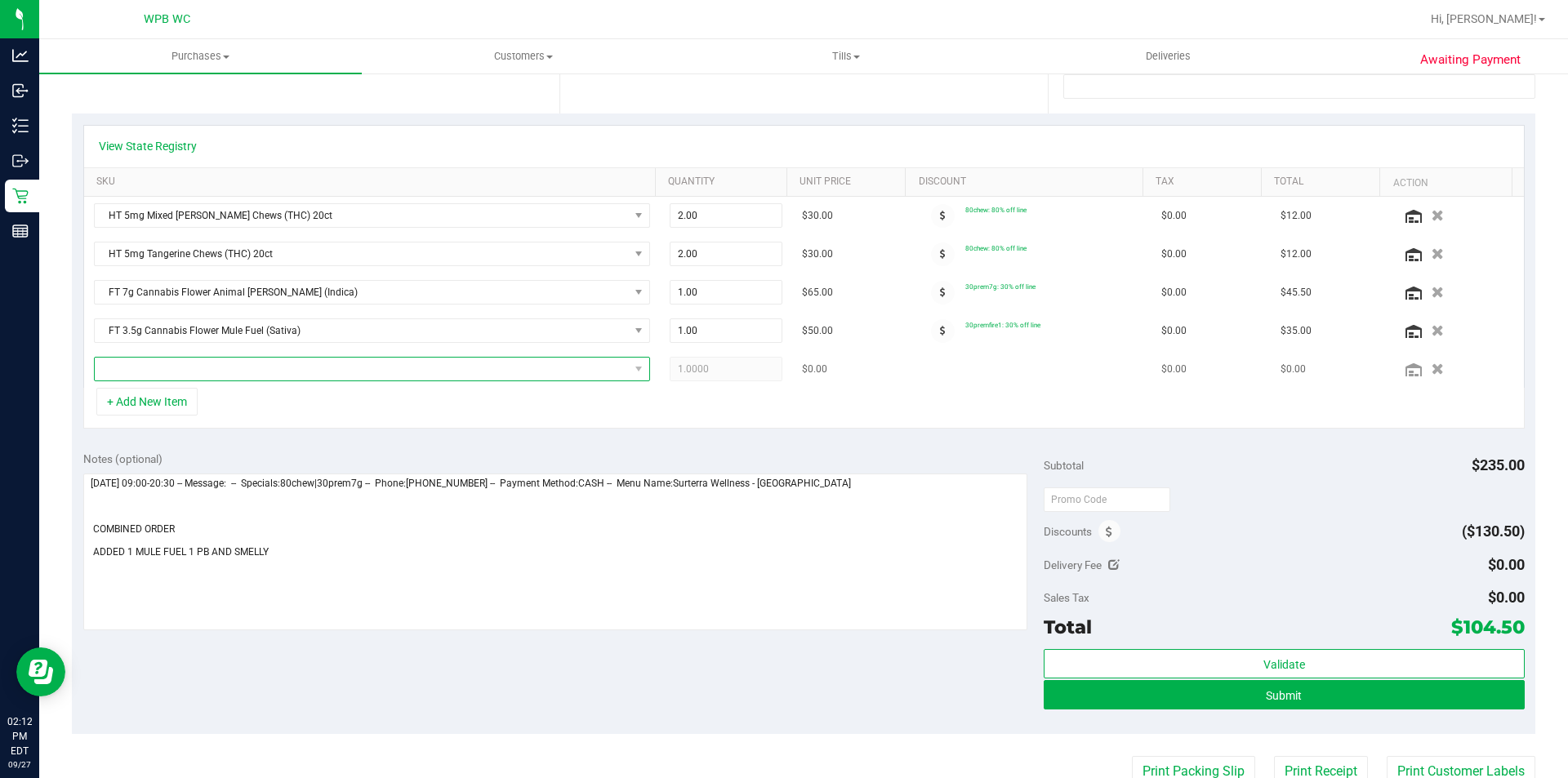
click at [168, 372] on span "NO DATA FOUND" at bounding box center [362, 369] width 534 height 23
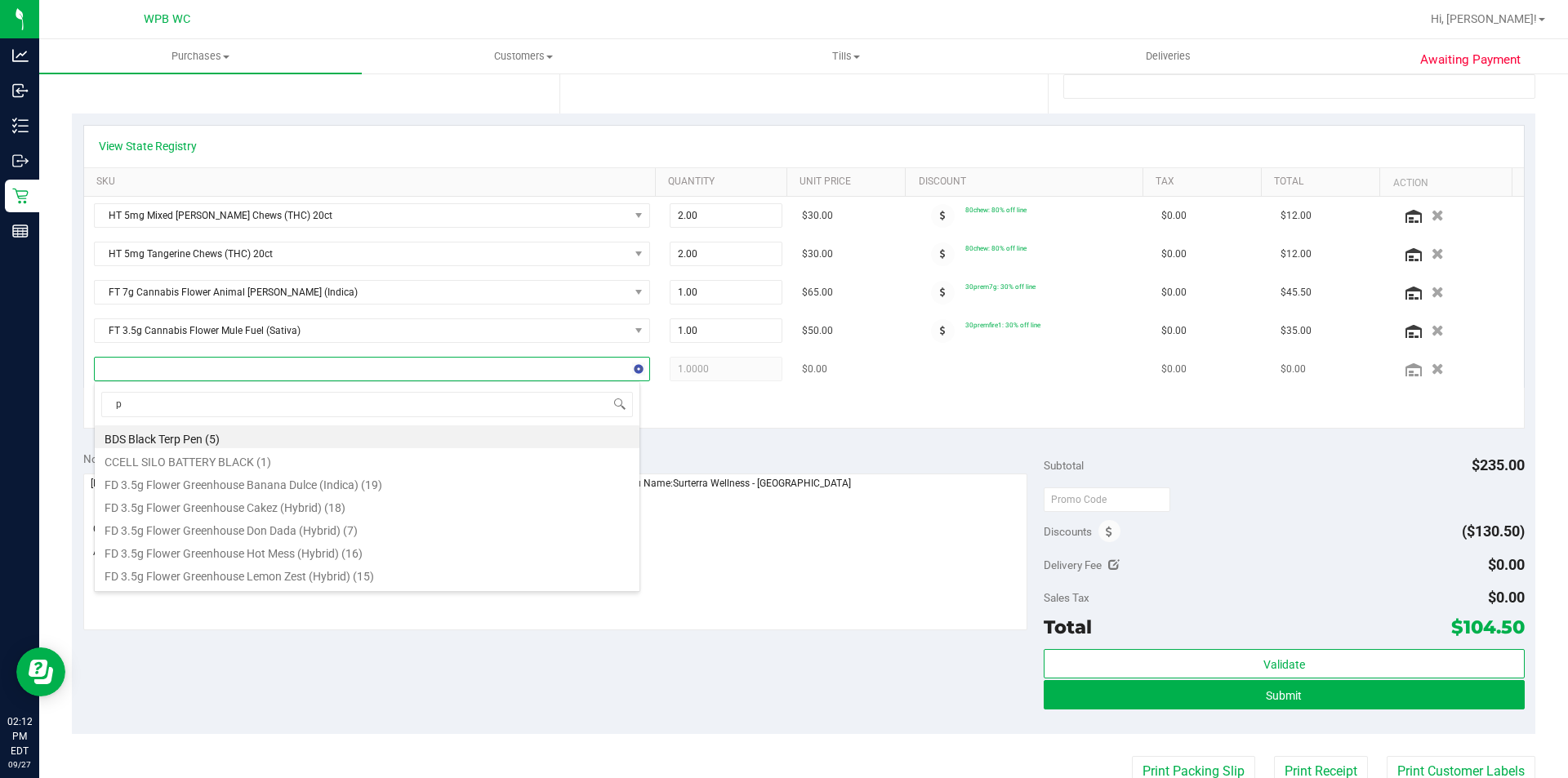
type input "pb"
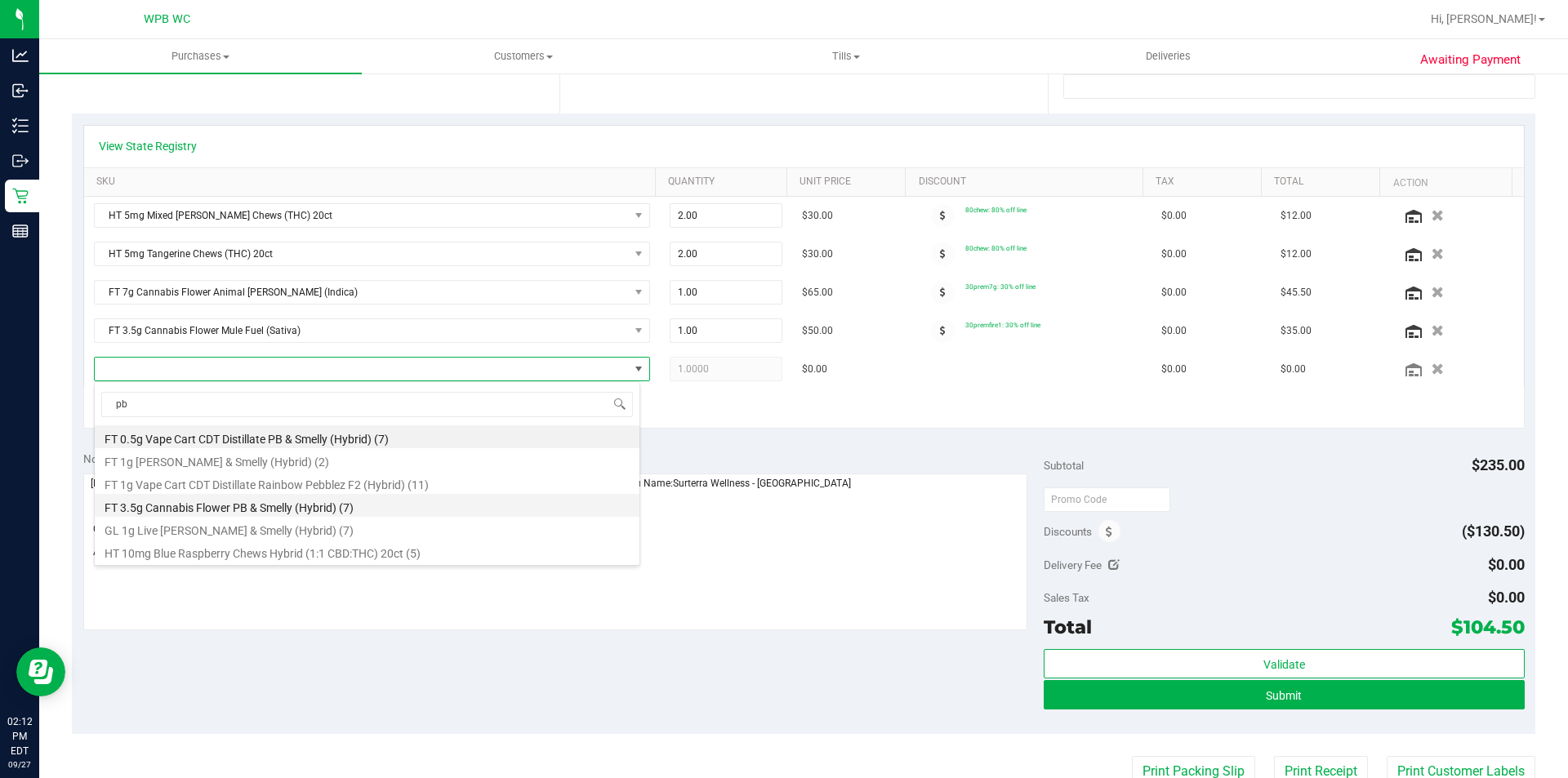
click at [184, 504] on li "FT 3.5g Cannabis Flower PB & Smelly (Hybrid) (7)" at bounding box center [367, 505] width 545 height 23
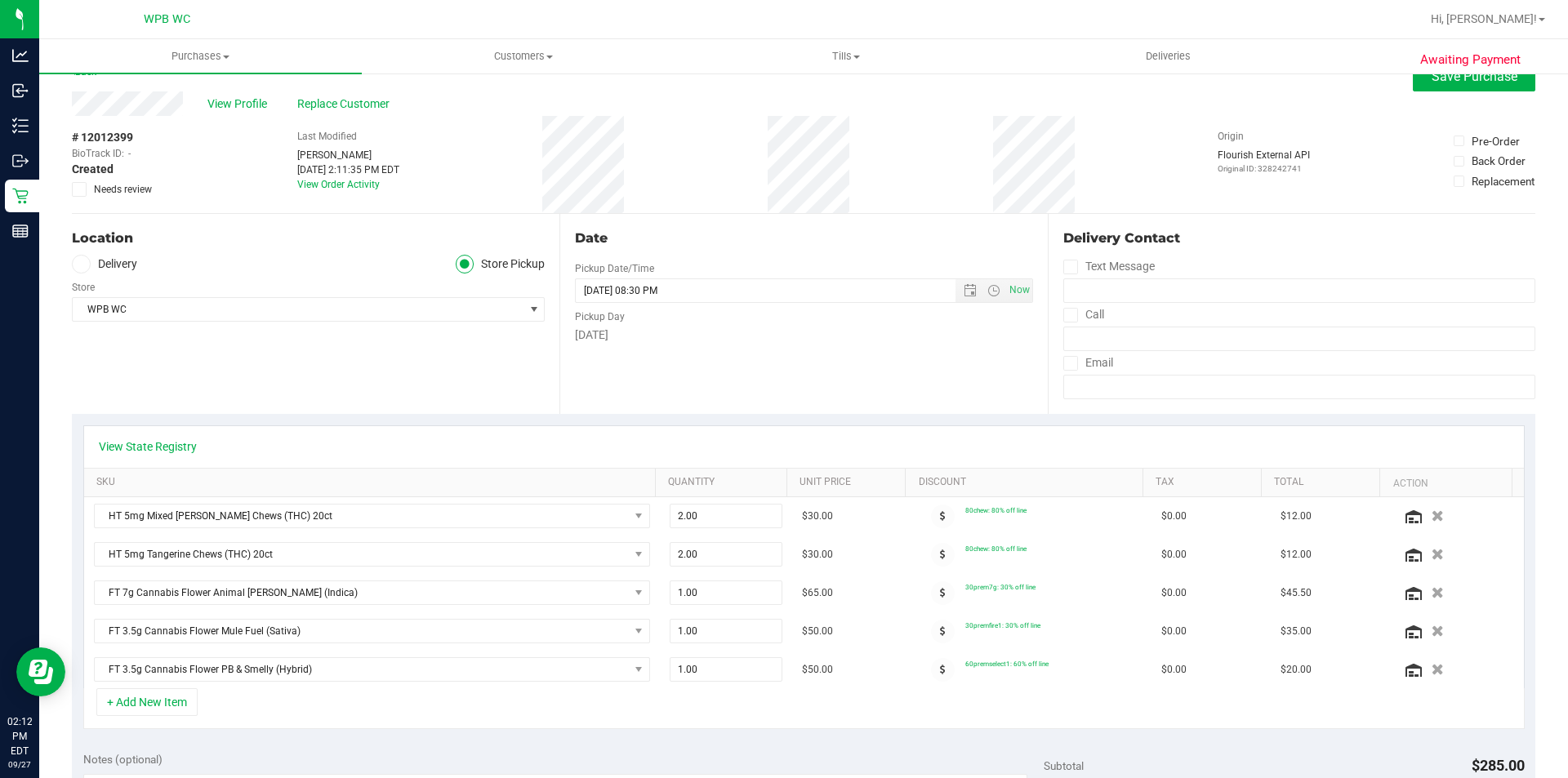
scroll to position [0, 0]
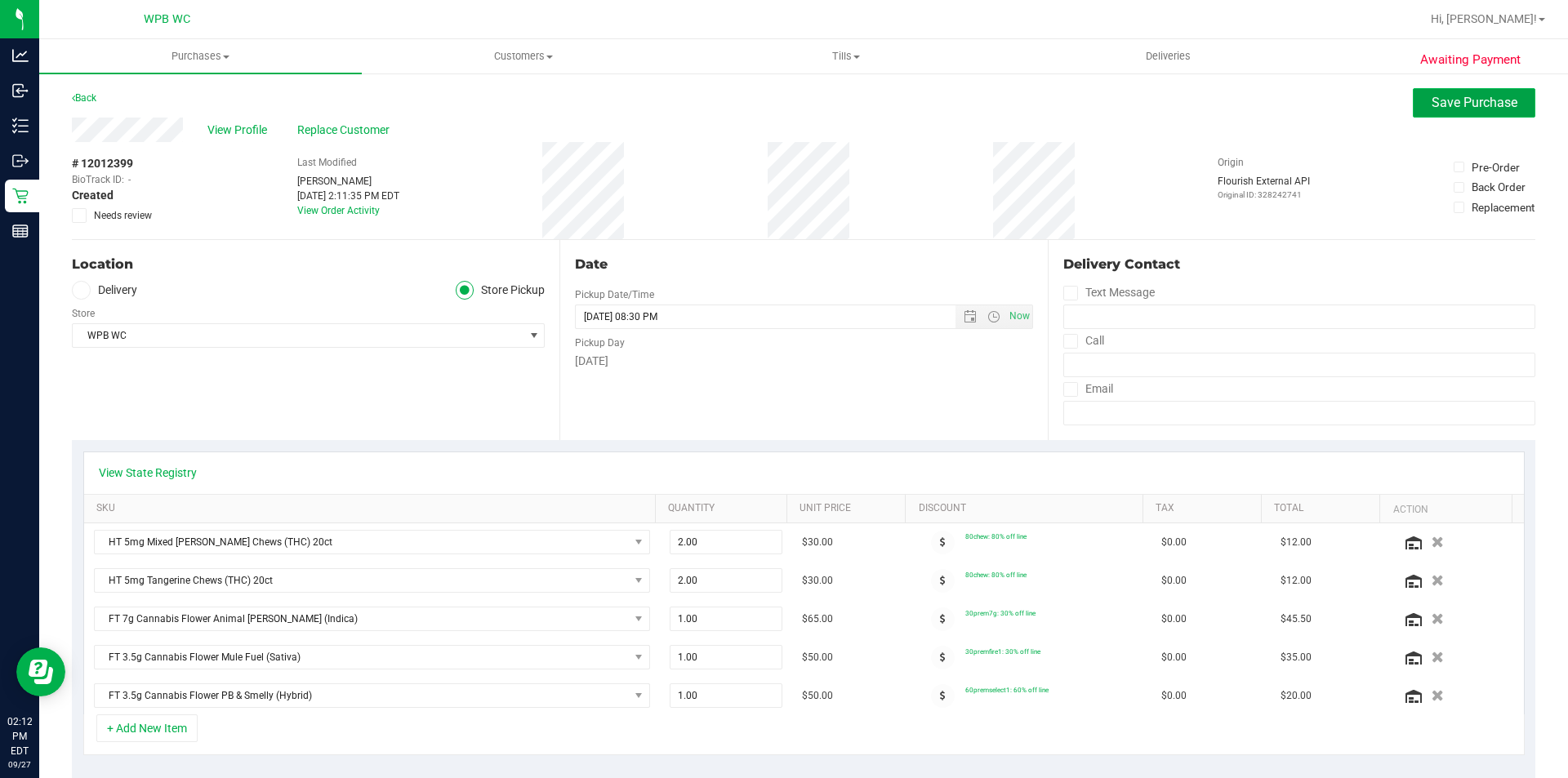
click at [1442, 103] on span "Save Purchase" at bounding box center [1475, 102] width 86 height 16
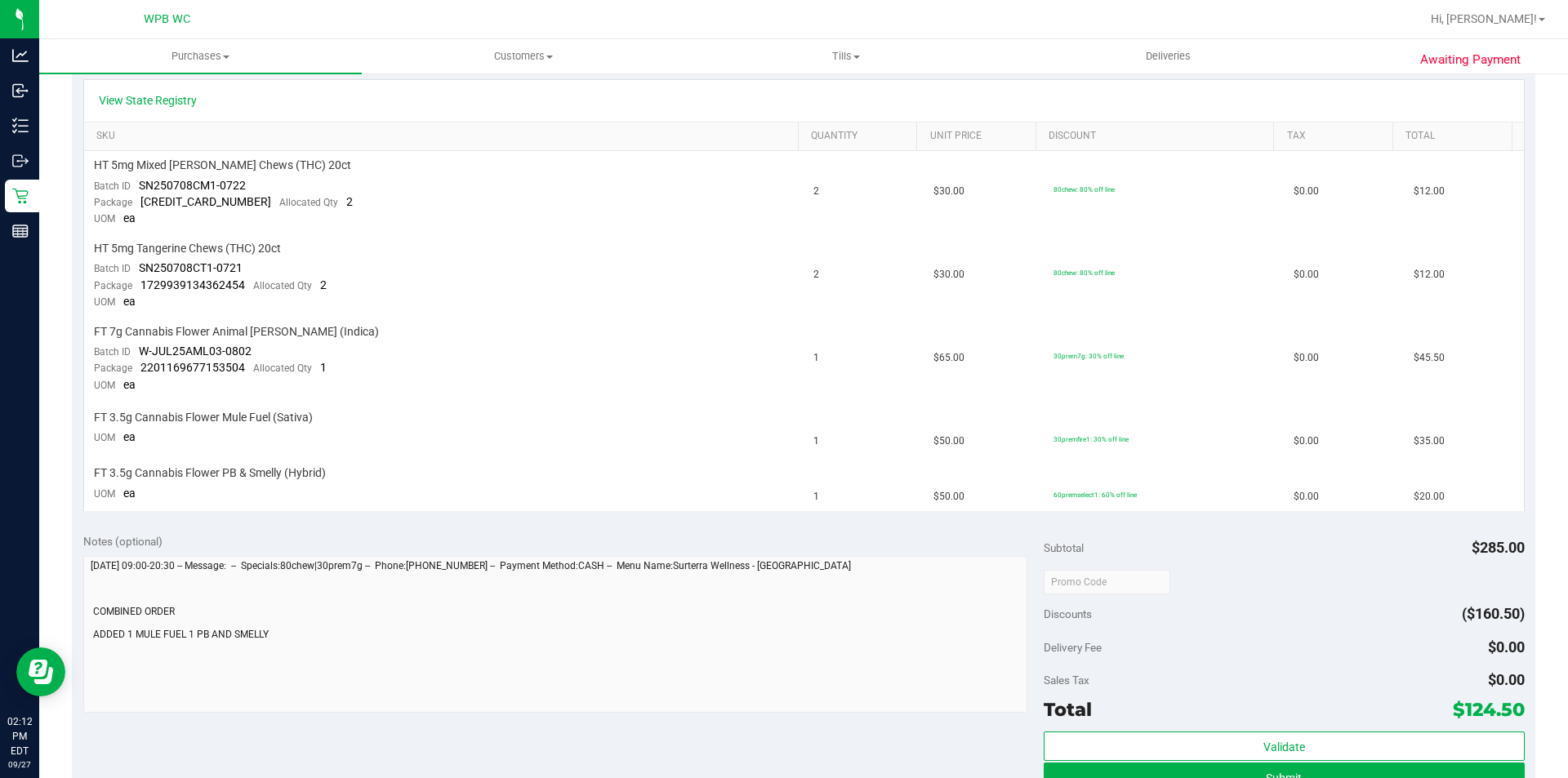
scroll to position [490, 0]
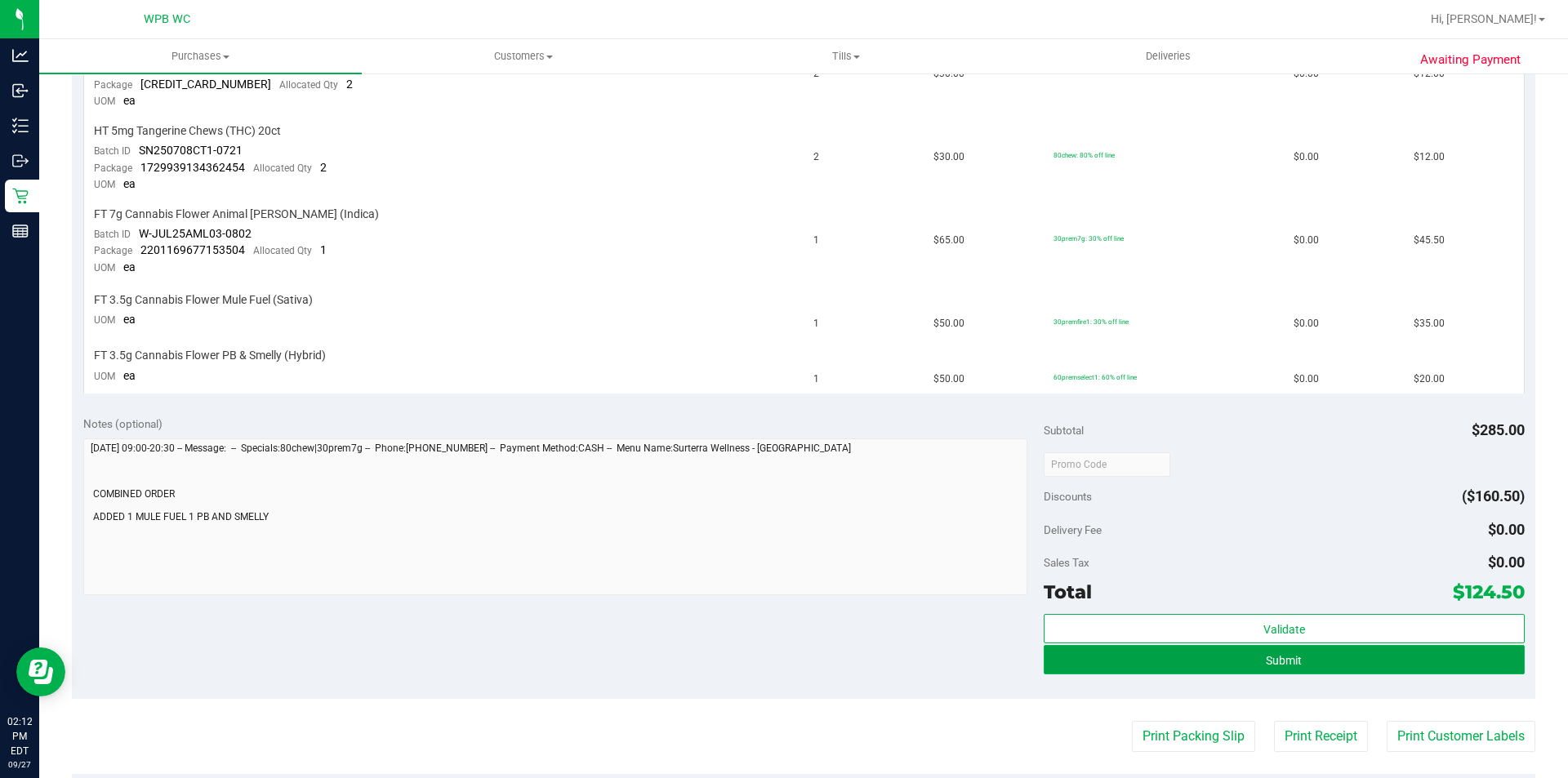
click at [1219, 654] on button "Submit" at bounding box center [1284, 660] width 481 height 30
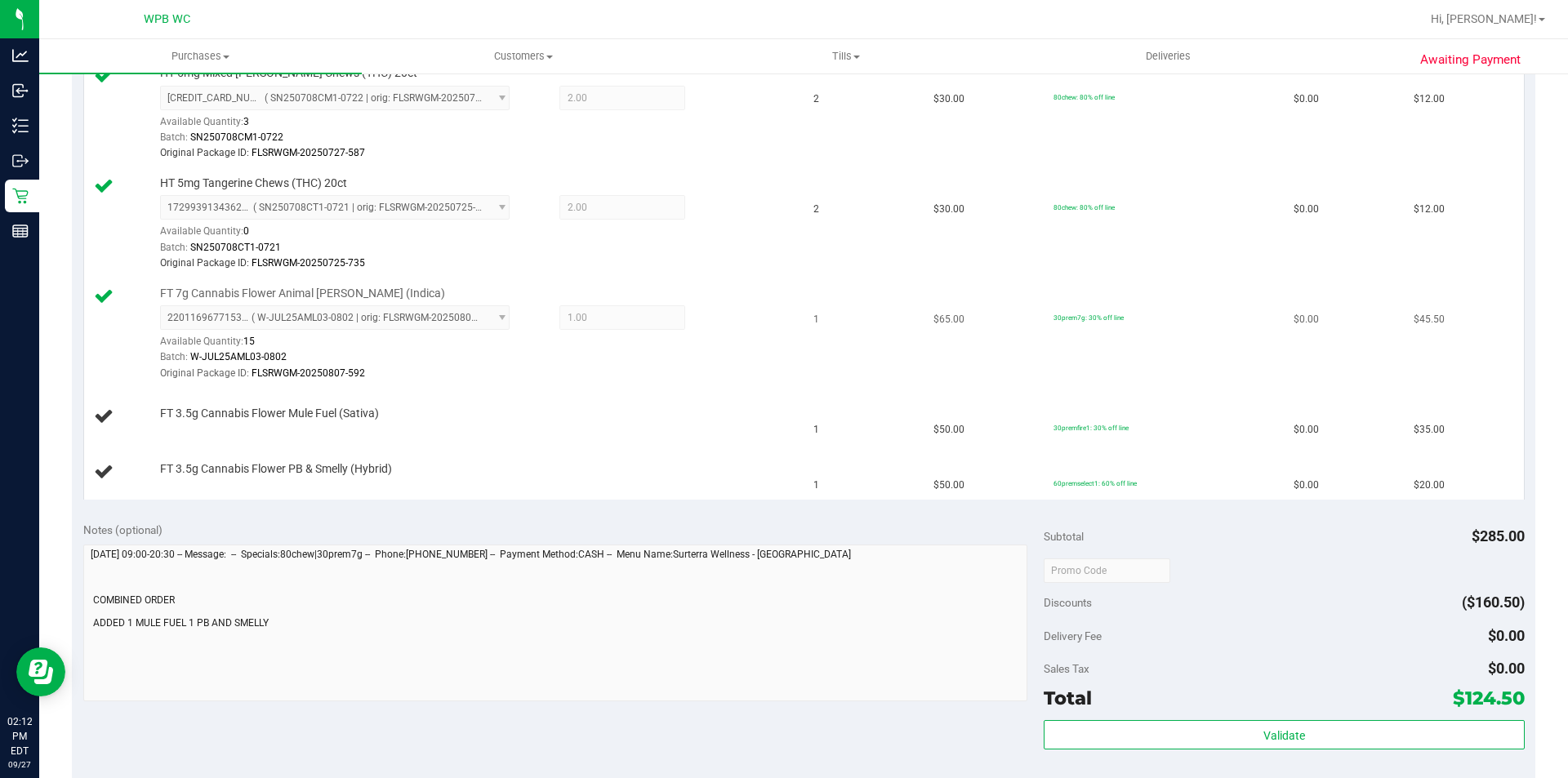
scroll to position [383, 0]
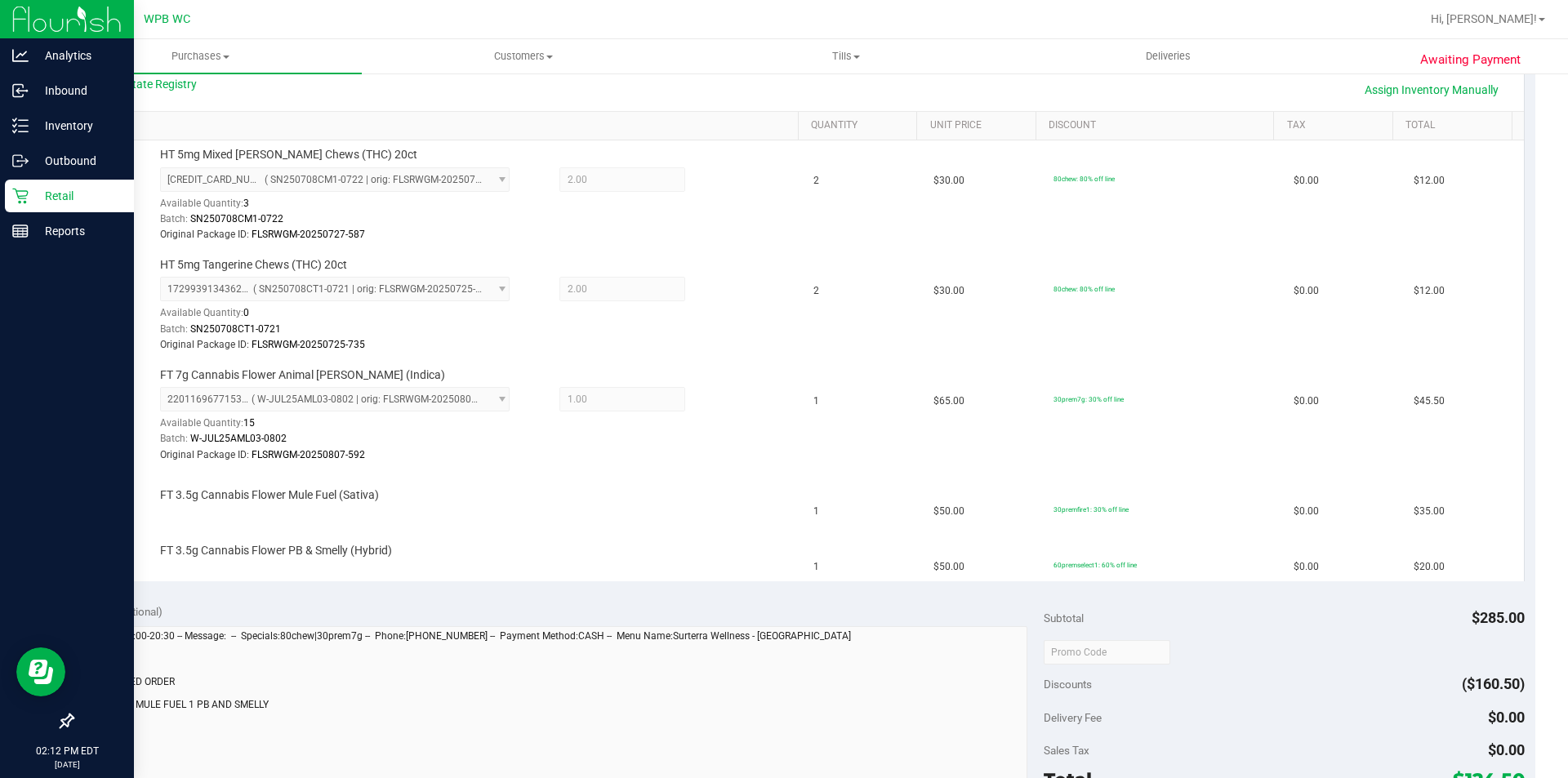
click at [38, 204] on p "Retail" at bounding box center [77, 196] width 98 height 20
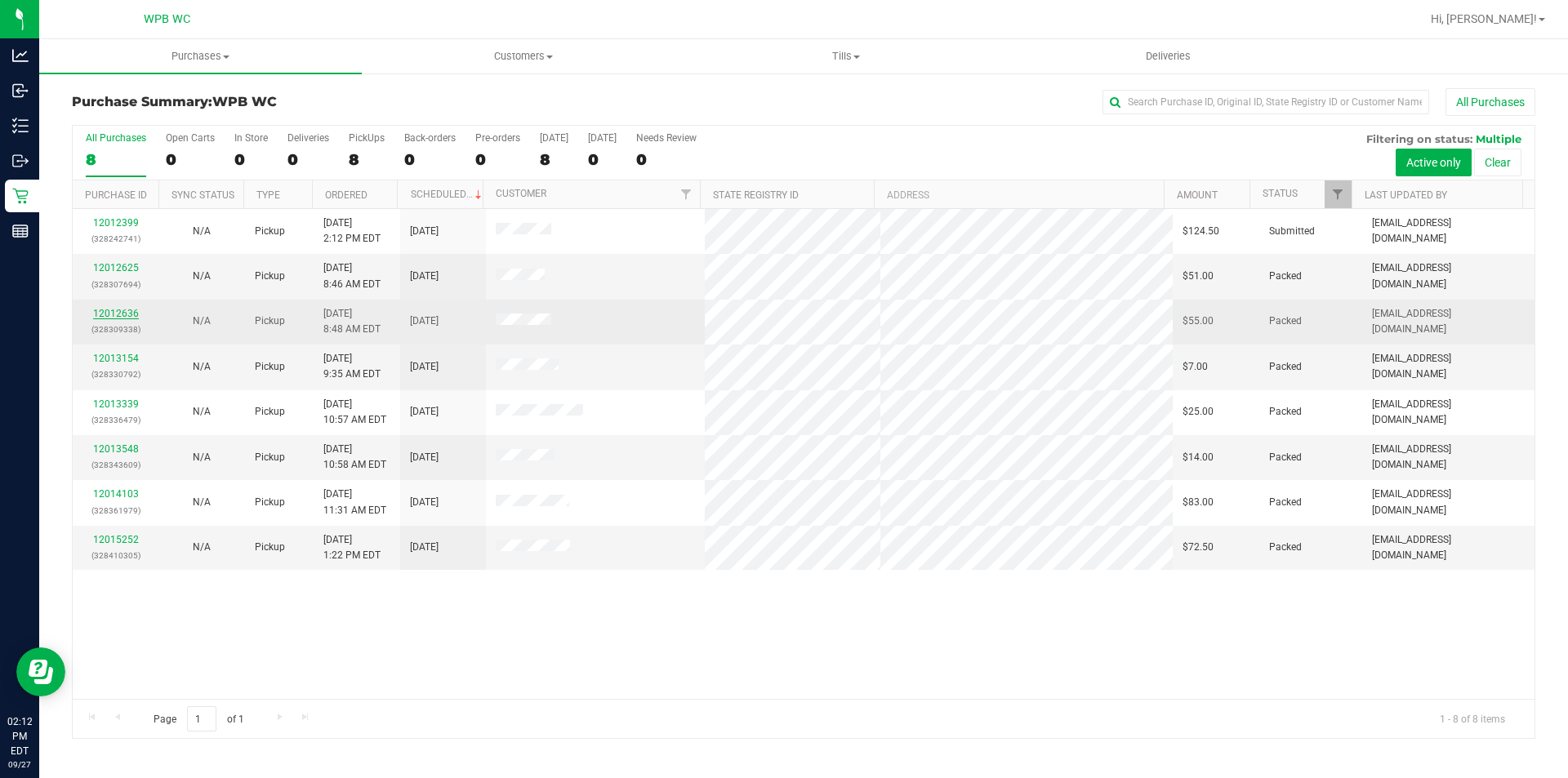
click at [129, 312] on link "12012636" at bounding box center [115, 314] width 45 height 12
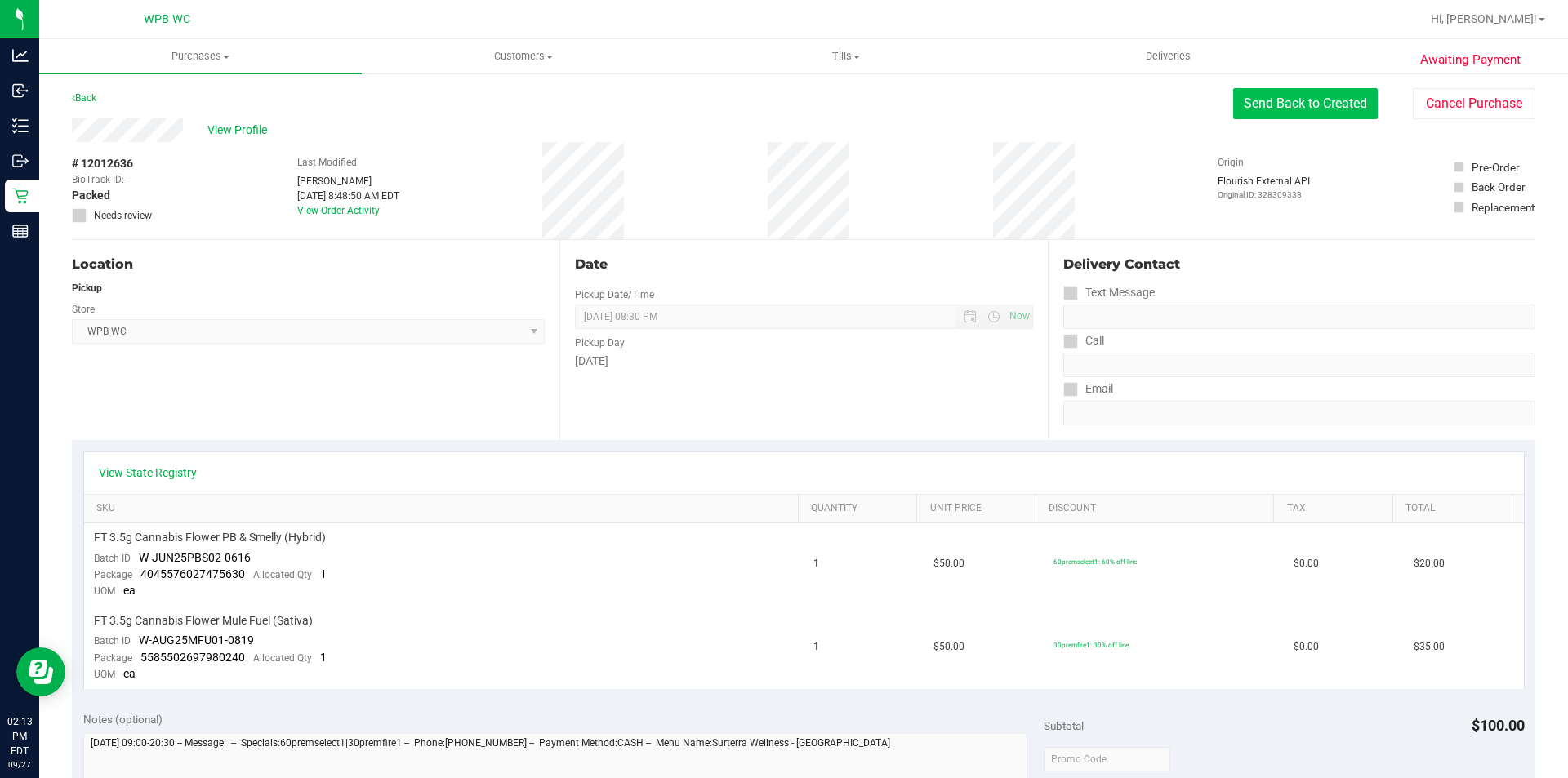
click at [1270, 108] on button "Send Back to Created" at bounding box center [1305, 104] width 144 height 31
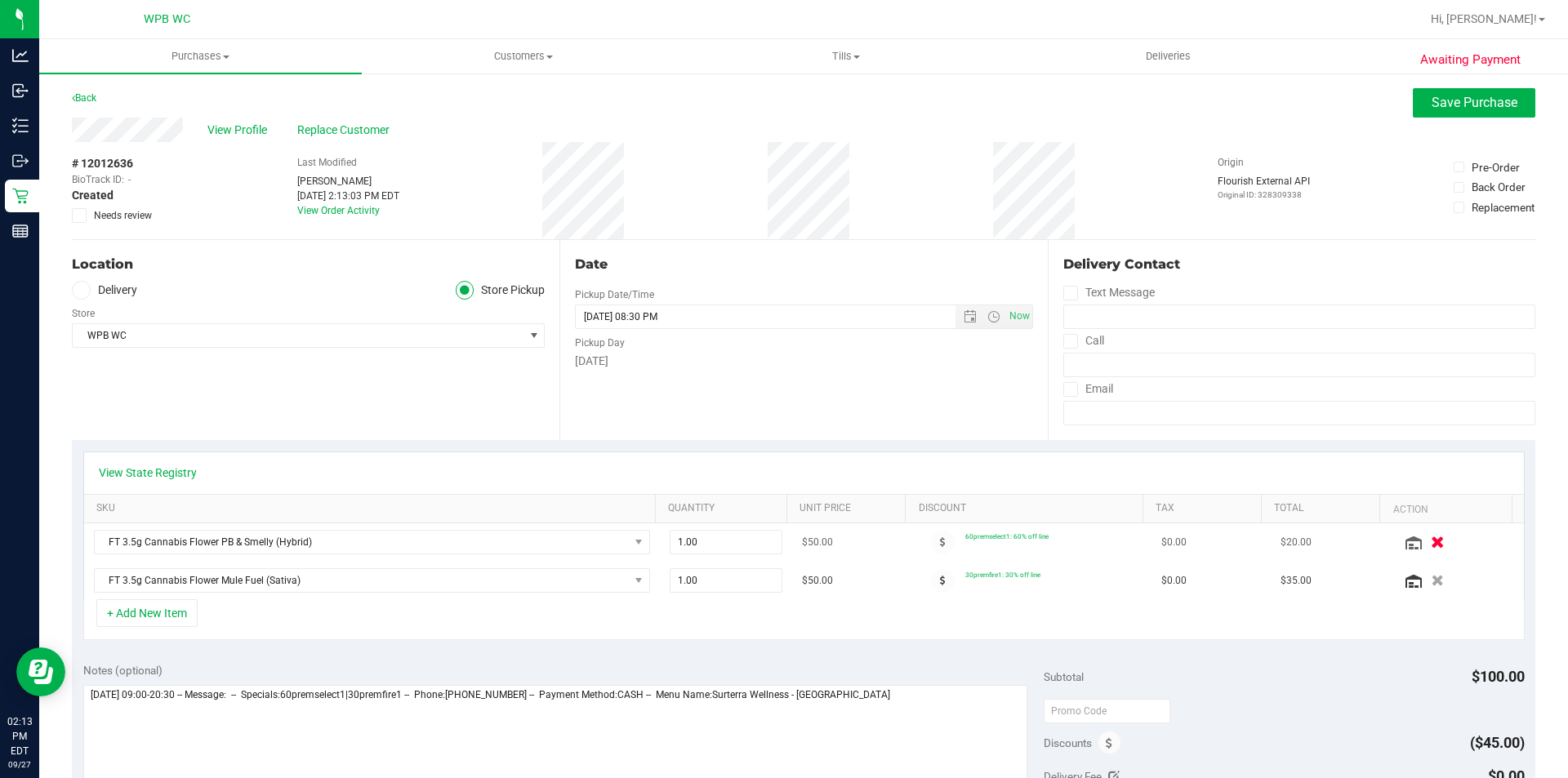
click at [1431, 541] on icon "button" at bounding box center [1438, 542] width 14 height 12
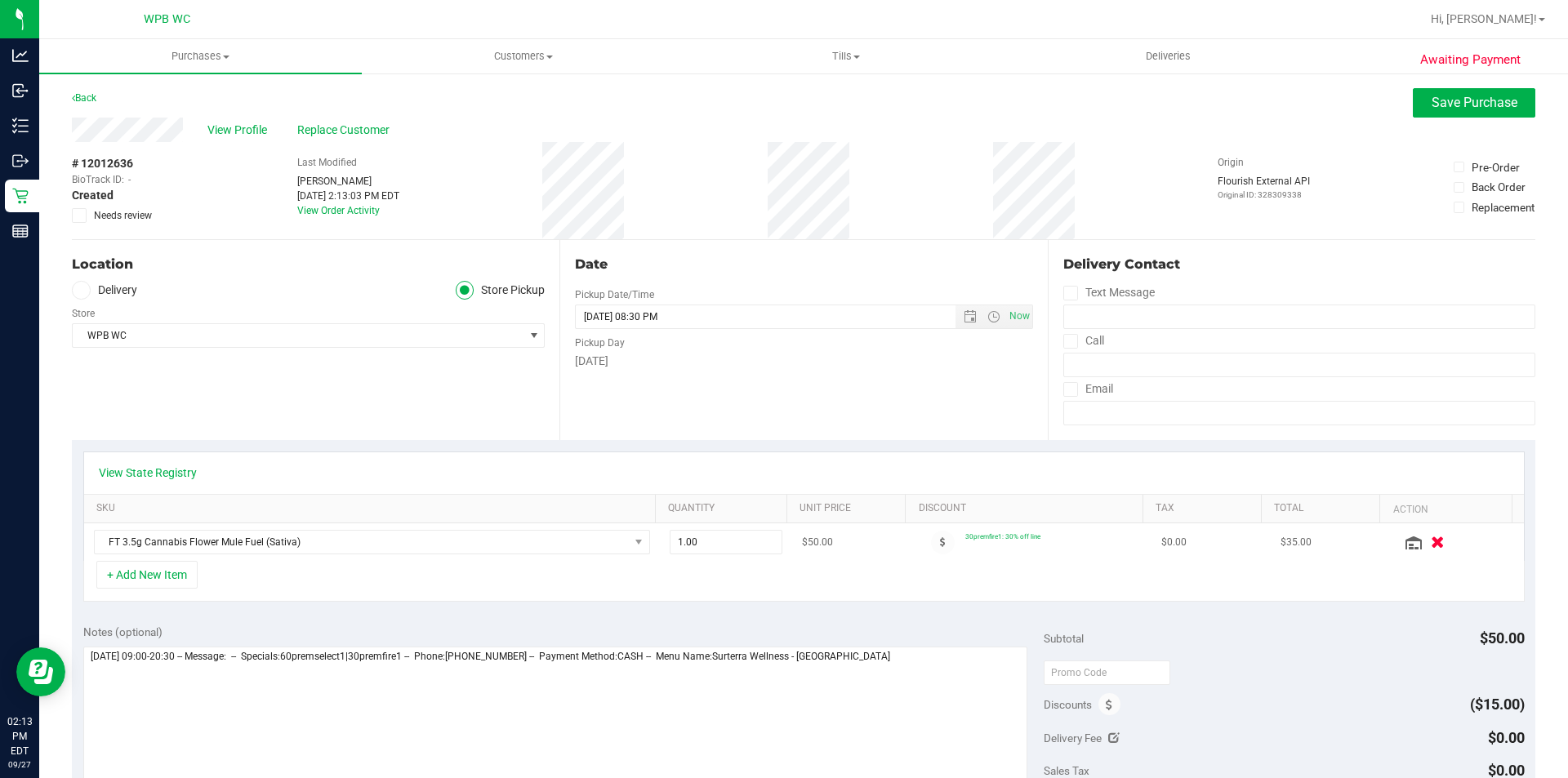
click at [1431, 543] on icon "button" at bounding box center [1438, 542] width 14 height 12
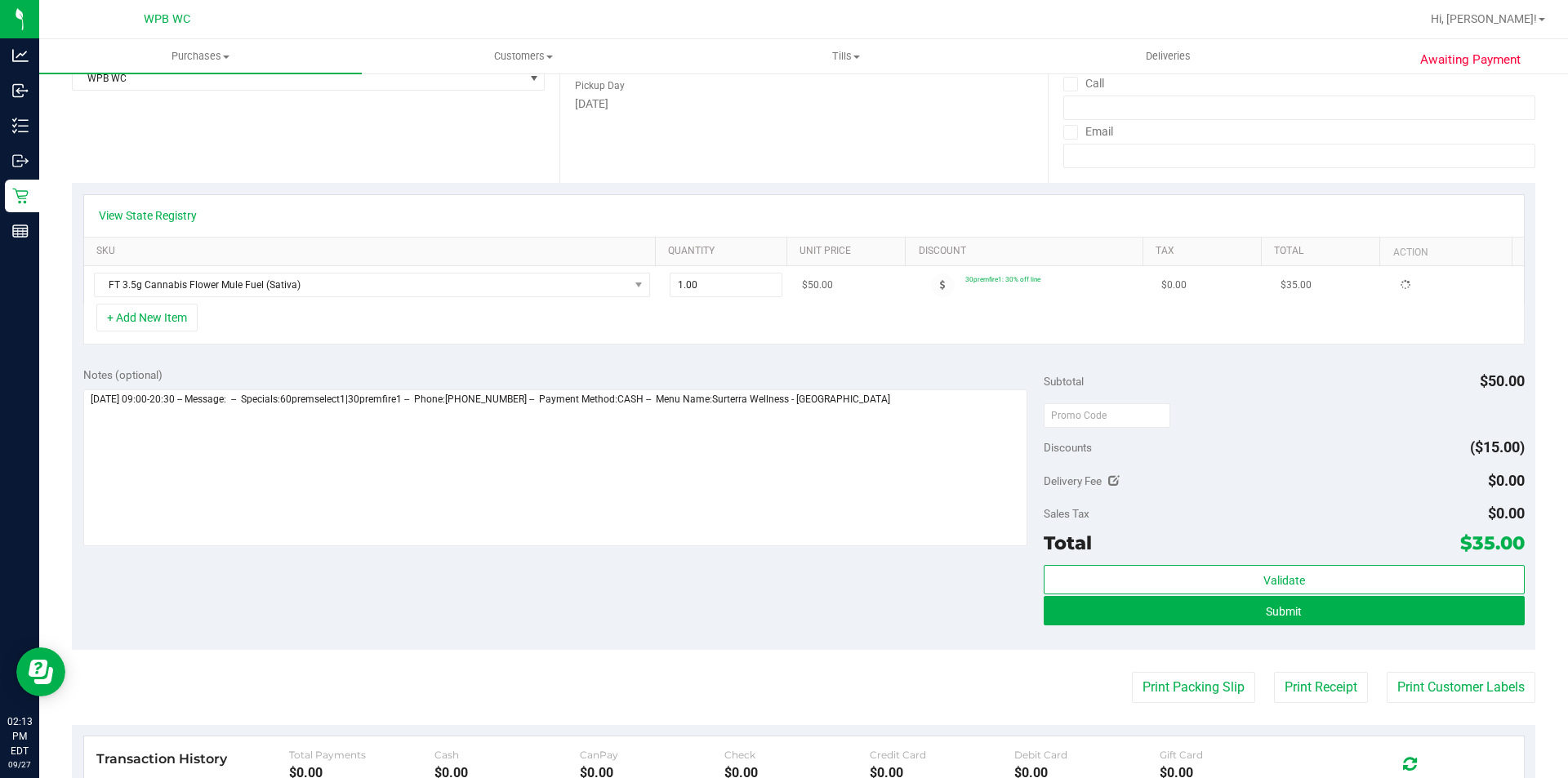
scroll to position [326, 0]
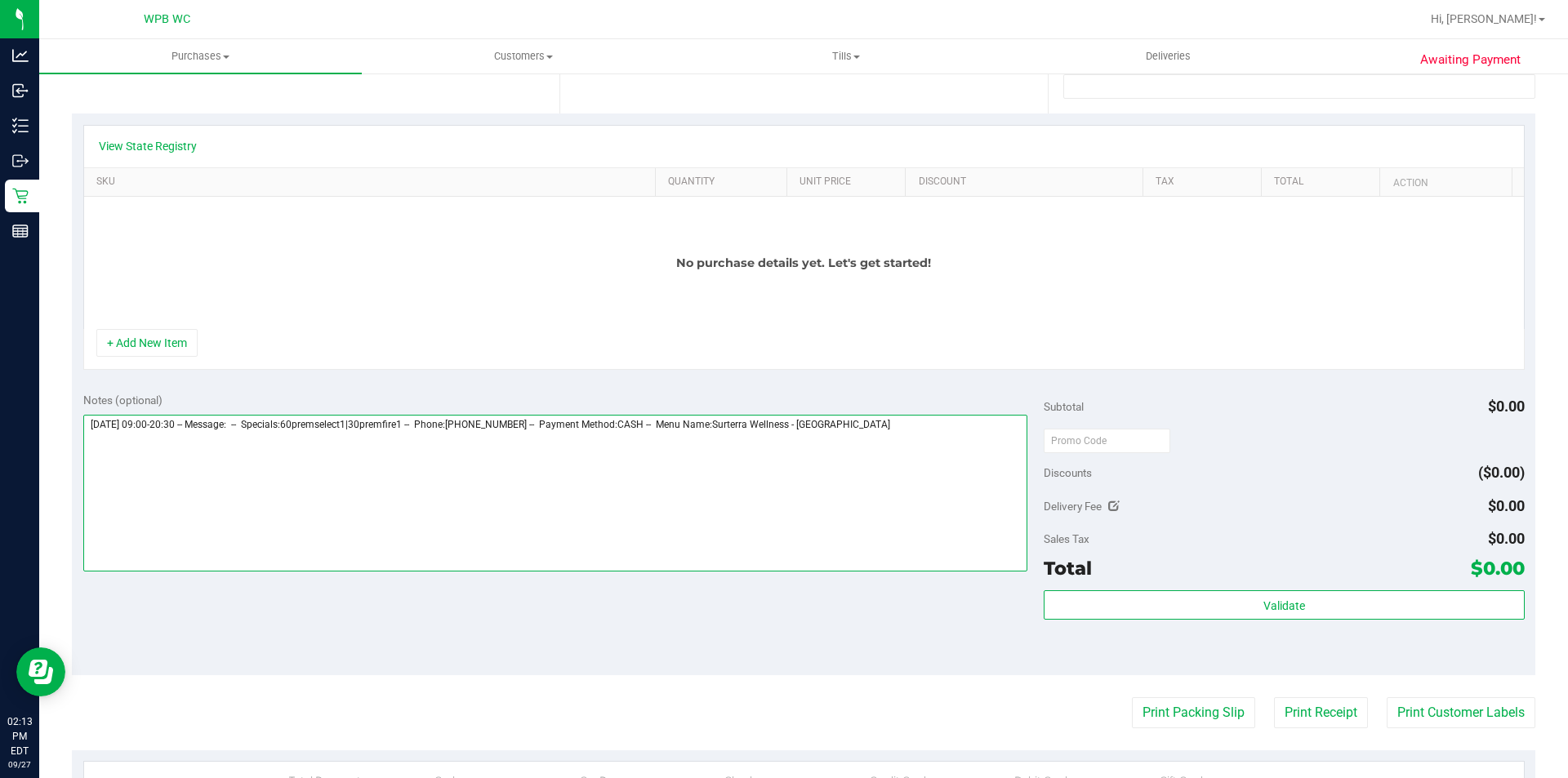
click at [922, 458] on textarea at bounding box center [556, 493] width 945 height 157
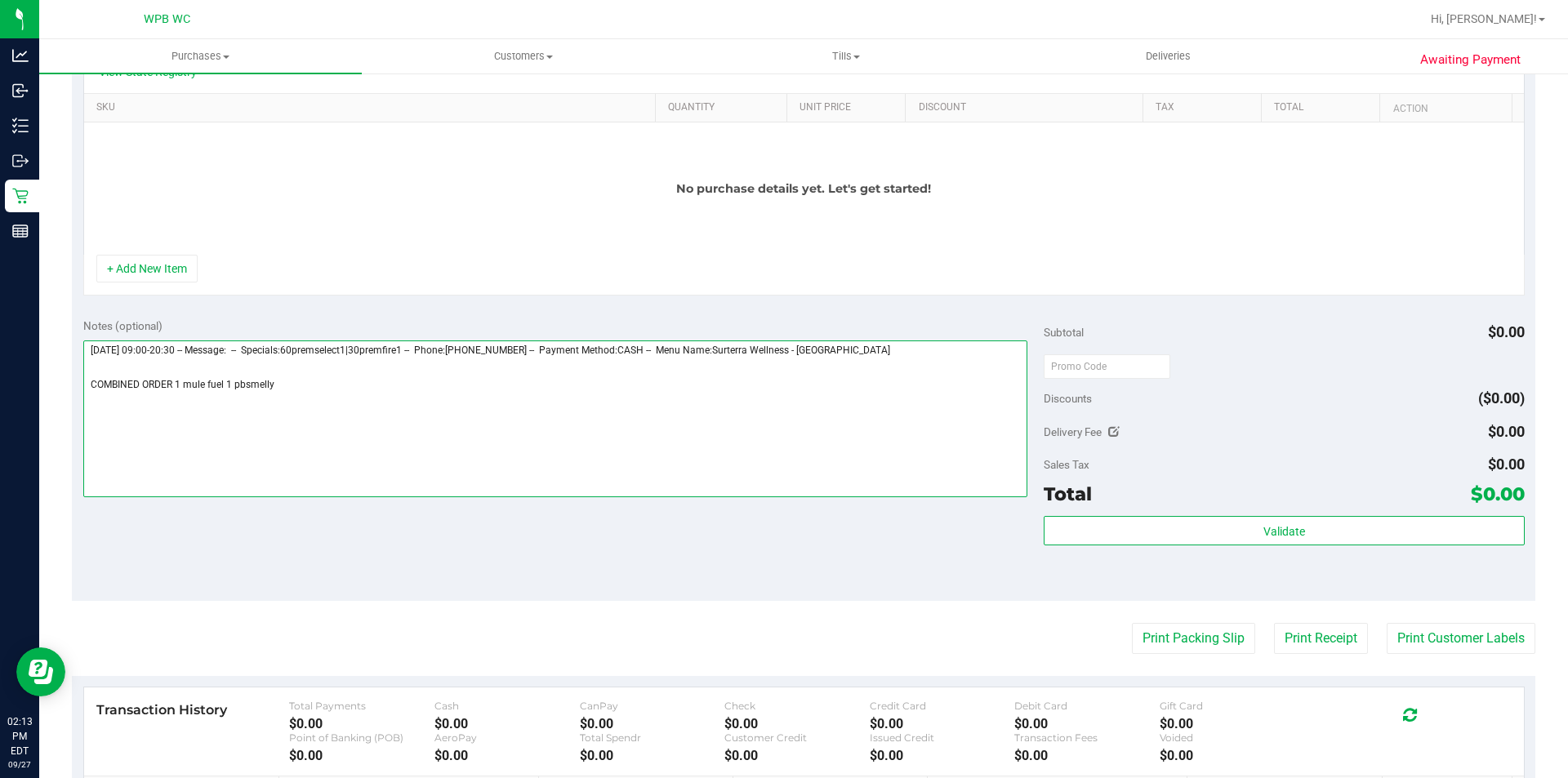
scroll to position [0, 0]
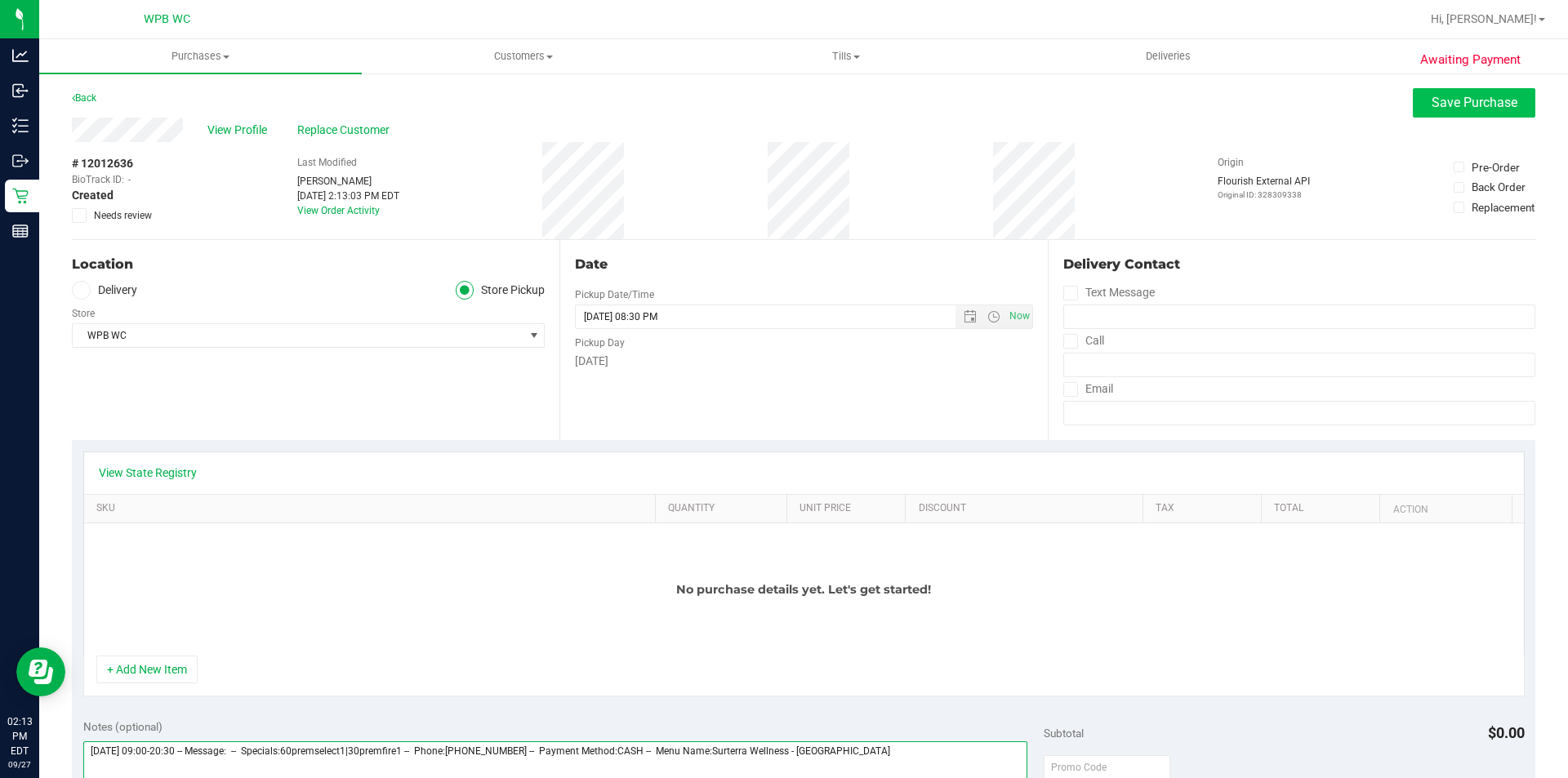
type textarea "Saturday 09/27/2025 09:00-20:30 -- Message: -- Specials:60premselect1|30premfir…"
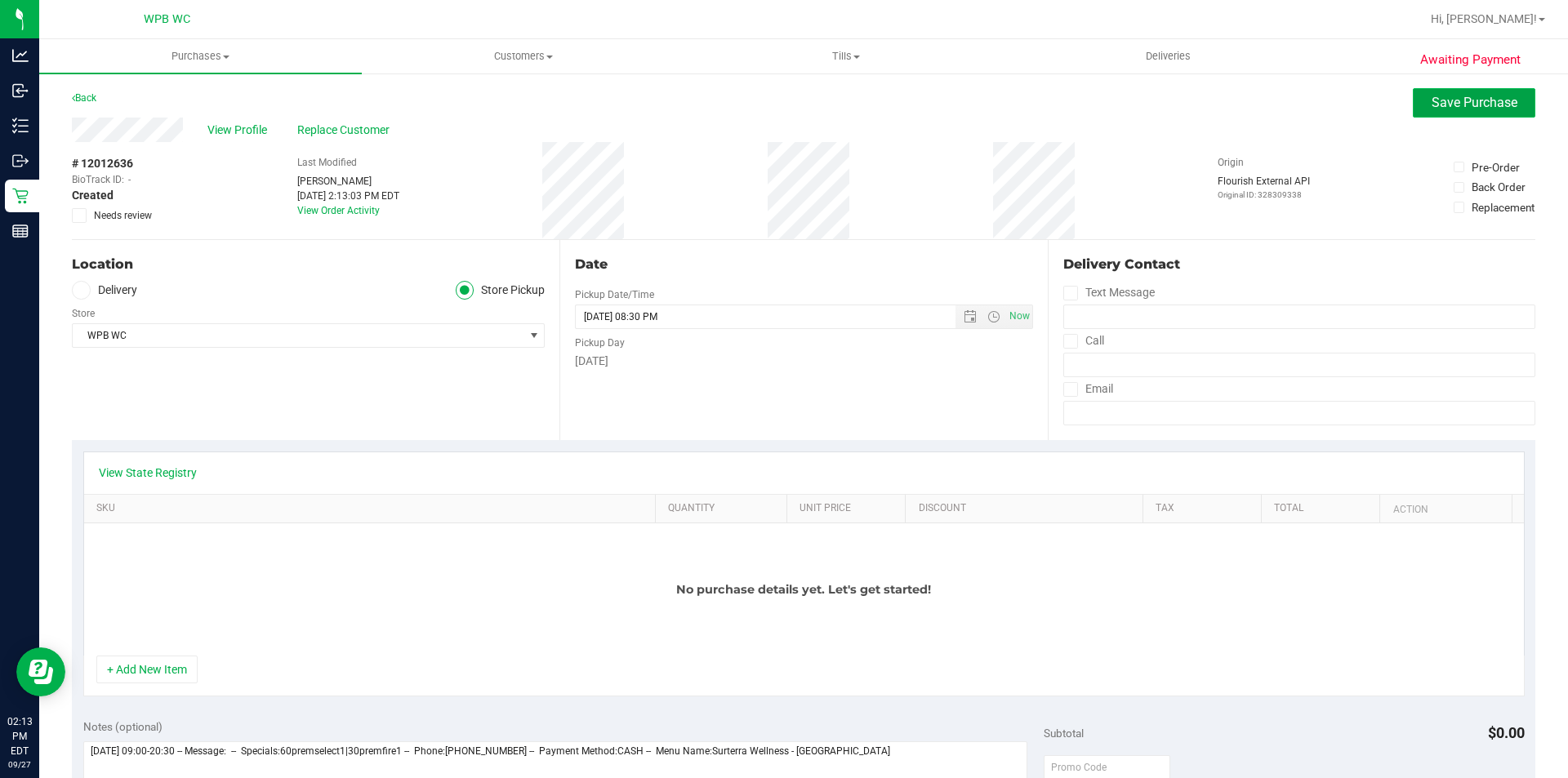
click at [1453, 114] on button "Save Purchase" at bounding box center [1474, 103] width 123 height 30
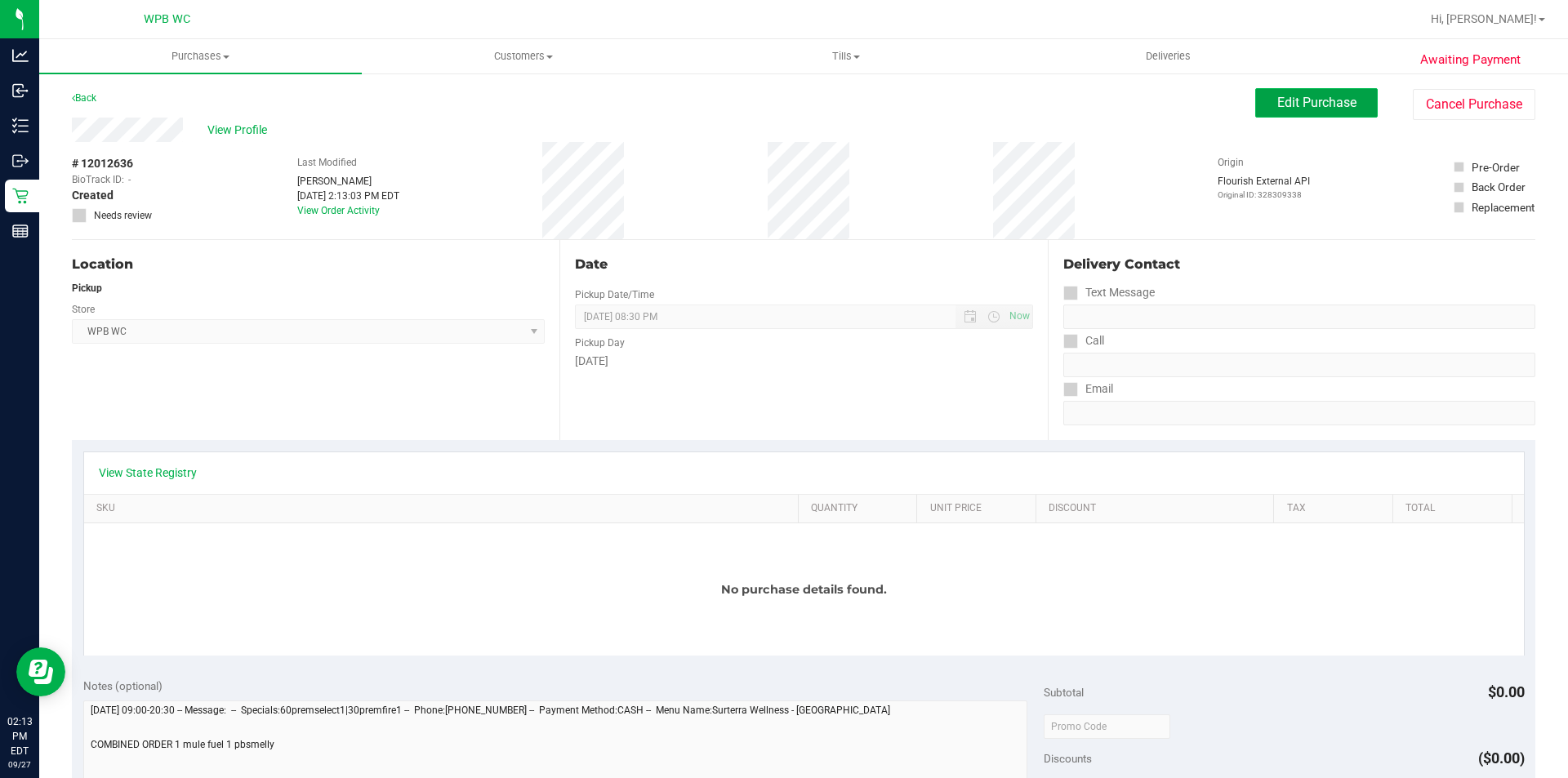
click at [1297, 113] on button "Edit Purchase" at bounding box center [1317, 103] width 123 height 30
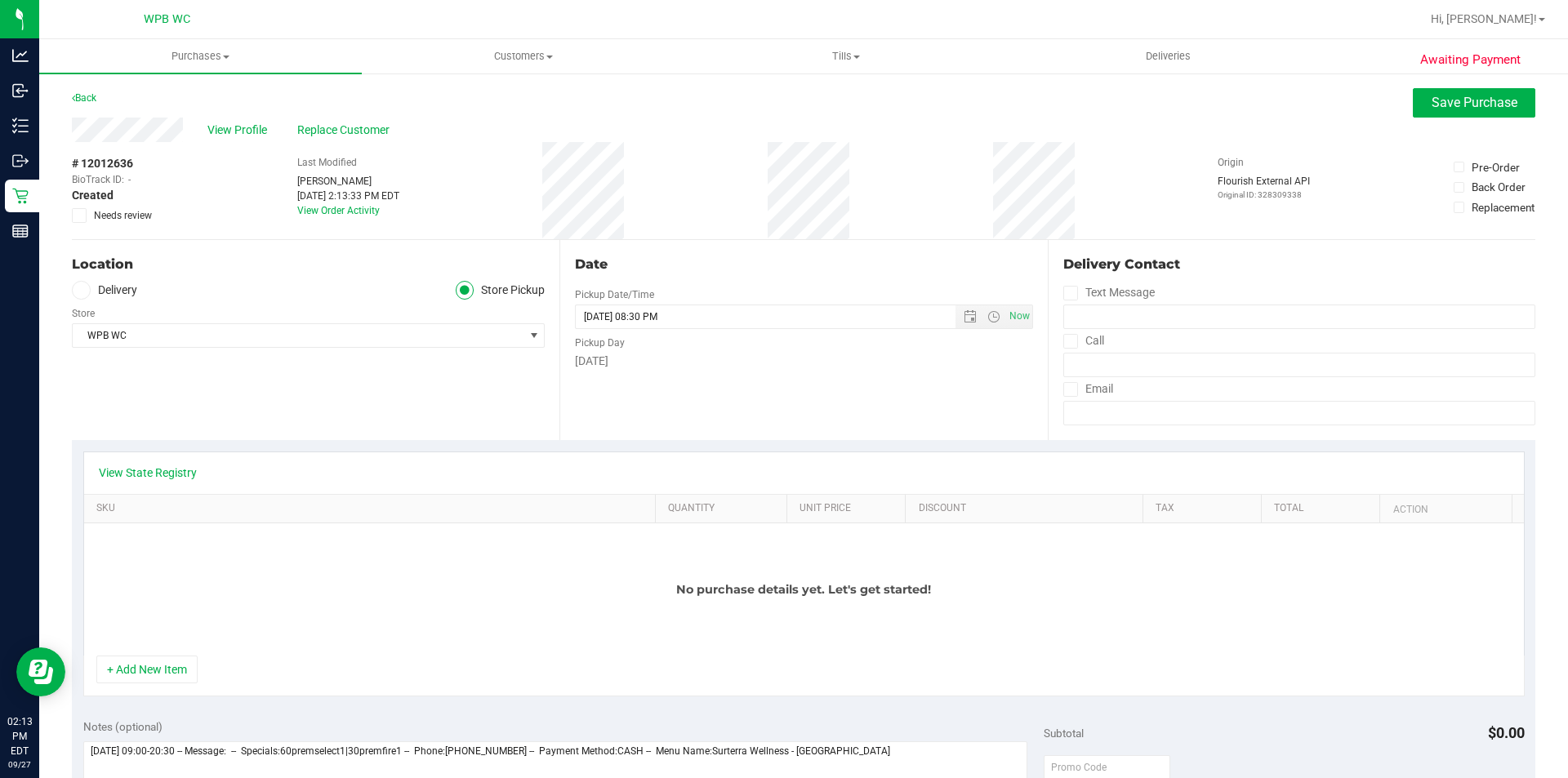
click at [80, 216] on icon at bounding box center [79, 216] width 11 height 0
click at [0, 0] on input "Needs review" at bounding box center [0, 0] width 0 height 0
click at [1451, 105] on span "Save Purchase" at bounding box center [1475, 102] width 86 height 16
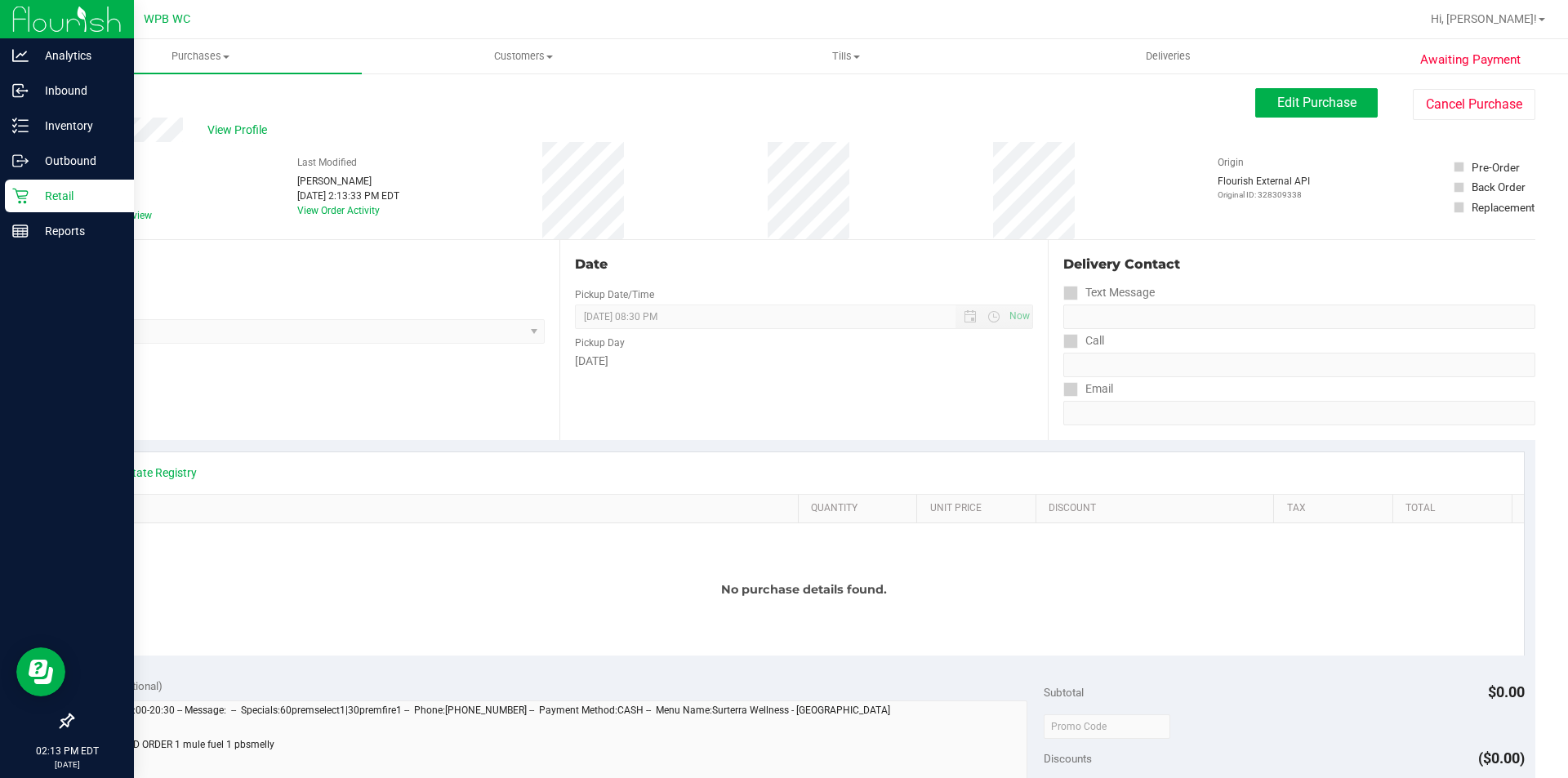
click at [30, 188] on p "Retail" at bounding box center [77, 196] width 98 height 20
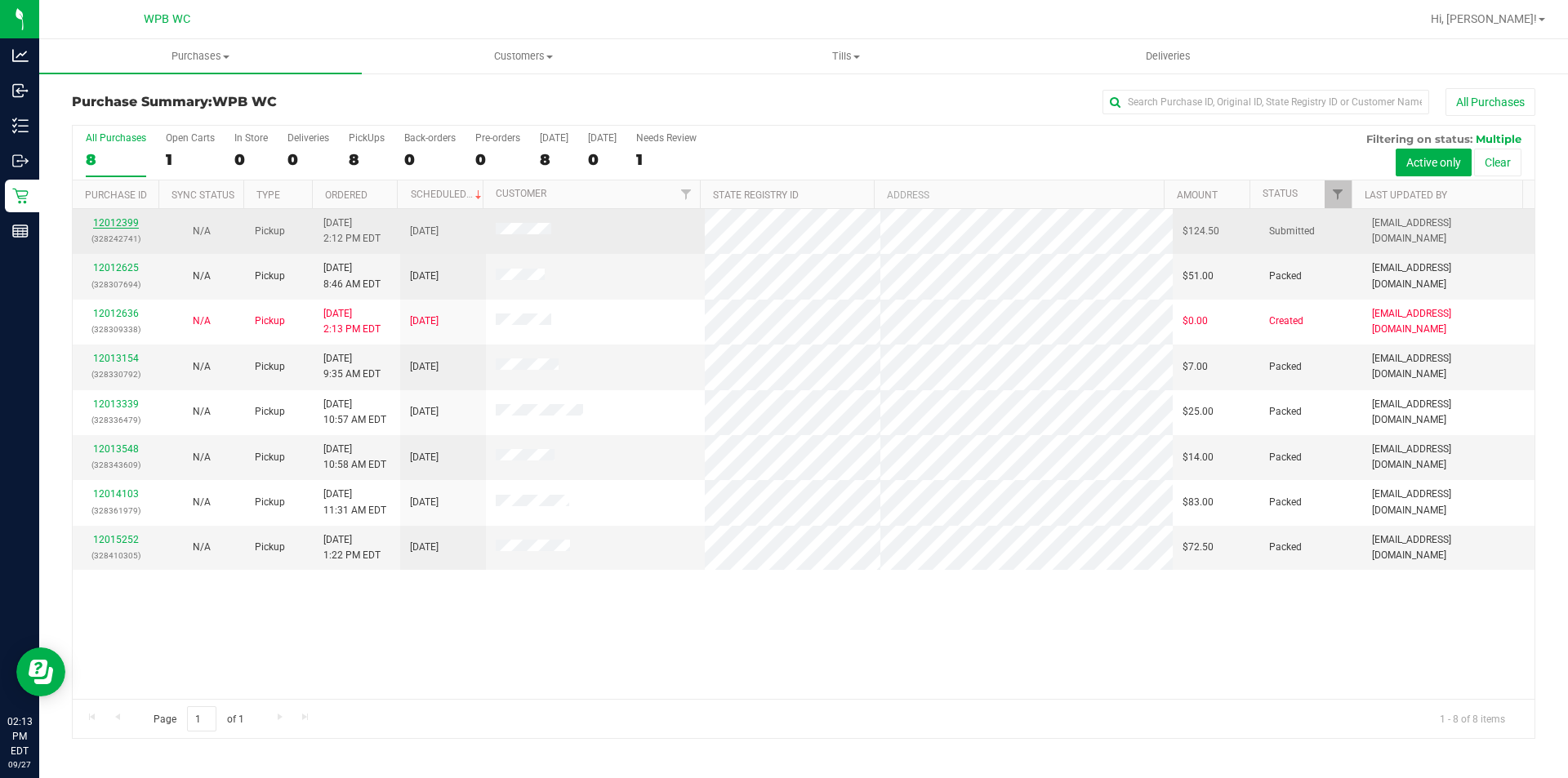
click at [114, 221] on link "12012399" at bounding box center [115, 223] width 45 height 12
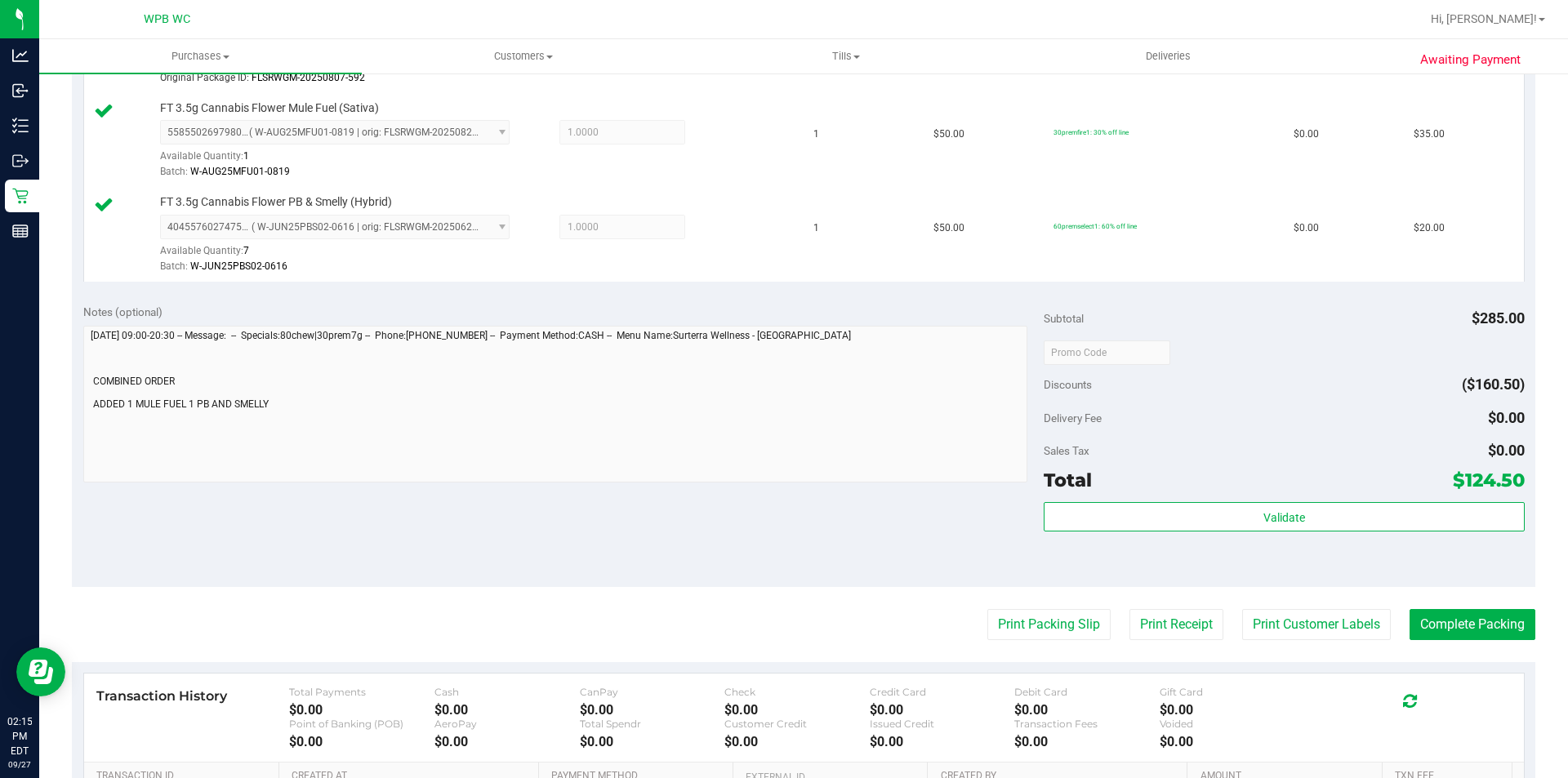
scroll to position [817, 0]
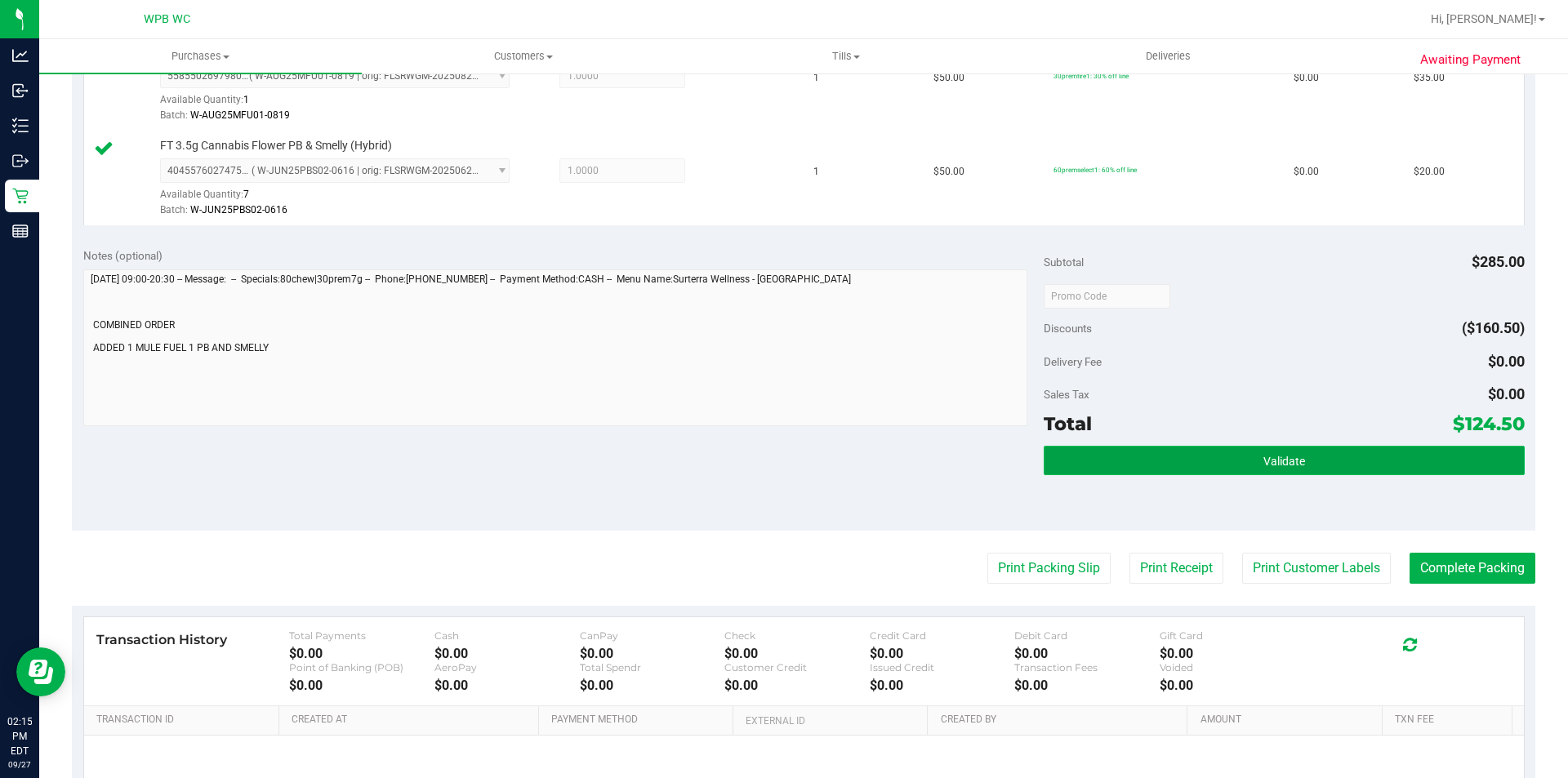
click at [1369, 471] on button "Validate" at bounding box center [1284, 461] width 481 height 30
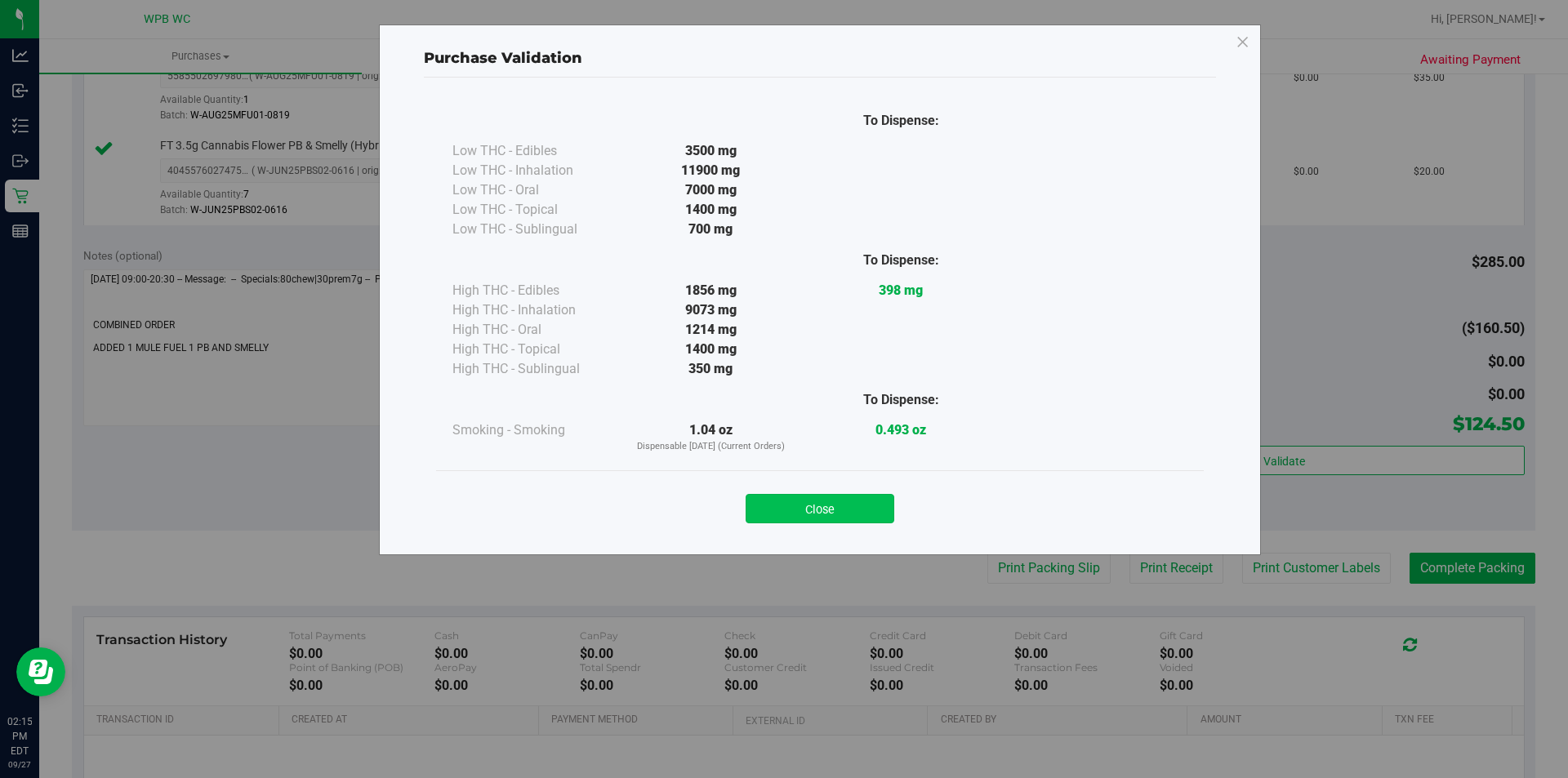
click at [855, 503] on button "Close" at bounding box center [820, 509] width 148 height 30
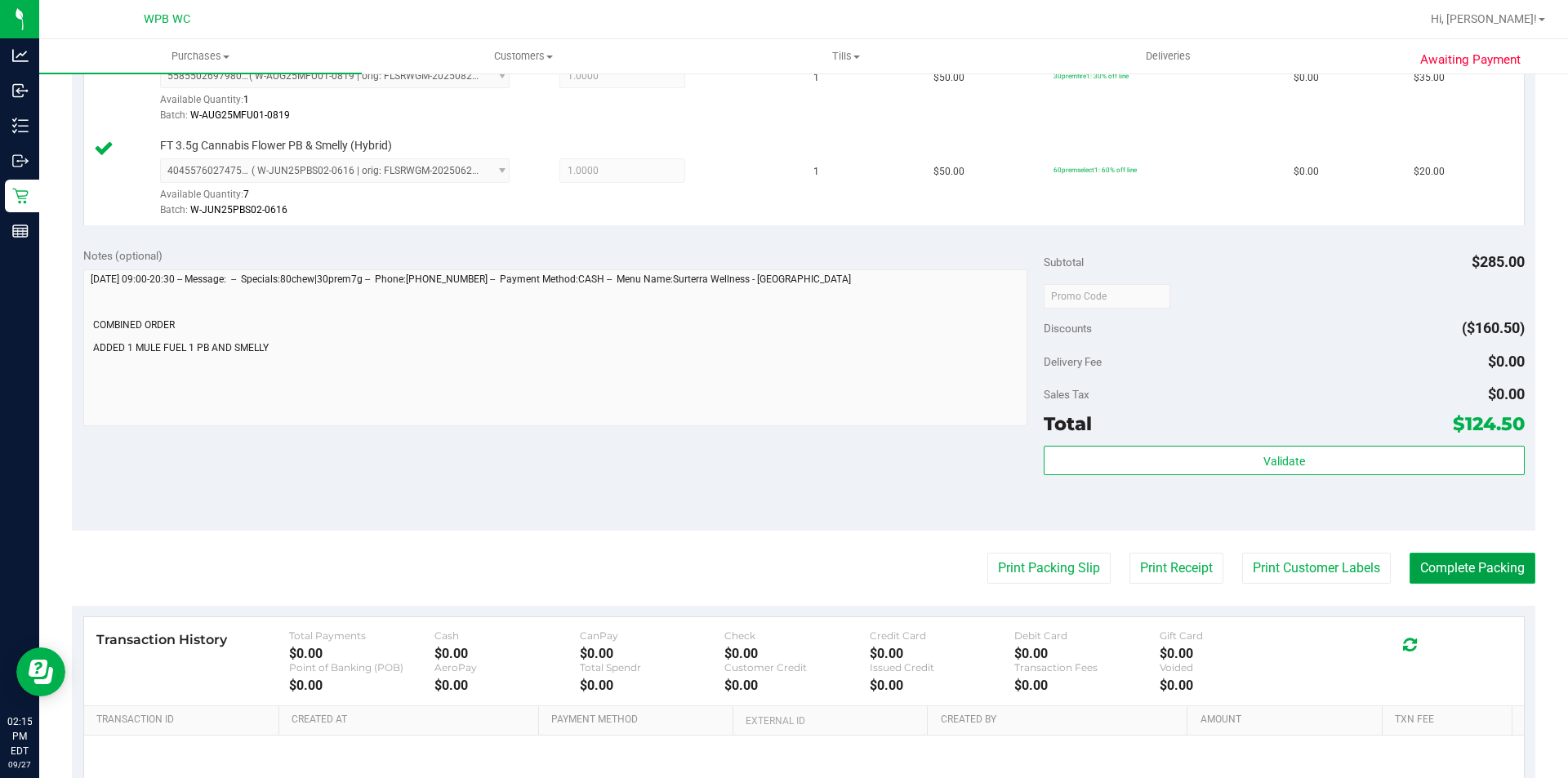
click at [1458, 569] on button "Complete Packing" at bounding box center [1472, 569] width 126 height 31
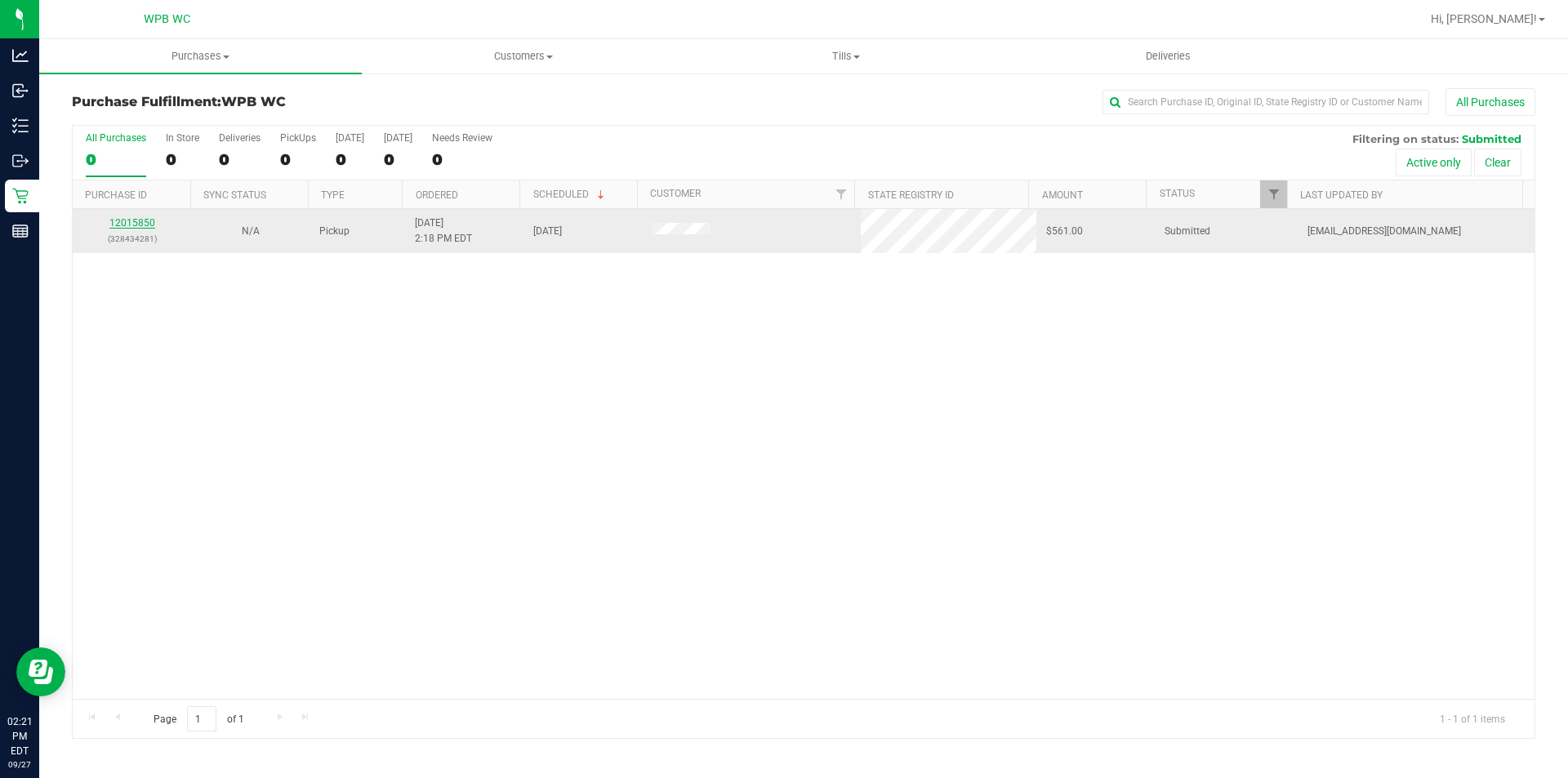
click at [116, 219] on link "12015850" at bounding box center [132, 223] width 45 height 12
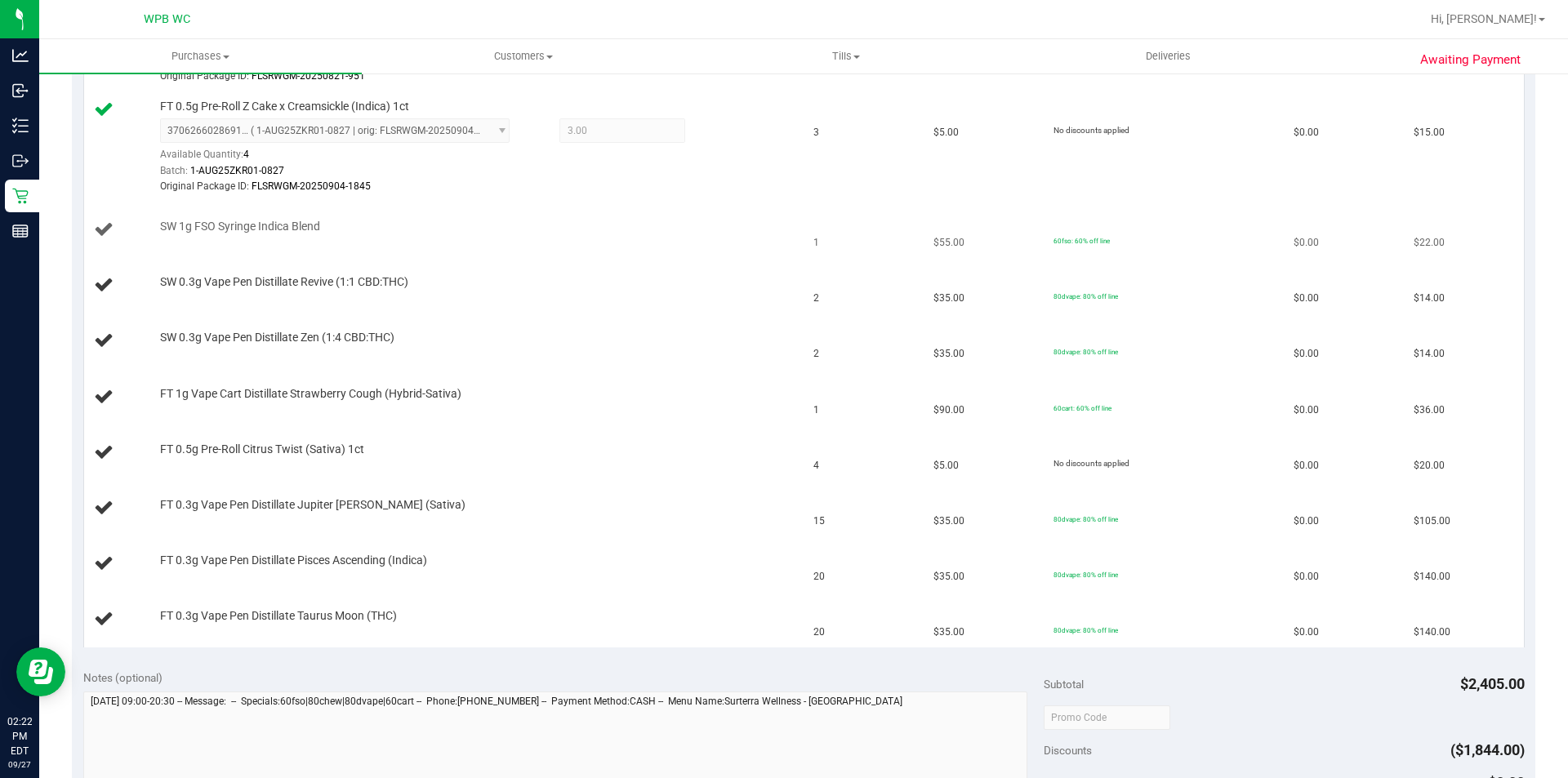
scroll to position [735, 0]
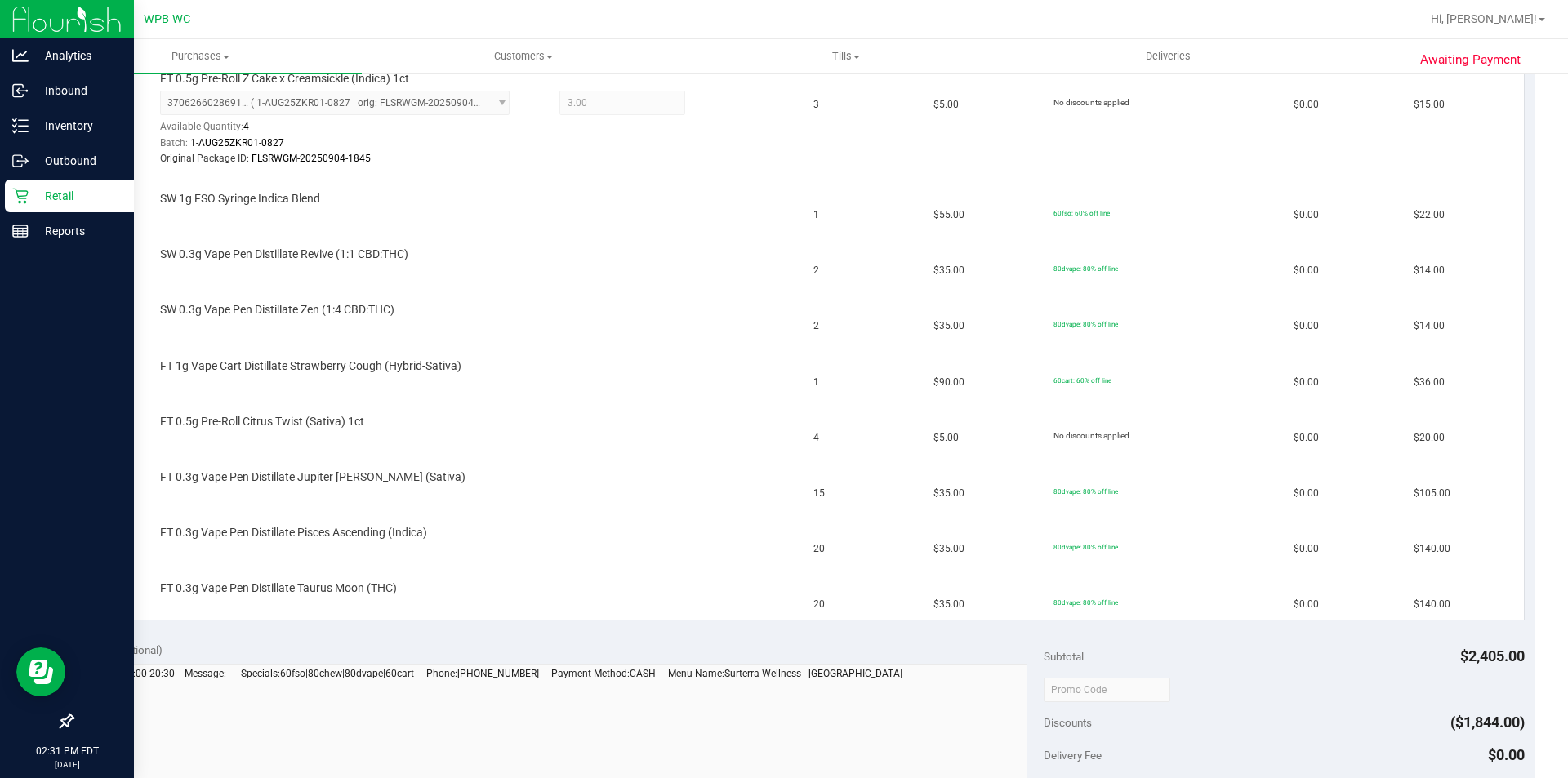
click at [36, 186] on p "Retail" at bounding box center [77, 196] width 98 height 20
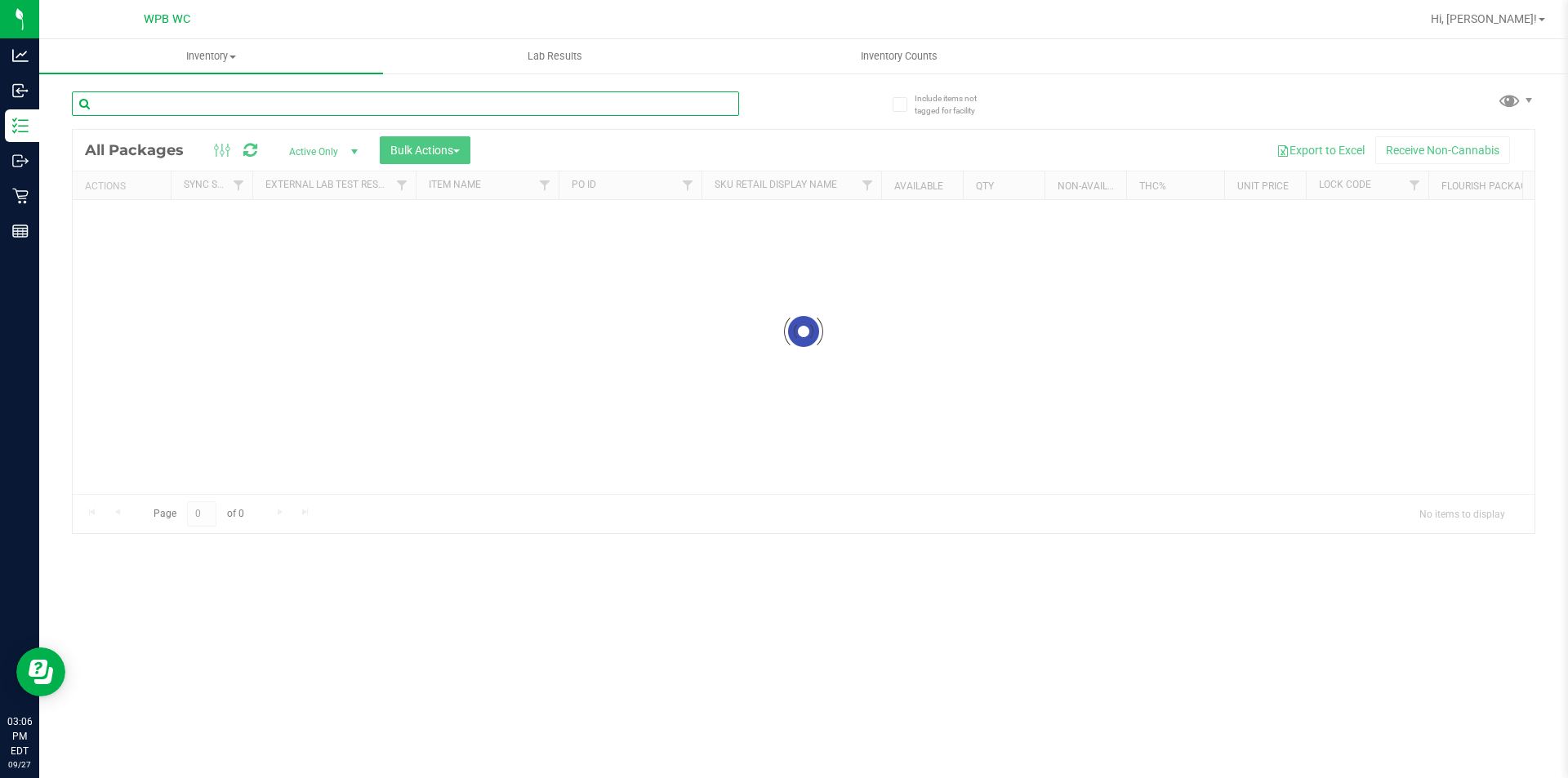
click at [324, 105] on input "text" at bounding box center [406, 104] width 668 height 25
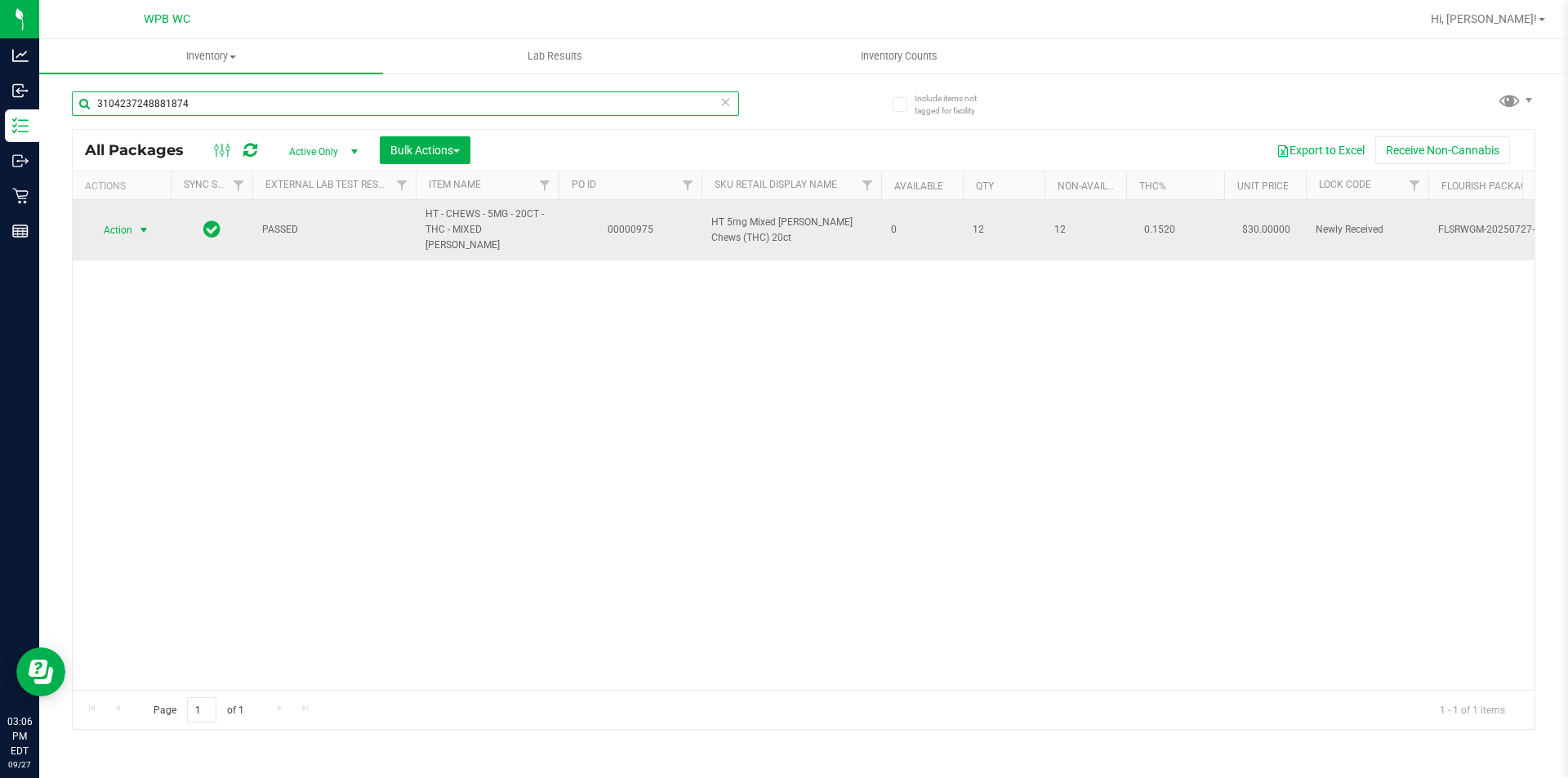
type input "3104237248881874"
click at [126, 219] on span "Action" at bounding box center [111, 231] width 45 height 23
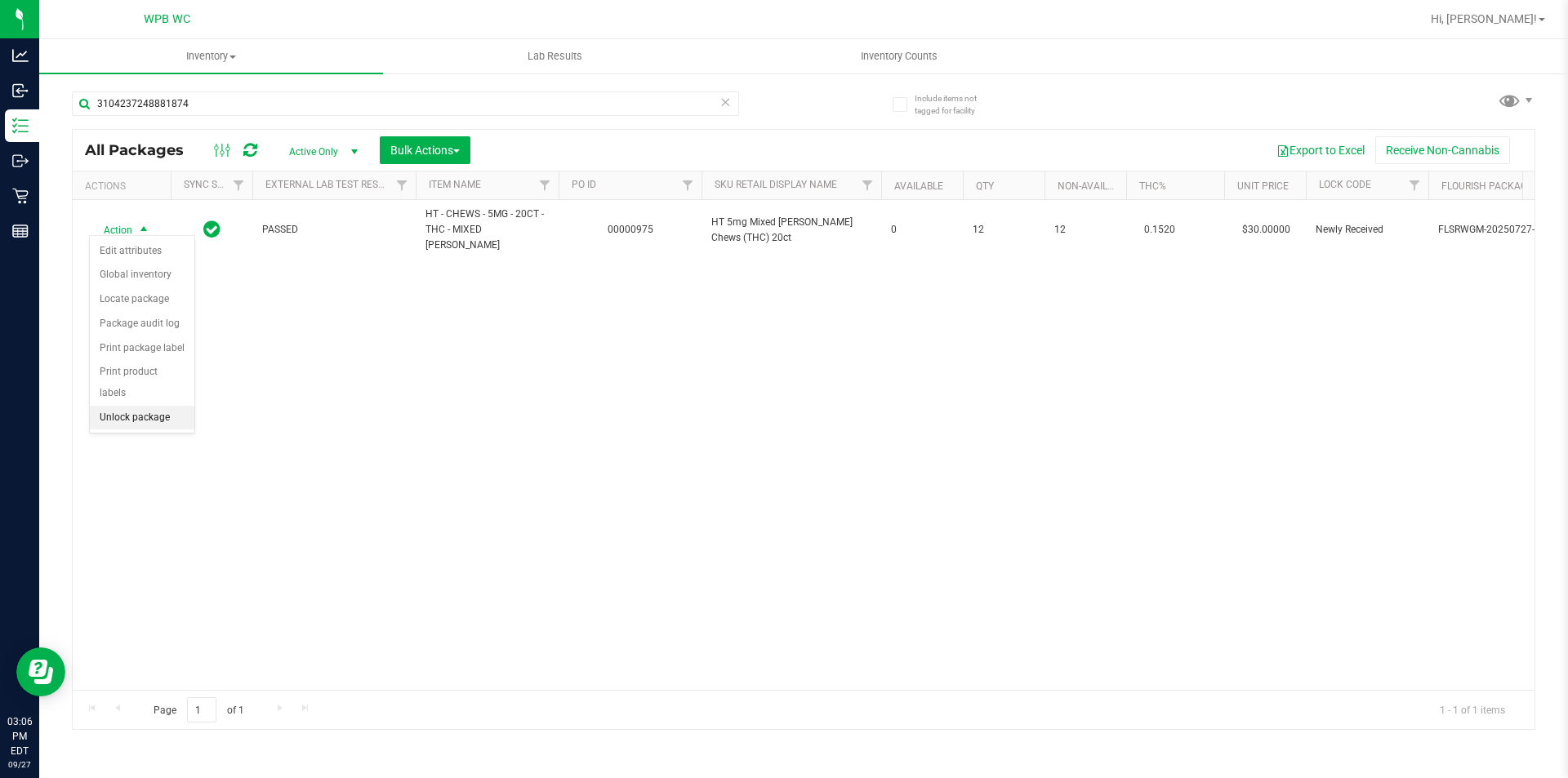
click at [140, 405] on li "Unlock package" at bounding box center [142, 418] width 105 height 25
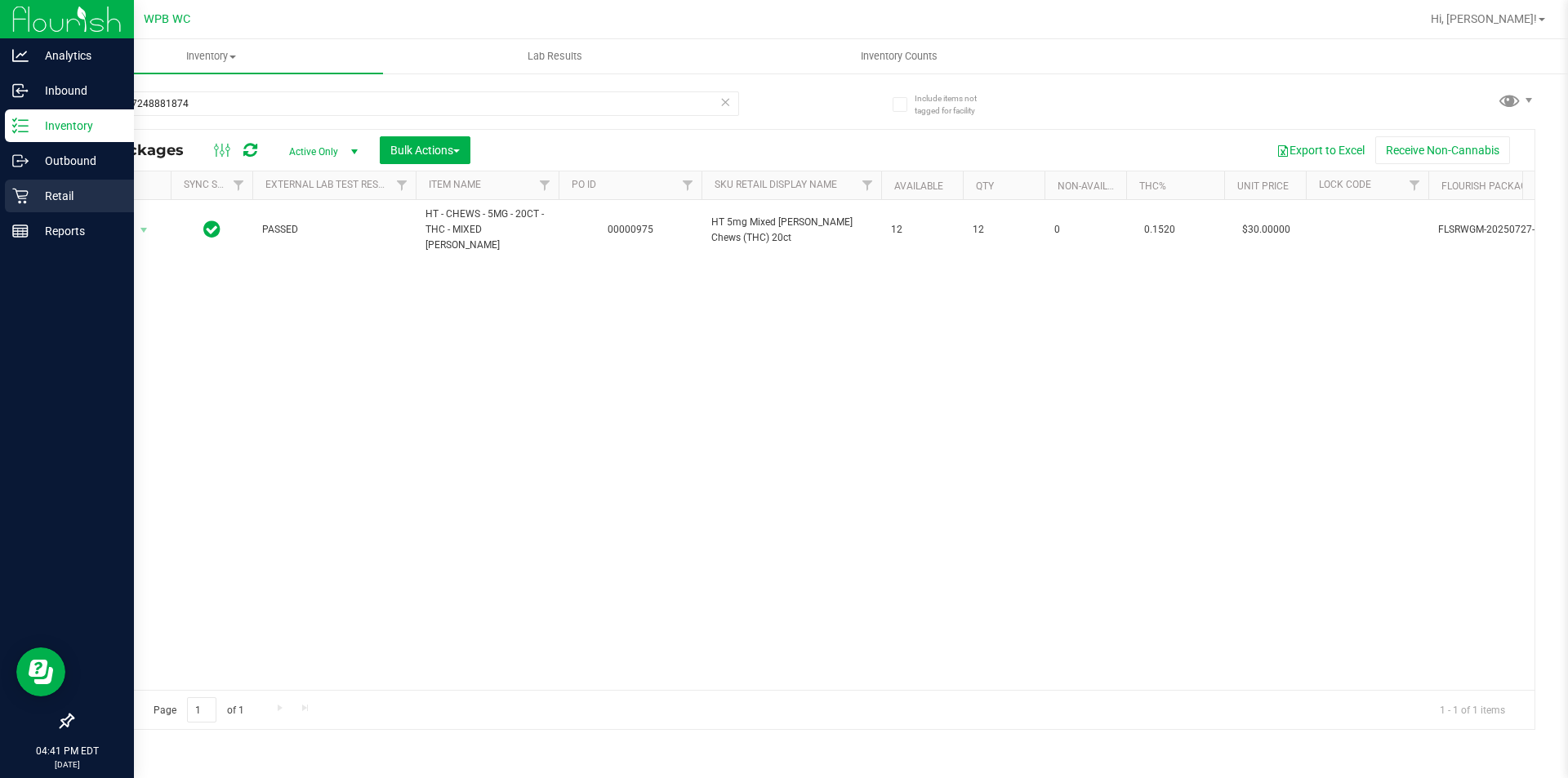
click at [39, 190] on p "Retail" at bounding box center [77, 196] width 98 height 20
